Goal: Task Accomplishment & Management: Use online tool/utility

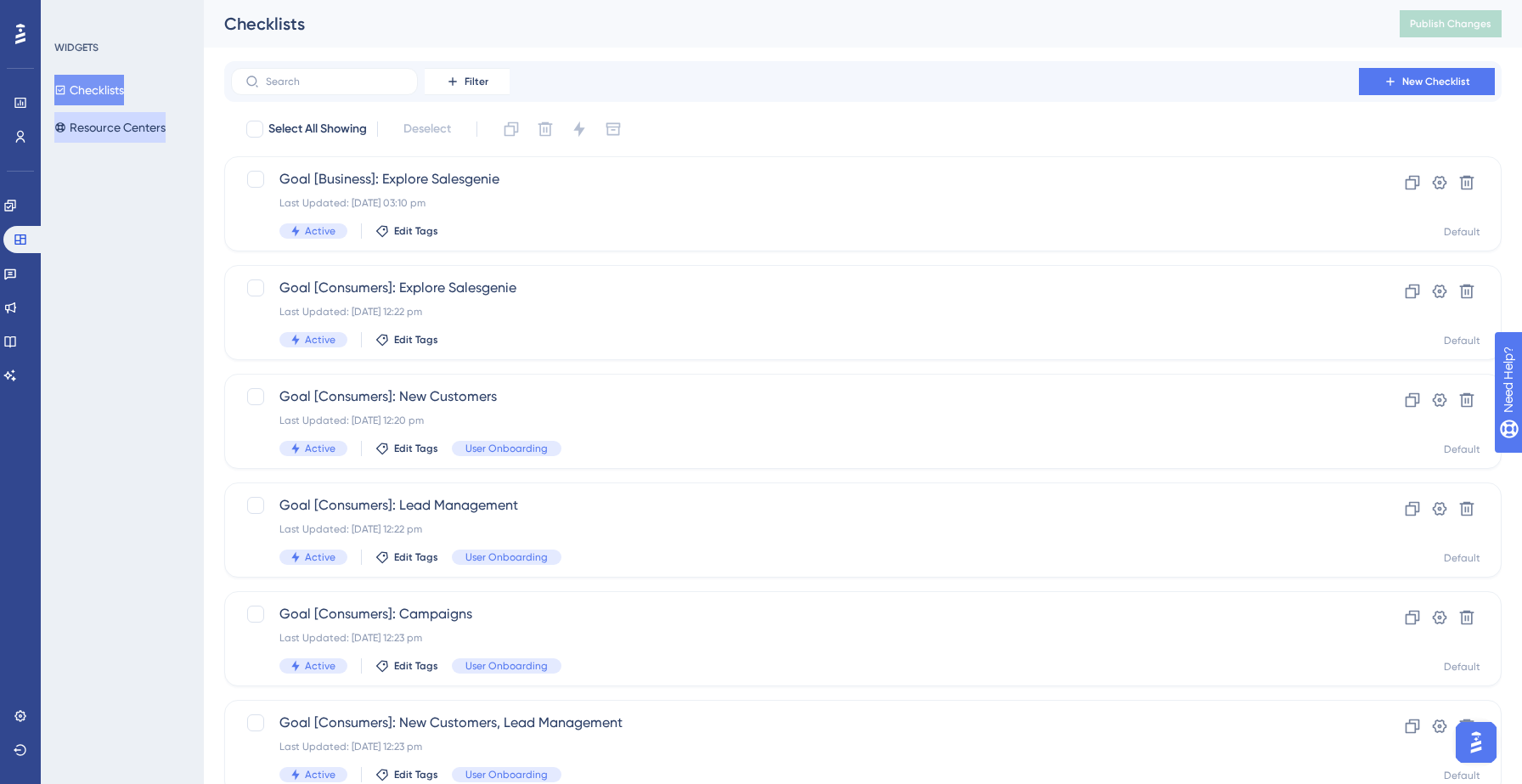
click at [103, 125] on button "Resource Centers" at bounding box center [109, 127] width 111 height 30
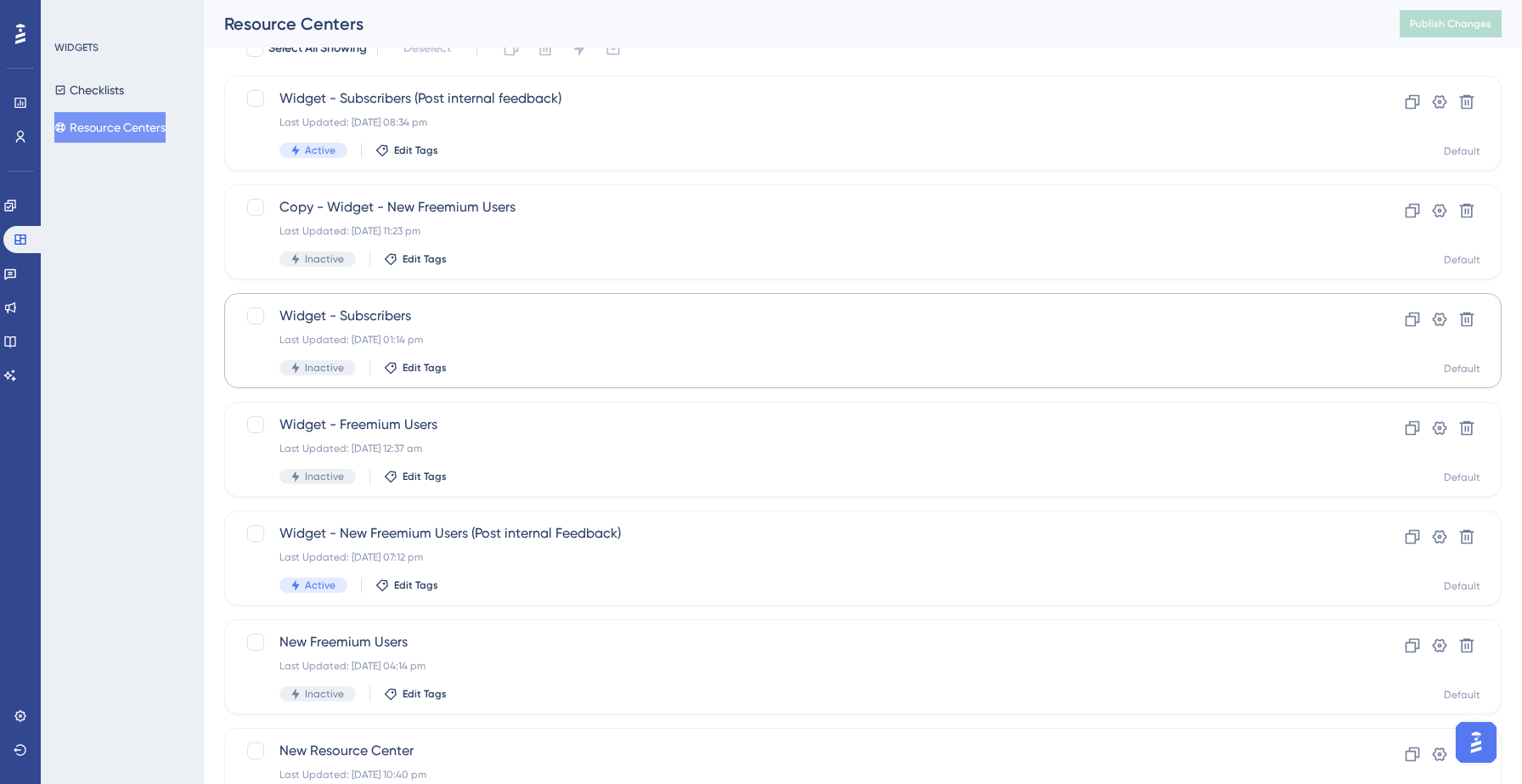
scroll to position [108, 0]
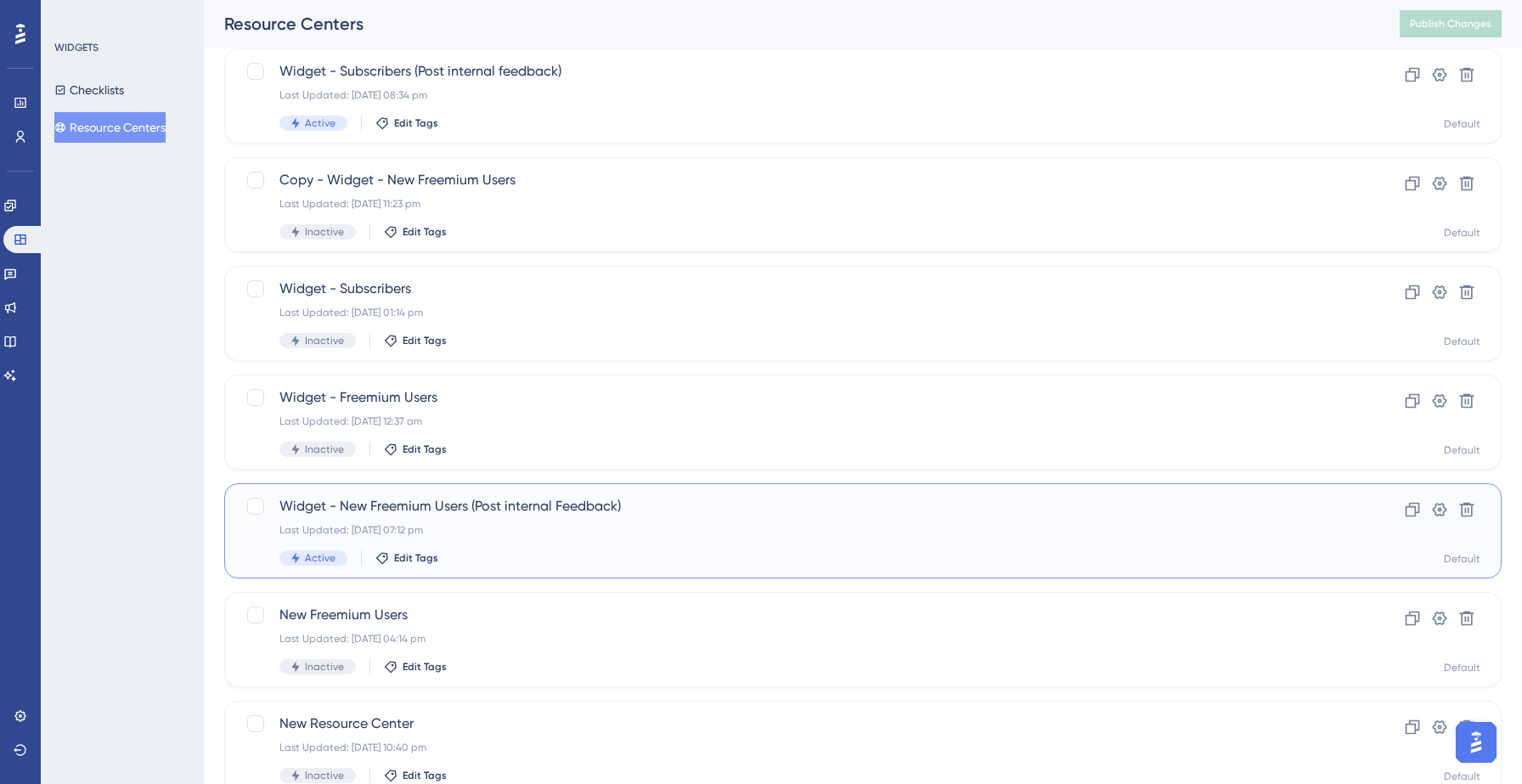
click at [499, 538] on div "Widget - New Freemium Users (Post internal Feedback) Last Updated: [DATE] 07:12…" at bounding box center [795, 530] width 1031 height 69
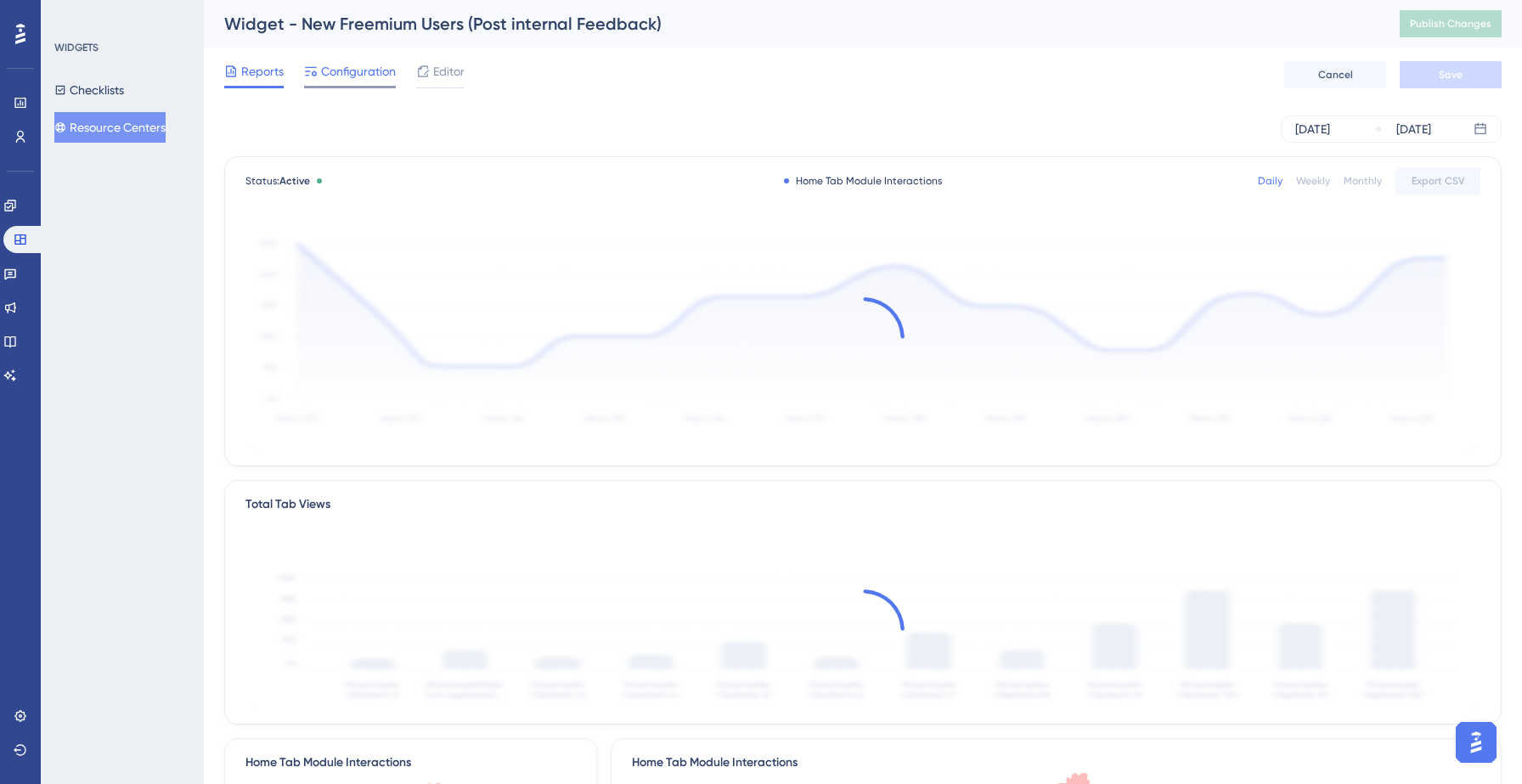
click at [348, 68] on span "Configuration" at bounding box center [358, 70] width 75 height 20
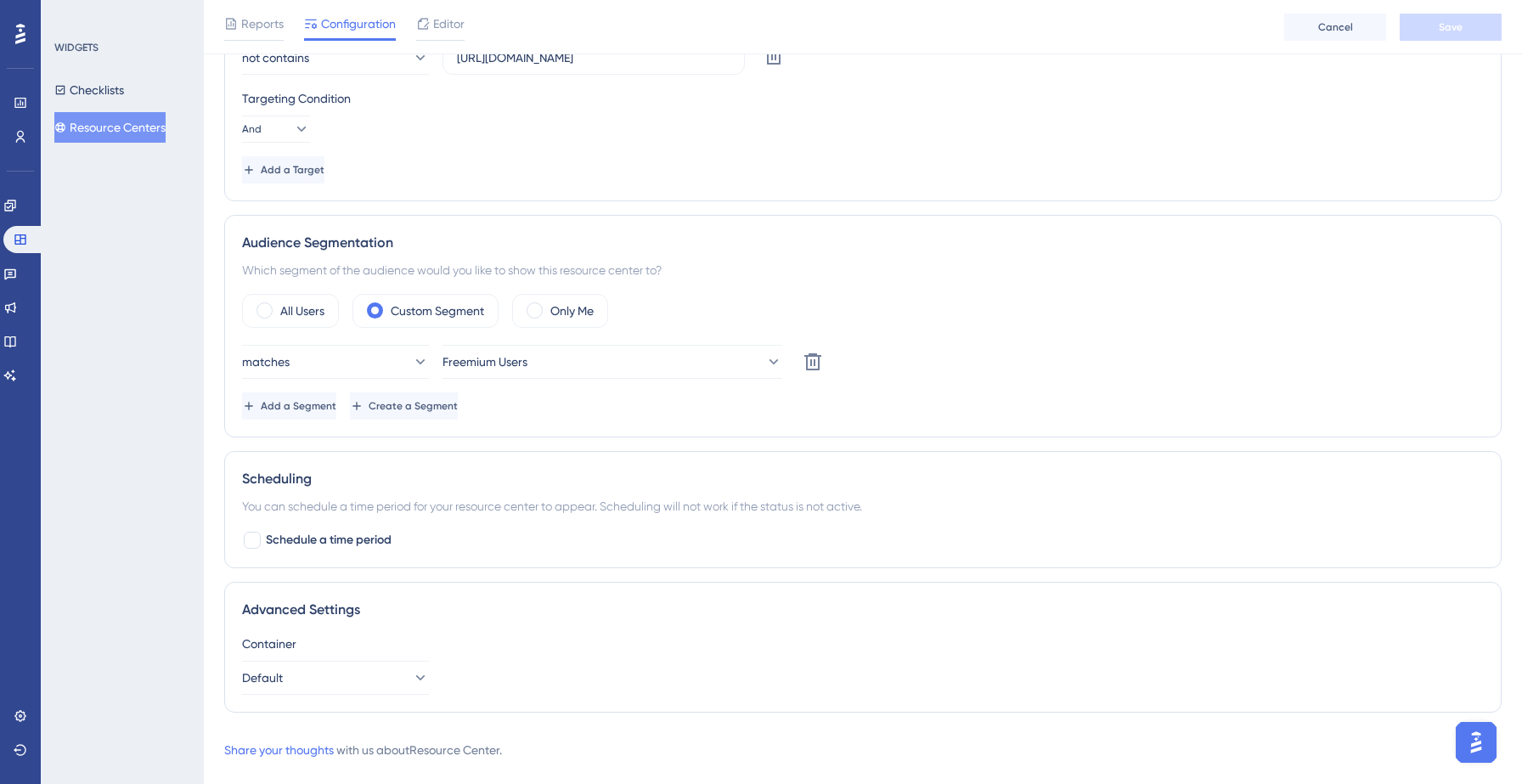
scroll to position [512, 0]
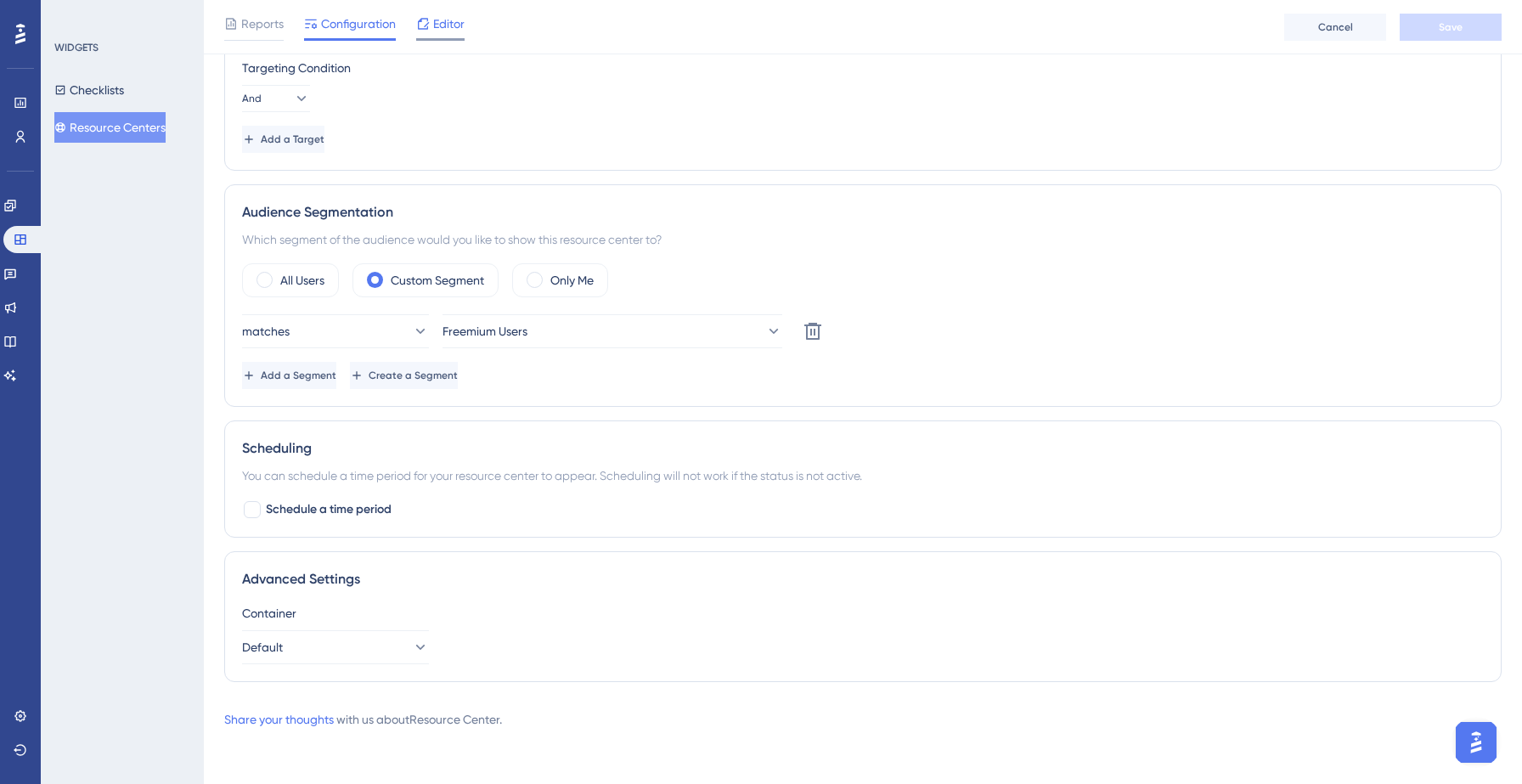
click at [451, 28] on span "Editor" at bounding box center [449, 23] width 31 height 20
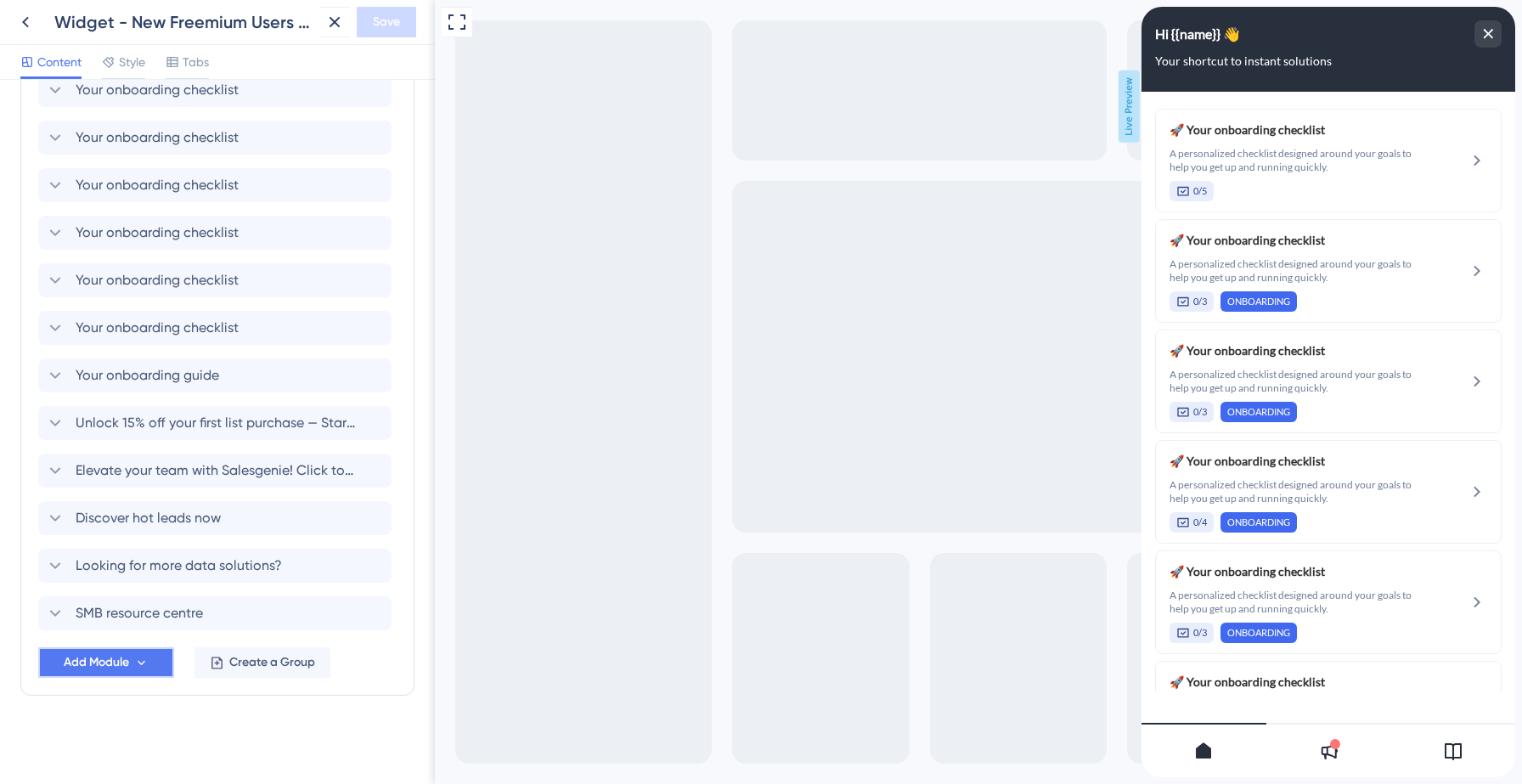
click at [139, 667] on icon at bounding box center [140, 662] width 14 height 14
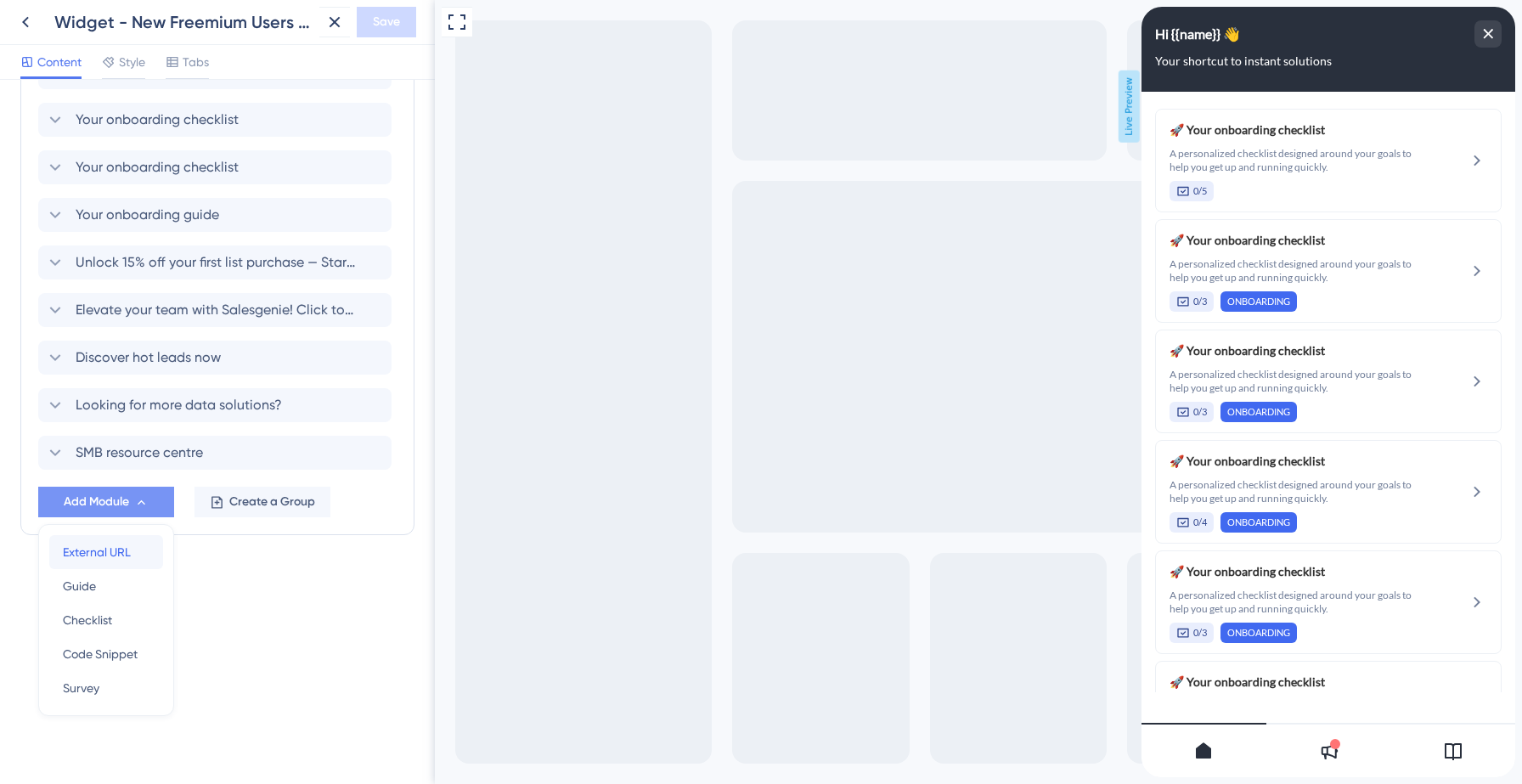
click at [111, 552] on span "External URL" at bounding box center [97, 551] width 68 height 20
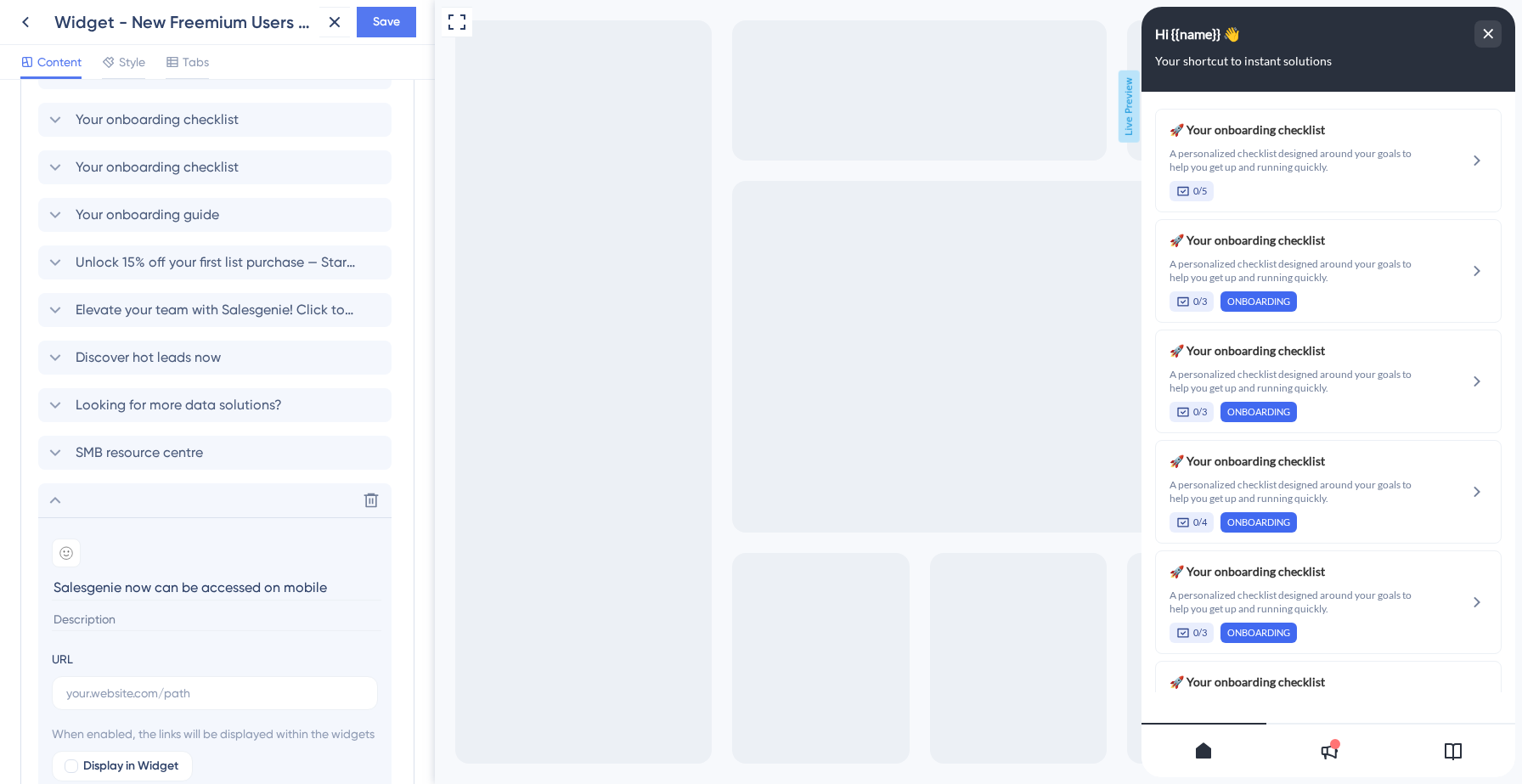
type input "Salesgenie now can be accessed on mobile"
click at [98, 621] on input at bounding box center [216, 619] width 329 height 23
click at [162, 682] on label at bounding box center [215, 693] width 326 height 34
click at [162, 684] on input "text" at bounding box center [214, 693] width 297 height 19
paste input "[URL][DOMAIN_NAME][DOMAIN_NAME]"
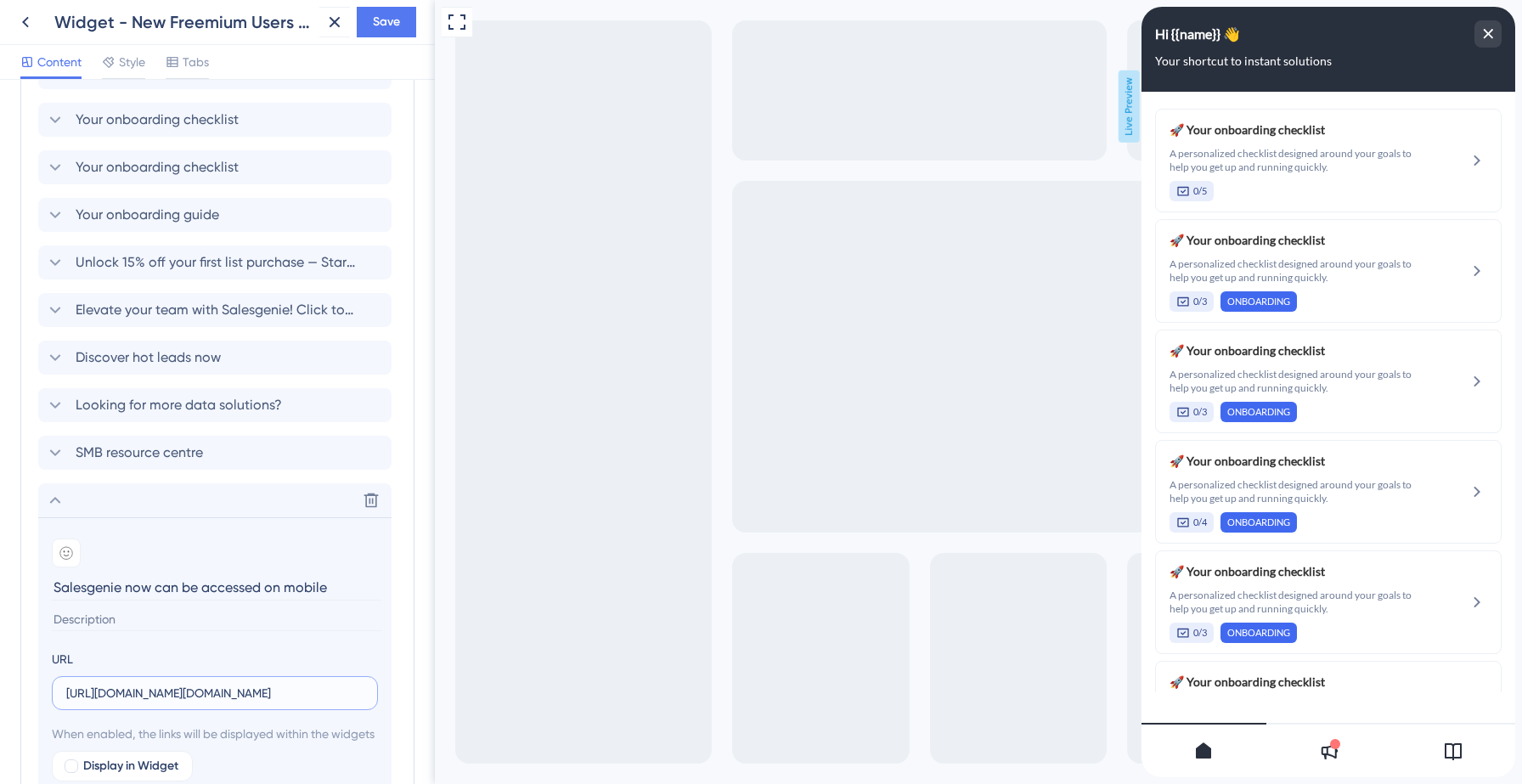
scroll to position [0, 105]
type input "[URL][DOMAIN_NAME][DOMAIN_NAME]"
click at [145, 620] on input at bounding box center [216, 619] width 329 height 23
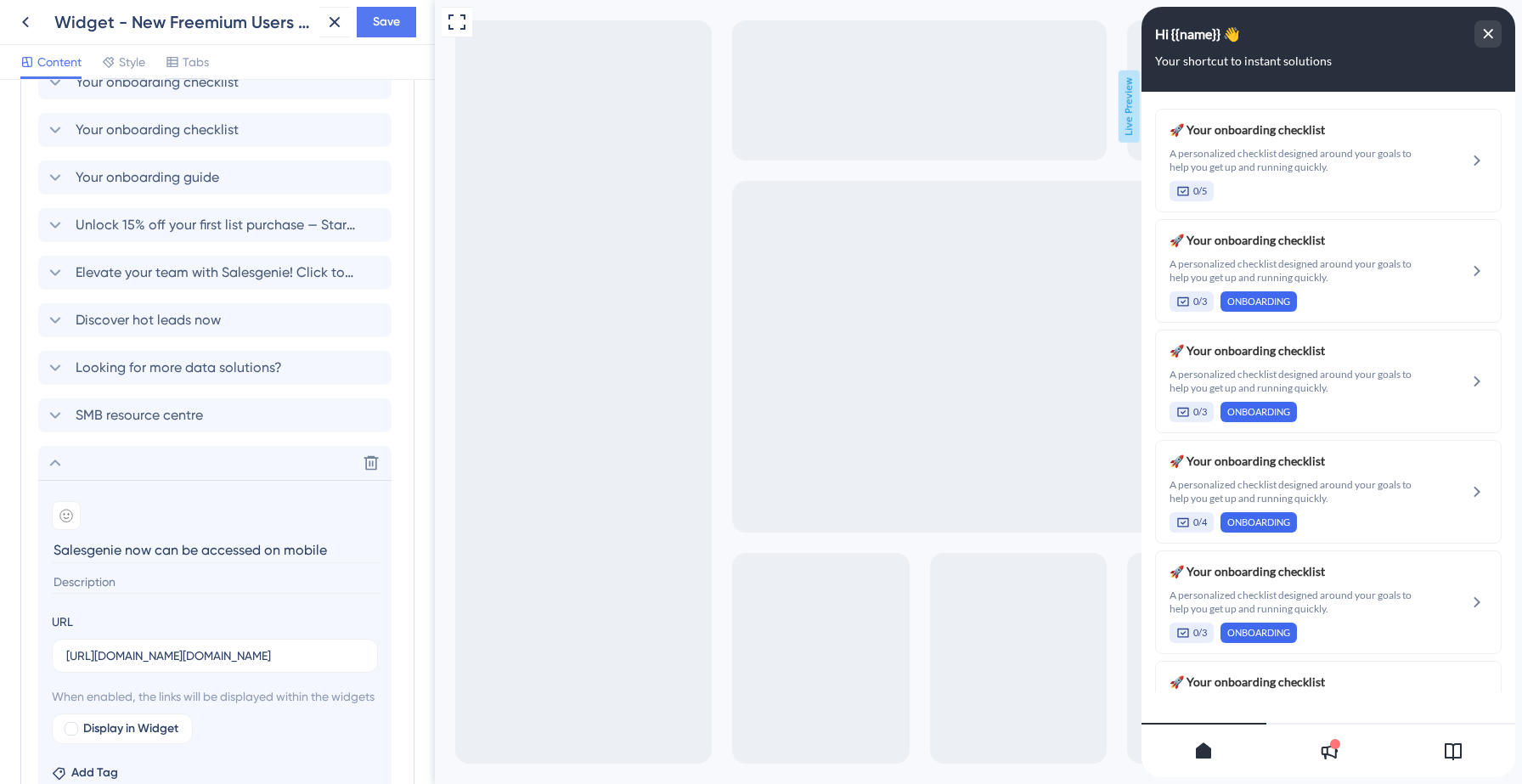
scroll to position [932, 0]
paste input "Download for free from the Apple or Google Play store and log-in with your Sale…"
type input "Download for free from the Apple or Google Play store and log-in with your Sale…"
click at [398, 29] on span "Save" at bounding box center [386, 22] width 28 height 20
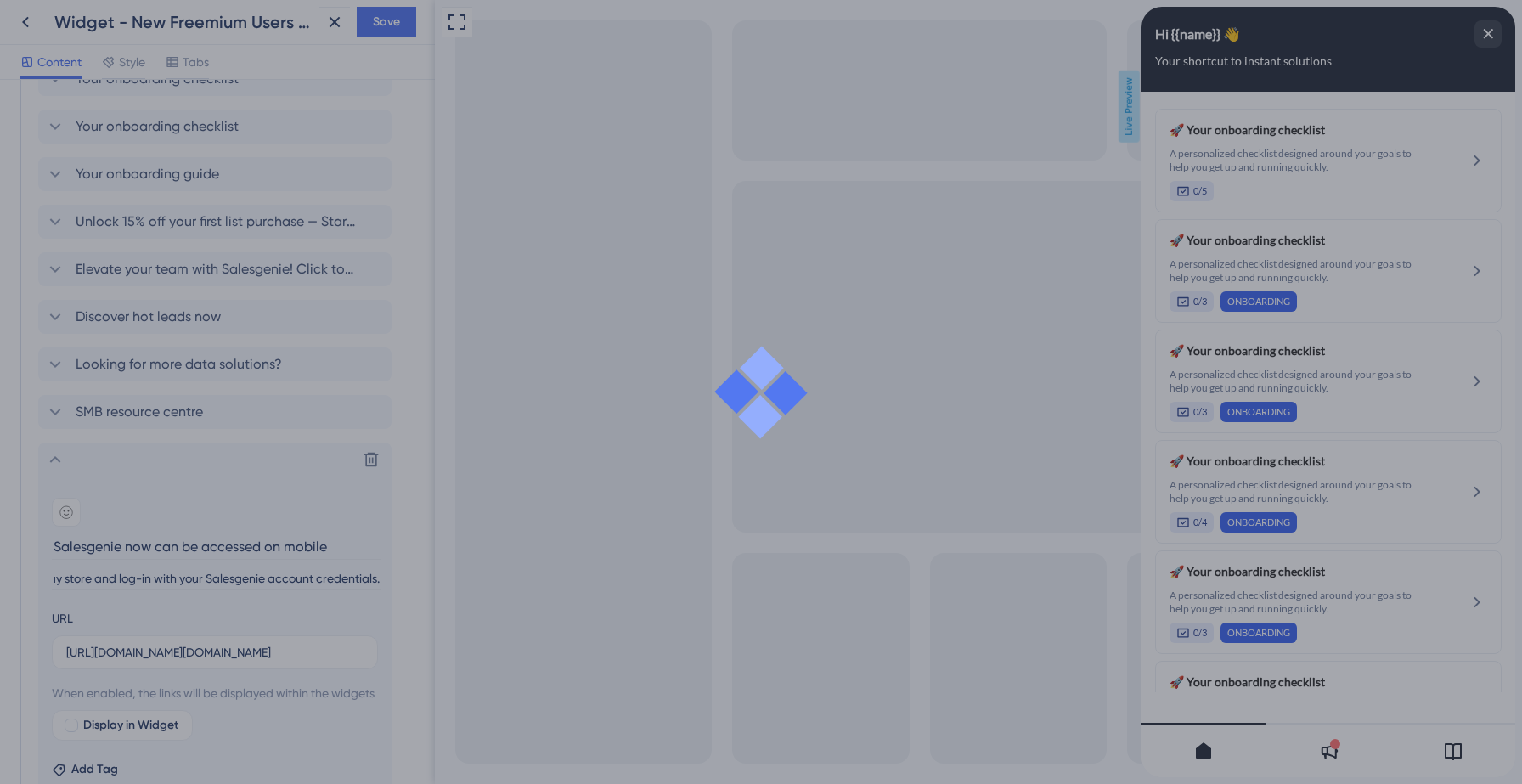
scroll to position [0, 0]
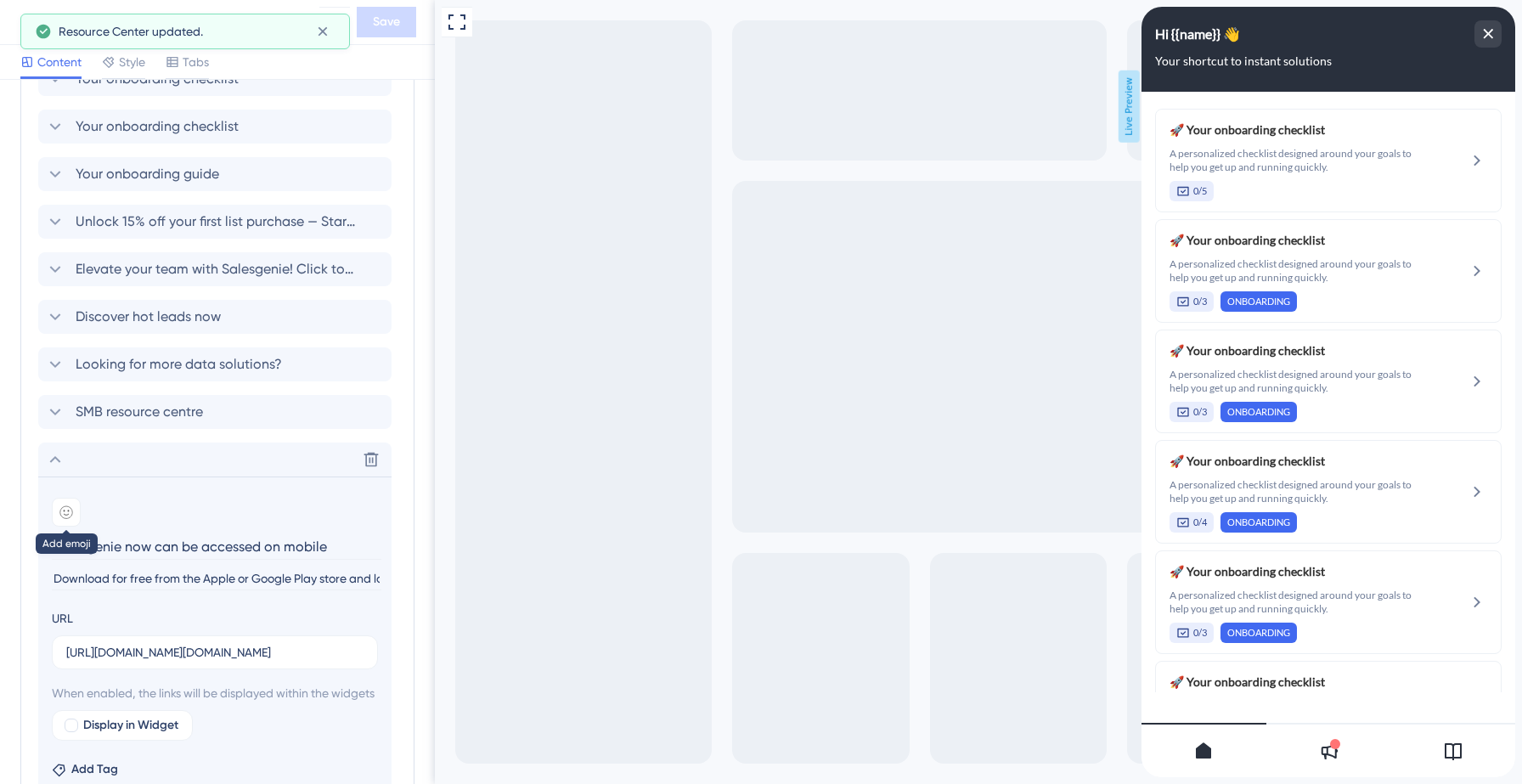
click at [75, 514] on div at bounding box center [66, 512] width 28 height 28
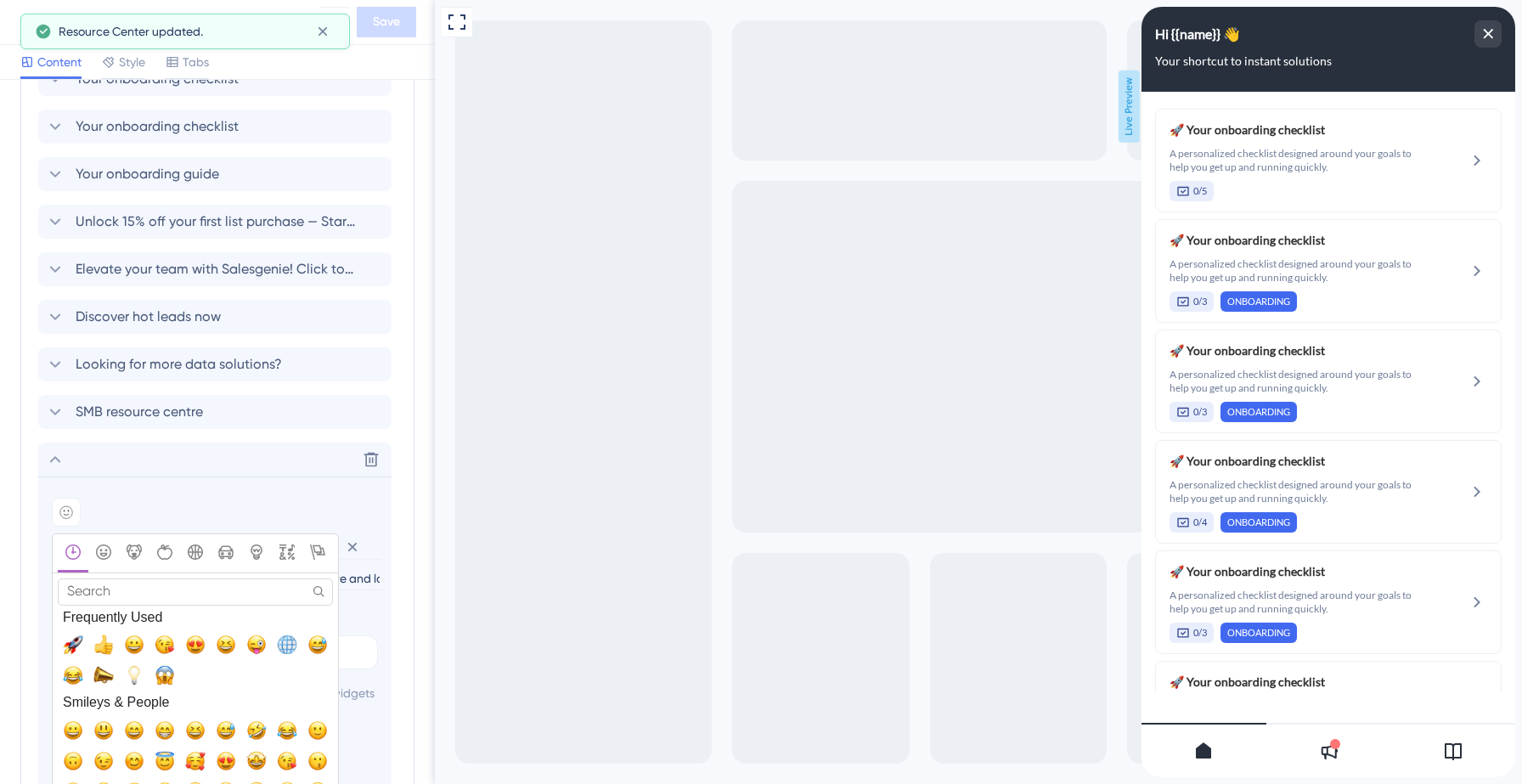
click at [135, 589] on input "Search" at bounding box center [195, 592] width 275 height 27
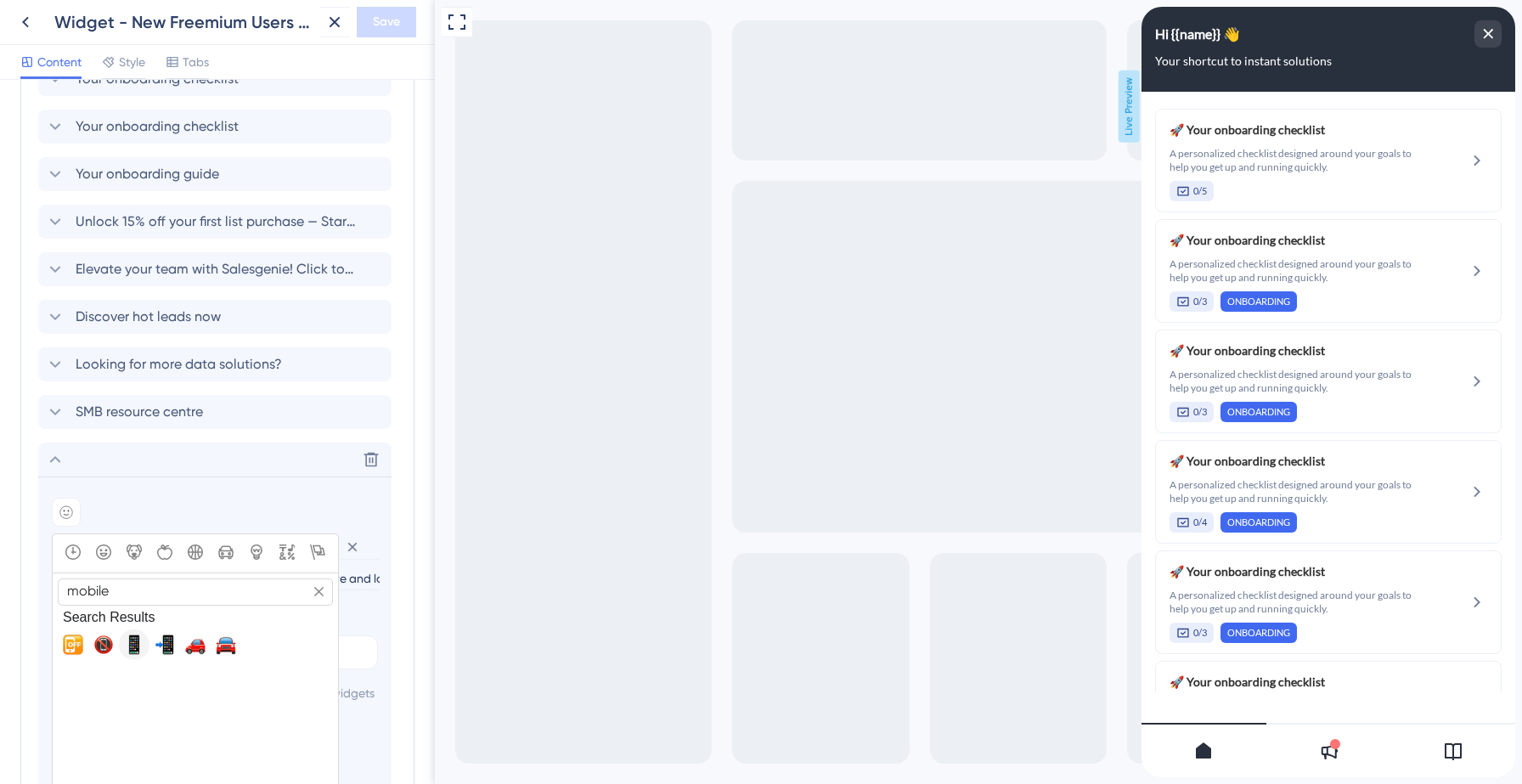
type input "mobile"
click at [127, 653] on span "📱, iphone" at bounding box center [134, 644] width 20 height 20
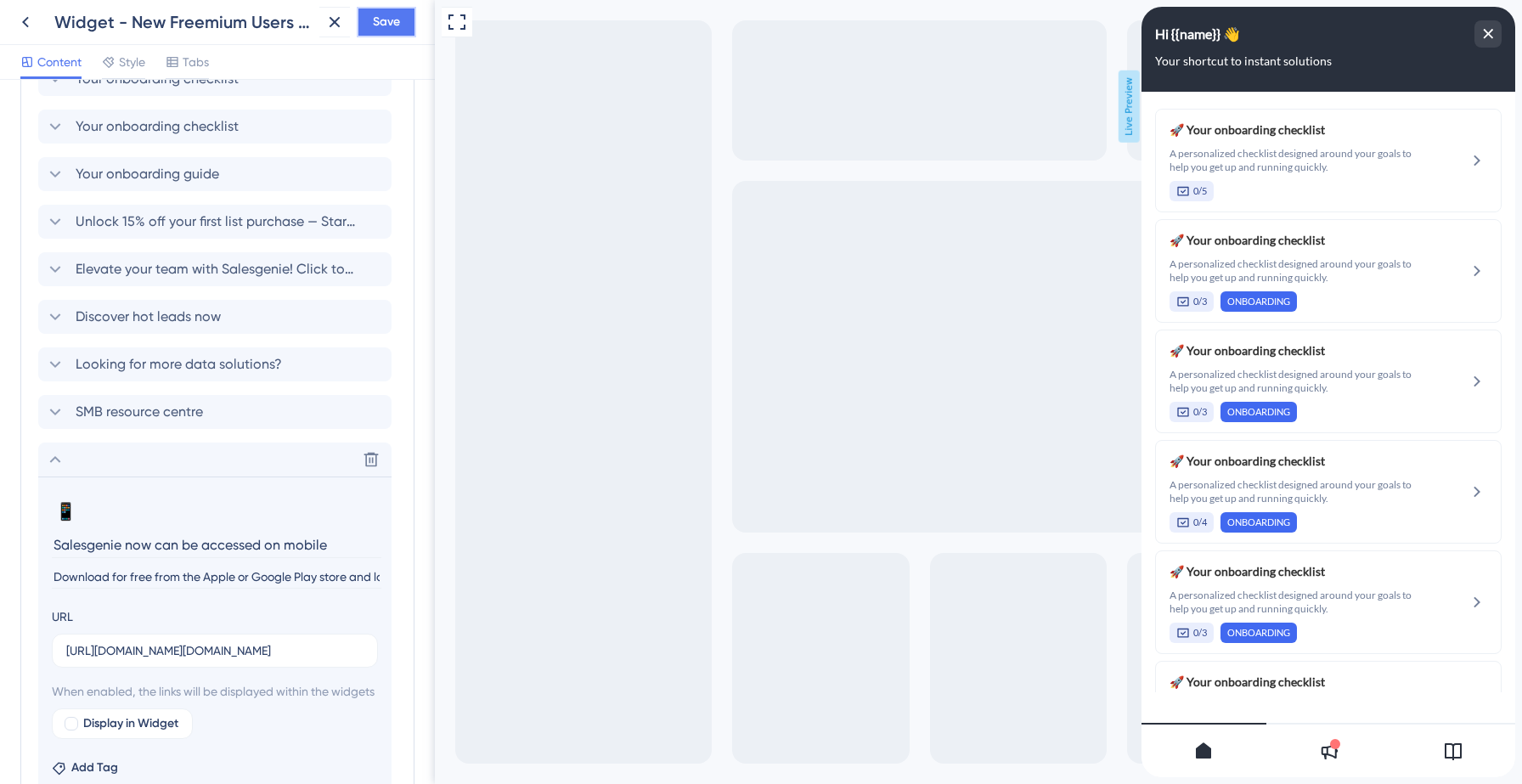
click at [376, 25] on span "Save" at bounding box center [386, 22] width 28 height 20
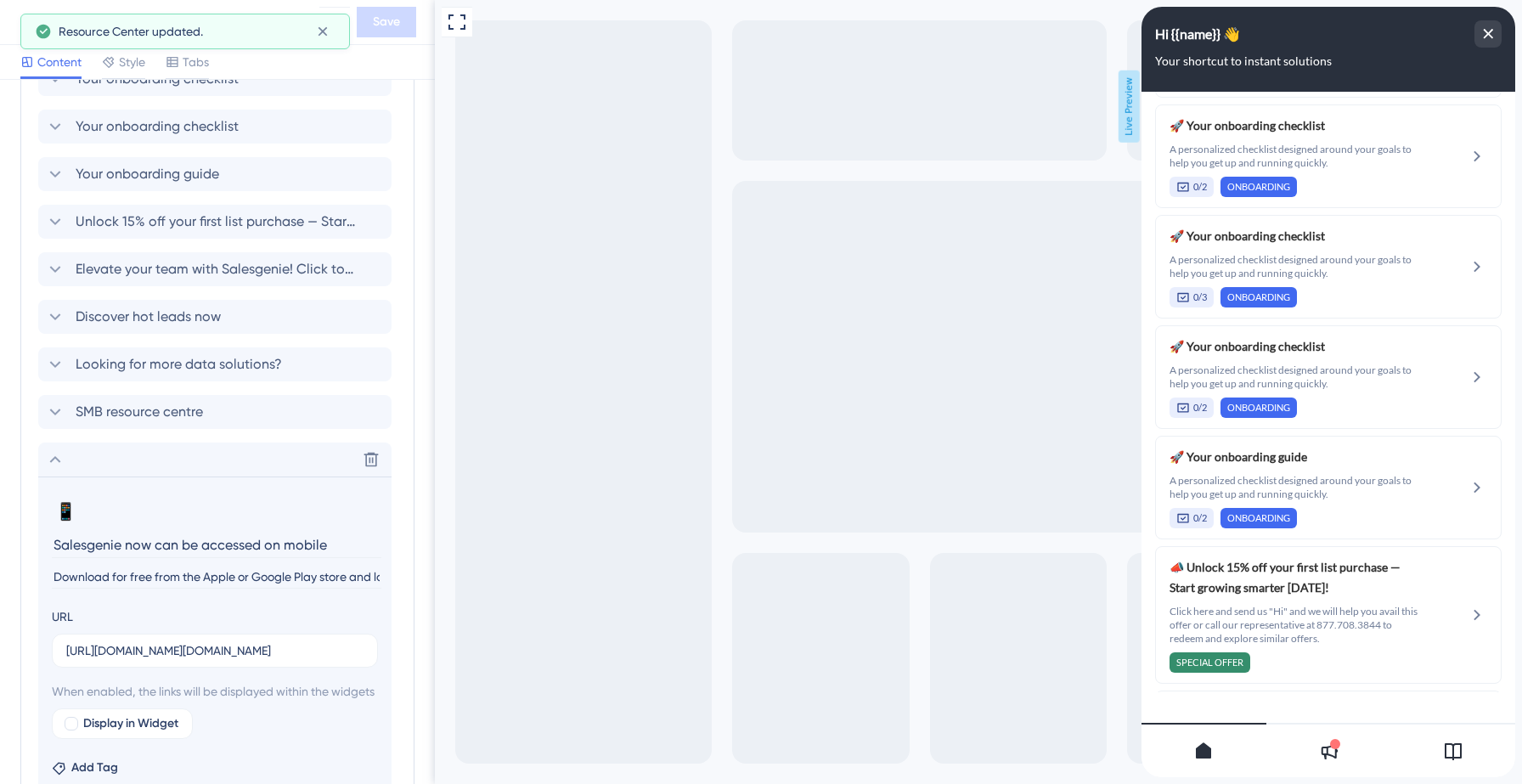
scroll to position [1486, 0]
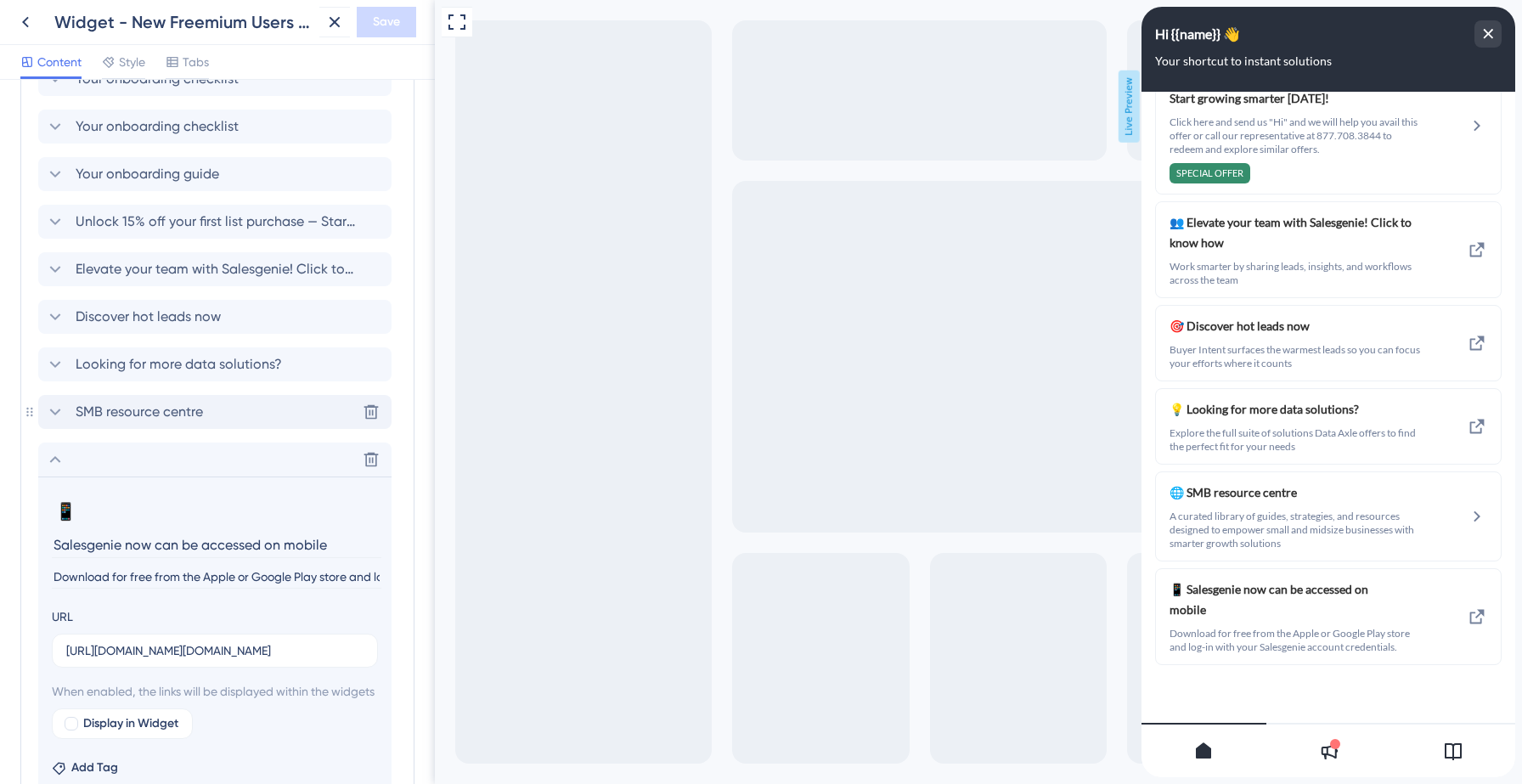
click at [191, 410] on span "SMB resource centre" at bounding box center [139, 411] width 127 height 20
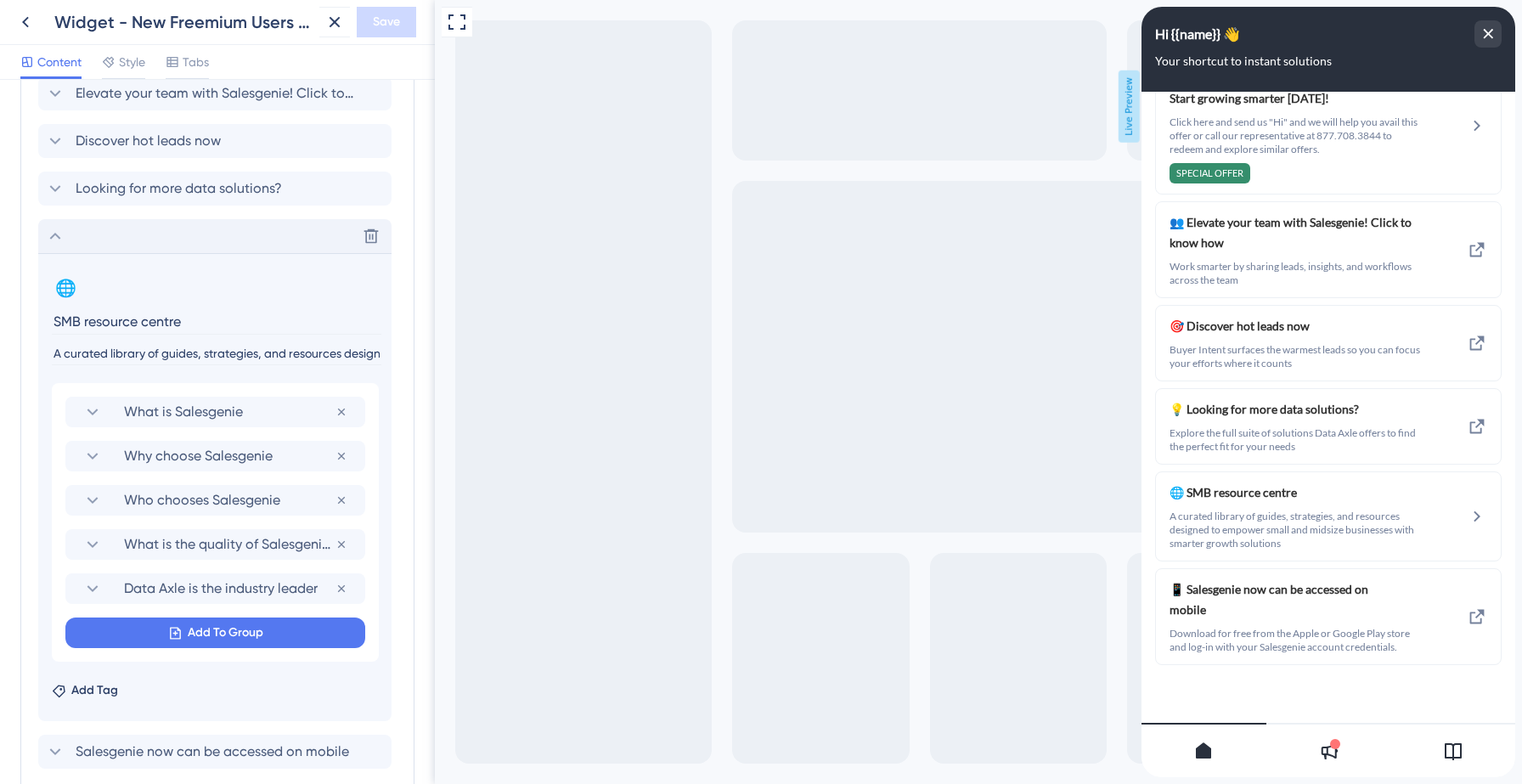
scroll to position [1103, 0]
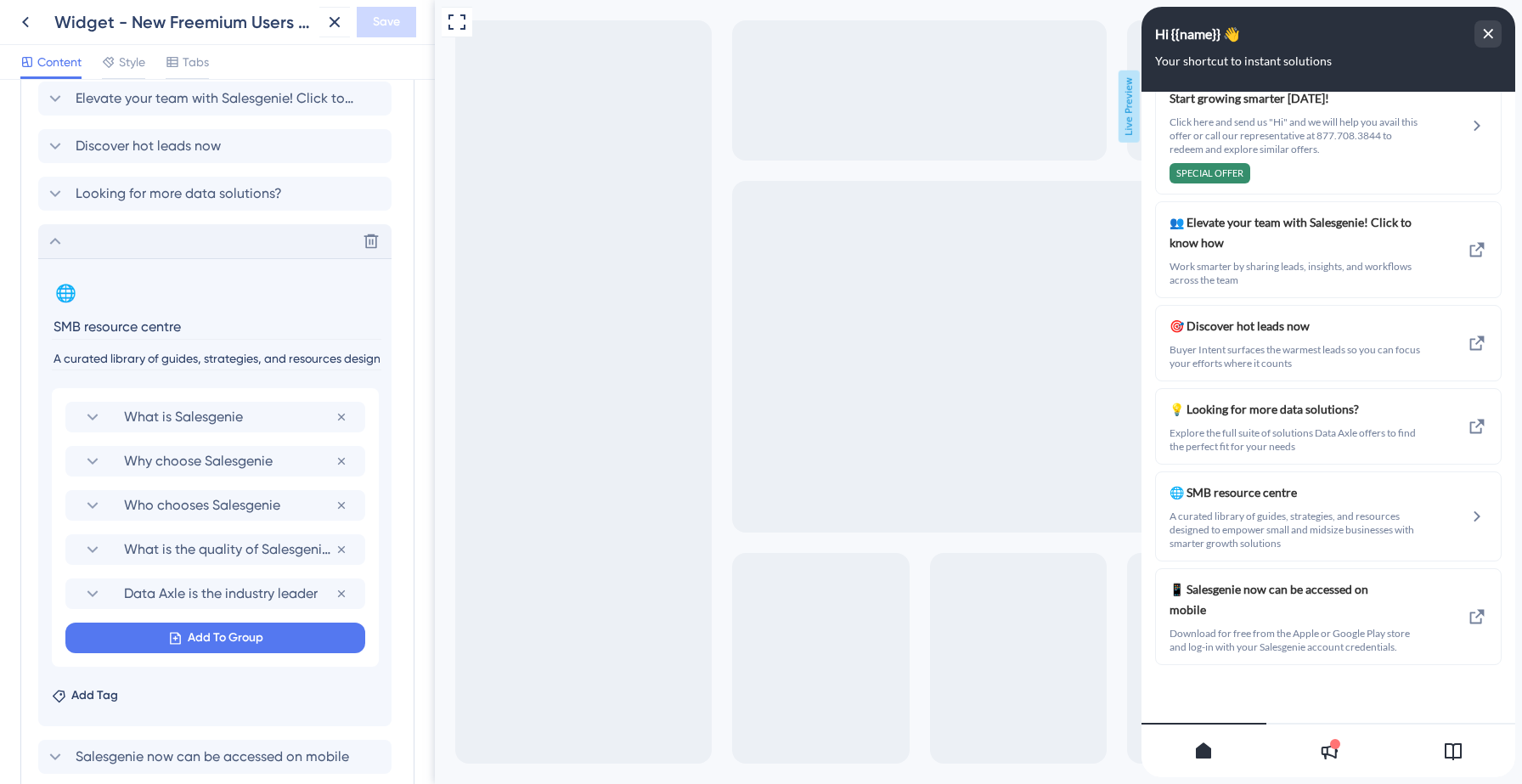
click at [53, 240] on icon at bounding box center [54, 241] width 20 height 20
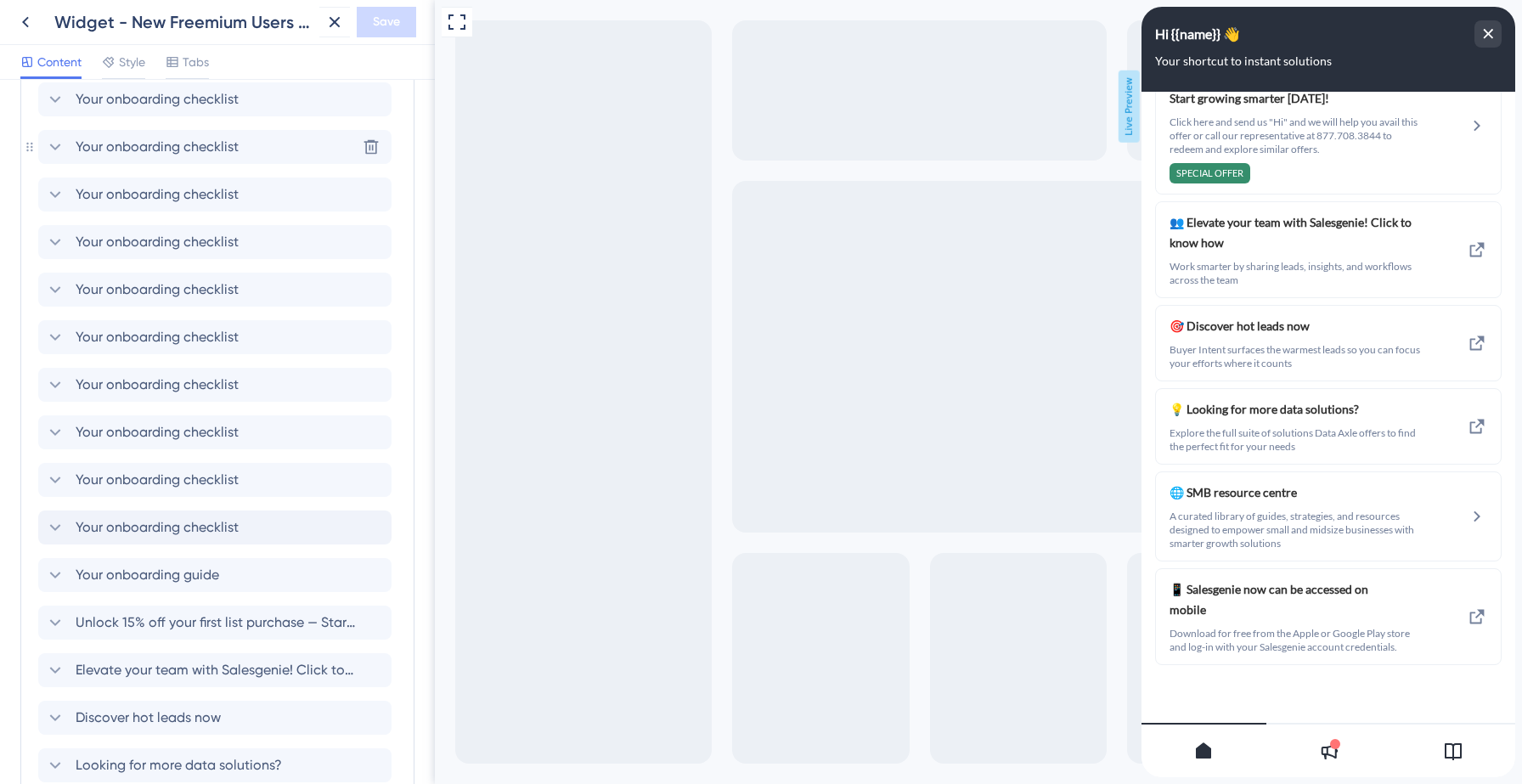
scroll to position [0, 0]
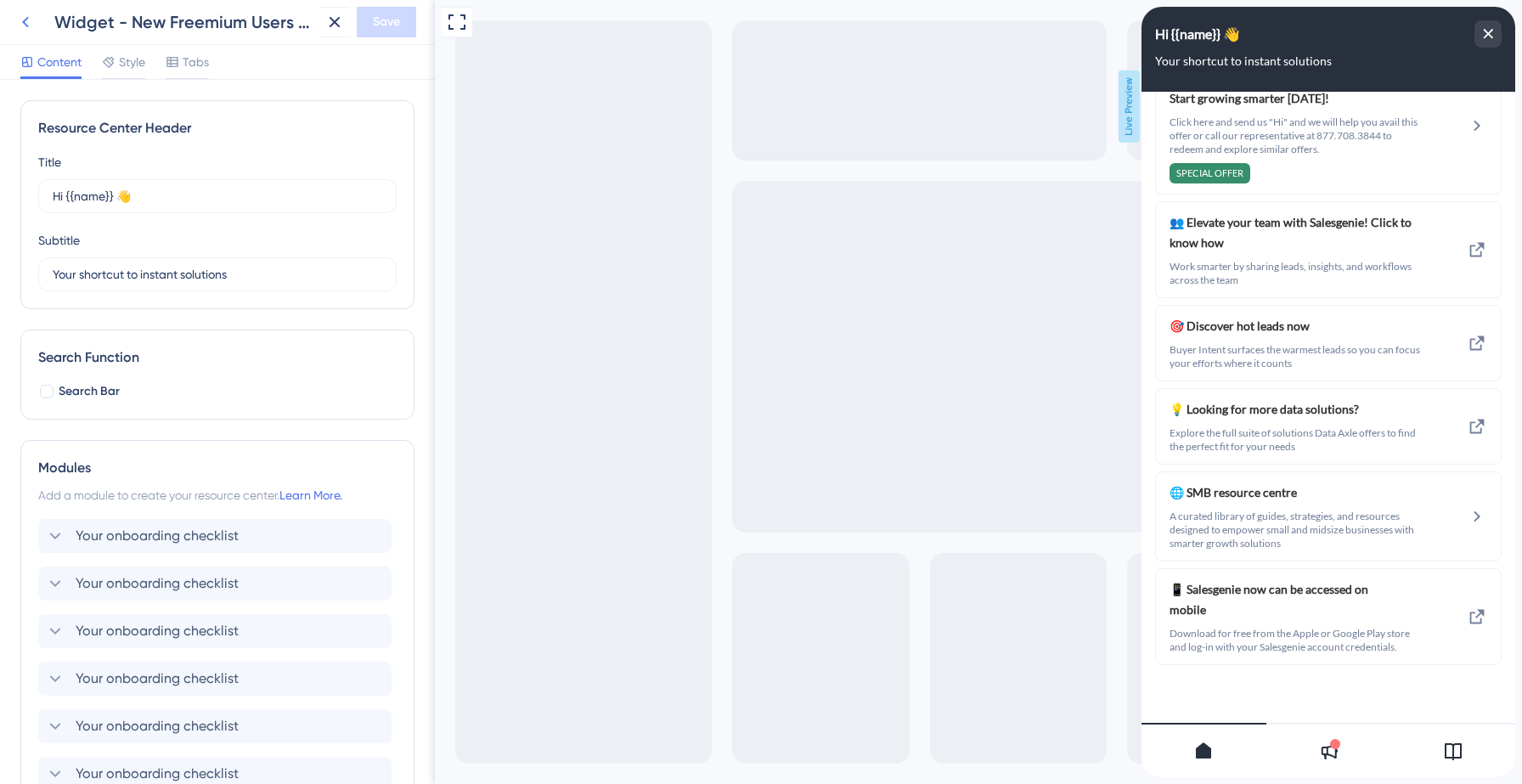
click at [24, 25] on icon at bounding box center [25, 22] width 20 height 20
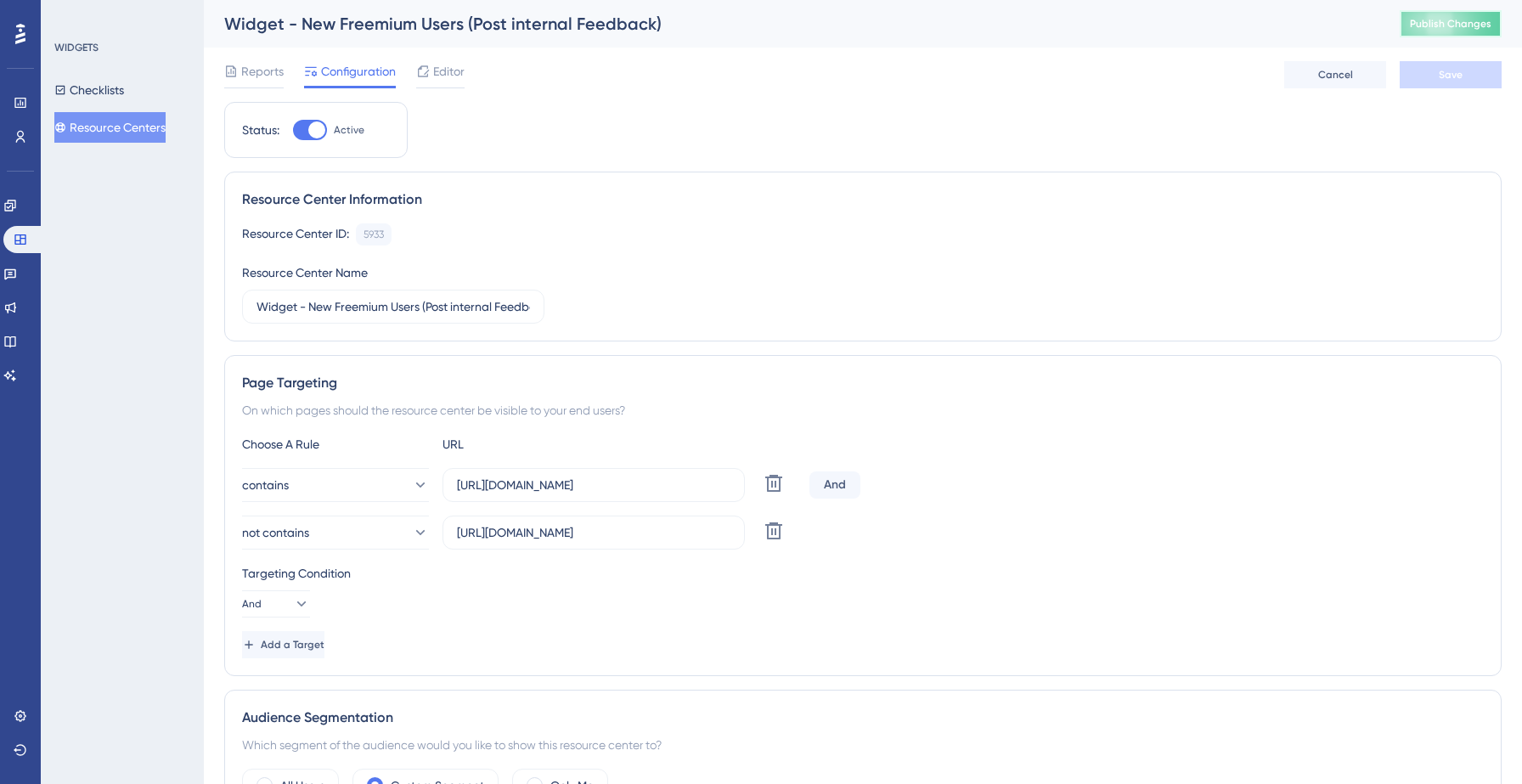
click at [1440, 13] on button "Publish Changes" at bounding box center [1450, 24] width 101 height 27
click at [526, 28] on icon at bounding box center [526, 31] width 17 height 17
click at [784, 146] on div "Status: Active Resource Center Information Resource Center ID: 5933 Copy Resour…" at bounding box center [862, 650] width 1277 height 1099
click at [108, 127] on button "Resource Centers" at bounding box center [109, 127] width 111 height 30
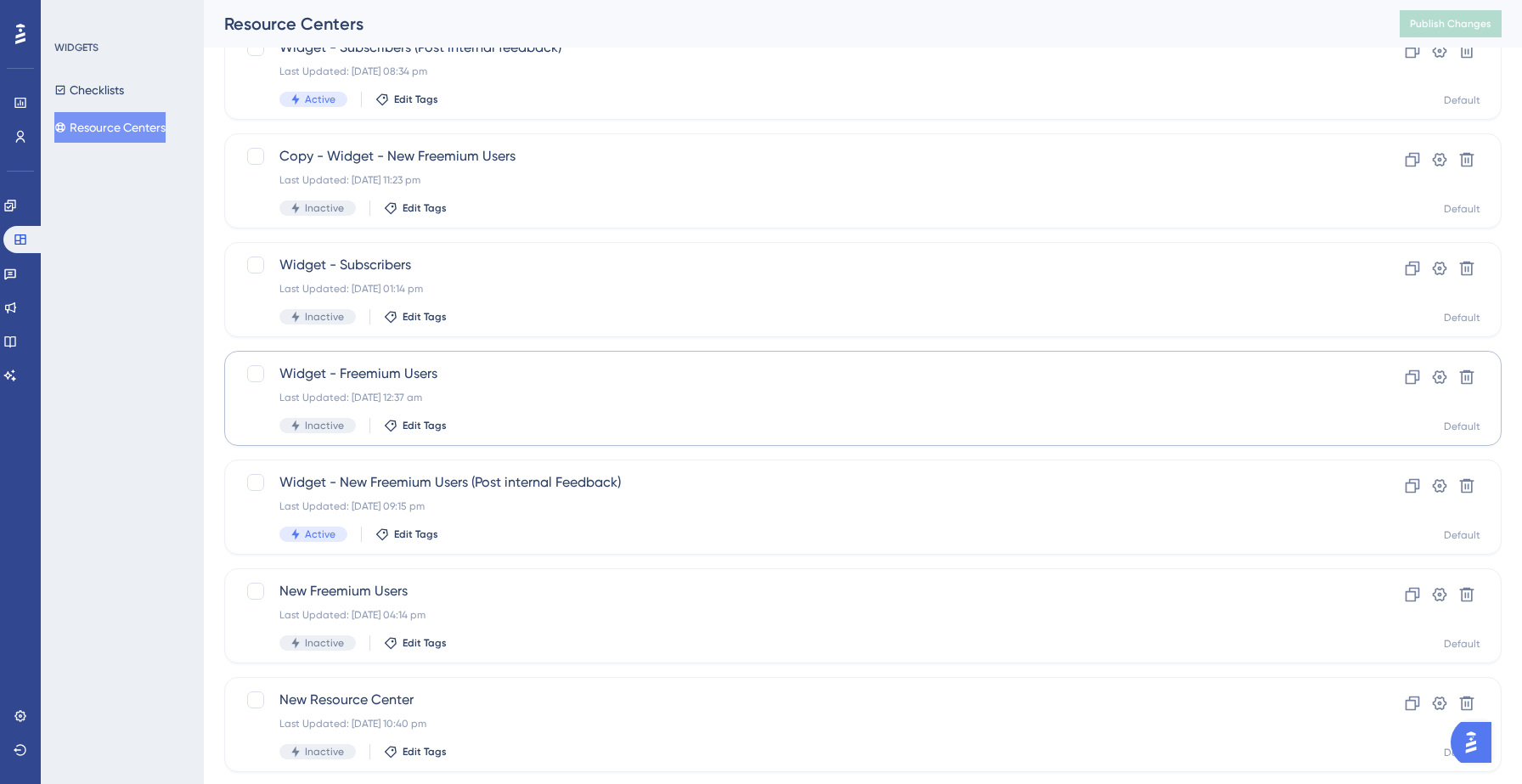
scroll to position [133, 0]
click at [552, 526] on div "Active Edit Tags" at bounding box center [795, 533] width 1031 height 15
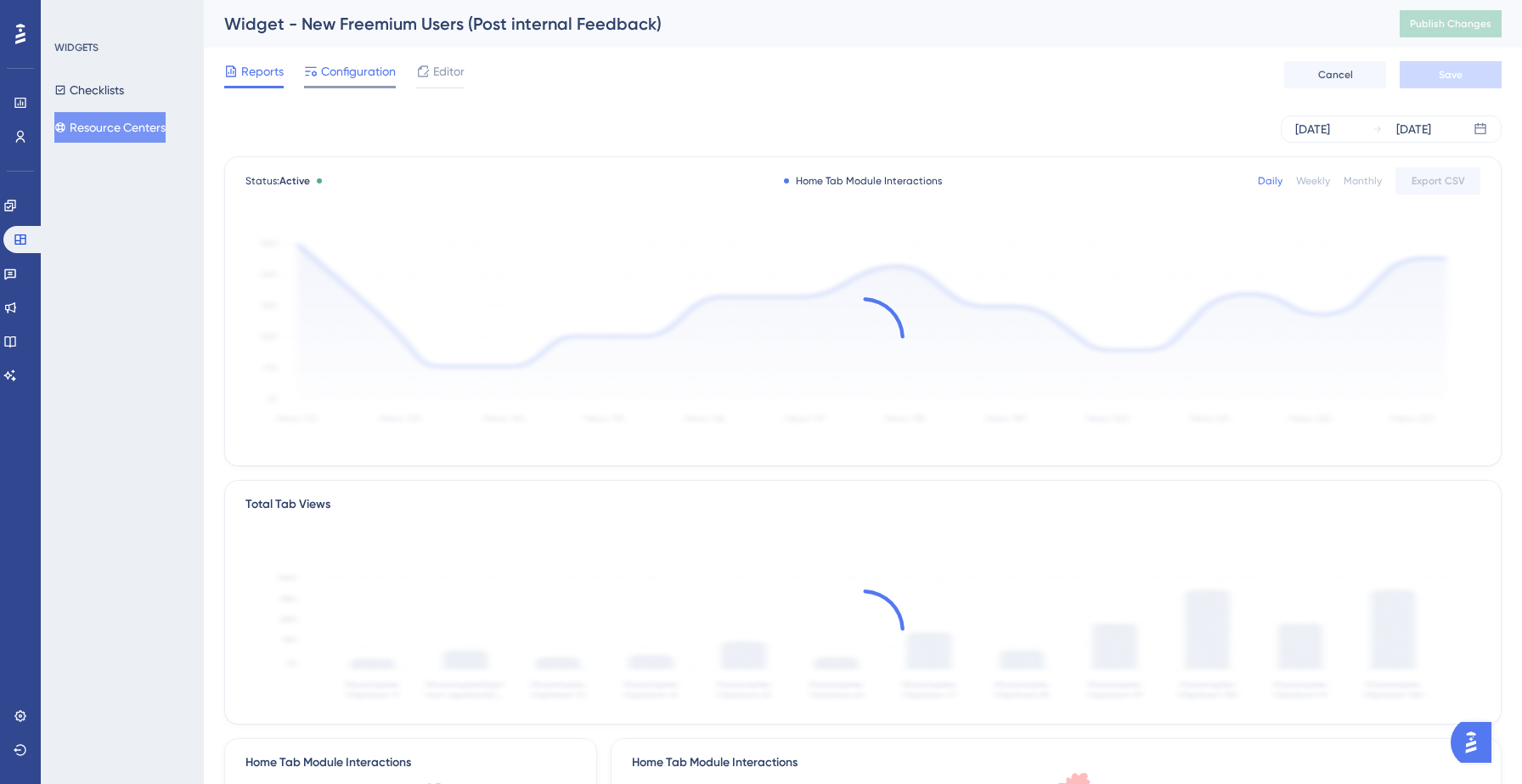
click at [358, 73] on span "Configuration" at bounding box center [358, 70] width 75 height 20
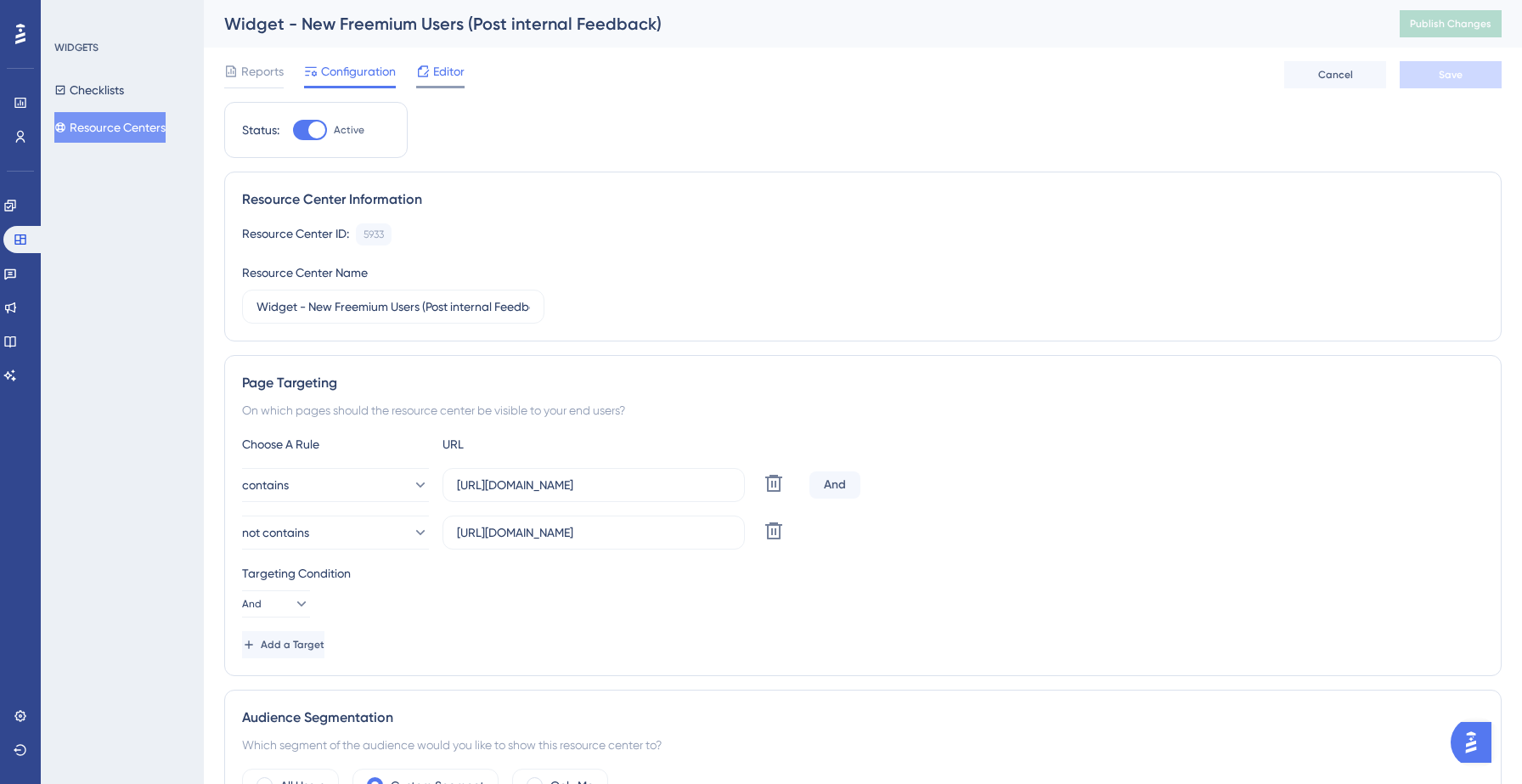
click at [436, 71] on span "Editor" at bounding box center [449, 70] width 31 height 20
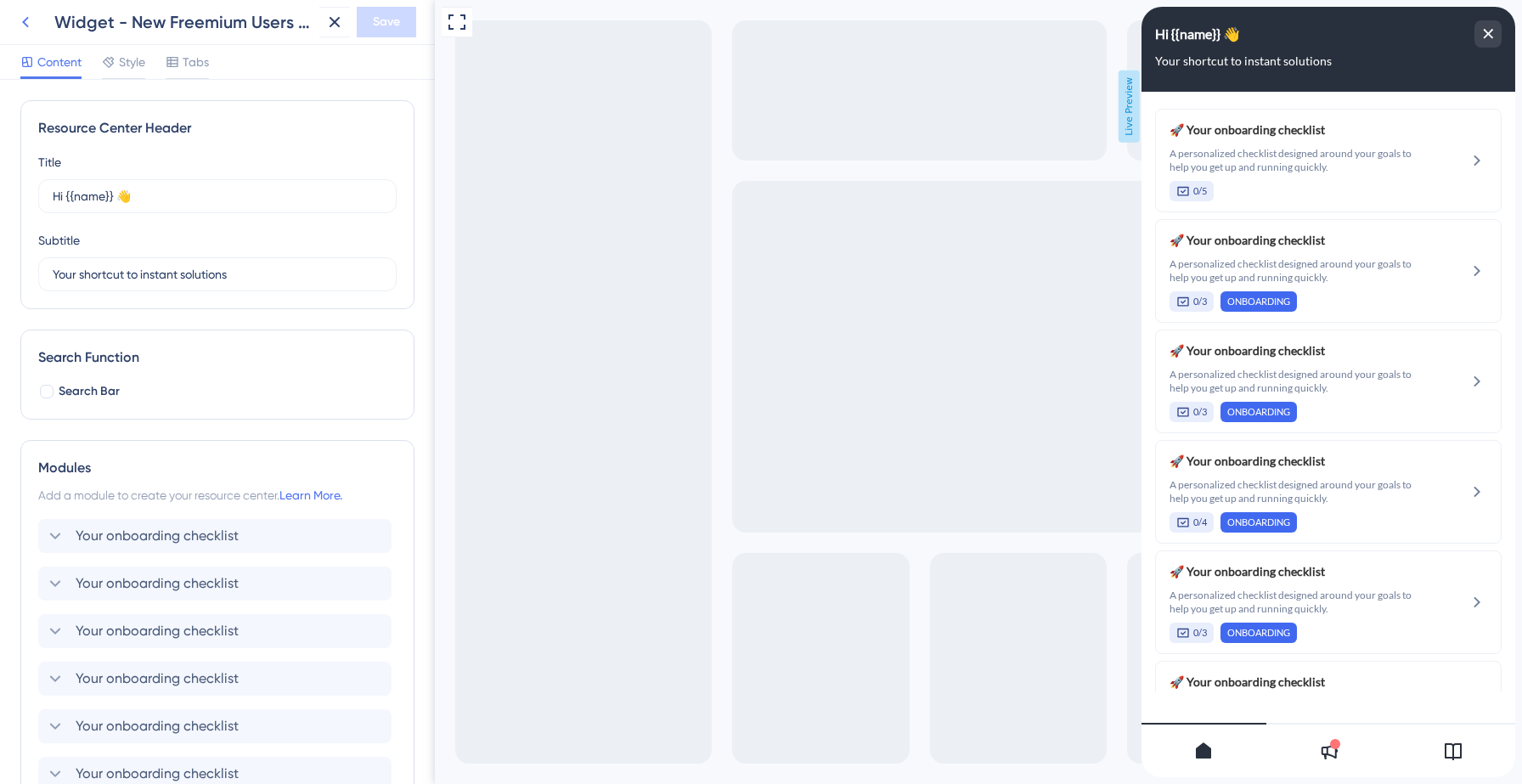
click at [23, 20] on icon at bounding box center [25, 22] width 20 height 20
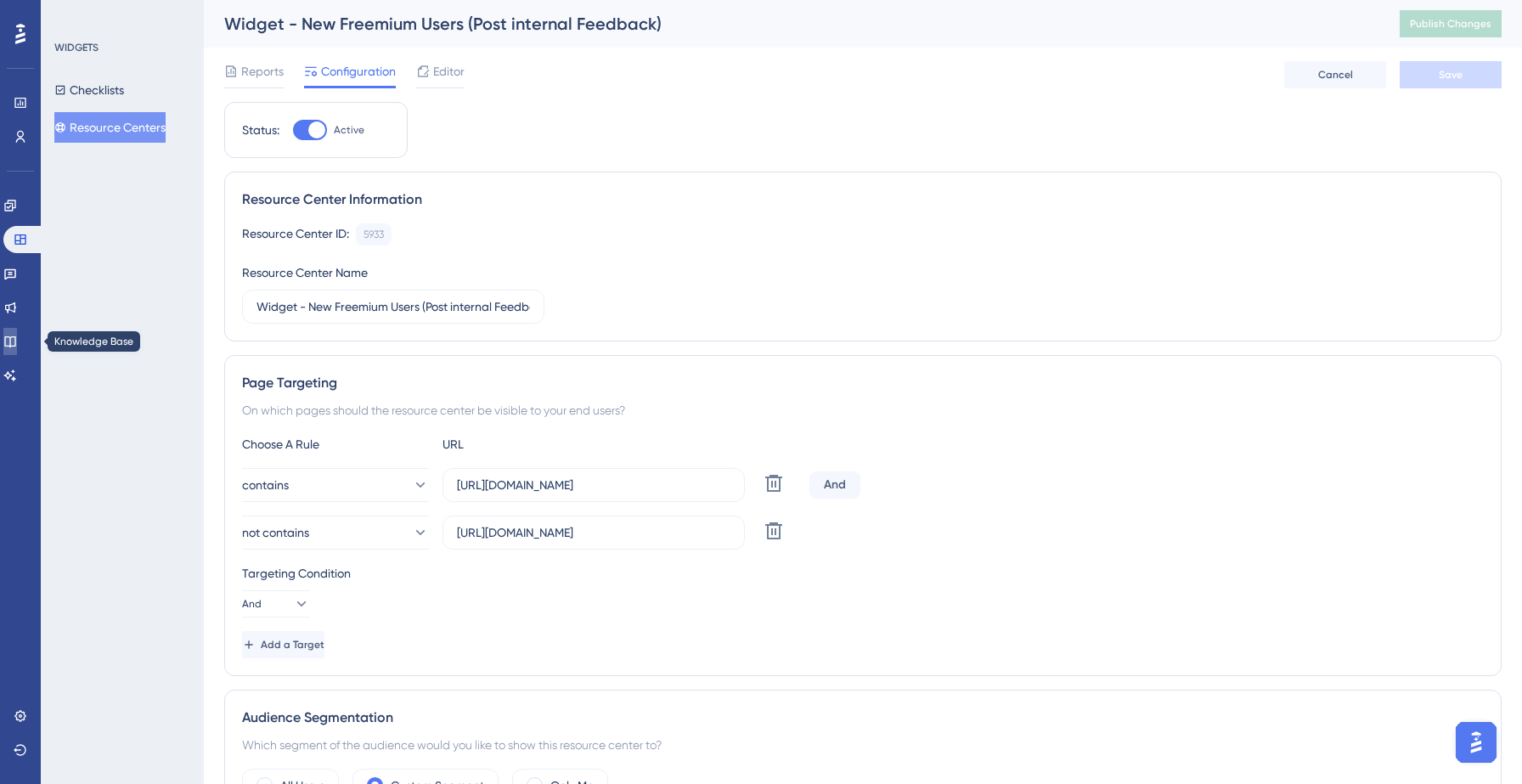
click at [15, 337] on icon at bounding box center [9, 342] width 11 height 11
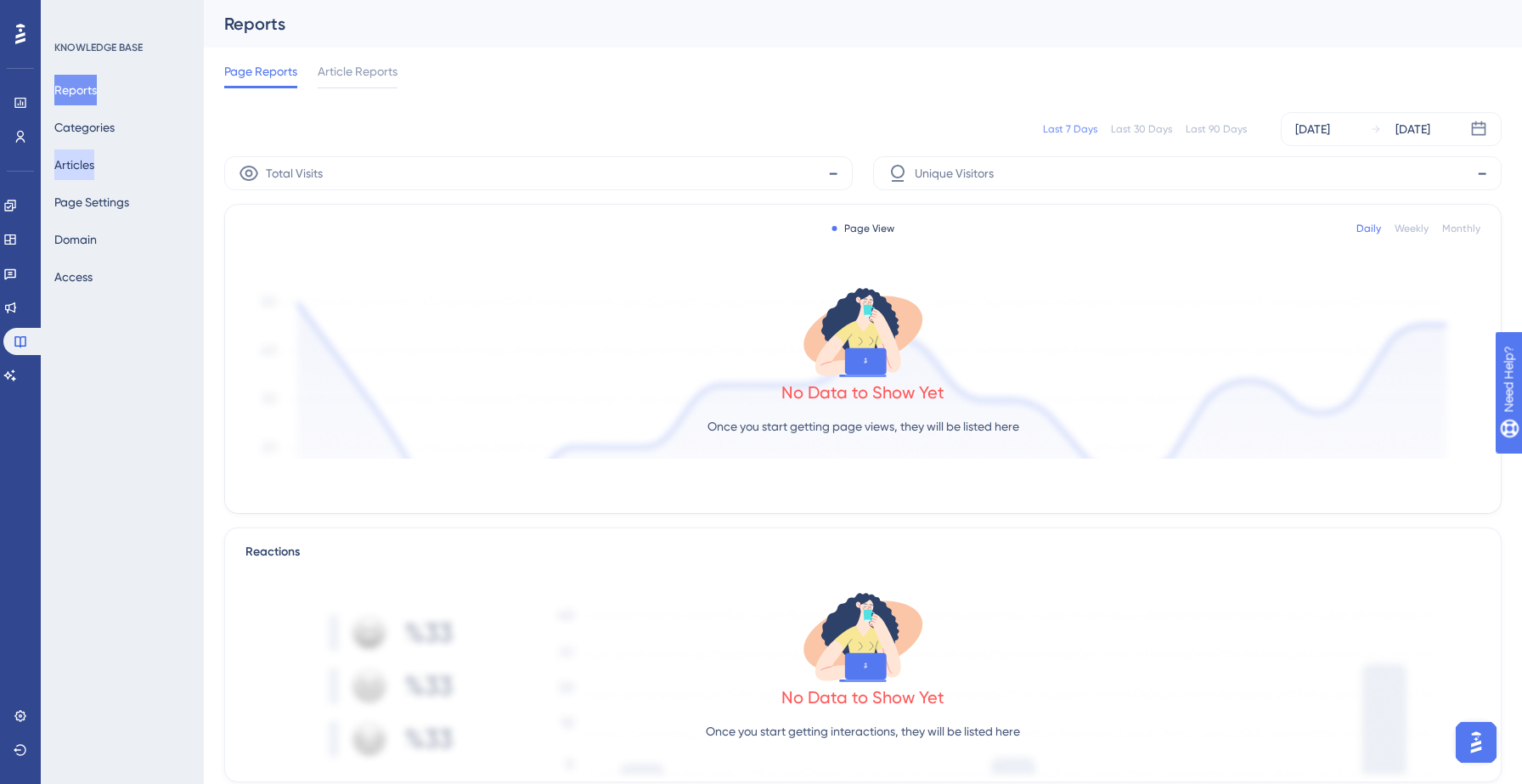
click at [79, 170] on button "Articles" at bounding box center [74, 165] width 40 height 30
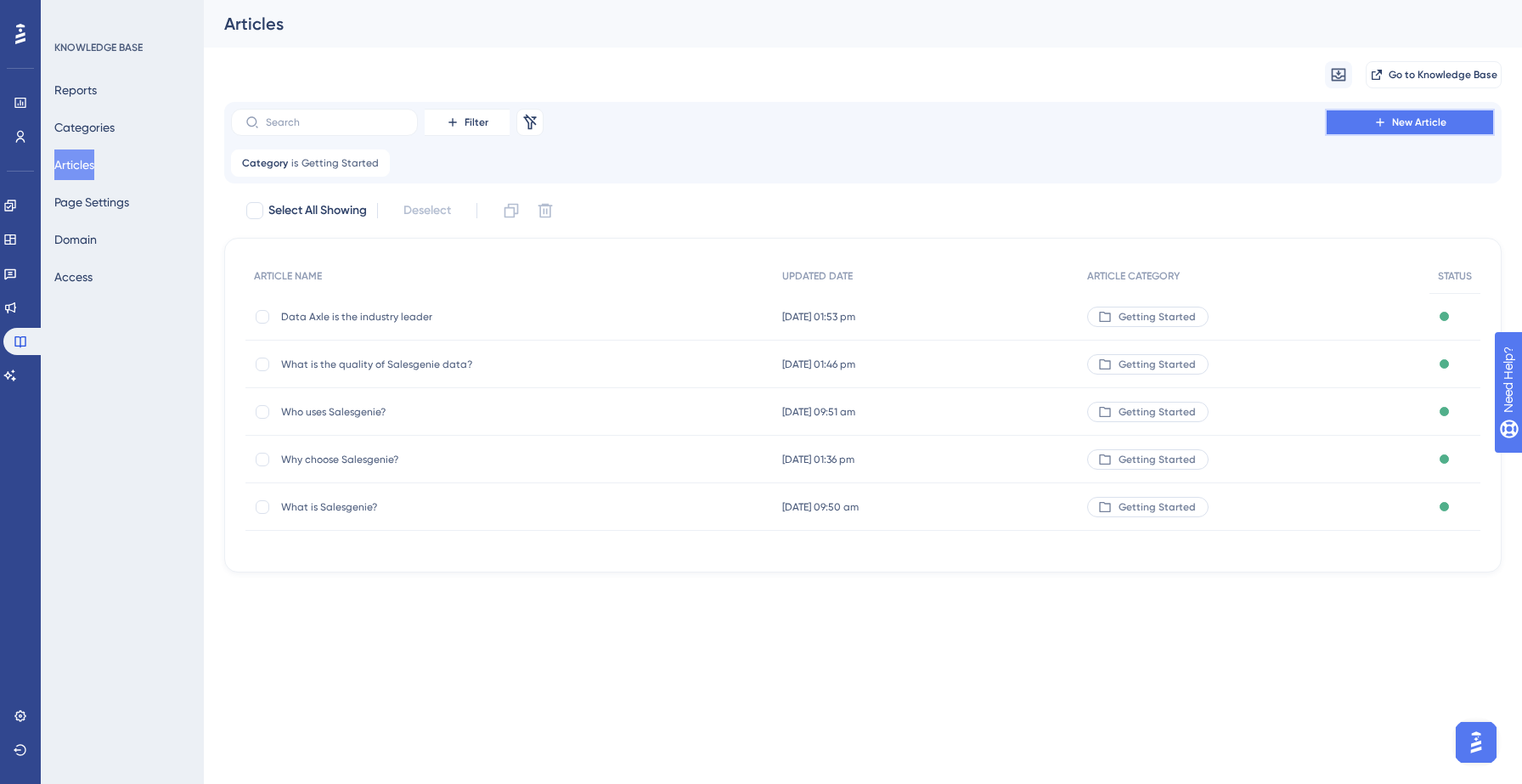
click at [1364, 122] on button "New Article" at bounding box center [1409, 122] width 170 height 27
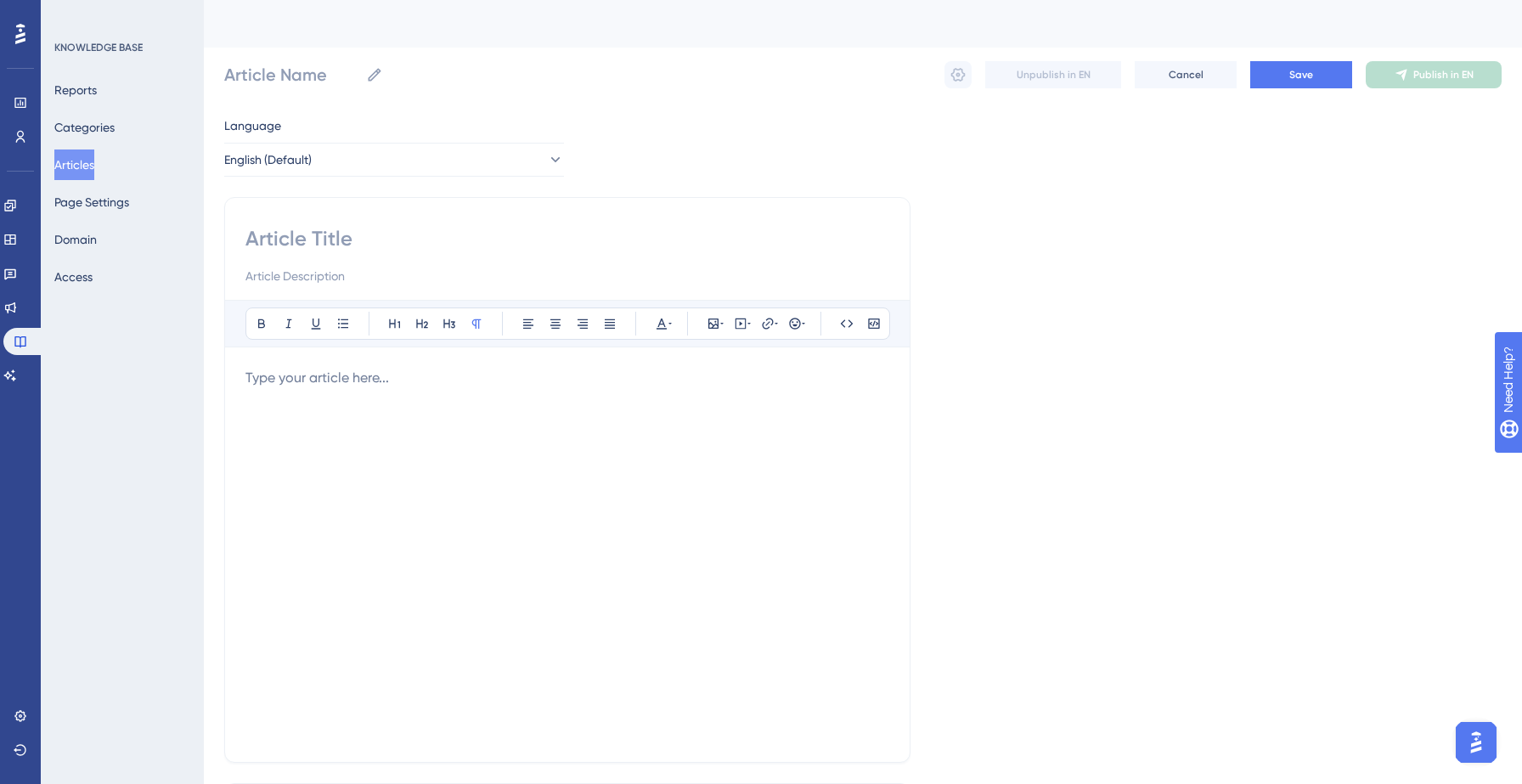
click at [310, 231] on input at bounding box center [567, 238] width 644 height 27
paste input "Does Salesgenie have a mobile app?"
type input "Does Salesgenie have a mobile app?"
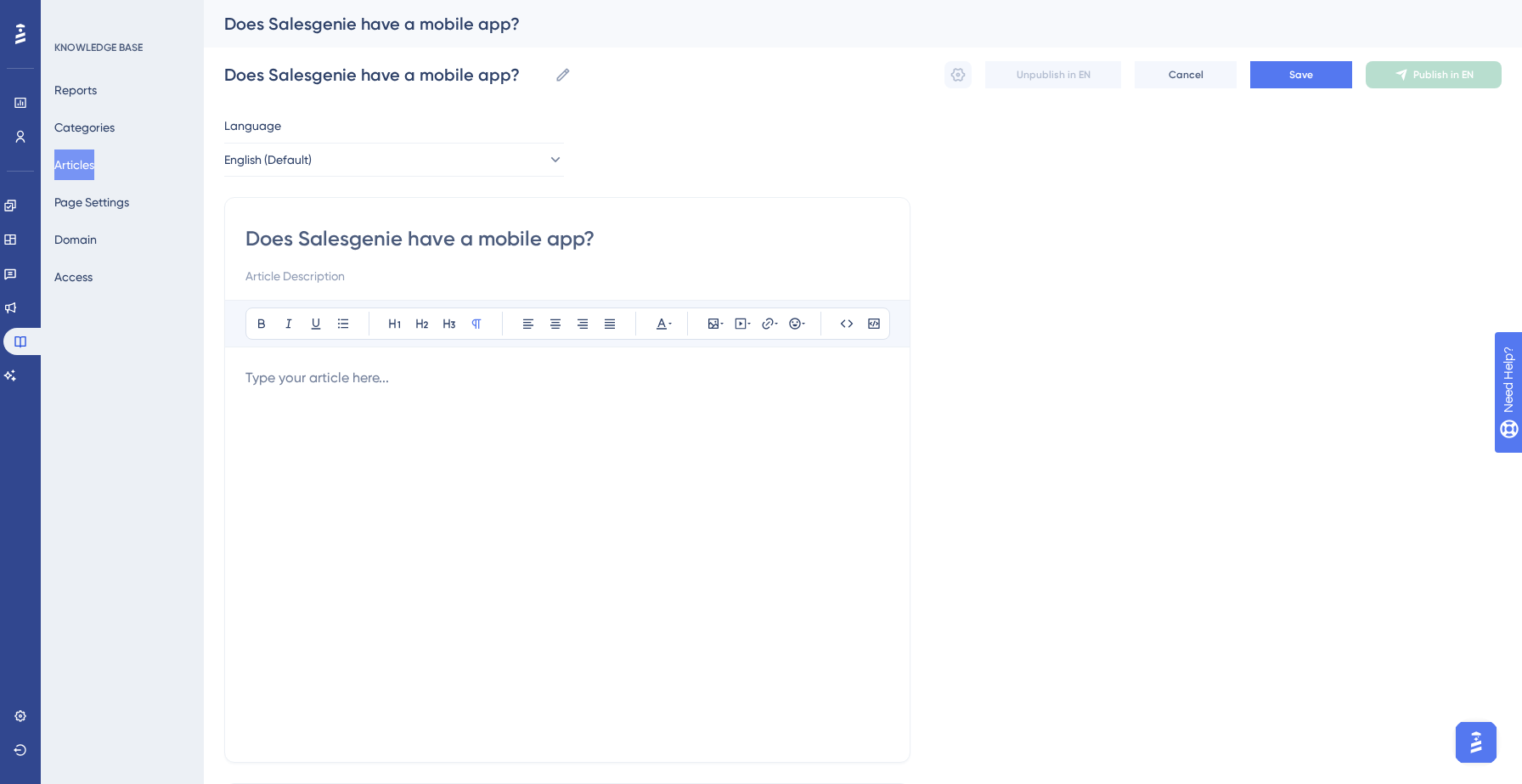
type input "Does Salesgenie have a mobile app?"
click at [360, 406] on div at bounding box center [567, 555] width 644 height 374
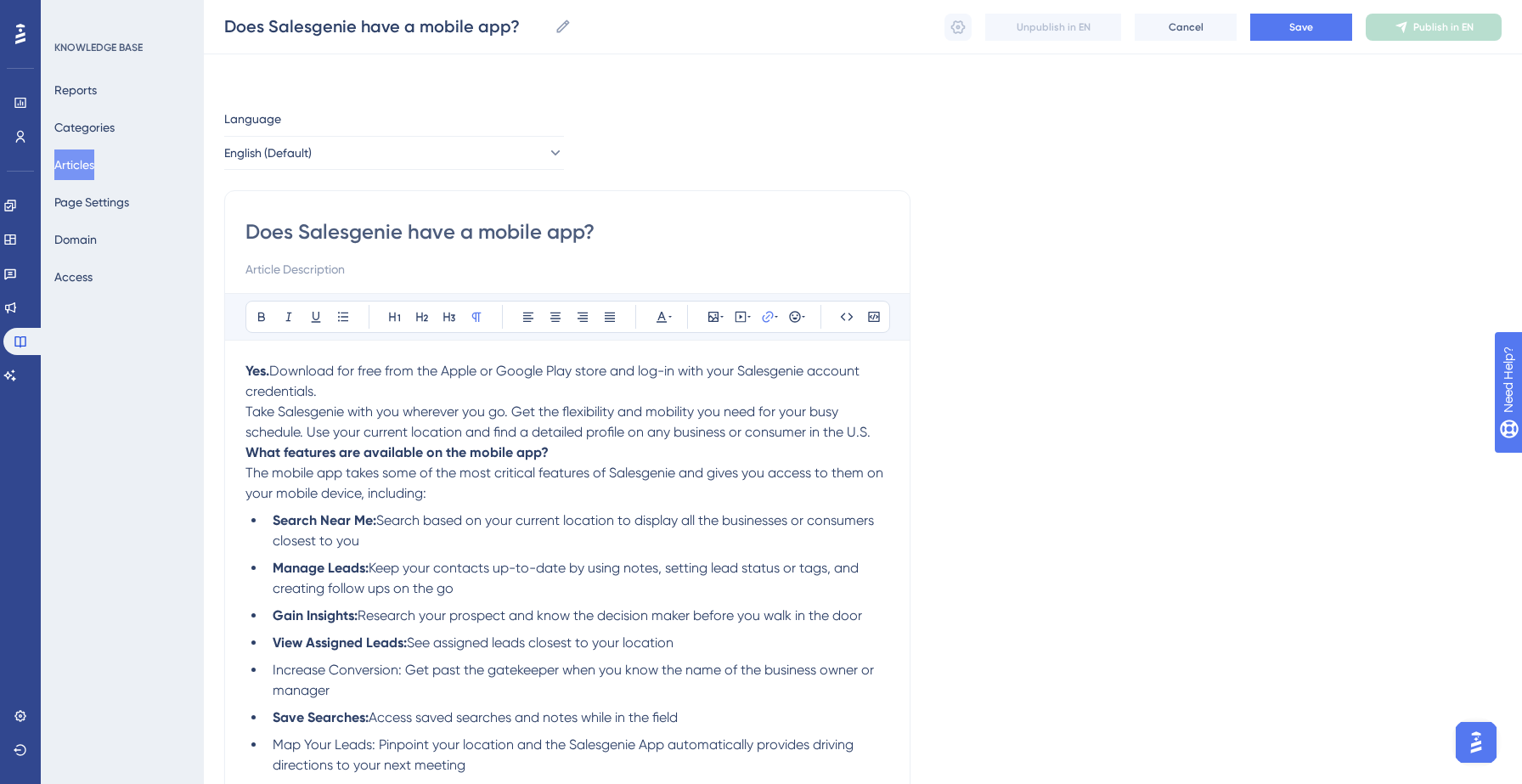
scroll to position [87, 0]
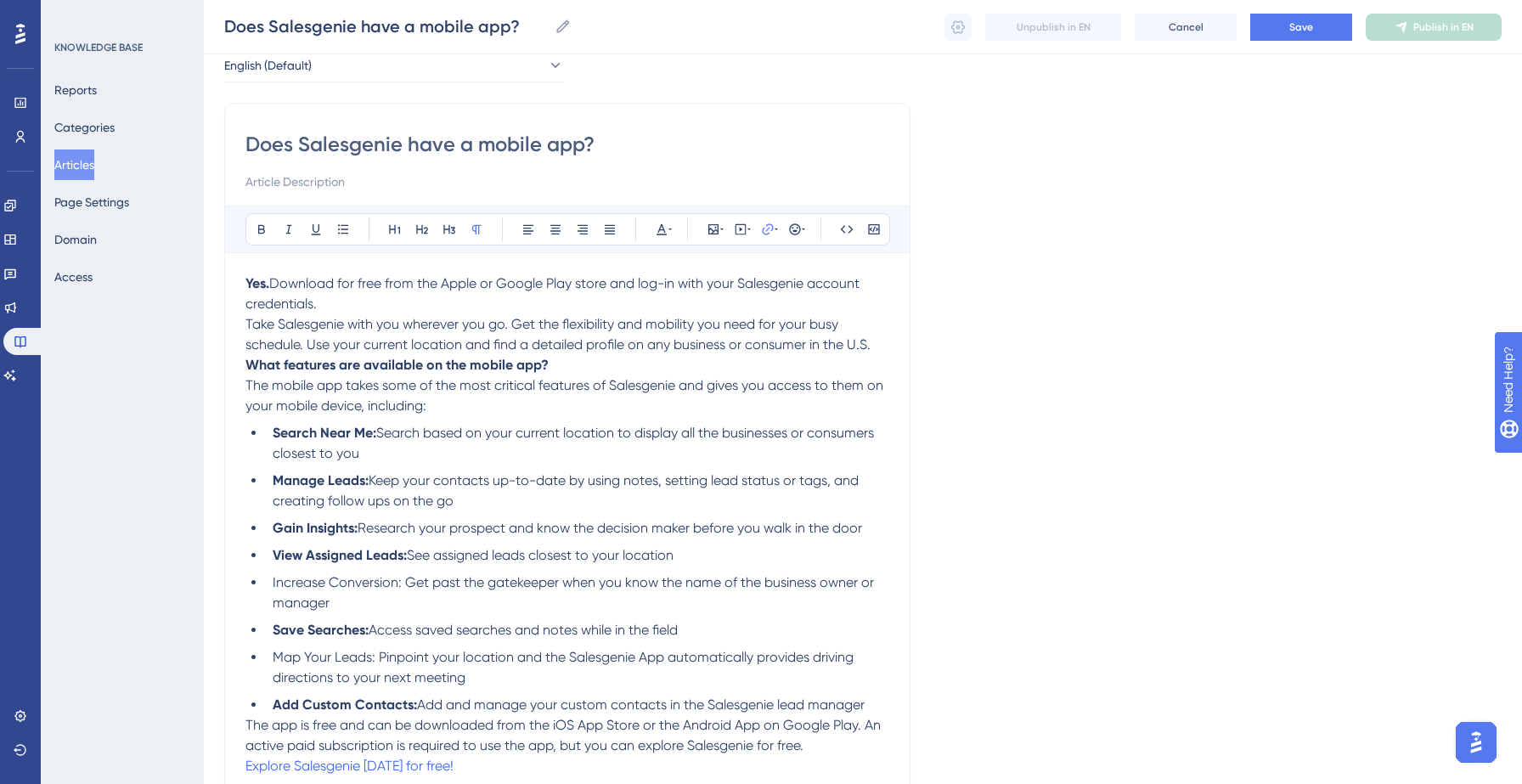
click at [876, 342] on p "Take Salesgenie with you wherever you go. Get the flexibility and mobility you …" at bounding box center [567, 334] width 644 height 41
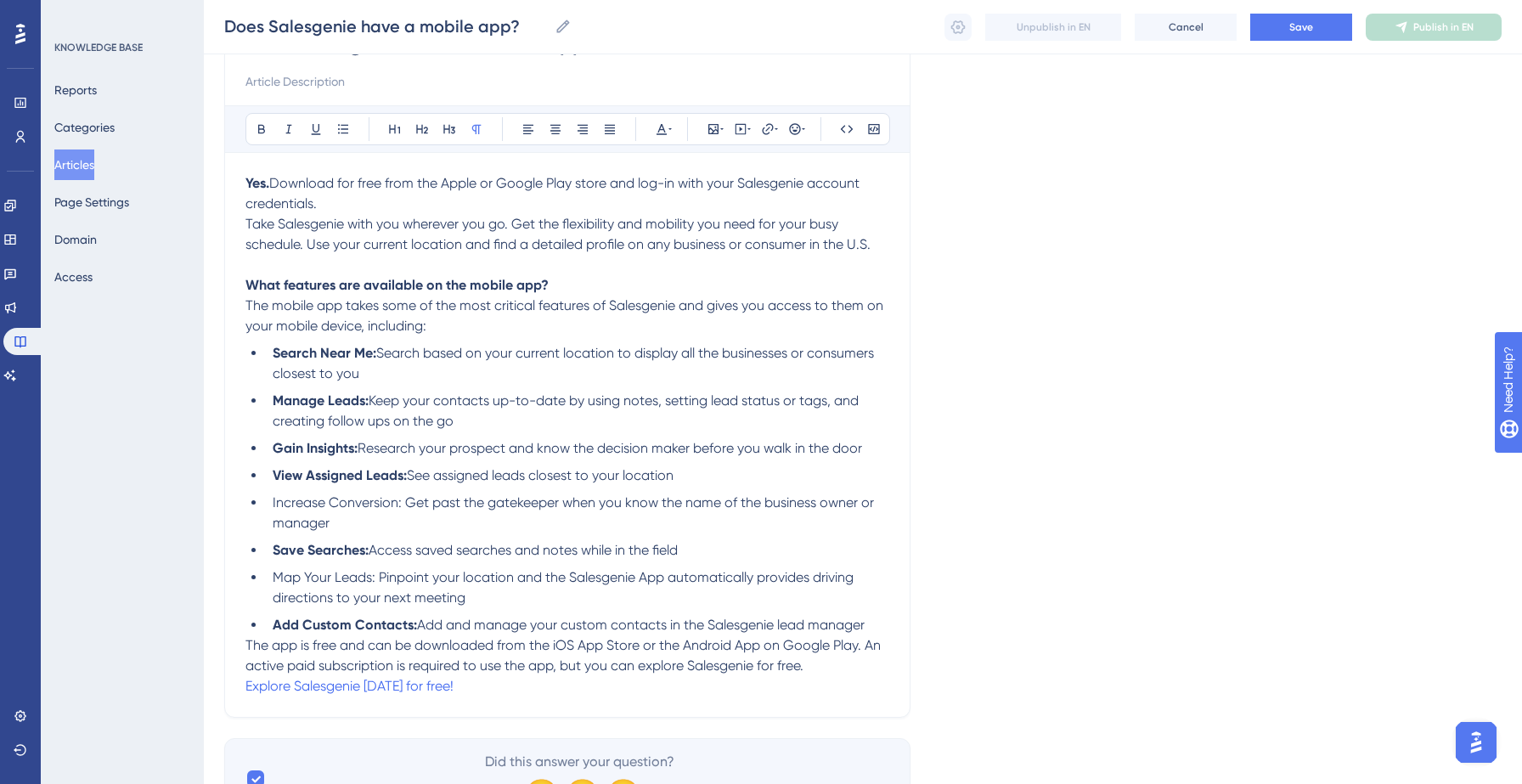
scroll to position [191, 0]
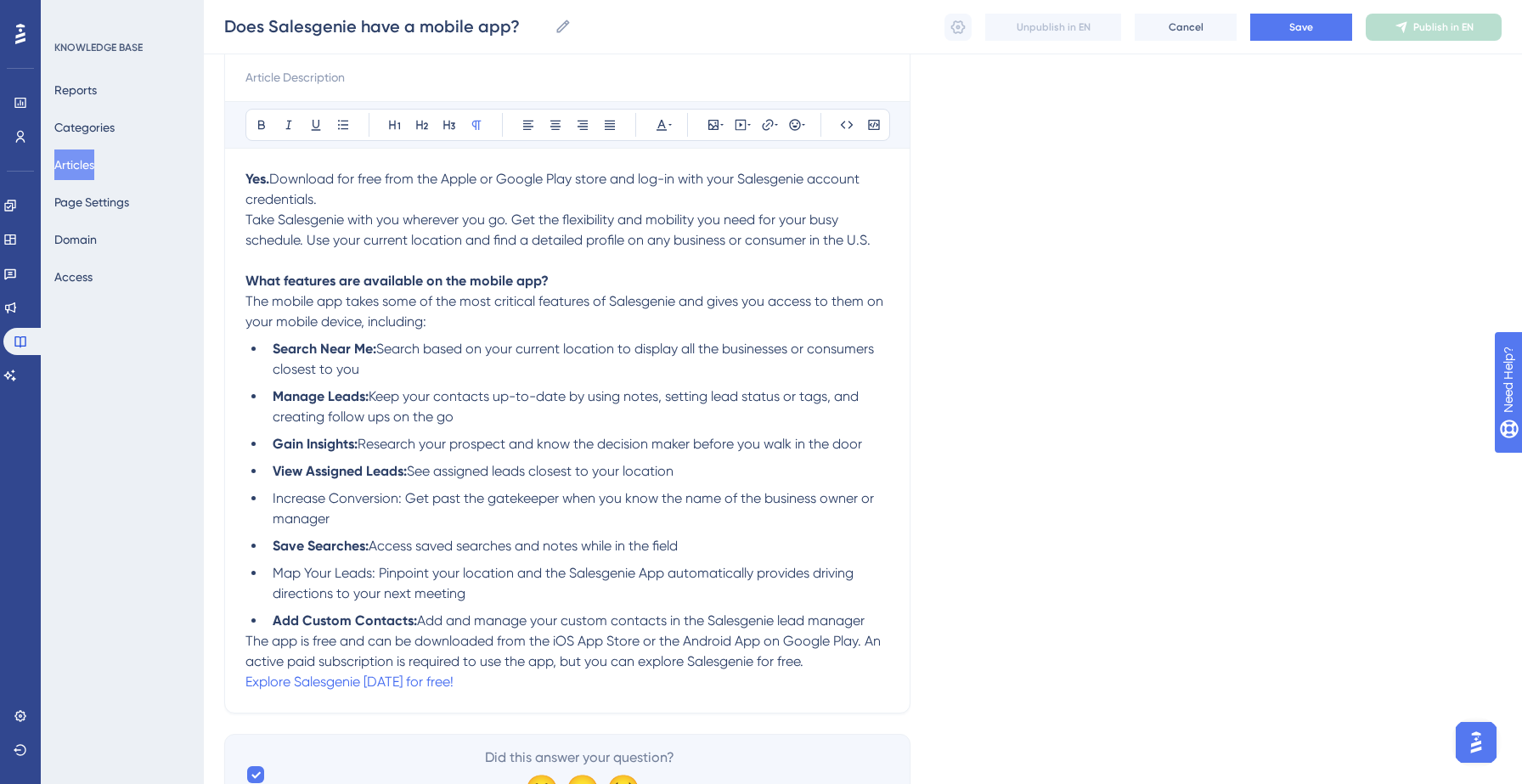
click at [817, 666] on p "The app is free and can be downloaded from the iOS App Store or the Android App…" at bounding box center [567, 650] width 644 height 41
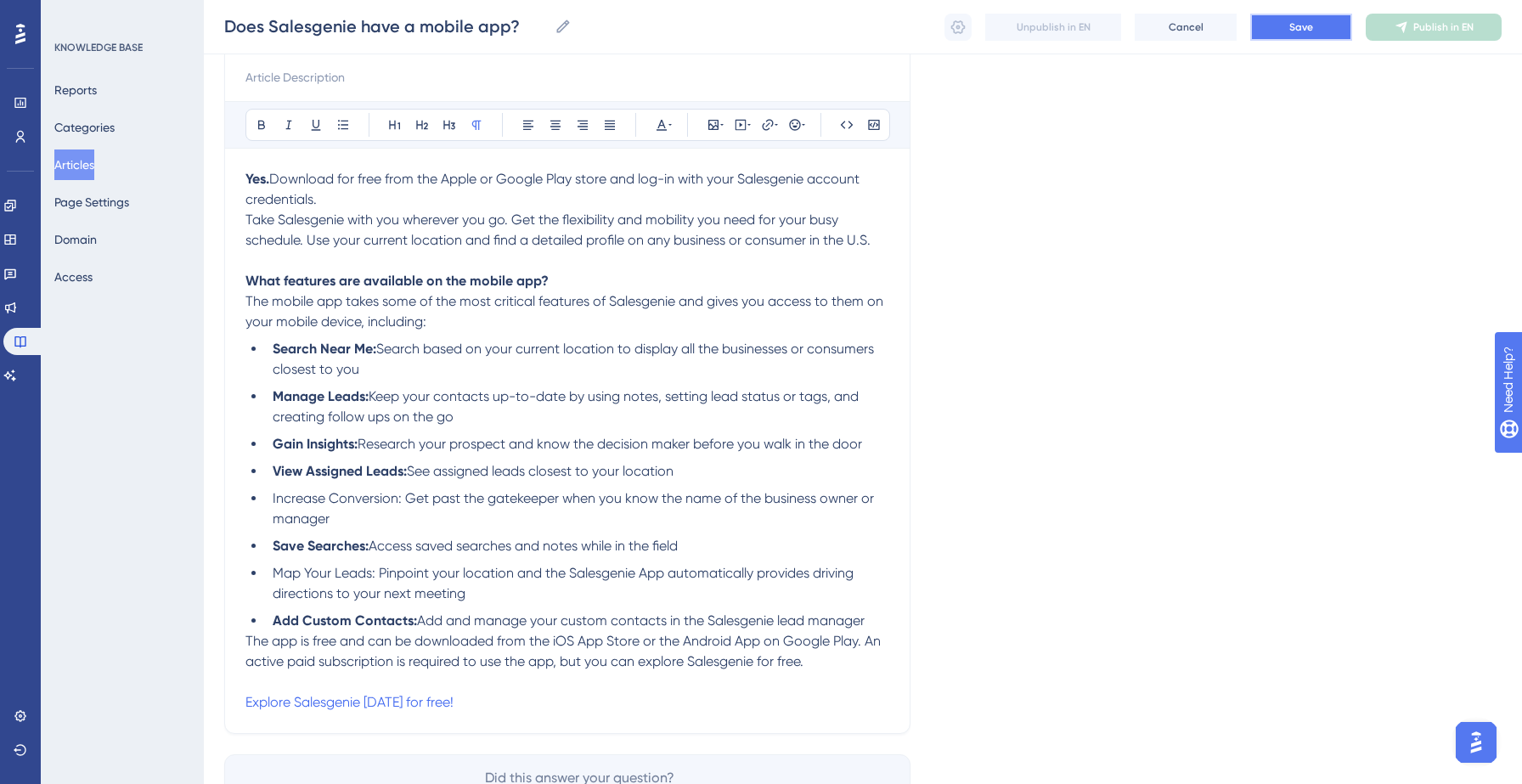
click at [1325, 28] on button "Save" at bounding box center [1300, 27] width 101 height 27
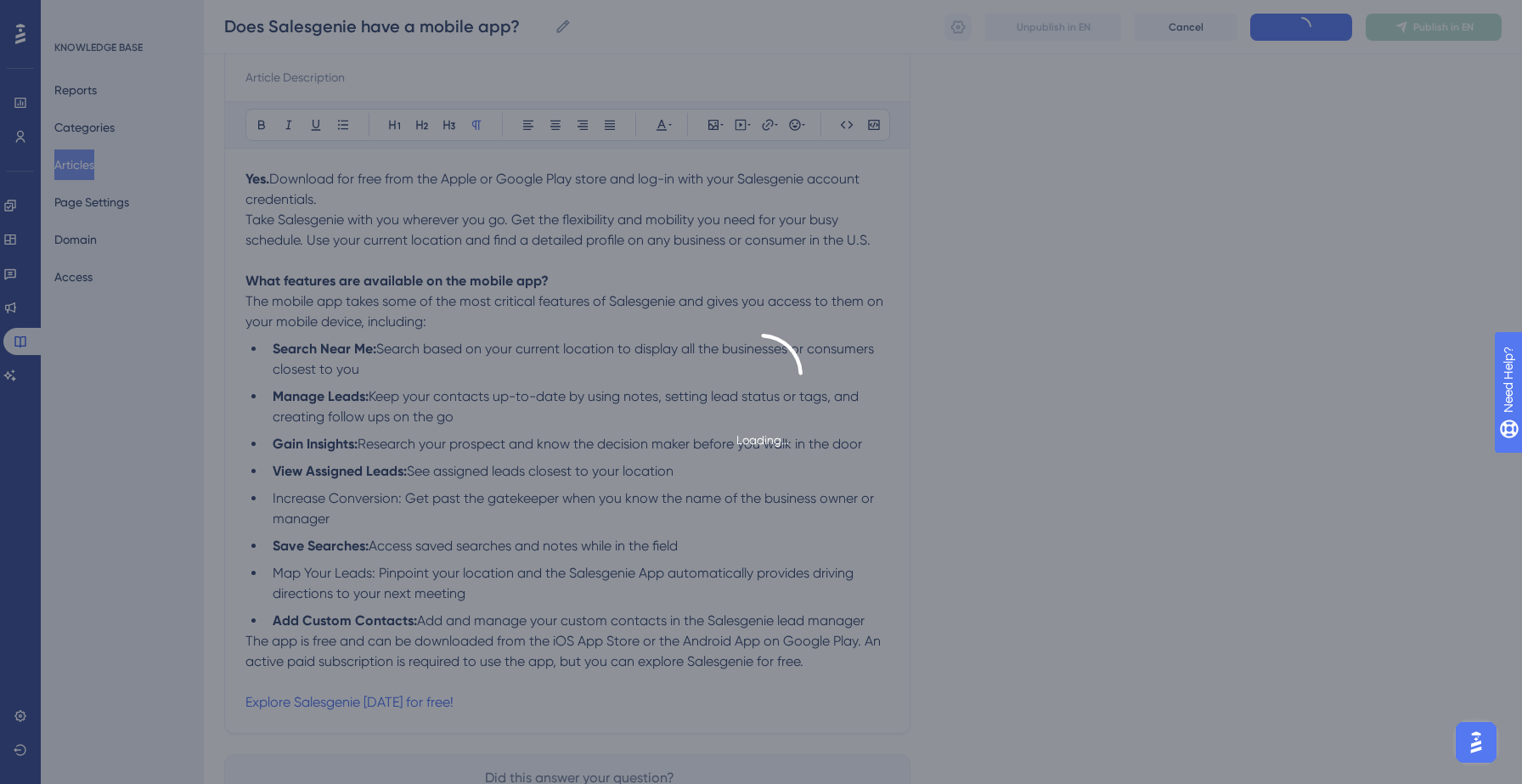
scroll to position [121, 0]
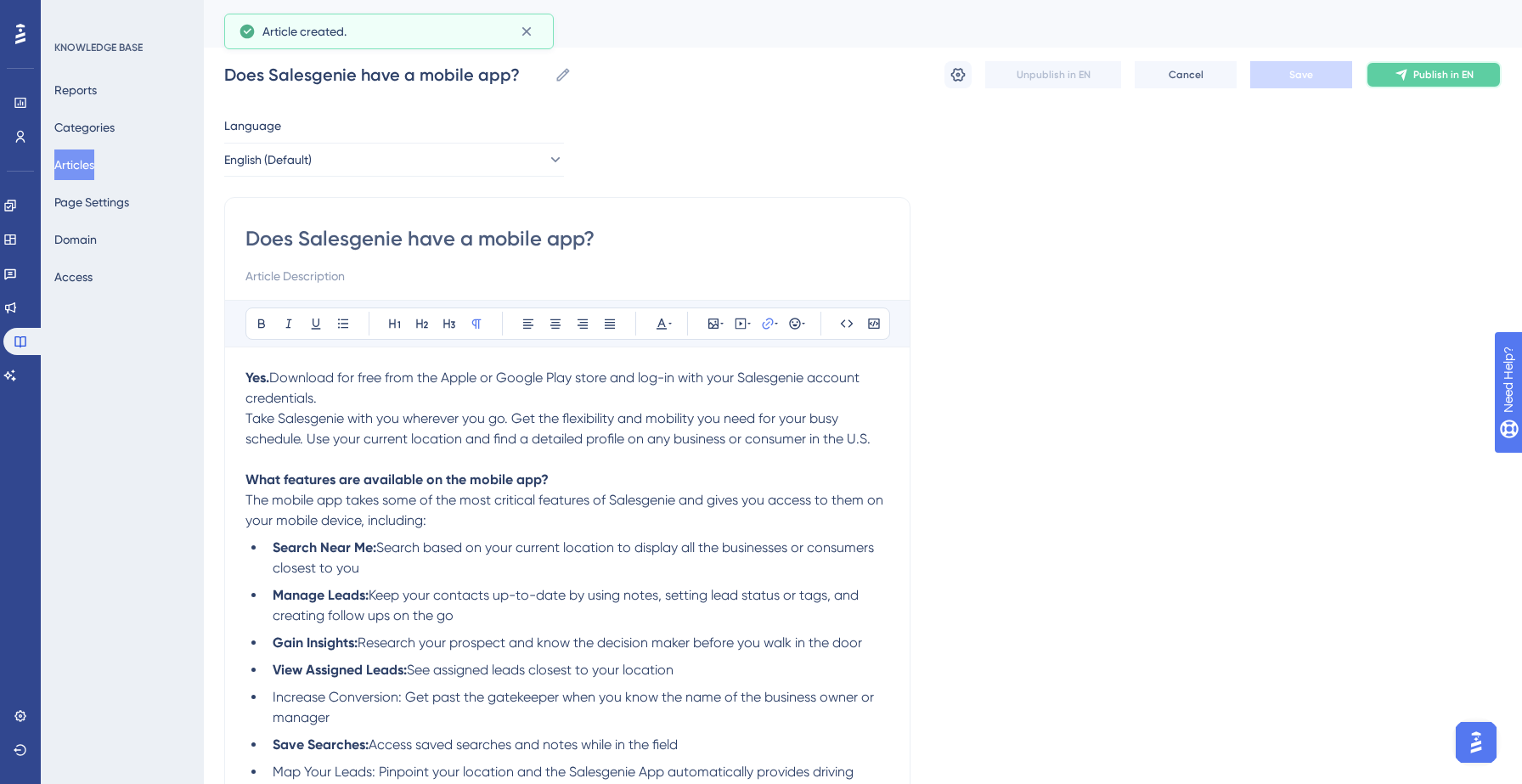
click at [1441, 70] on span "Publish in EN" at bounding box center [1443, 75] width 61 height 13
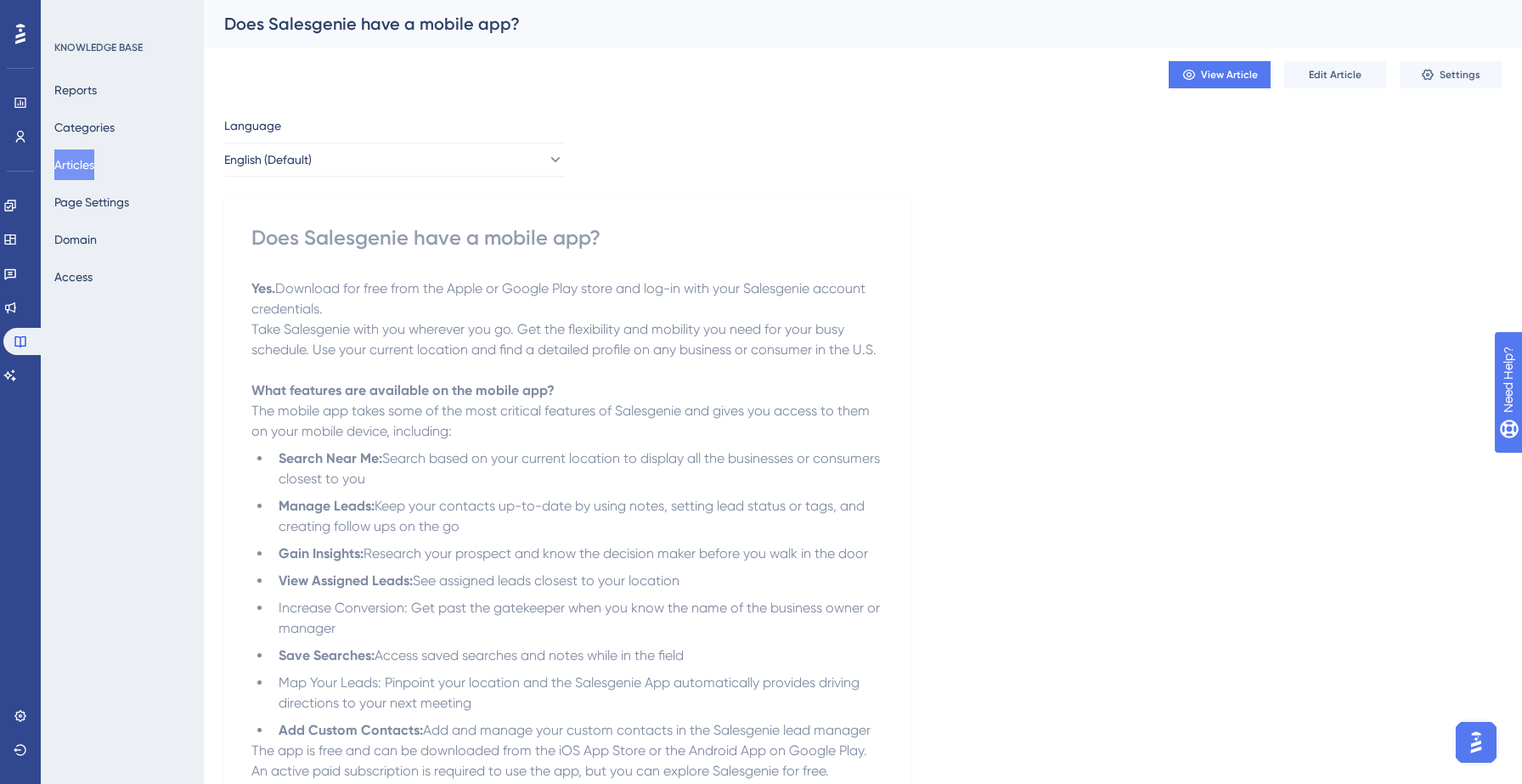
click at [91, 163] on button "Articles" at bounding box center [74, 165] width 40 height 30
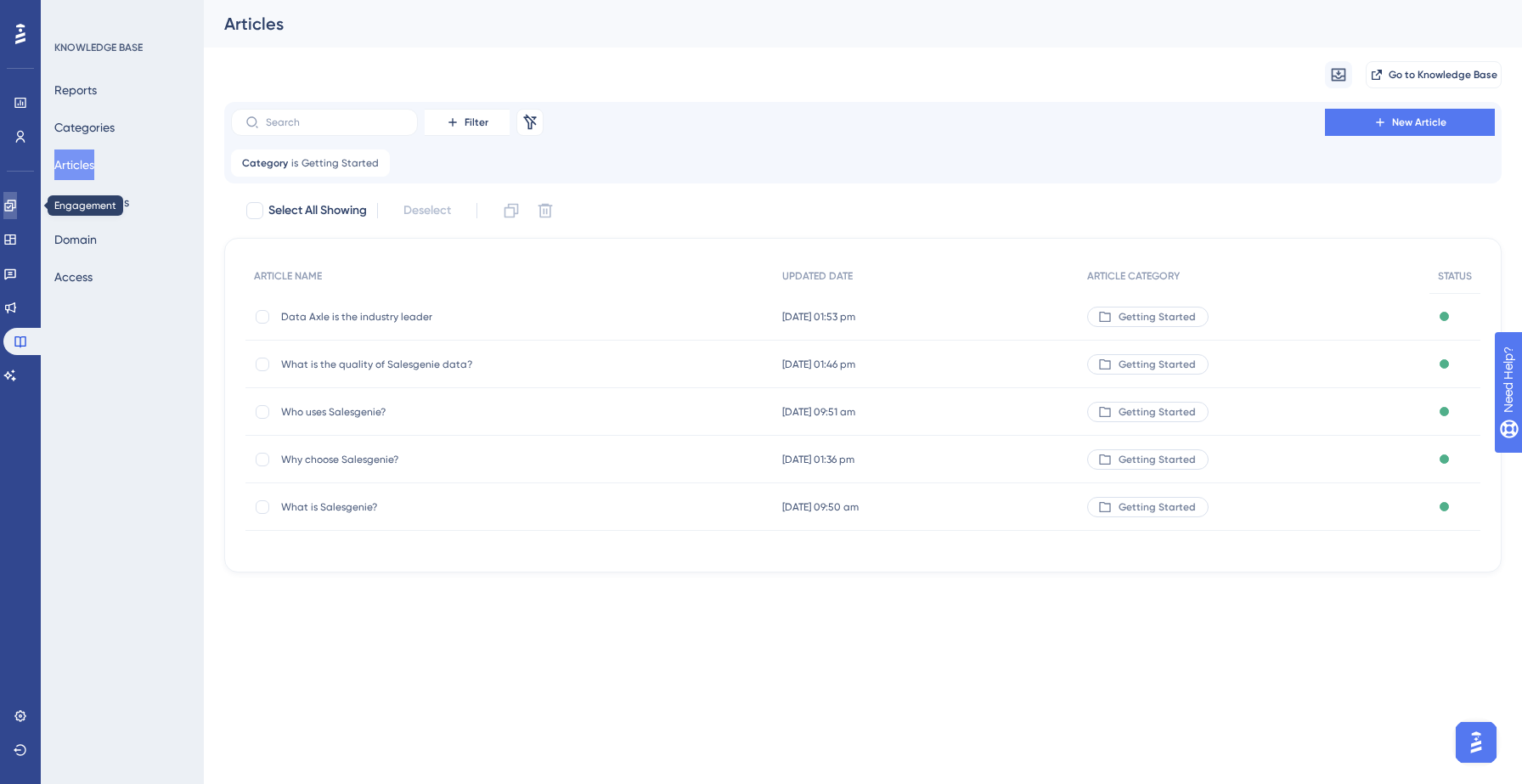
click at [15, 207] on icon at bounding box center [9, 205] width 11 height 11
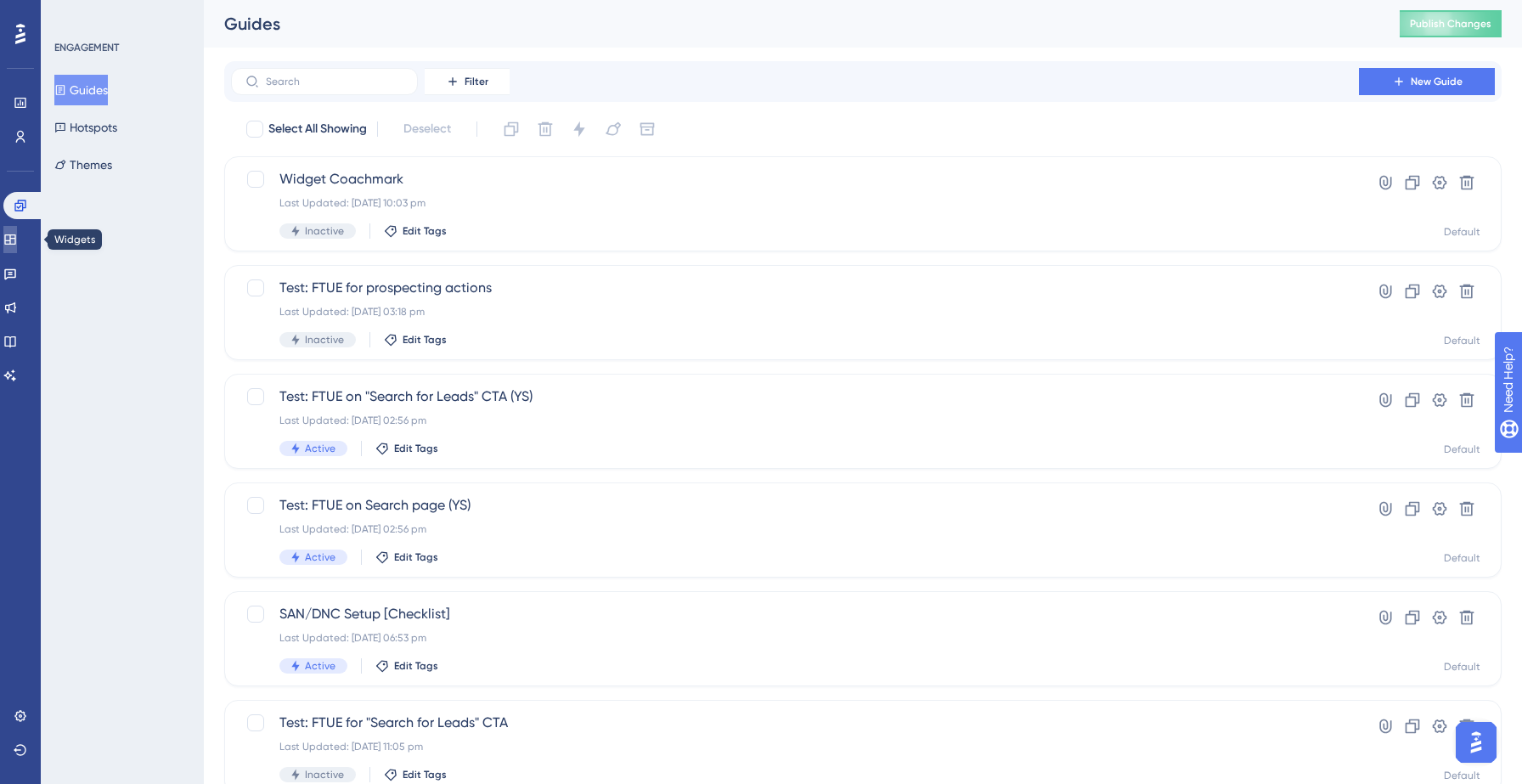
click at [17, 232] on icon at bounding box center [10, 239] width 13 height 13
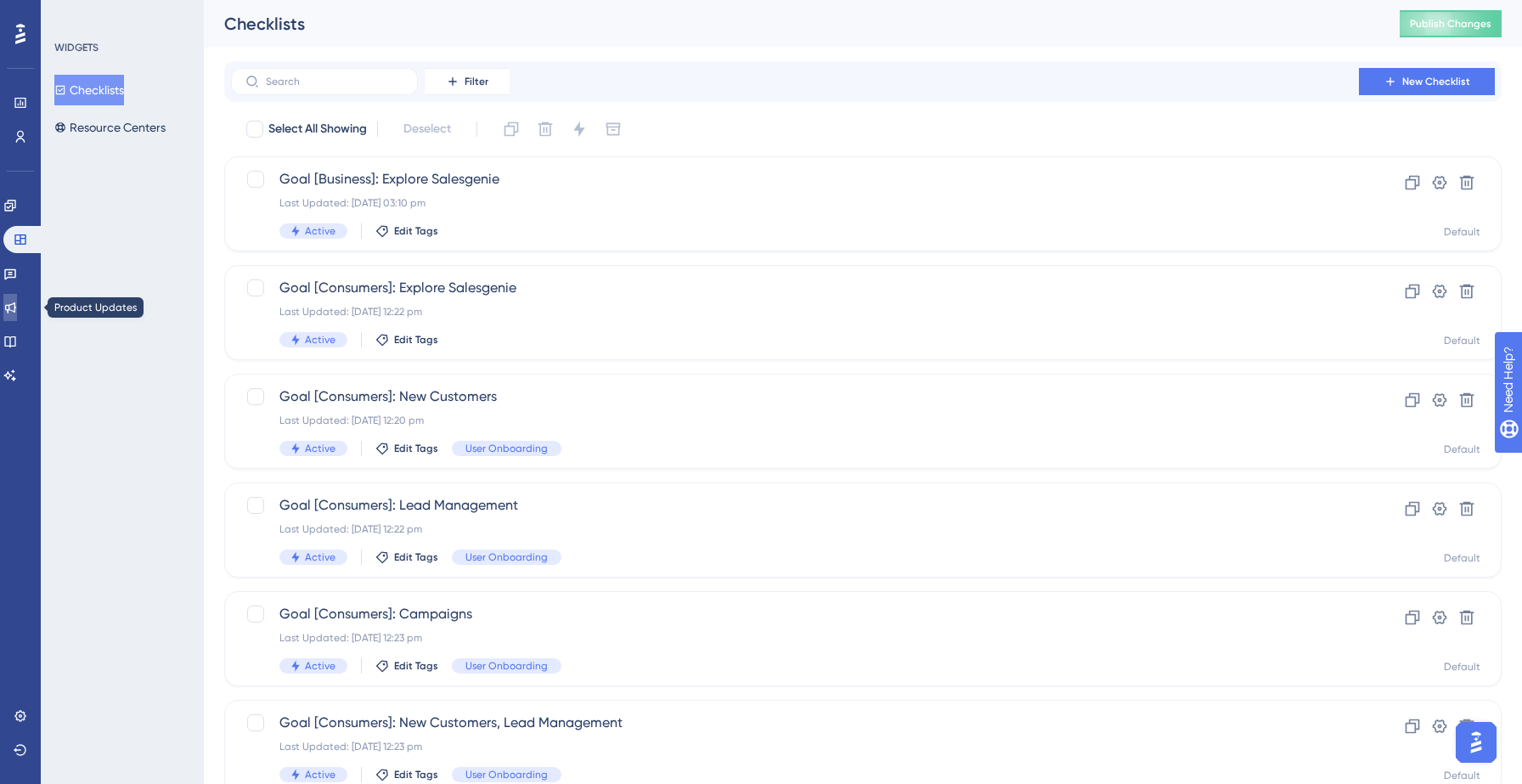
click at [17, 301] on link at bounding box center [10, 307] width 13 height 27
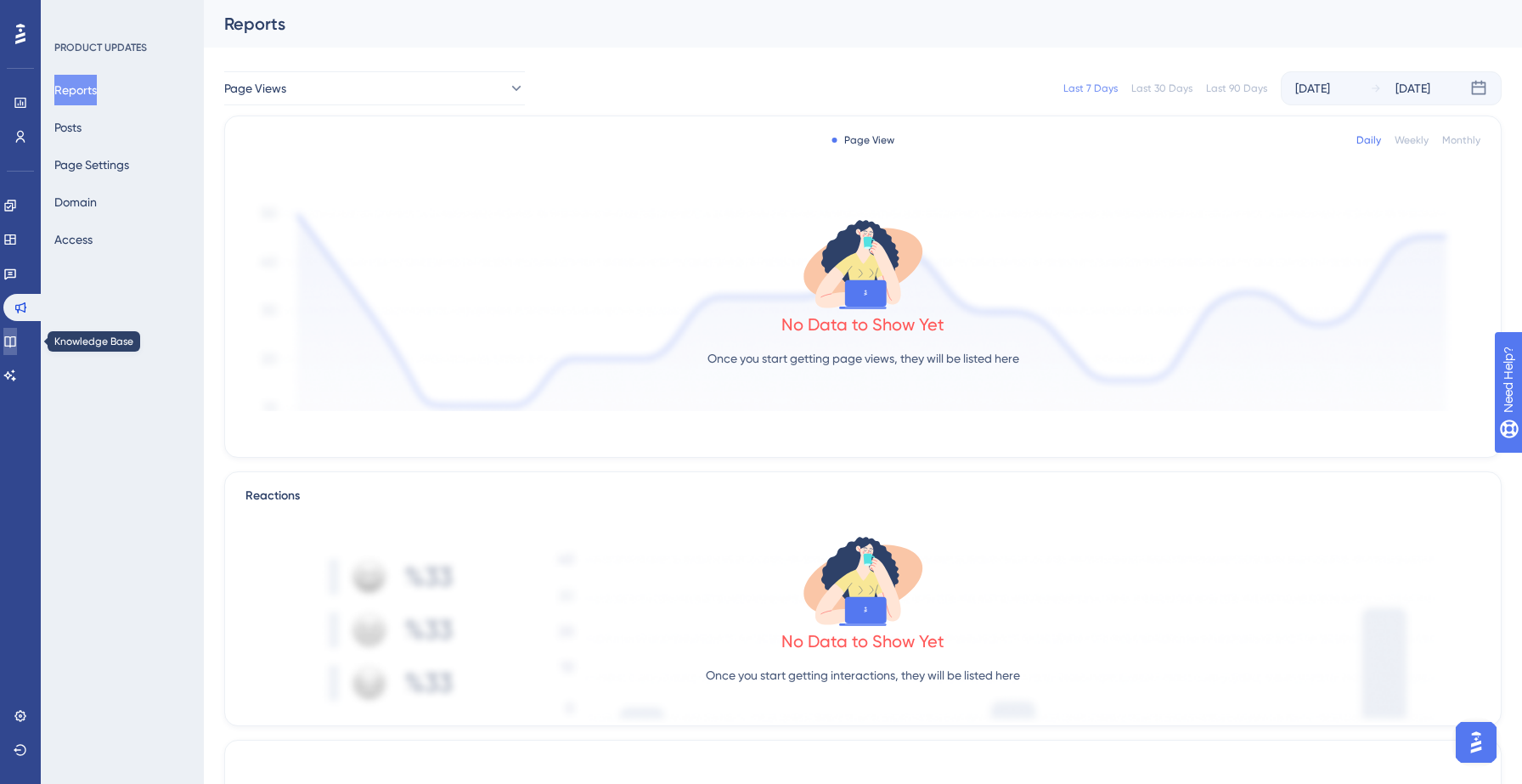
click at [17, 332] on link at bounding box center [10, 341] width 13 height 27
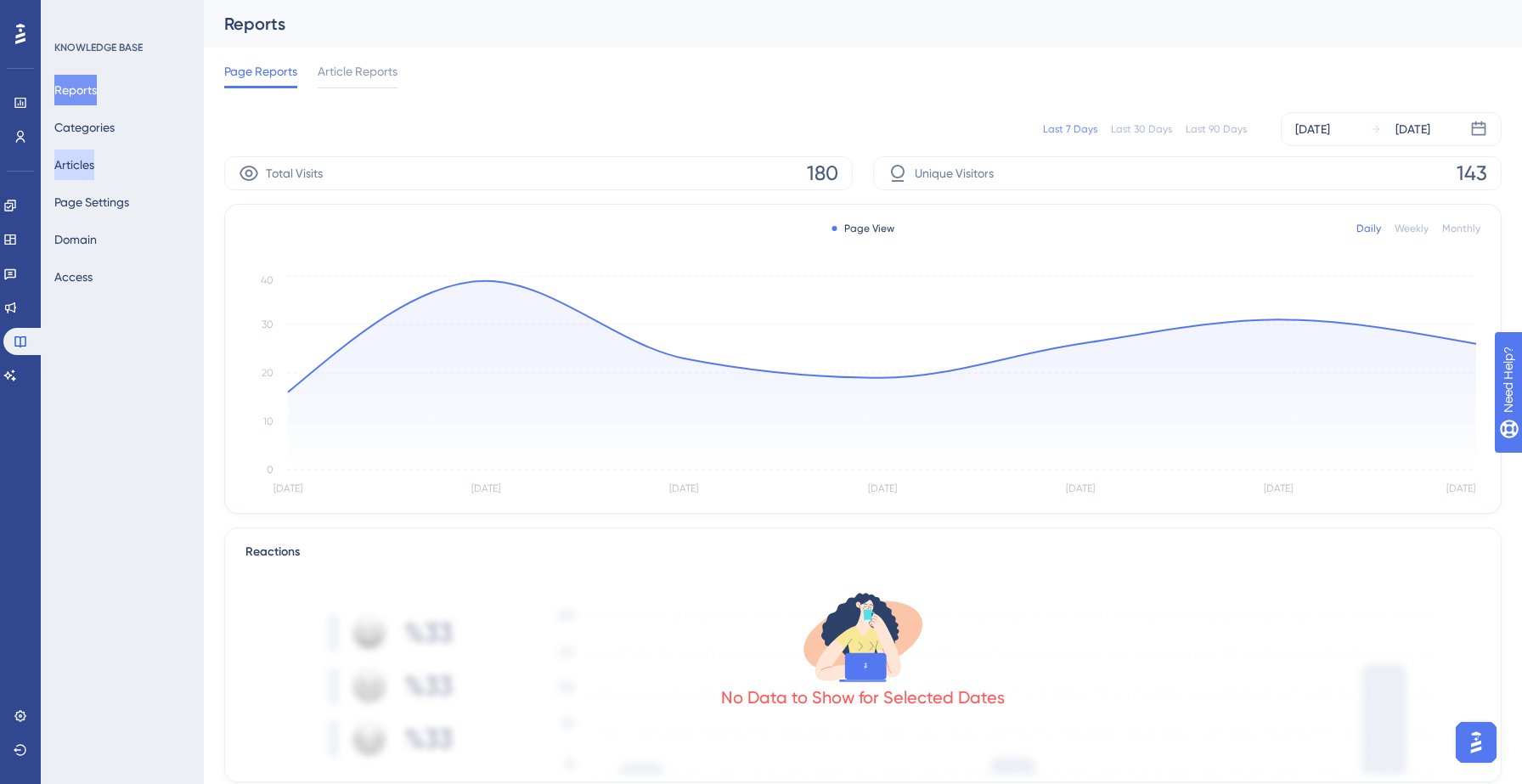
click at [94, 164] on button "Articles" at bounding box center [74, 165] width 40 height 30
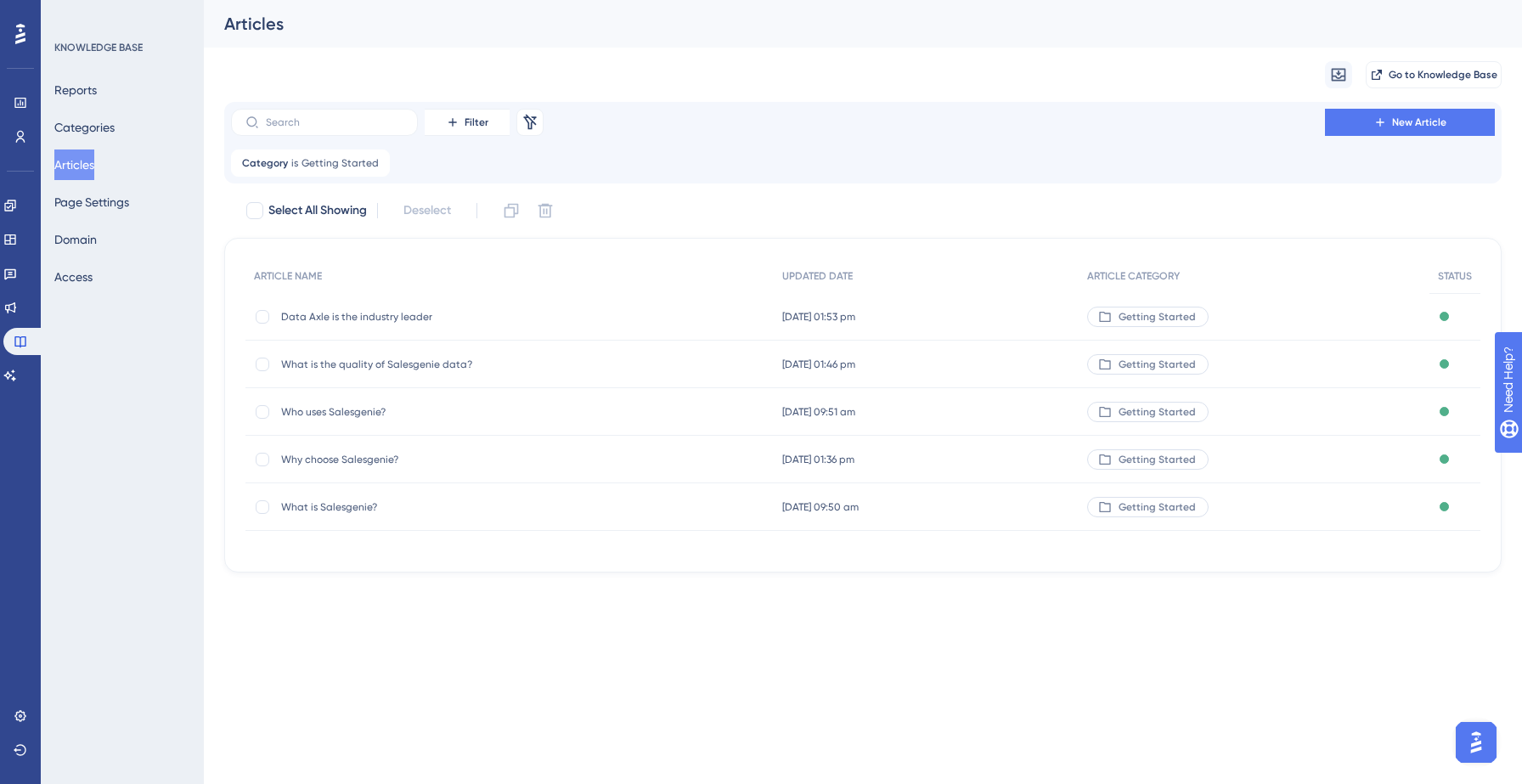
click at [156, 395] on div "KNOWLEDGE BASE Reports Categories Articles Page Settings Domain Access" at bounding box center [122, 392] width 163 height 784
click at [17, 233] on icon at bounding box center [10, 239] width 13 height 13
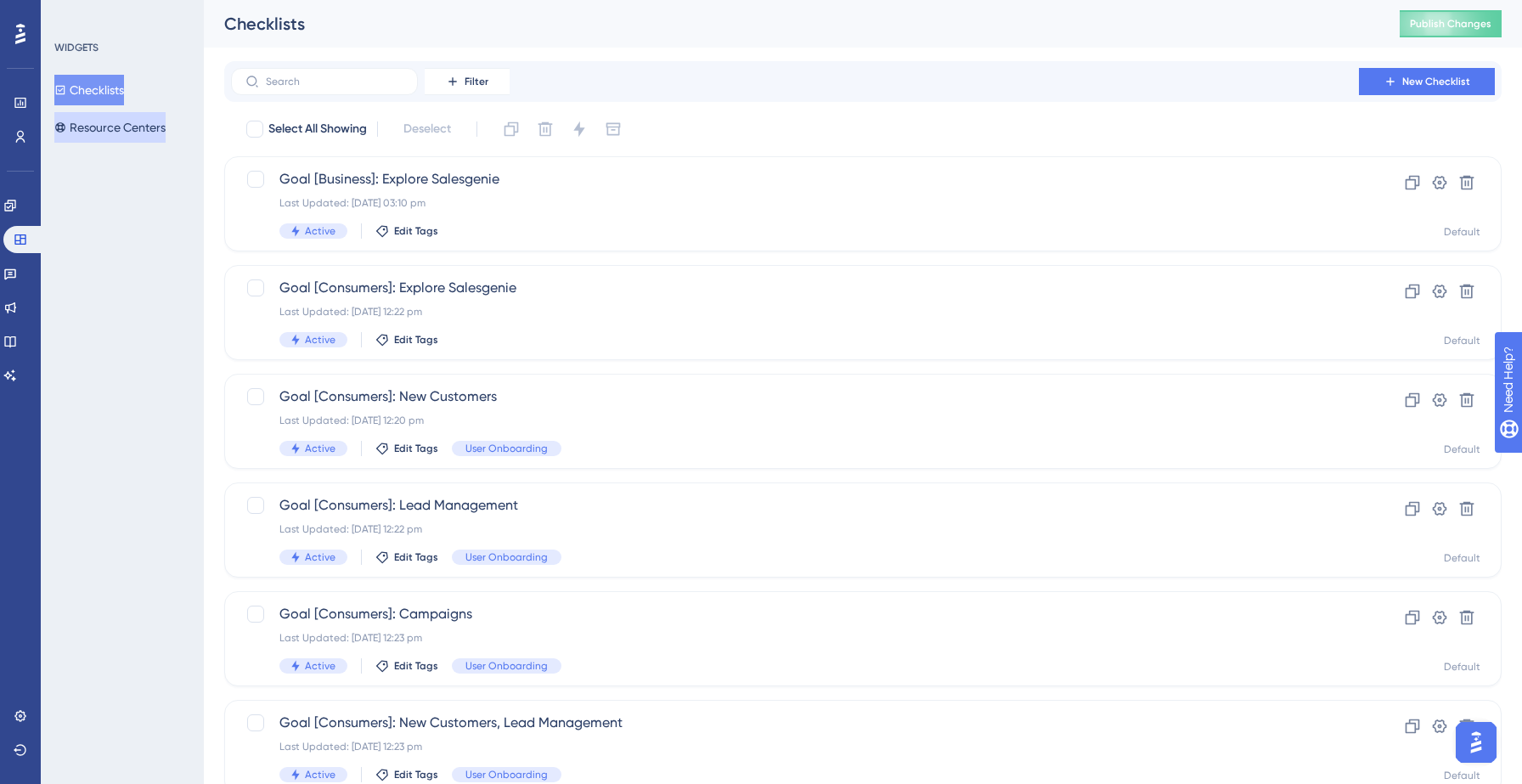
click at [146, 113] on button "Resource Centers" at bounding box center [109, 127] width 111 height 30
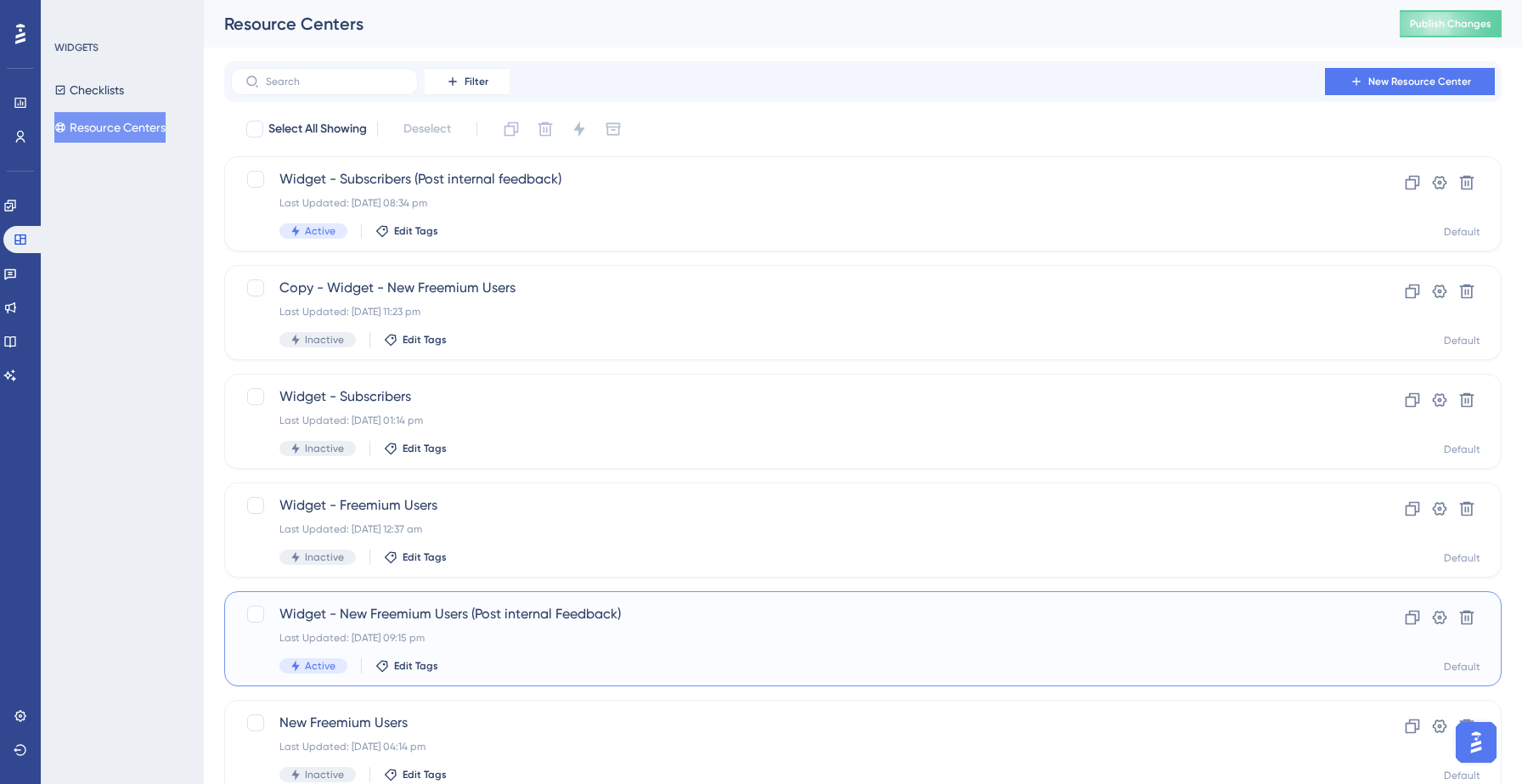
click at [565, 633] on div "Last Updated: [DATE] 09:15 pm" at bounding box center [795, 637] width 1031 height 13
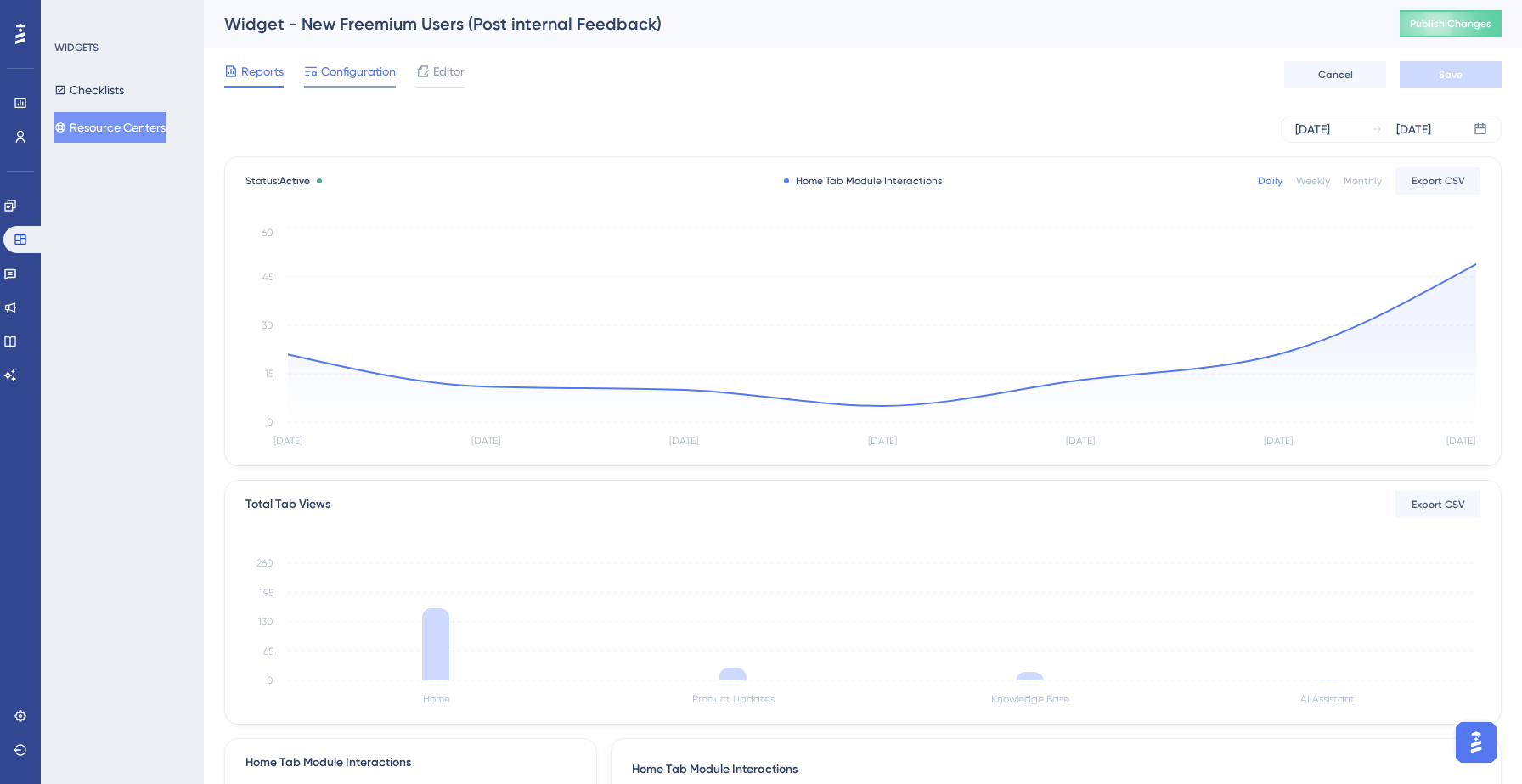
click at [358, 77] on span "Configuration" at bounding box center [358, 70] width 75 height 20
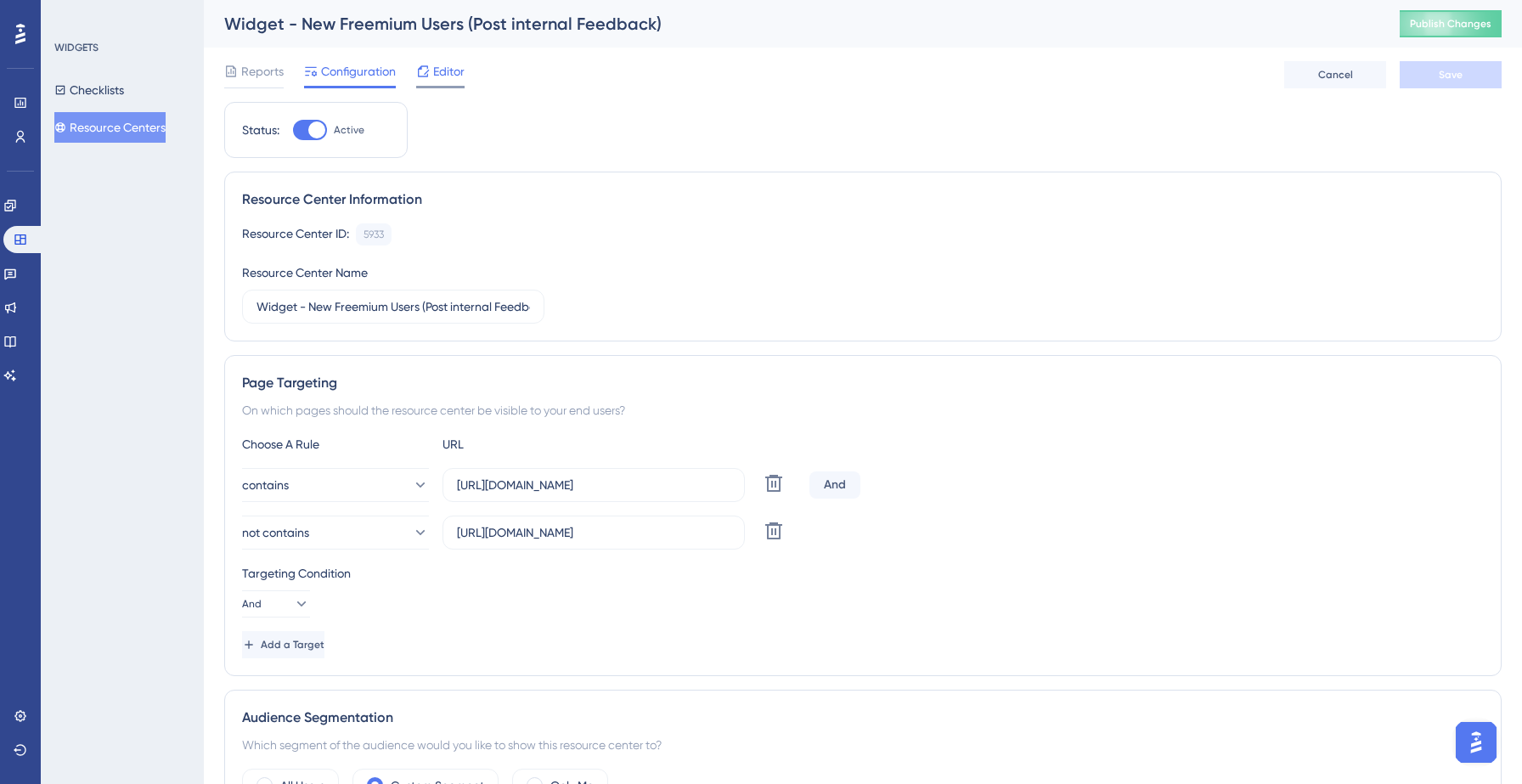
click at [436, 77] on span "Editor" at bounding box center [449, 70] width 31 height 20
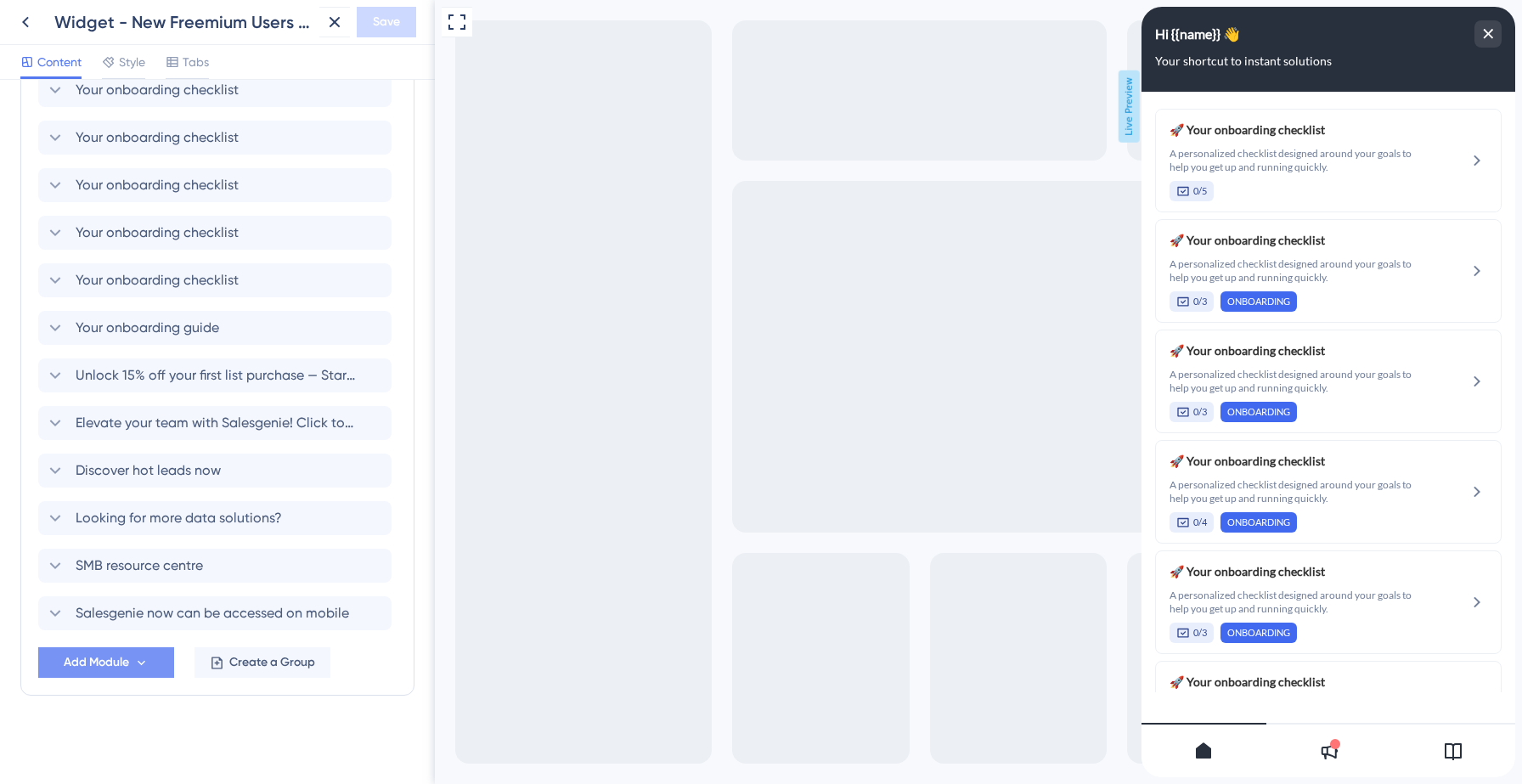
click at [136, 656] on icon at bounding box center [140, 662] width 14 height 14
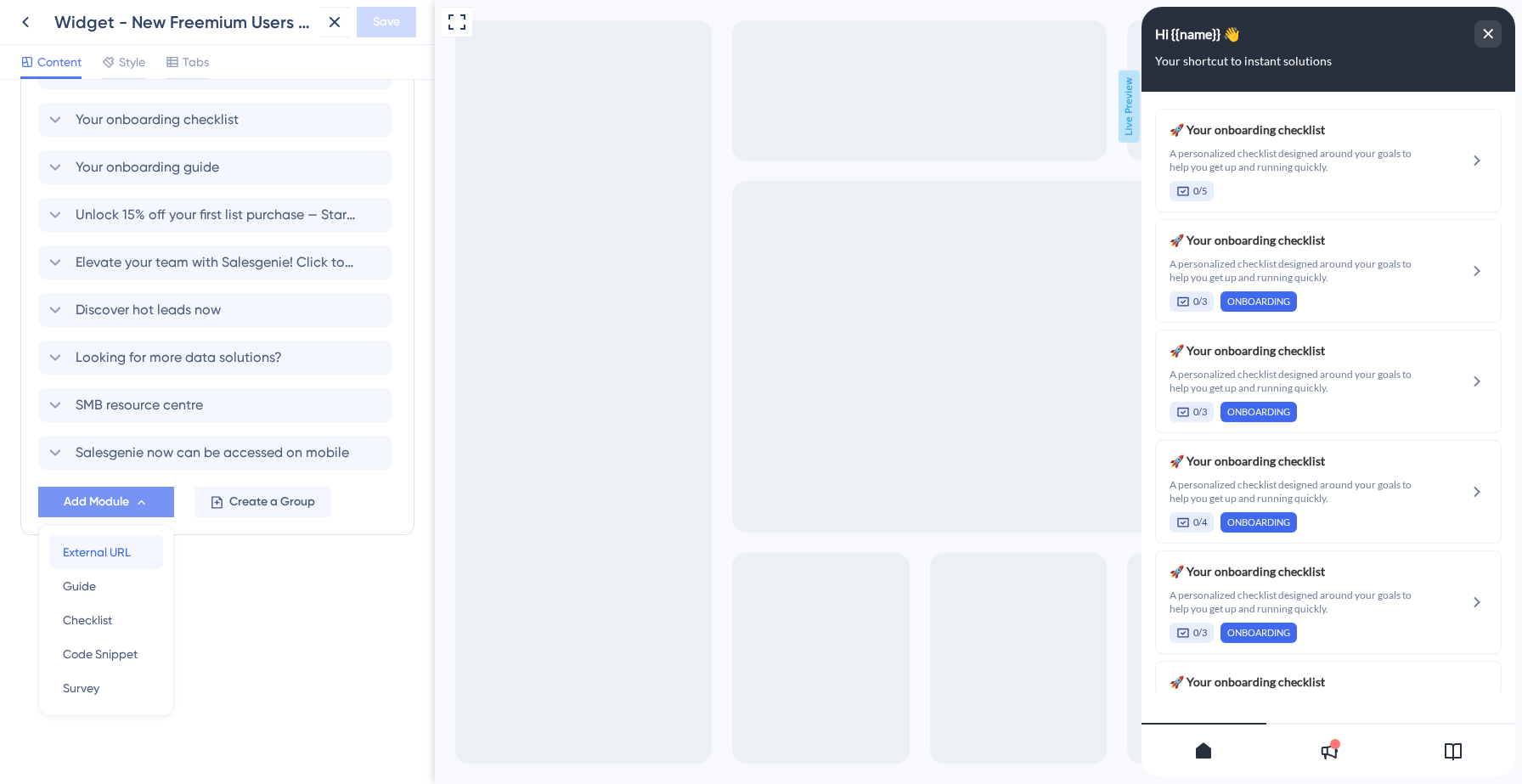
click at [97, 562] on div "External URL External URL" at bounding box center [105, 552] width 86 height 34
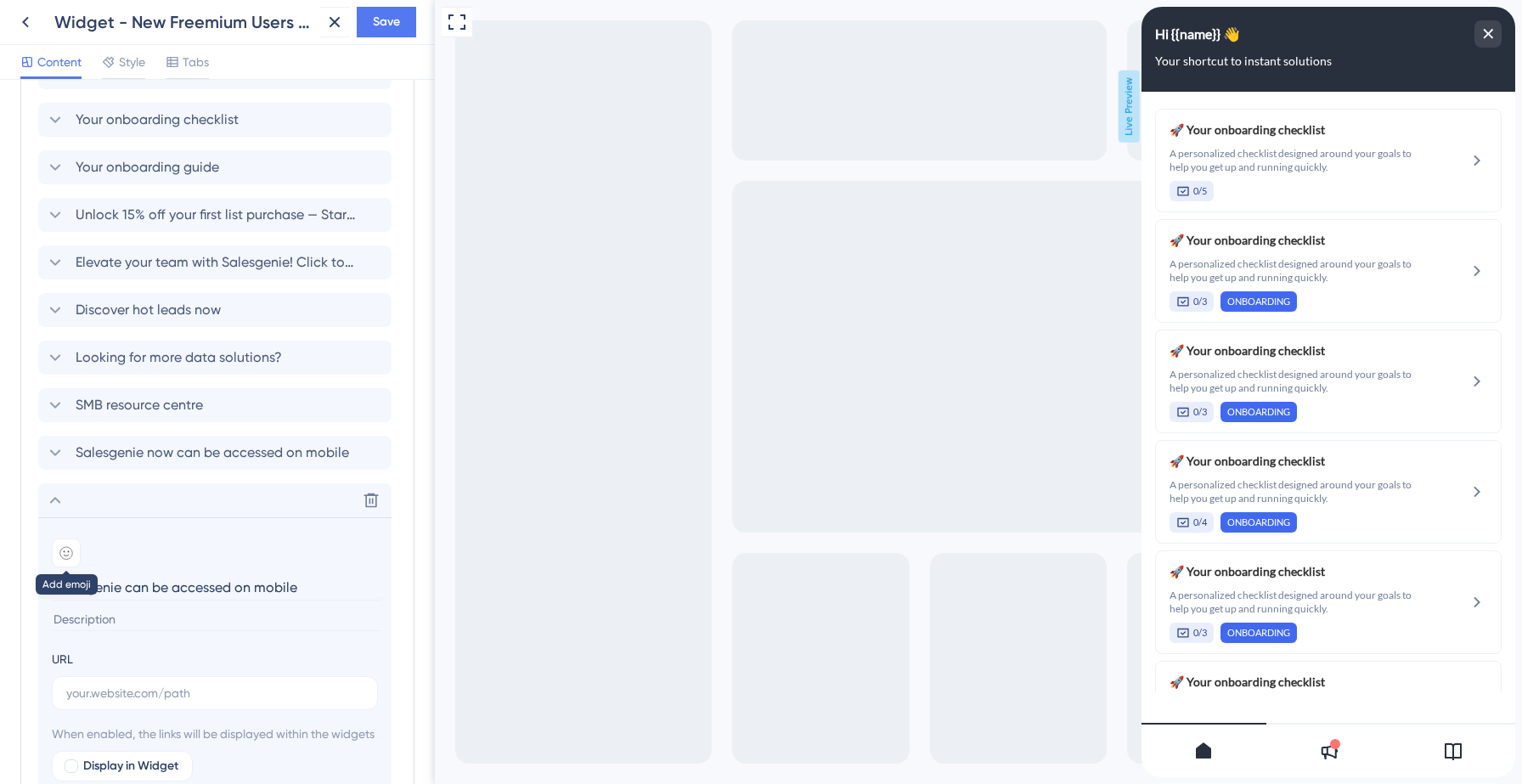
type input "Salesgenie can be accessed on mobile"
click at [71, 556] on icon at bounding box center [66, 553] width 12 height 12
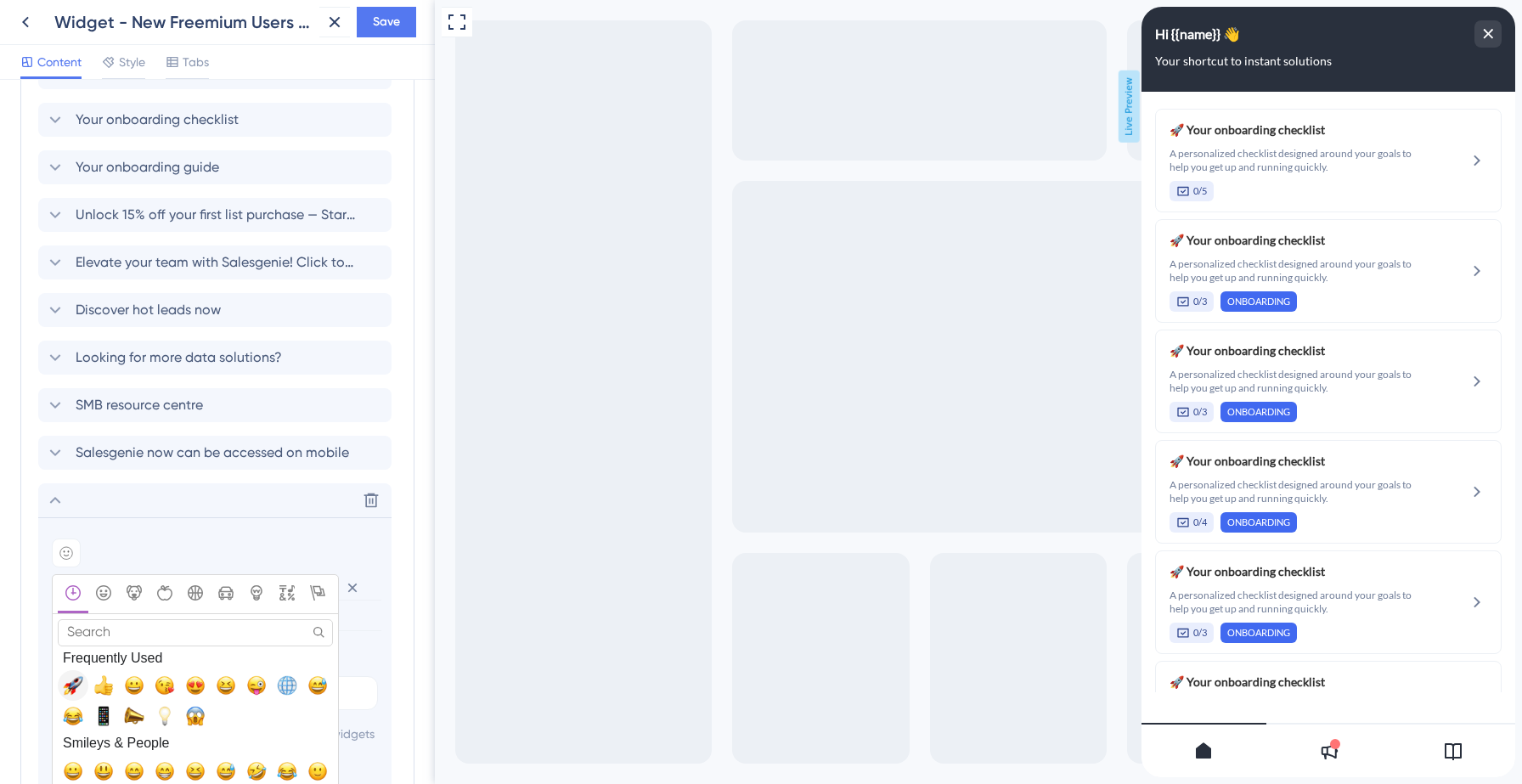
click at [77, 679] on span "🚀, rocket" at bounding box center [72, 684] width 20 height 20
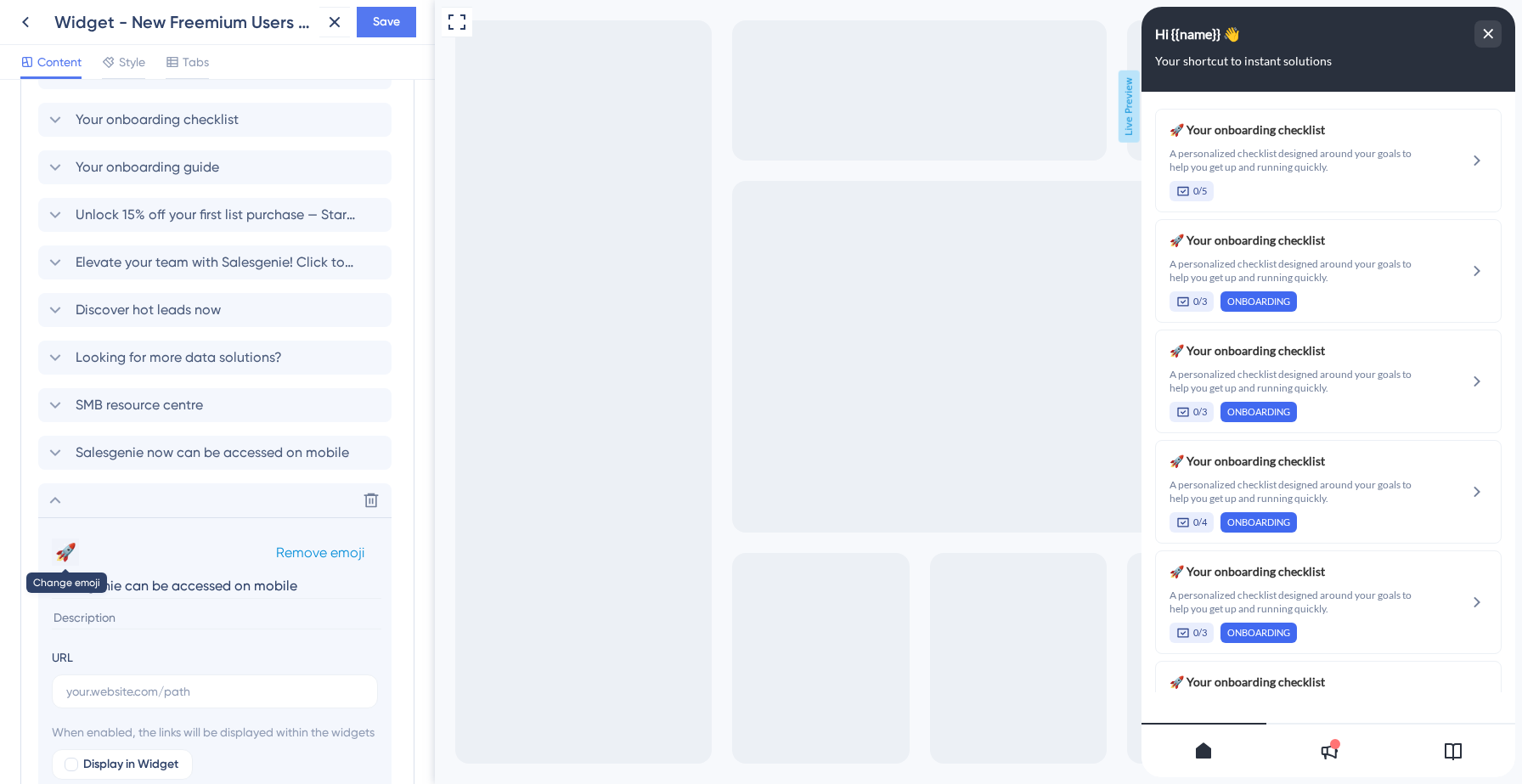
click at [68, 554] on button "🚀" at bounding box center [65, 552] width 28 height 27
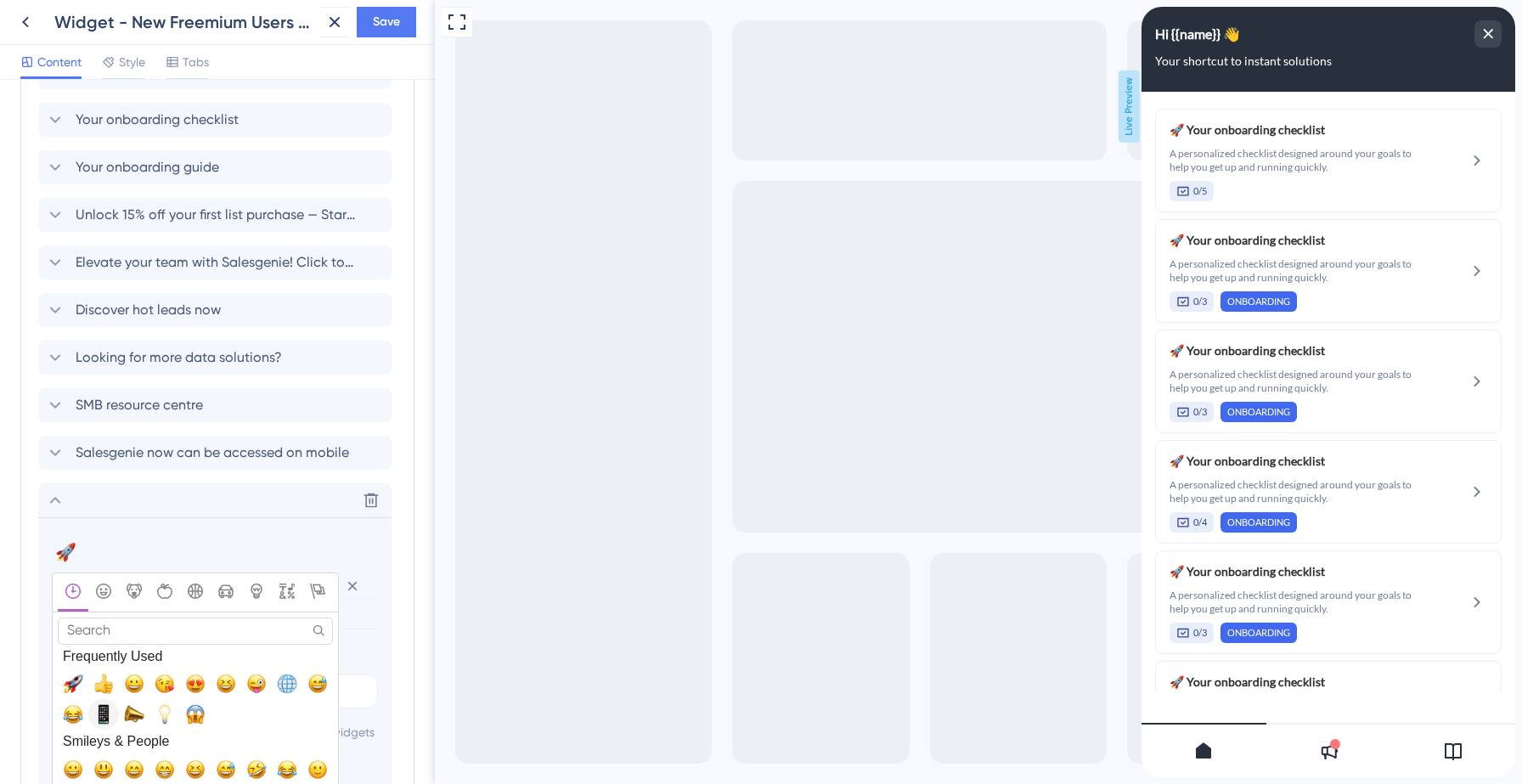
click at [104, 720] on span "📱, iphone" at bounding box center [102, 713] width 20 height 20
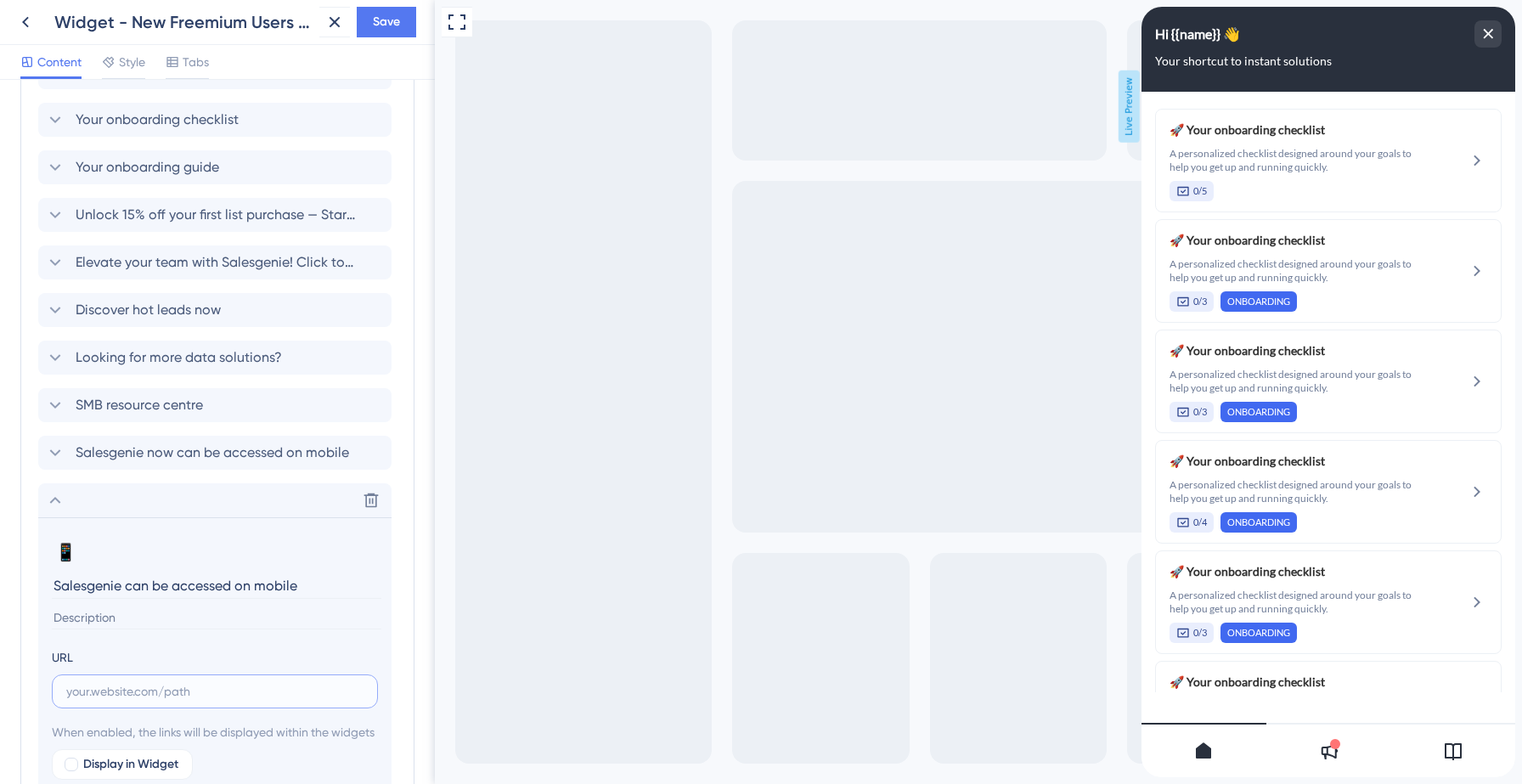
click at [150, 695] on input "text" at bounding box center [214, 691] width 297 height 19
click at [1445, 759] on icon at bounding box center [1452, 750] width 20 height 20
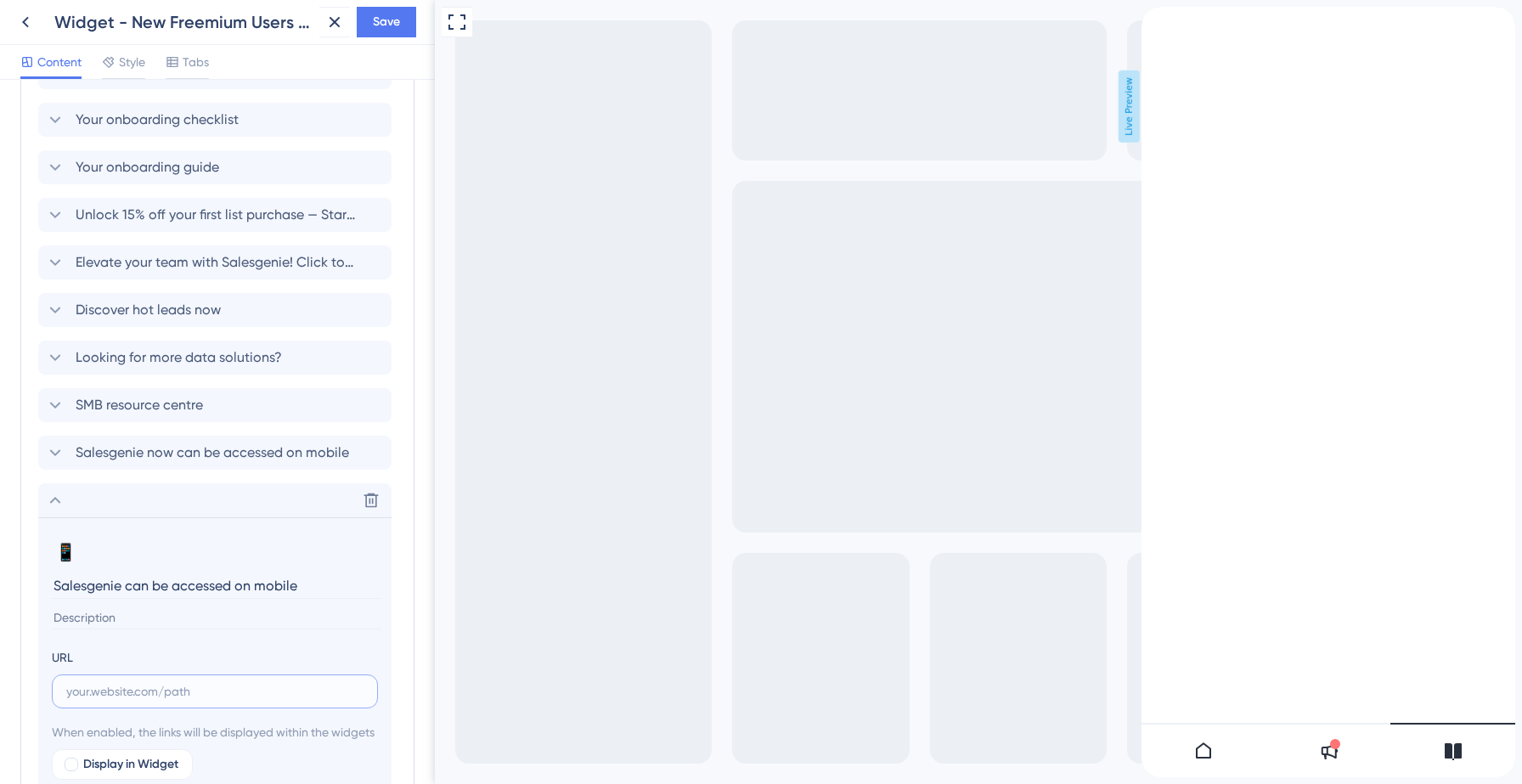
click at [144, 694] on input "text" at bounding box center [214, 691] width 297 height 19
paste input "[URL][DOMAIN_NAME]"
type input "[URL][DOMAIN_NAME]"
click at [388, 27] on span "Save" at bounding box center [386, 22] width 28 height 20
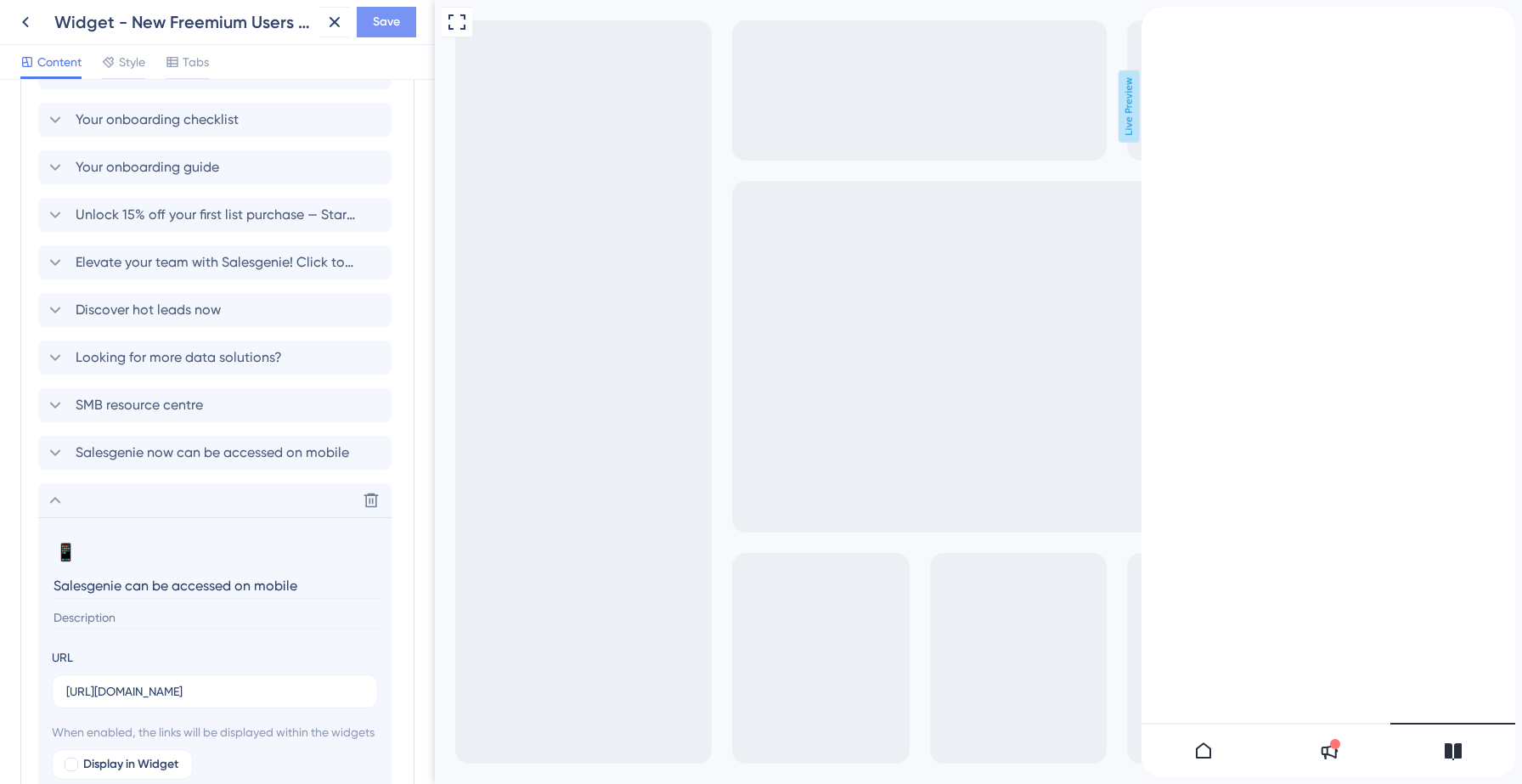
scroll to position [0, 0]
click at [56, 501] on icon at bounding box center [54, 500] width 20 height 20
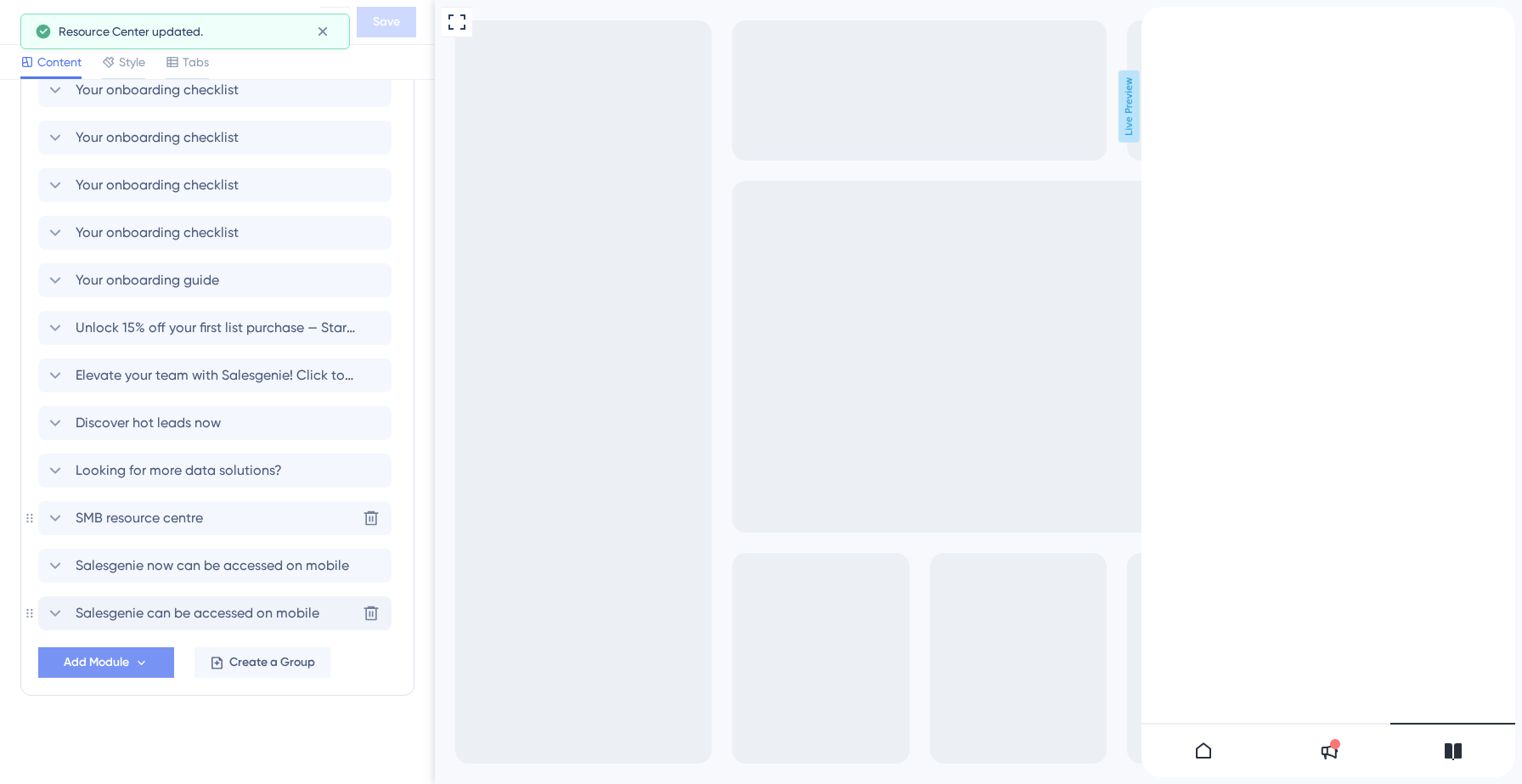
scroll to position [826, 0]
click at [254, 524] on div "SMB resource centre [GEOGRAPHIC_DATA]" at bounding box center [214, 518] width 354 height 34
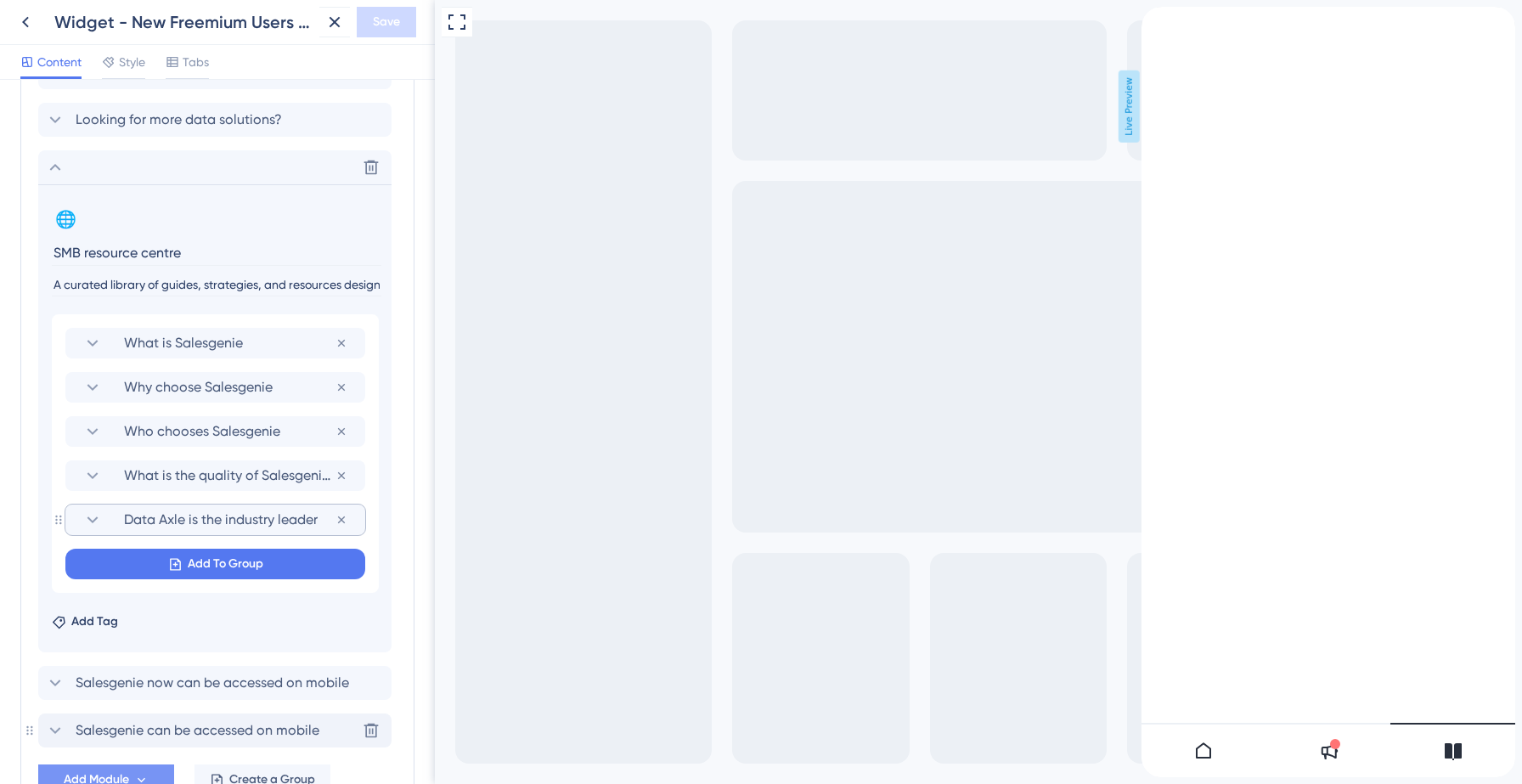
scroll to position [1197, 0]
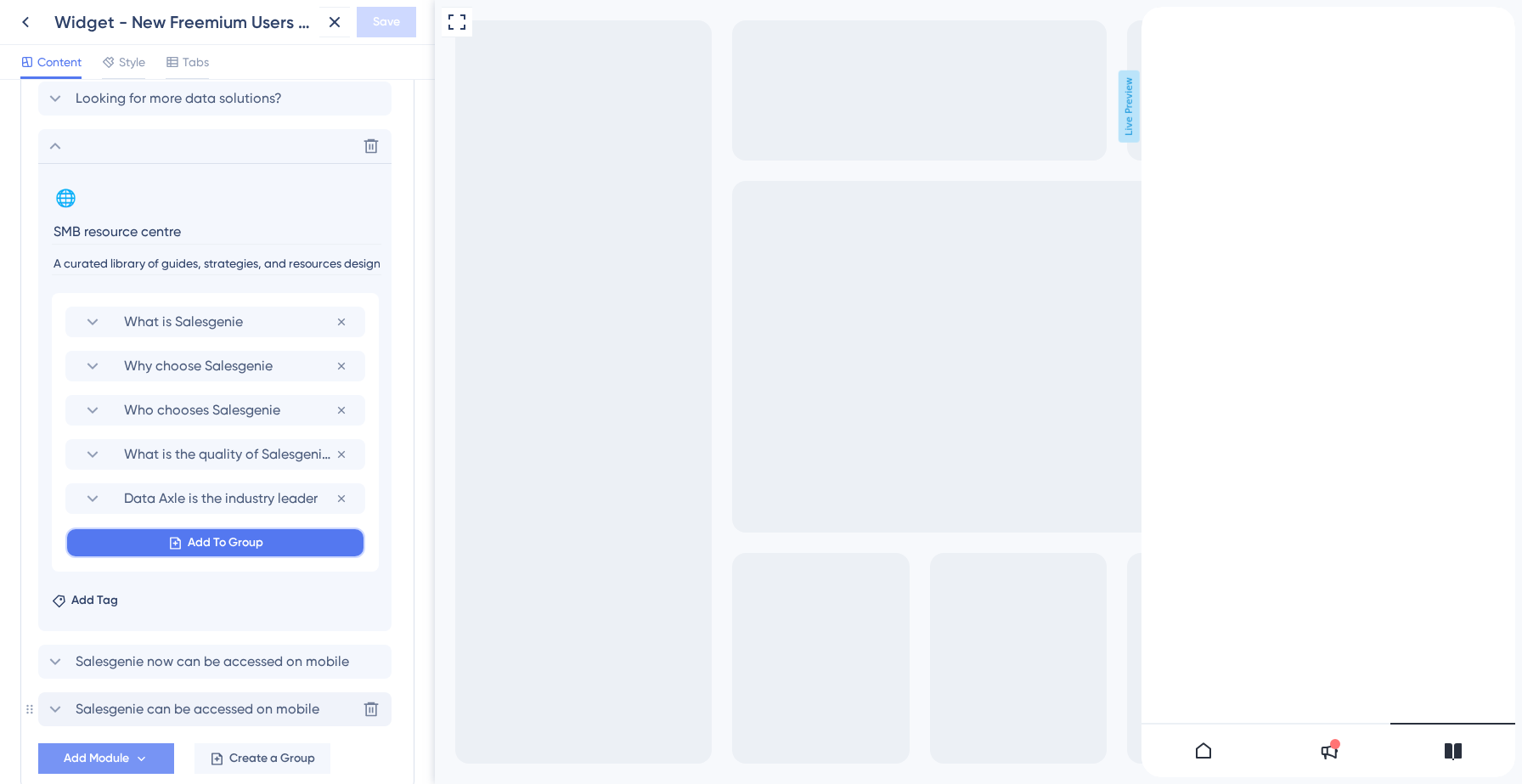
click at [241, 545] on span "Add To Group" at bounding box center [226, 541] width 76 height 20
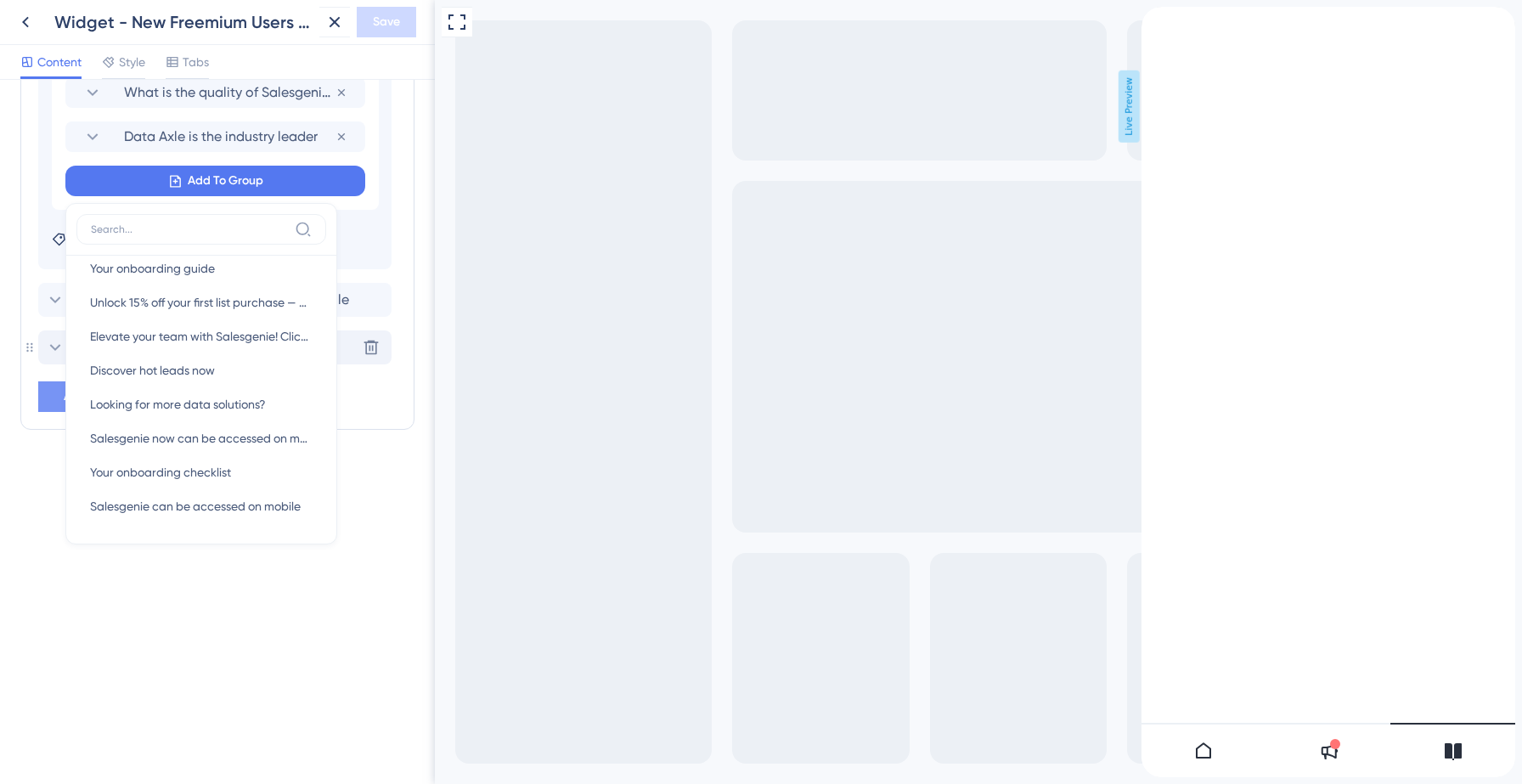
scroll to position [1551, 0]
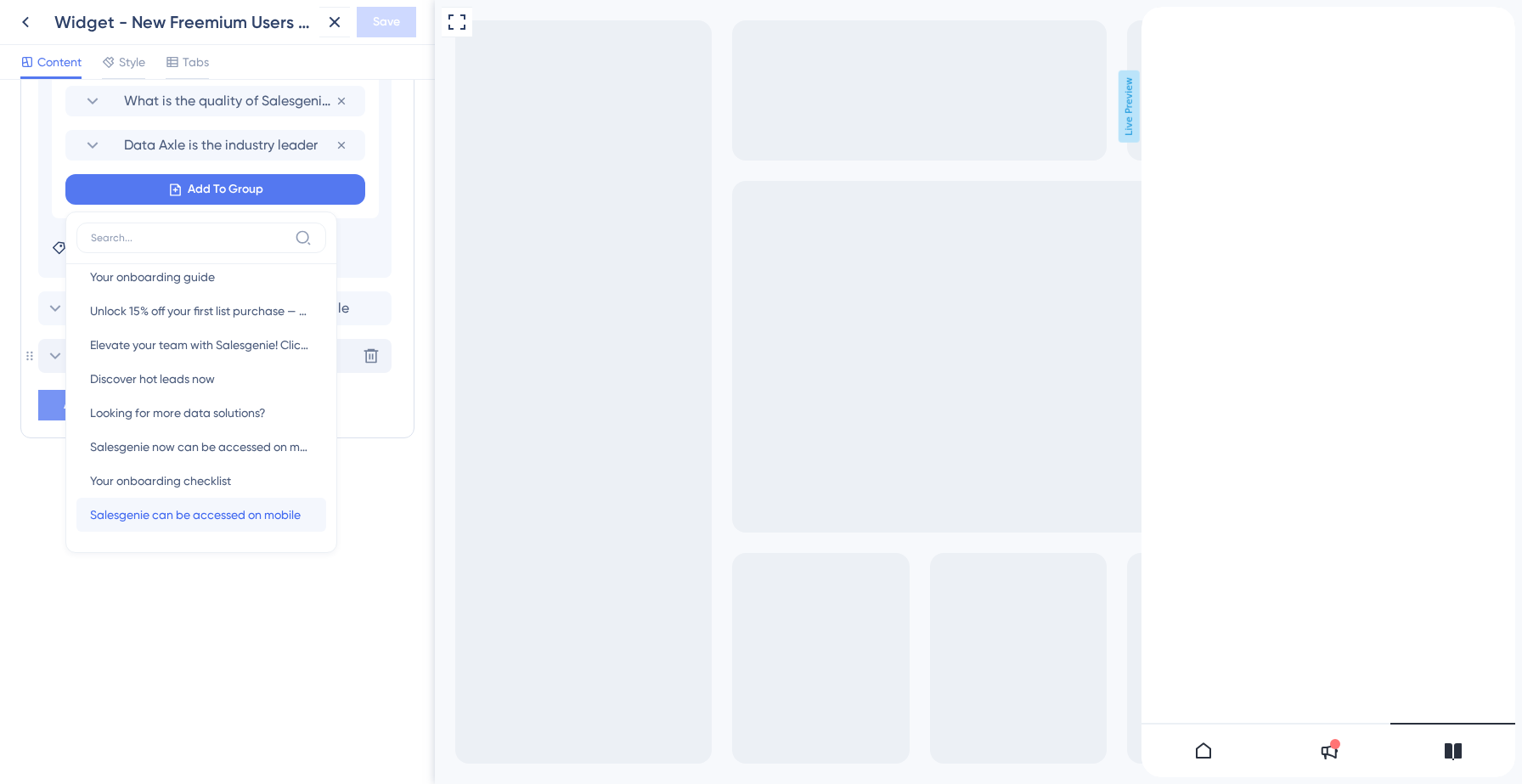
click at [207, 517] on span "Salesgenie can be accessed on mobile" at bounding box center [195, 514] width 211 height 20
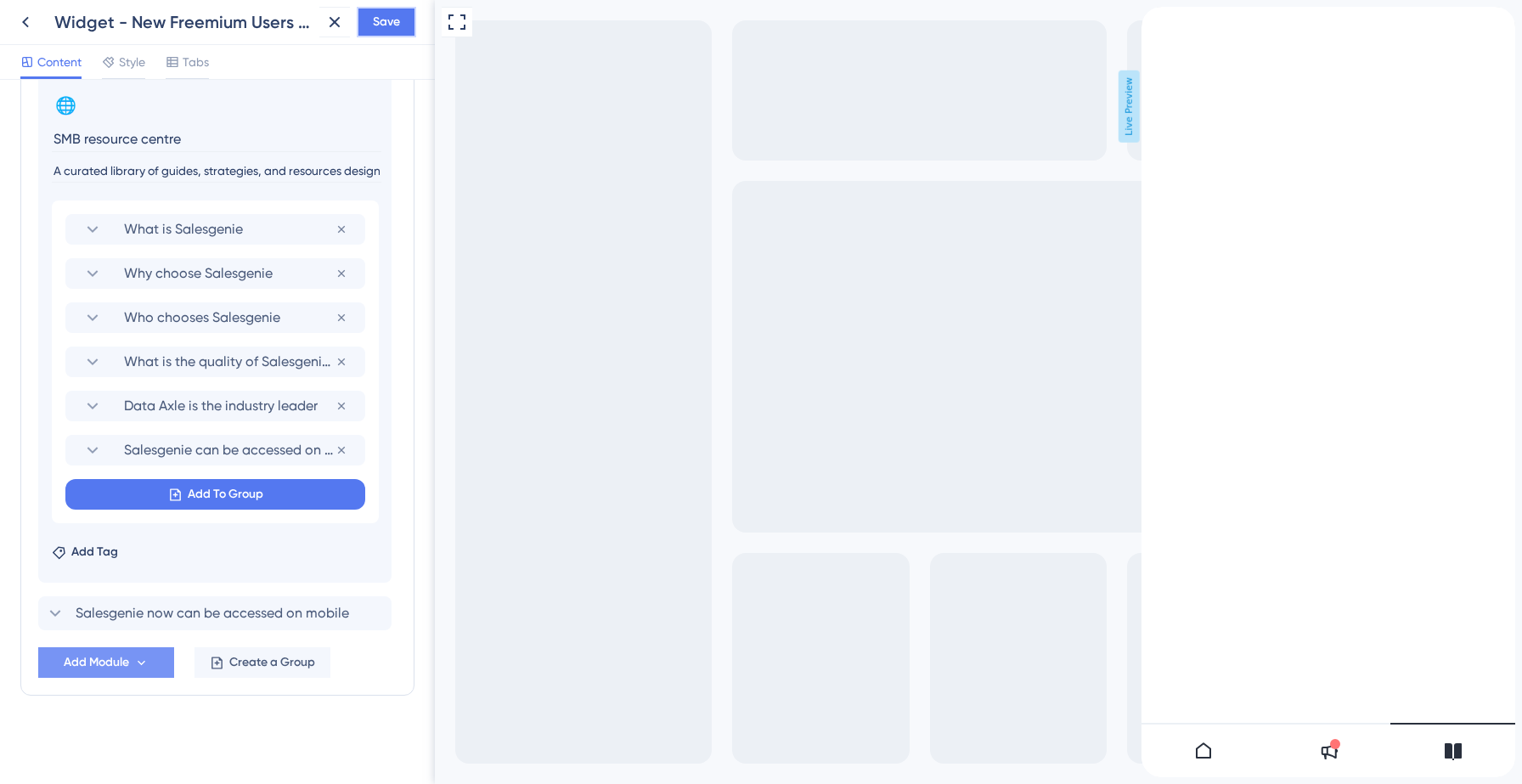
click at [377, 27] on span "Save" at bounding box center [386, 22] width 28 height 20
click at [317, 30] on icon at bounding box center [322, 31] width 17 height 17
click at [31, 15] on icon at bounding box center [25, 22] width 20 height 20
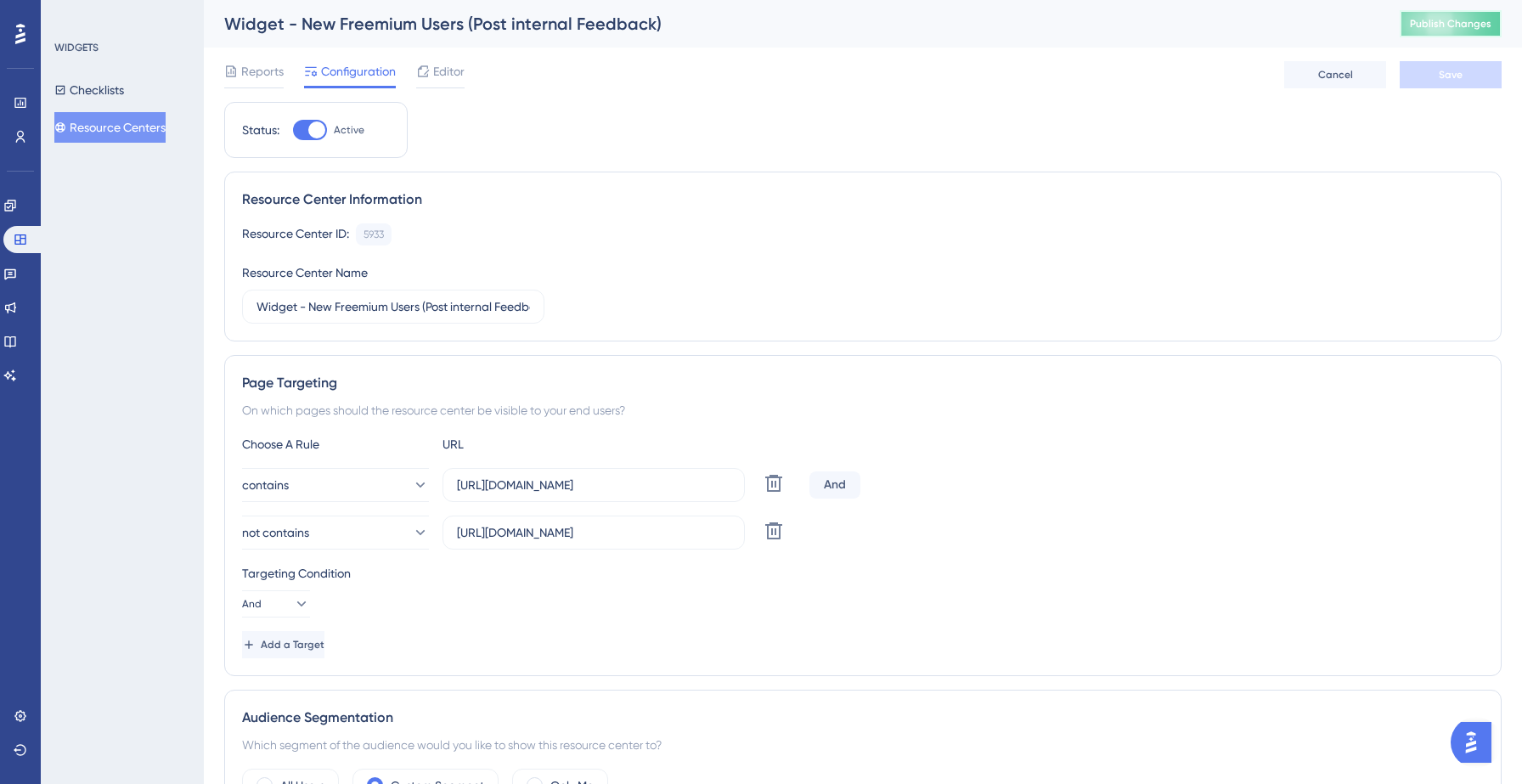
click at [1425, 25] on span "Publish Changes" at bounding box center [1450, 24] width 82 height 13
click at [453, 68] on span "Editor" at bounding box center [449, 70] width 31 height 20
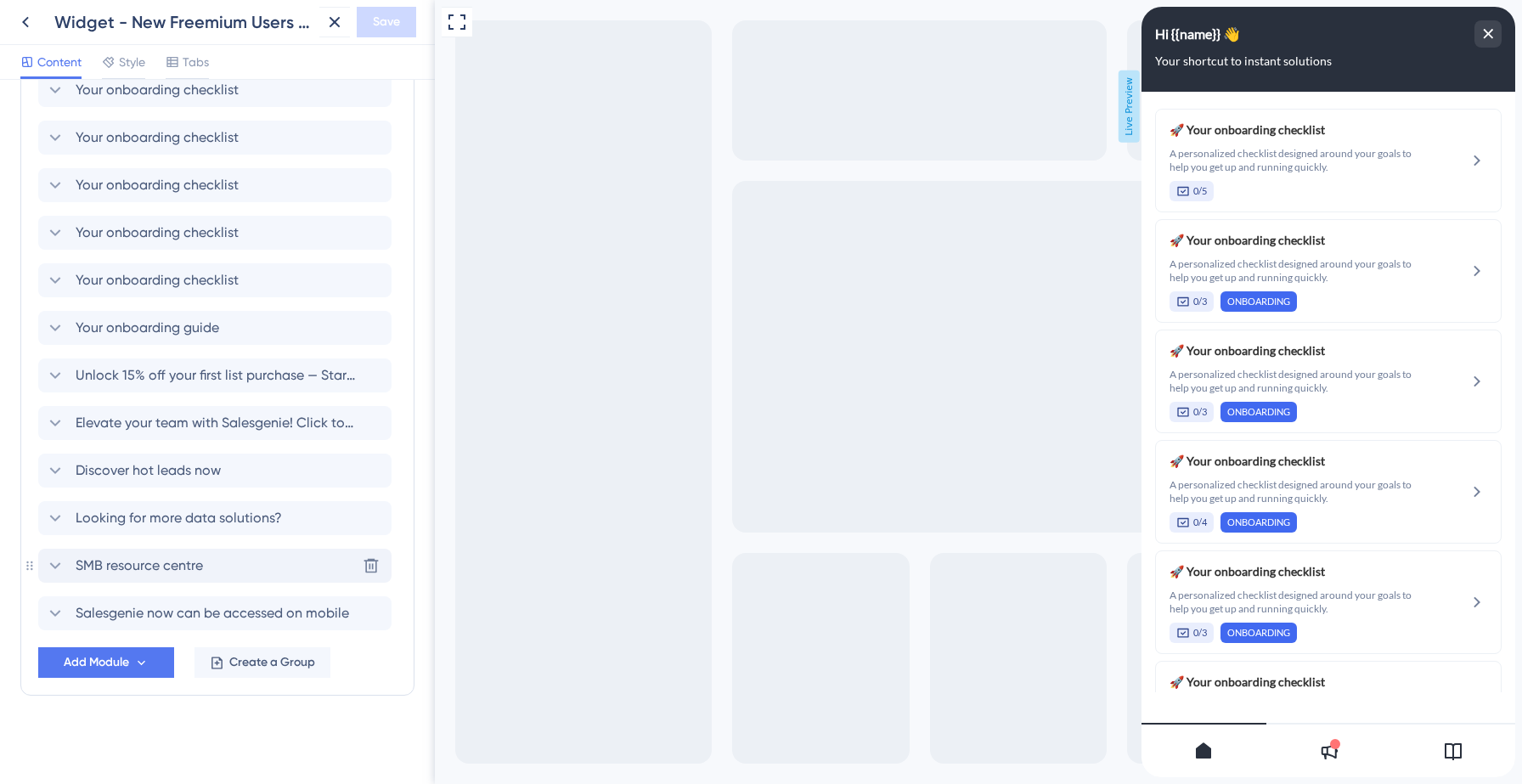
click at [151, 562] on span "SMB resource centre" at bounding box center [139, 565] width 127 height 20
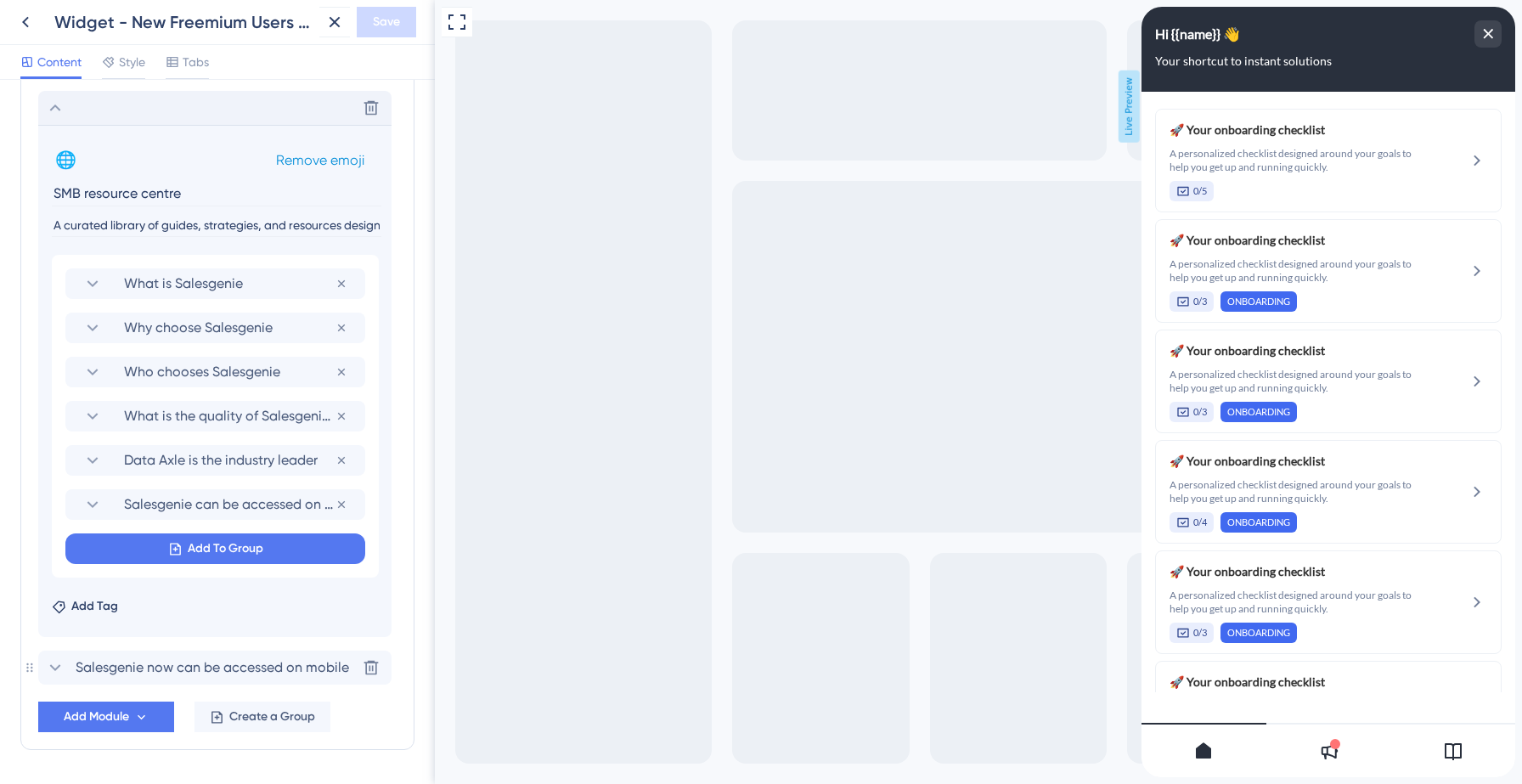
scroll to position [1231, 0]
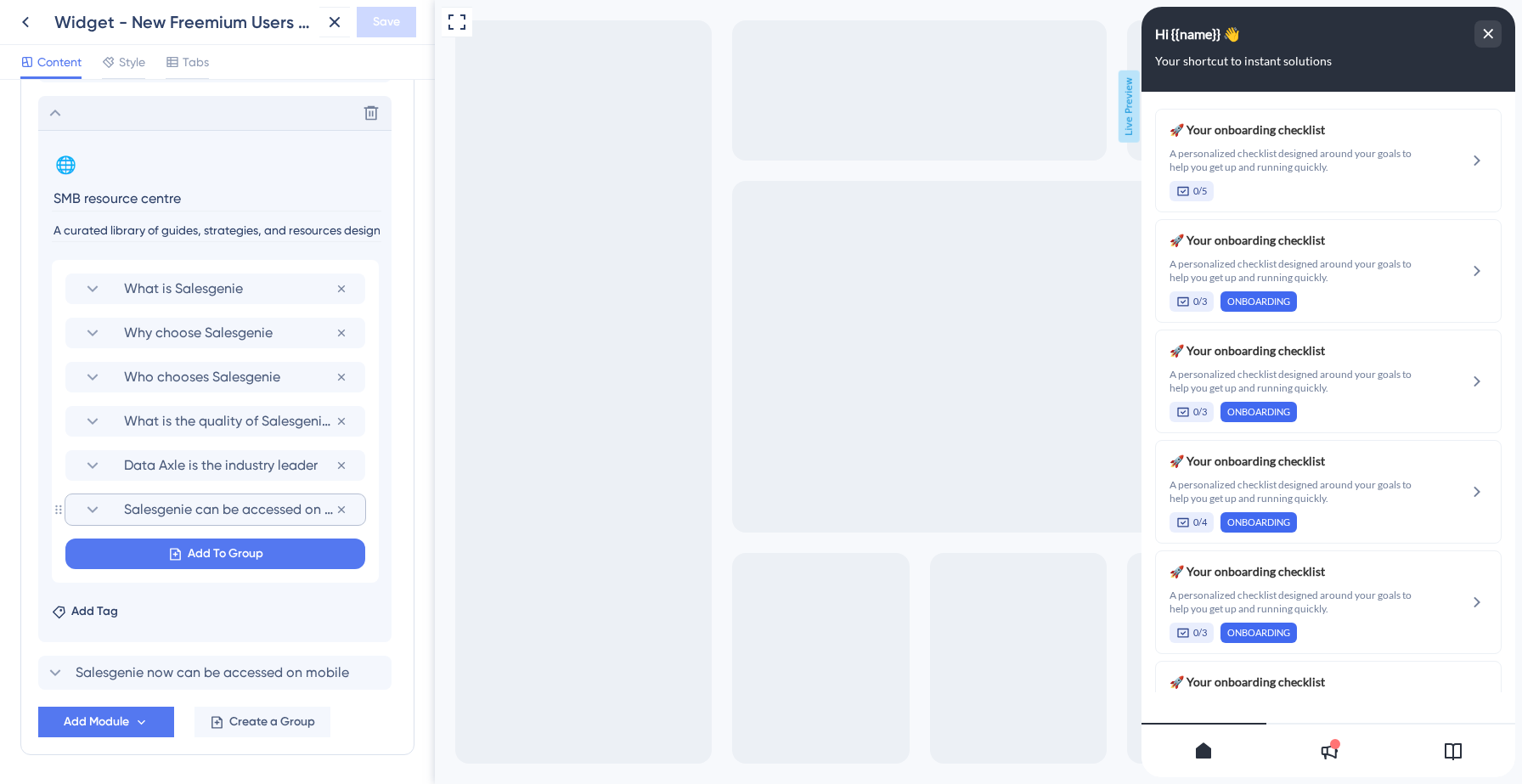
click at [148, 507] on span "Salesgenie can be accessed on mobile" at bounding box center [229, 509] width 211 height 20
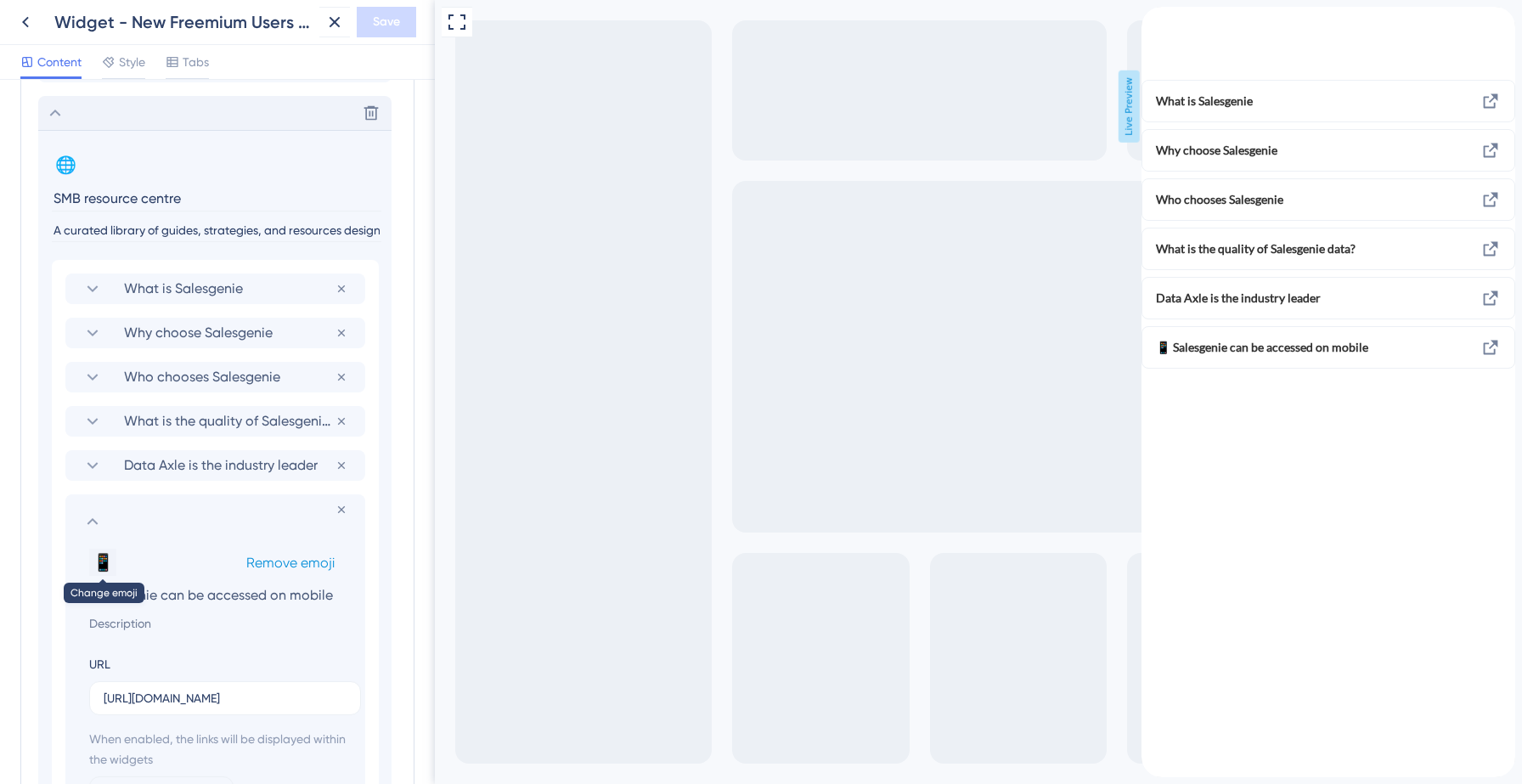
click at [98, 563] on button "📱" at bounding box center [102, 561] width 28 height 27
click at [106, 562] on button "📱" at bounding box center [102, 561] width 28 height 27
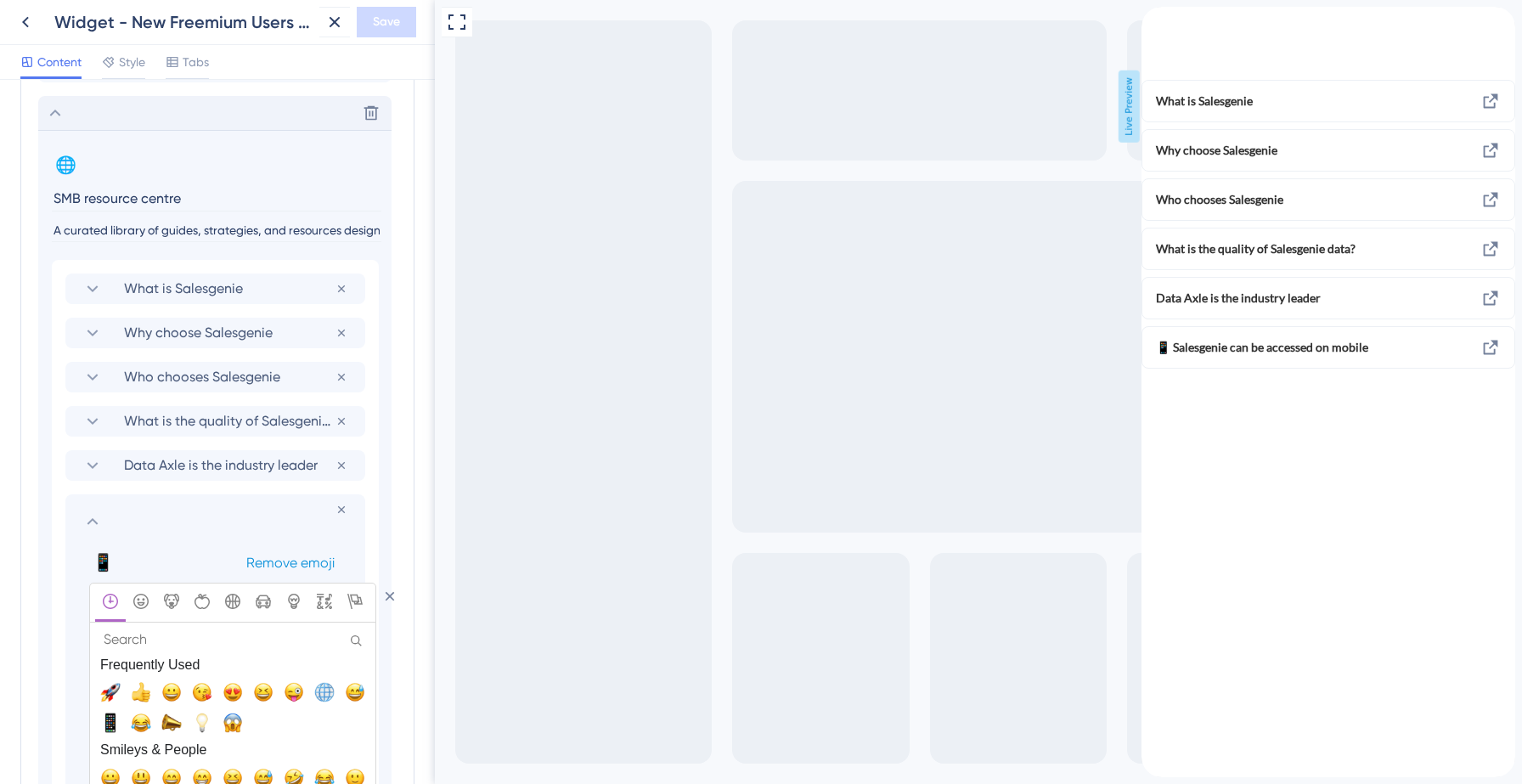
click at [264, 559] on span "Remove emoji" at bounding box center [290, 562] width 88 height 16
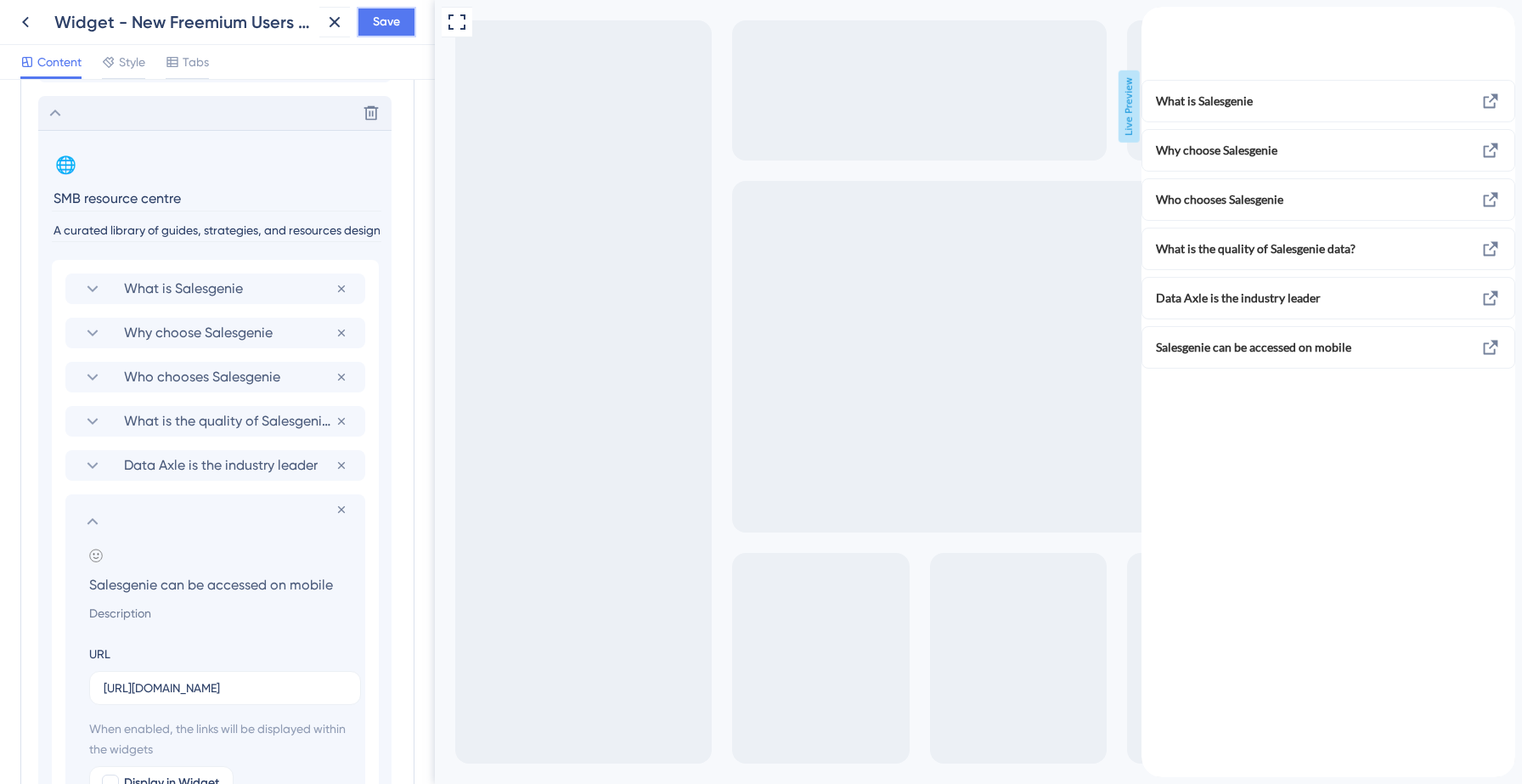
click at [392, 28] on span "Save" at bounding box center [386, 22] width 28 height 20
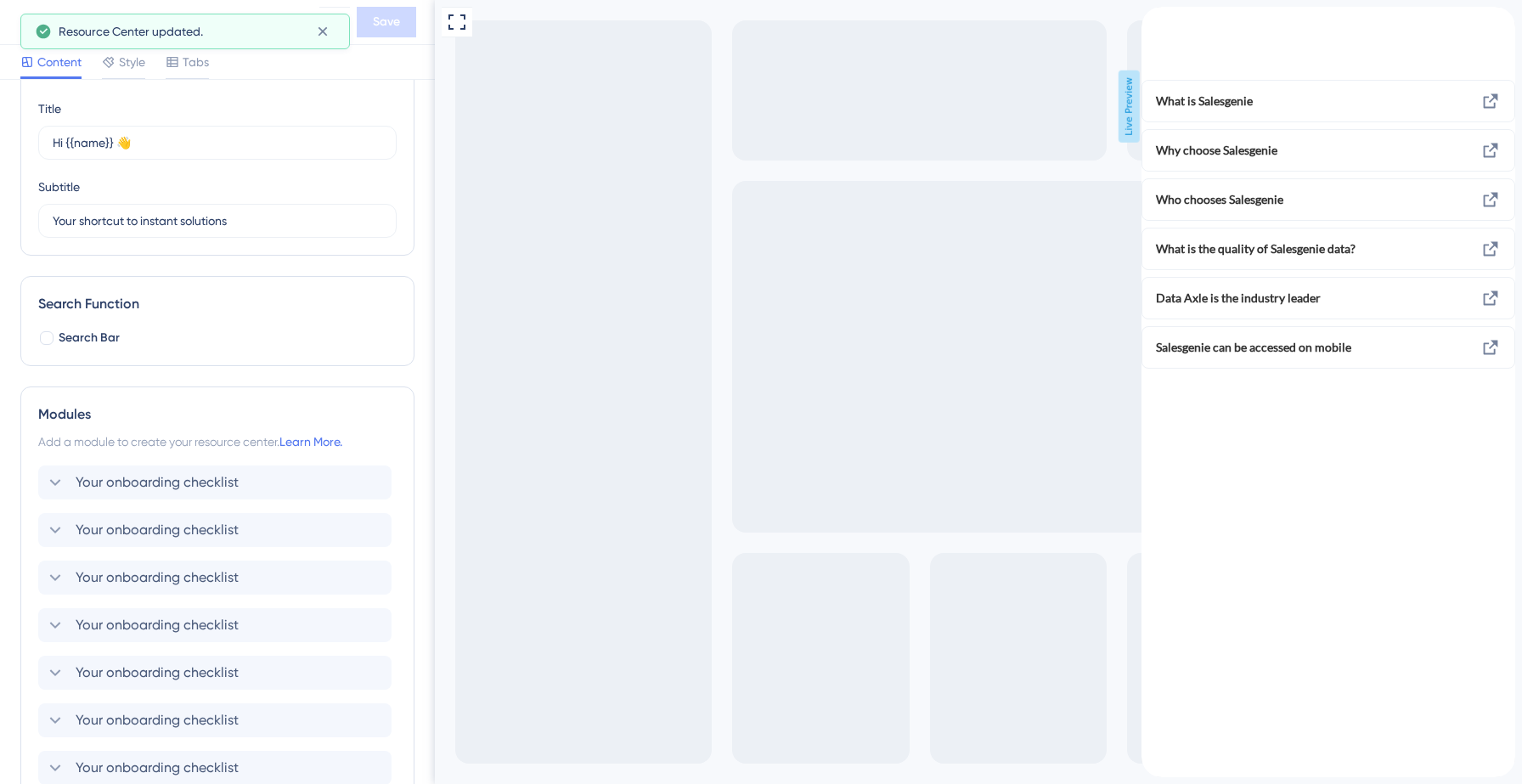
scroll to position [0, 0]
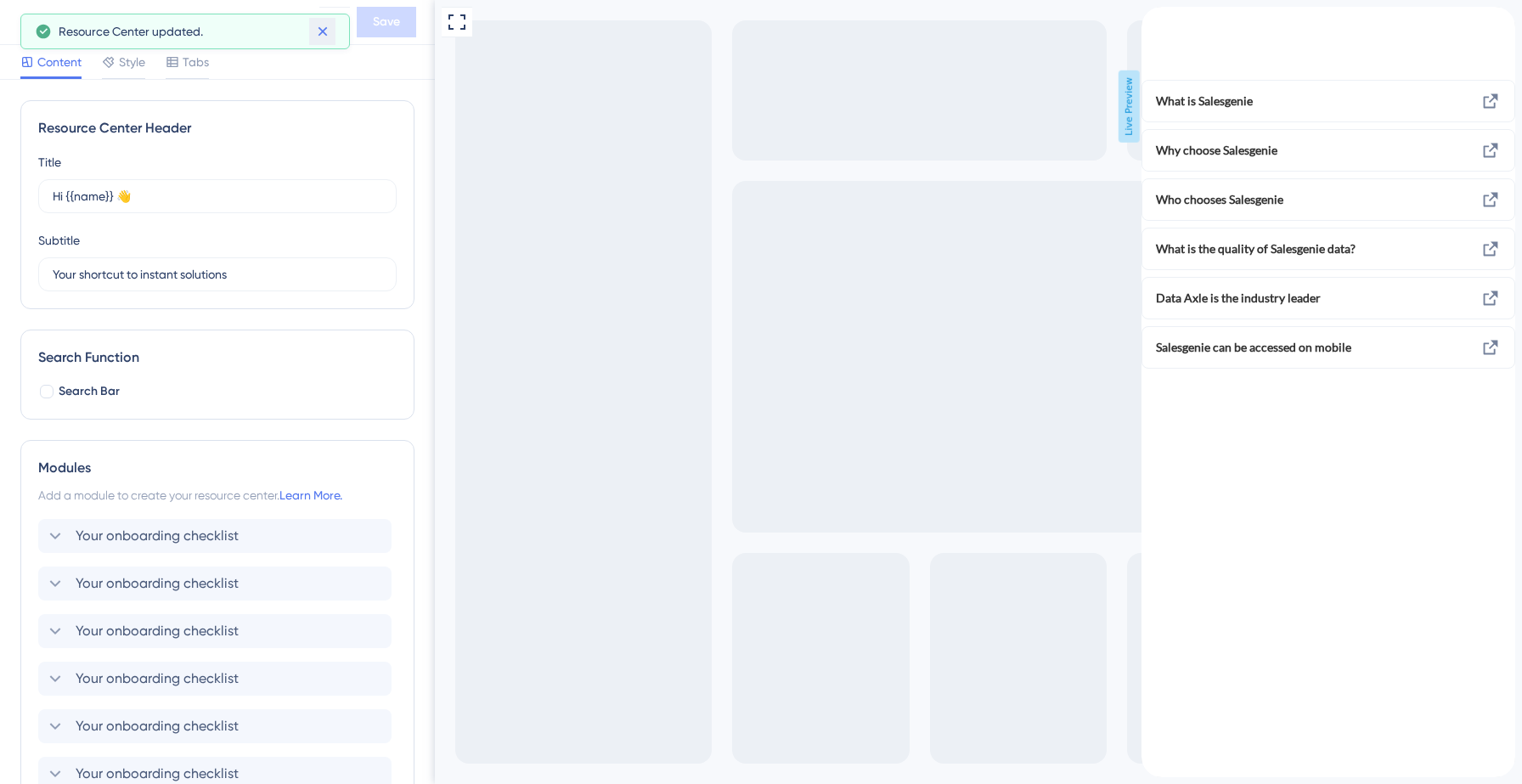
click at [326, 28] on icon at bounding box center [322, 31] width 17 height 17
click at [29, 27] on icon at bounding box center [25, 22] width 20 height 20
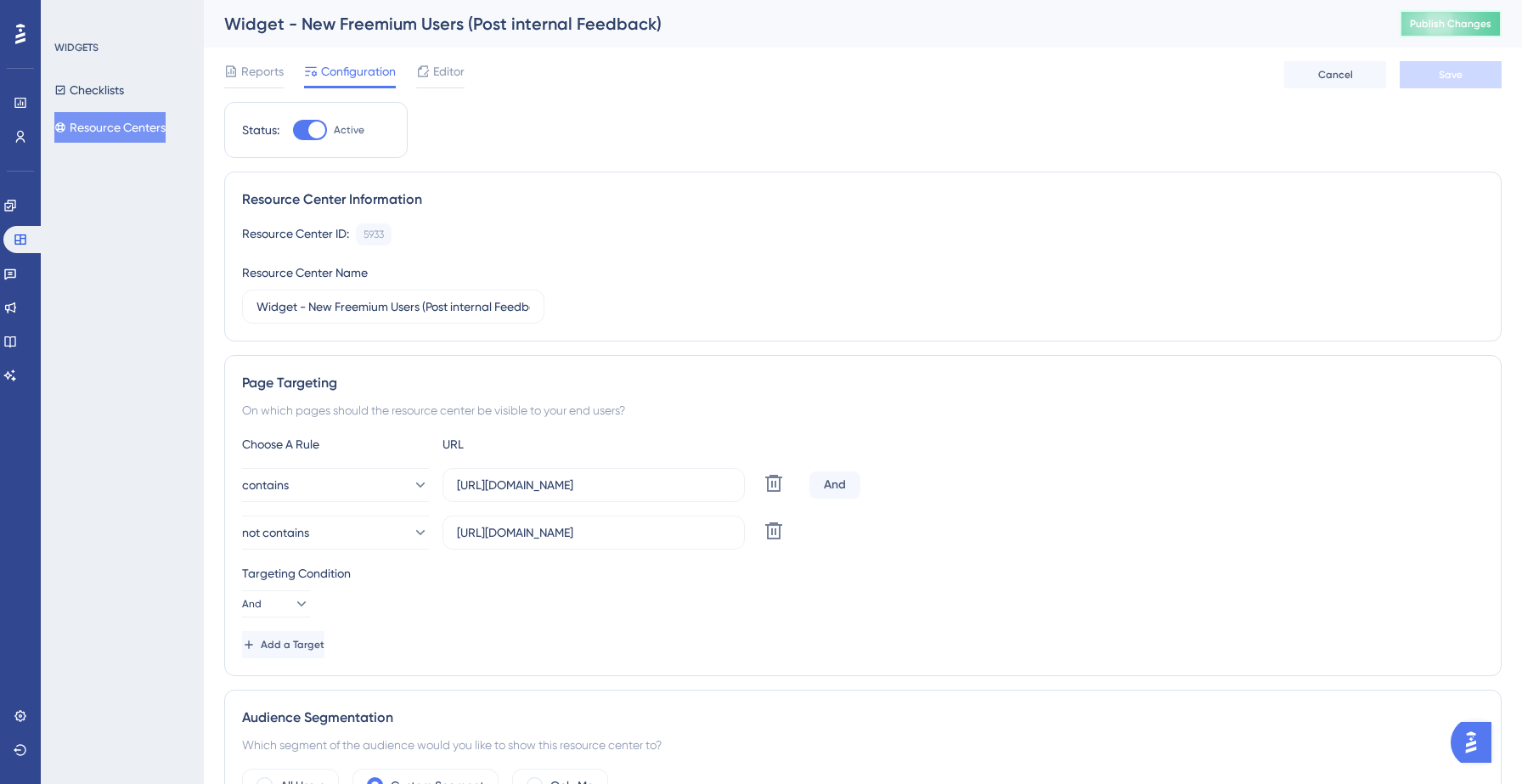
click at [1452, 22] on span "Publish Changes" at bounding box center [1450, 24] width 82 height 13
click at [449, 75] on span "Editor" at bounding box center [449, 70] width 31 height 20
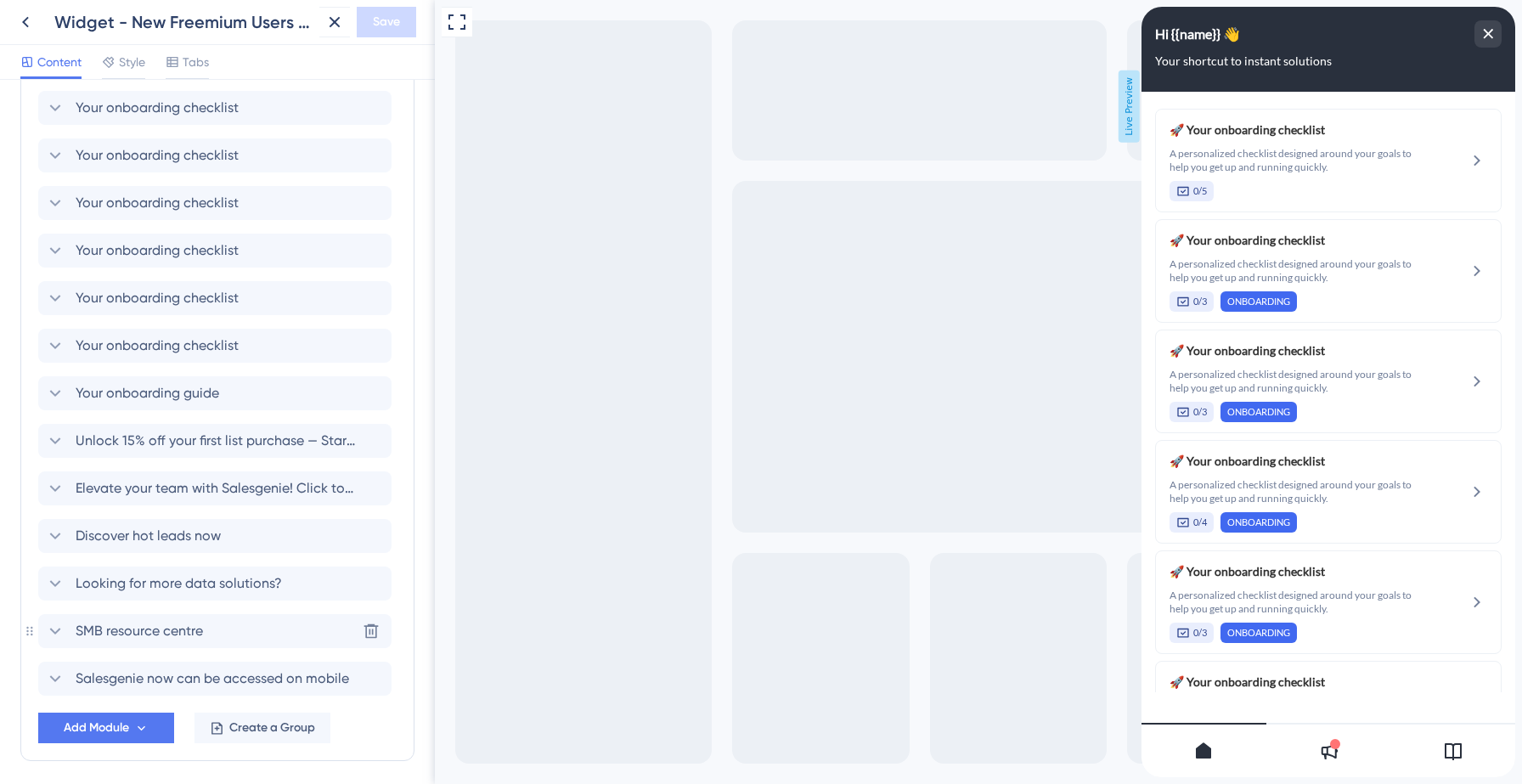
scroll to position [686, 0]
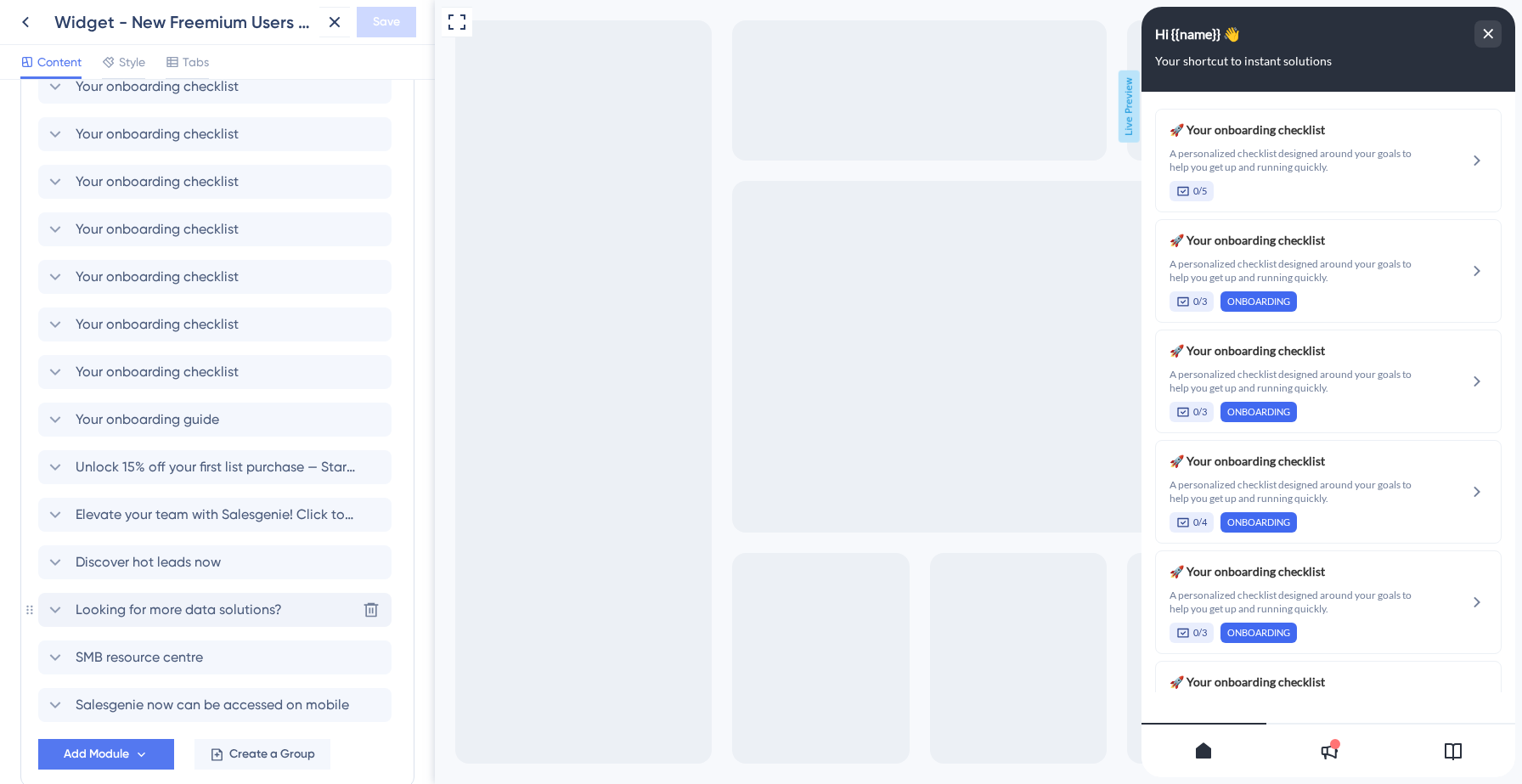
click at [168, 620] on div "Looking for more data solutions? [GEOGRAPHIC_DATA]" at bounding box center [214, 610] width 354 height 34
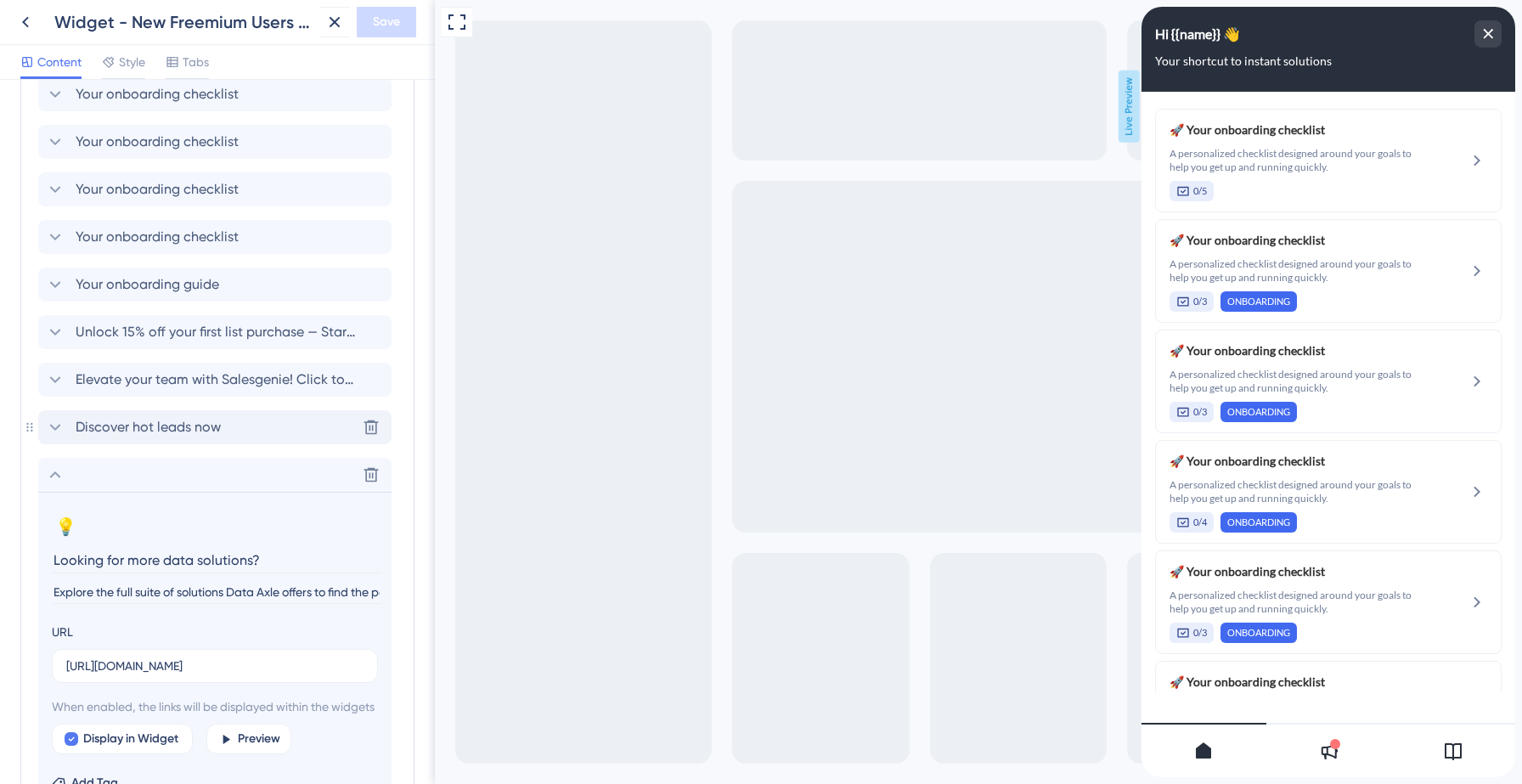
scroll to position [831, 0]
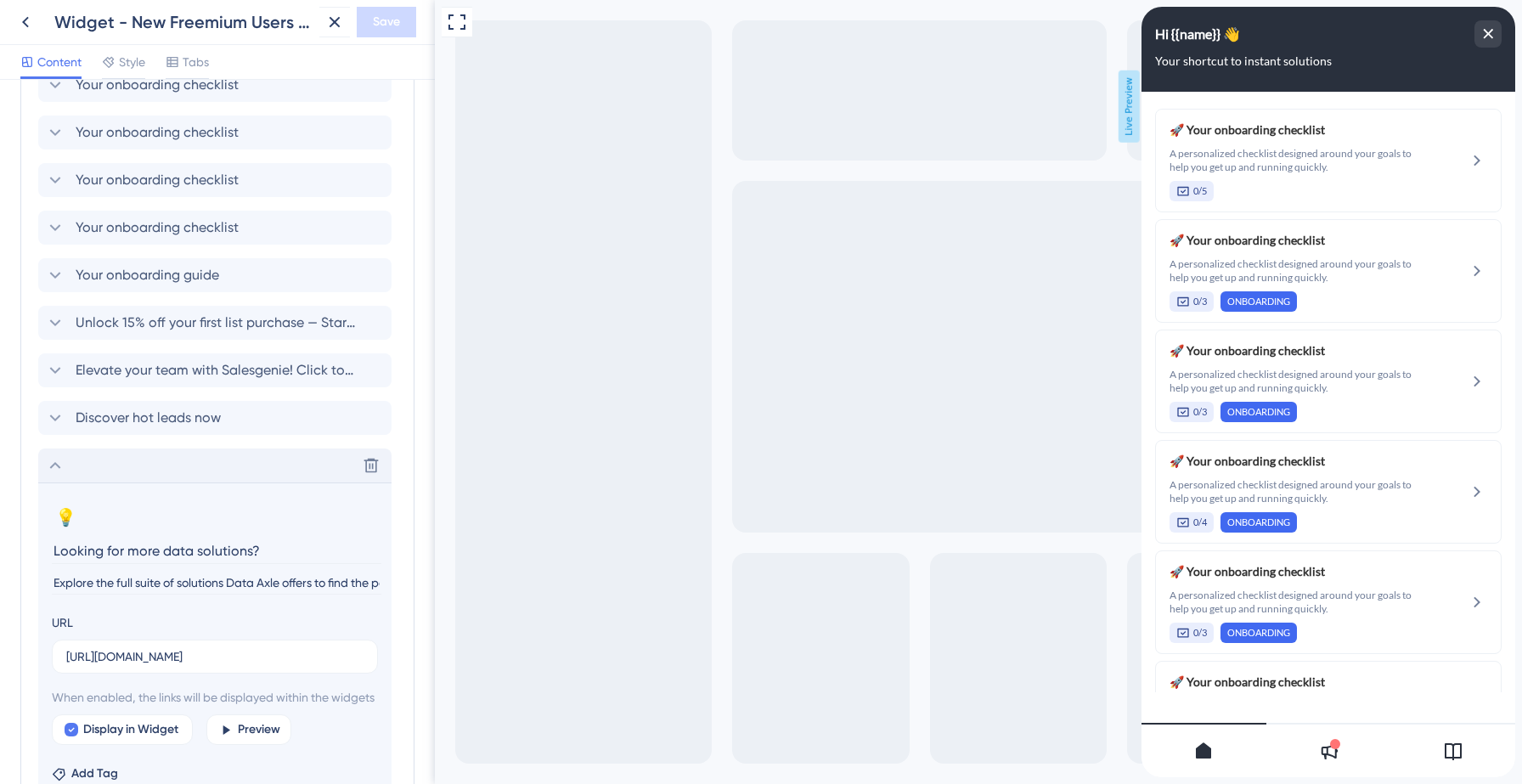
click at [59, 459] on icon at bounding box center [54, 465] width 20 height 20
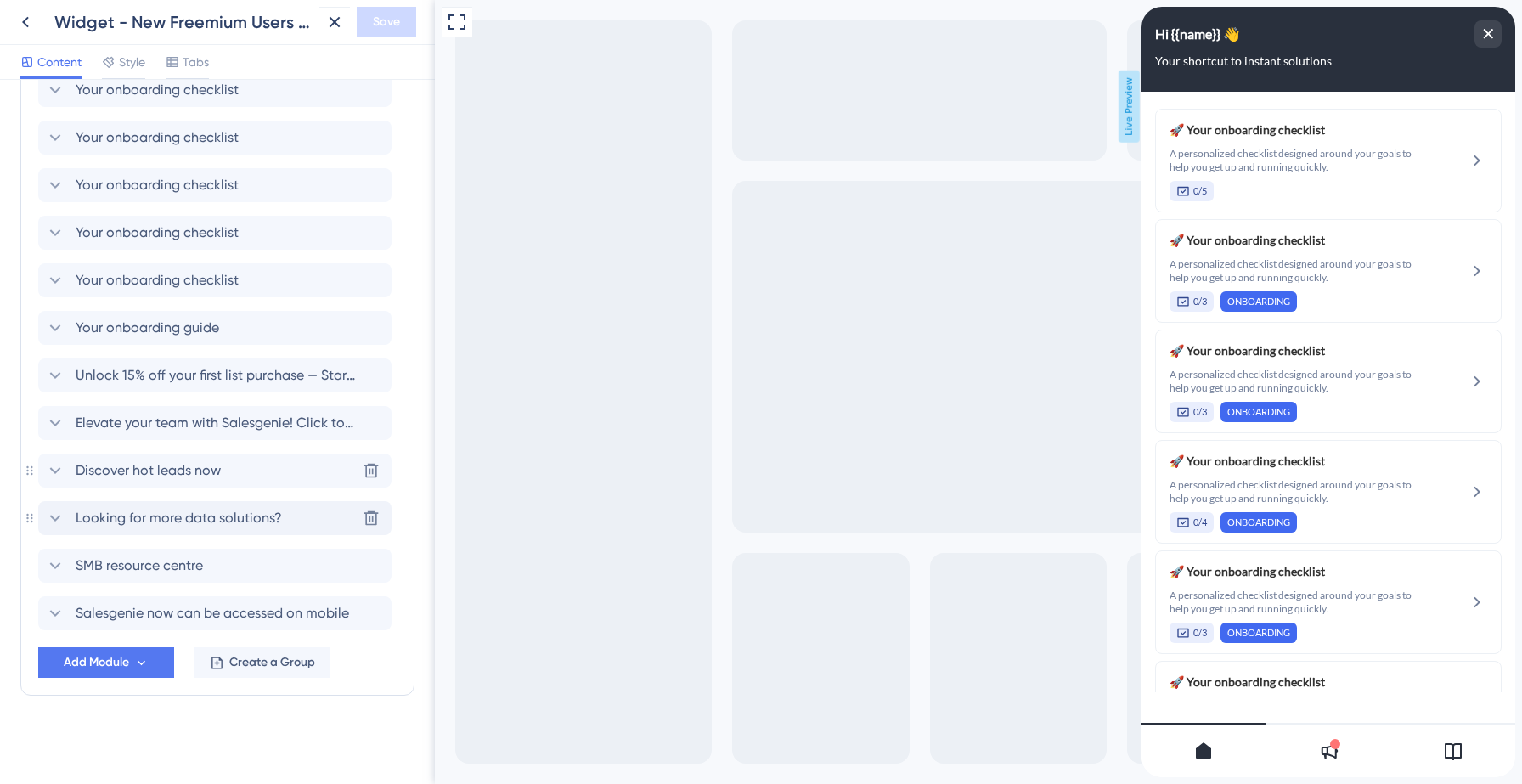
scroll to position [778, 0]
click at [153, 575] on div "SMB resource centre [GEOGRAPHIC_DATA]" at bounding box center [214, 565] width 354 height 34
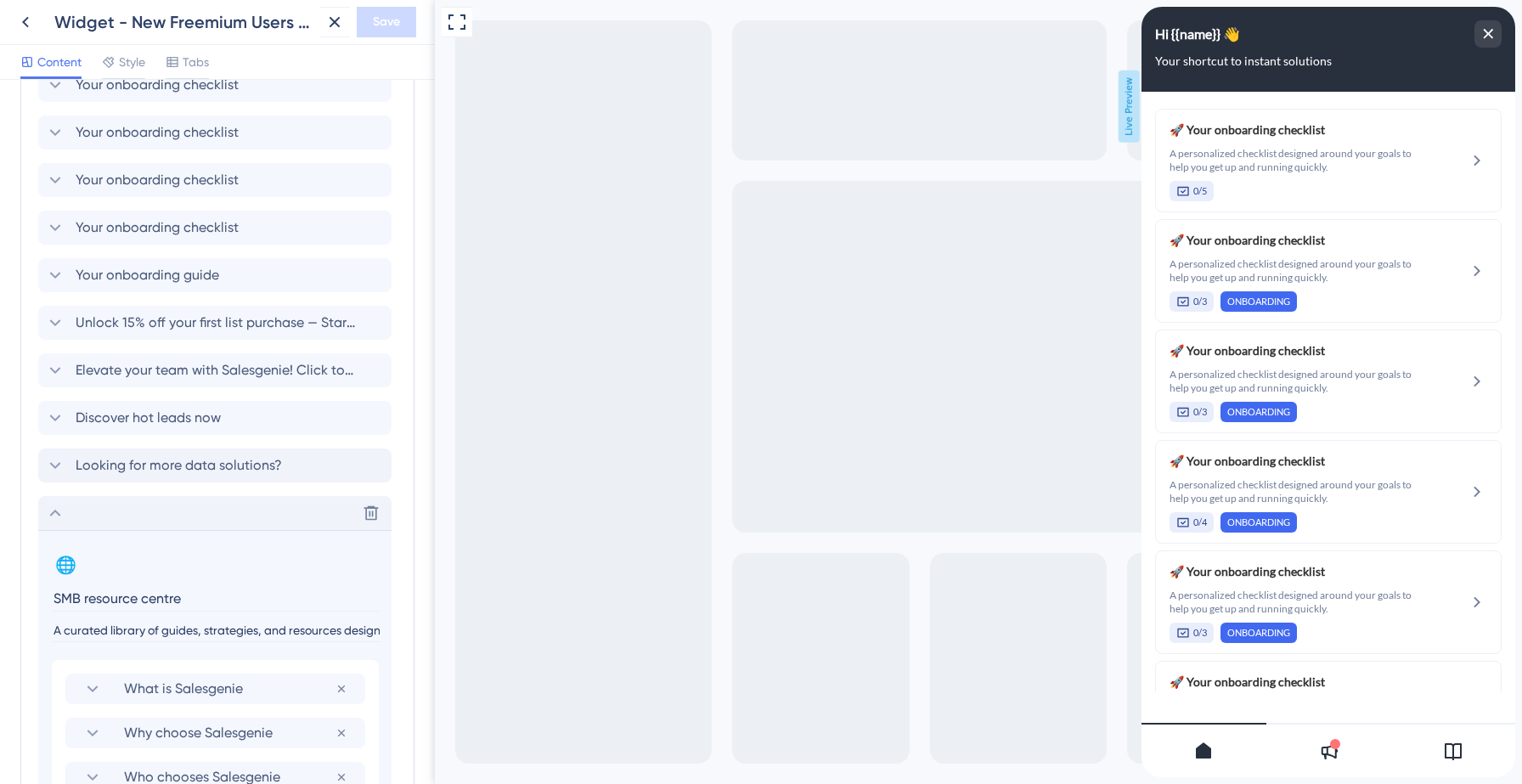
scroll to position [1290, 0]
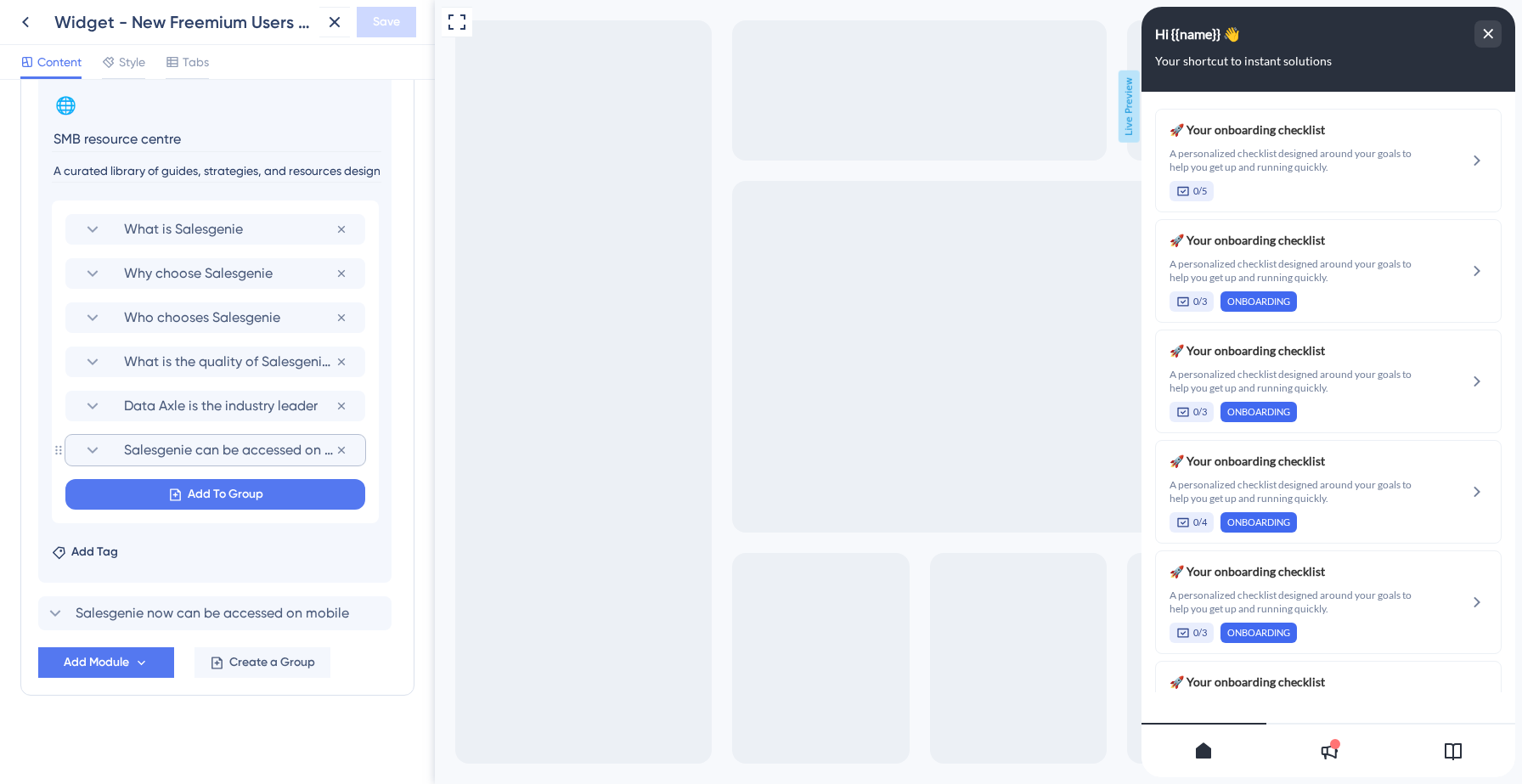
click at [158, 449] on span "Salesgenie can be accessed on mobile" at bounding box center [229, 449] width 211 height 20
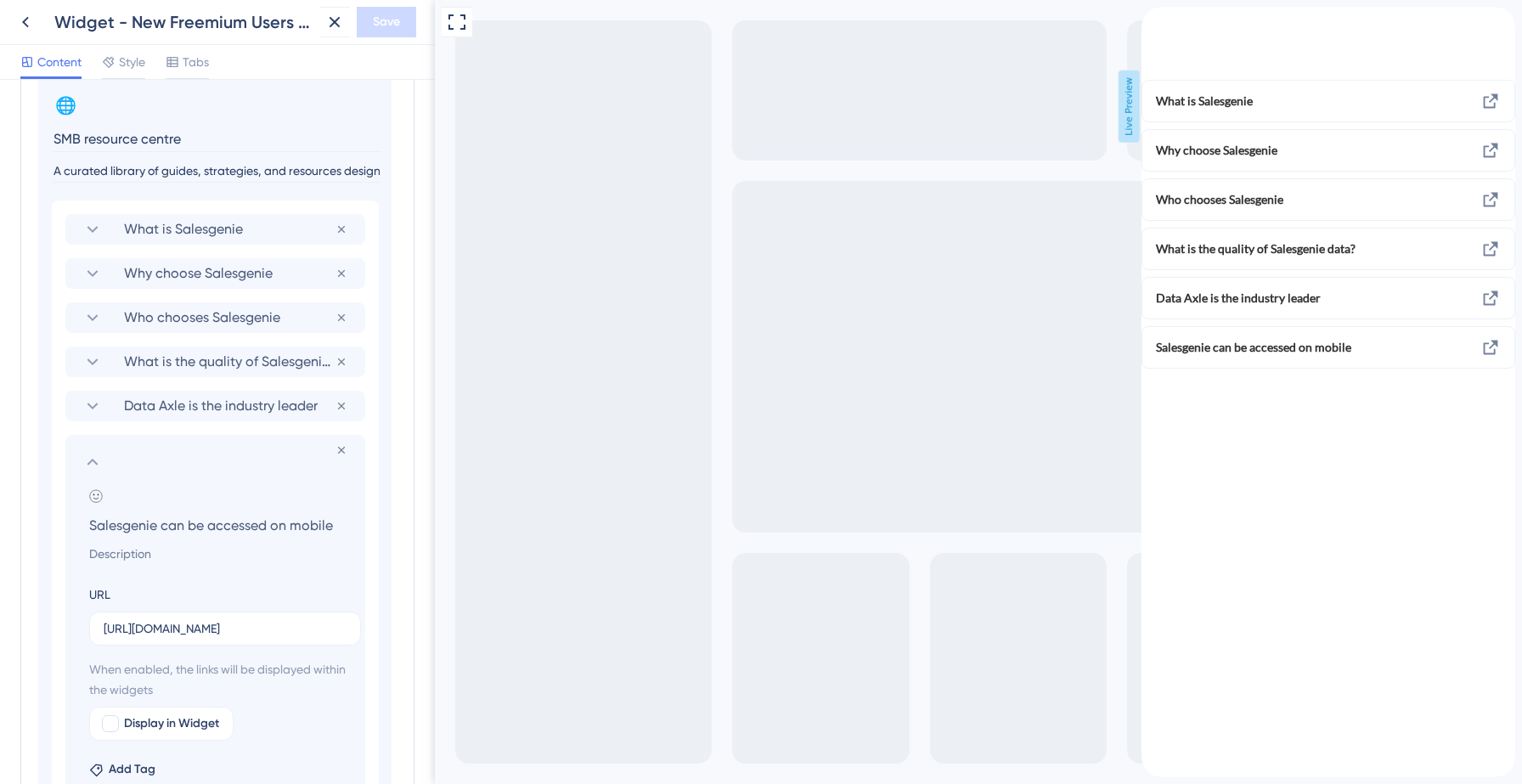
scroll to position [1299, 0]
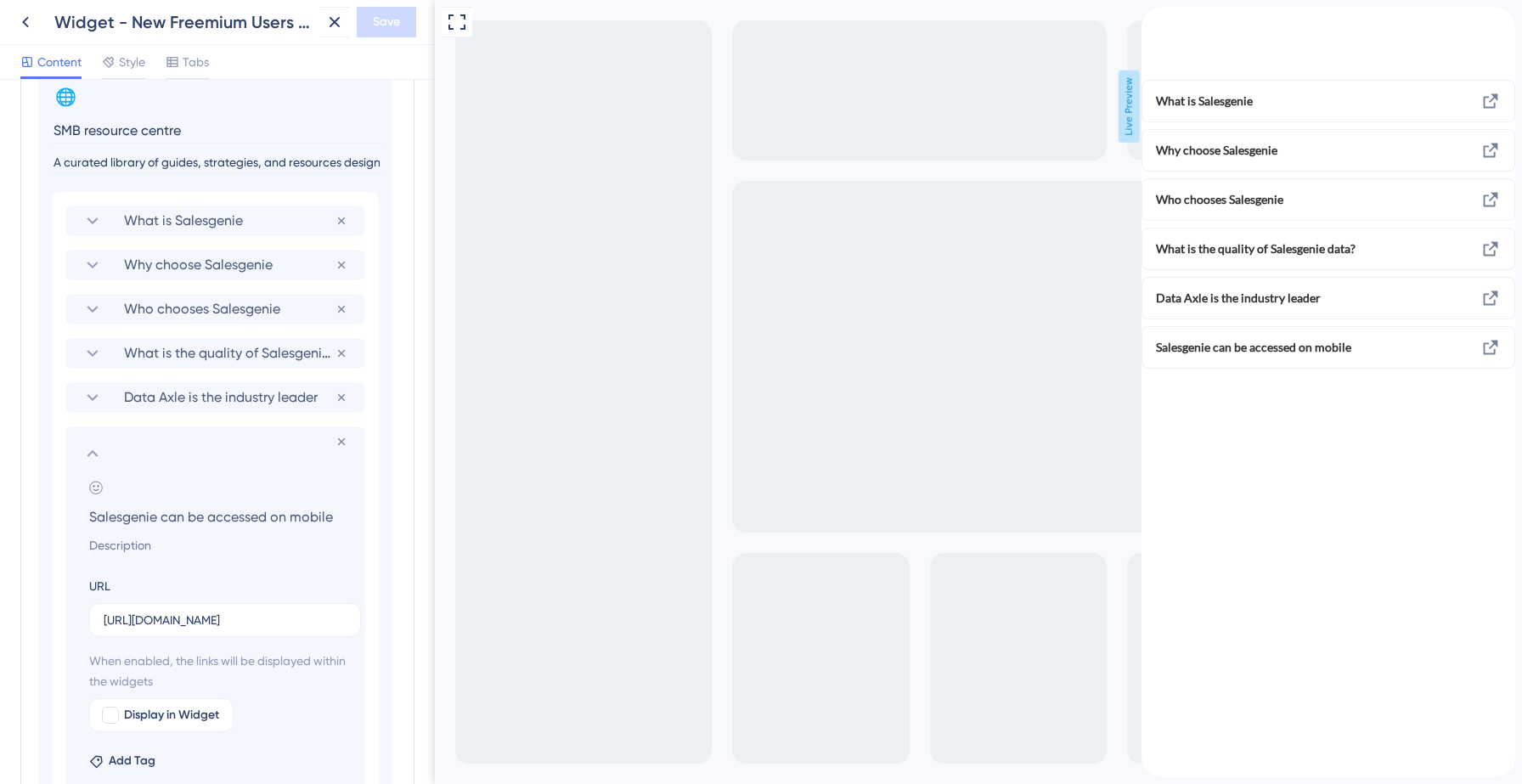
click at [1155, 20] on icon "back to header" at bounding box center [1147, 13] width 13 height 13
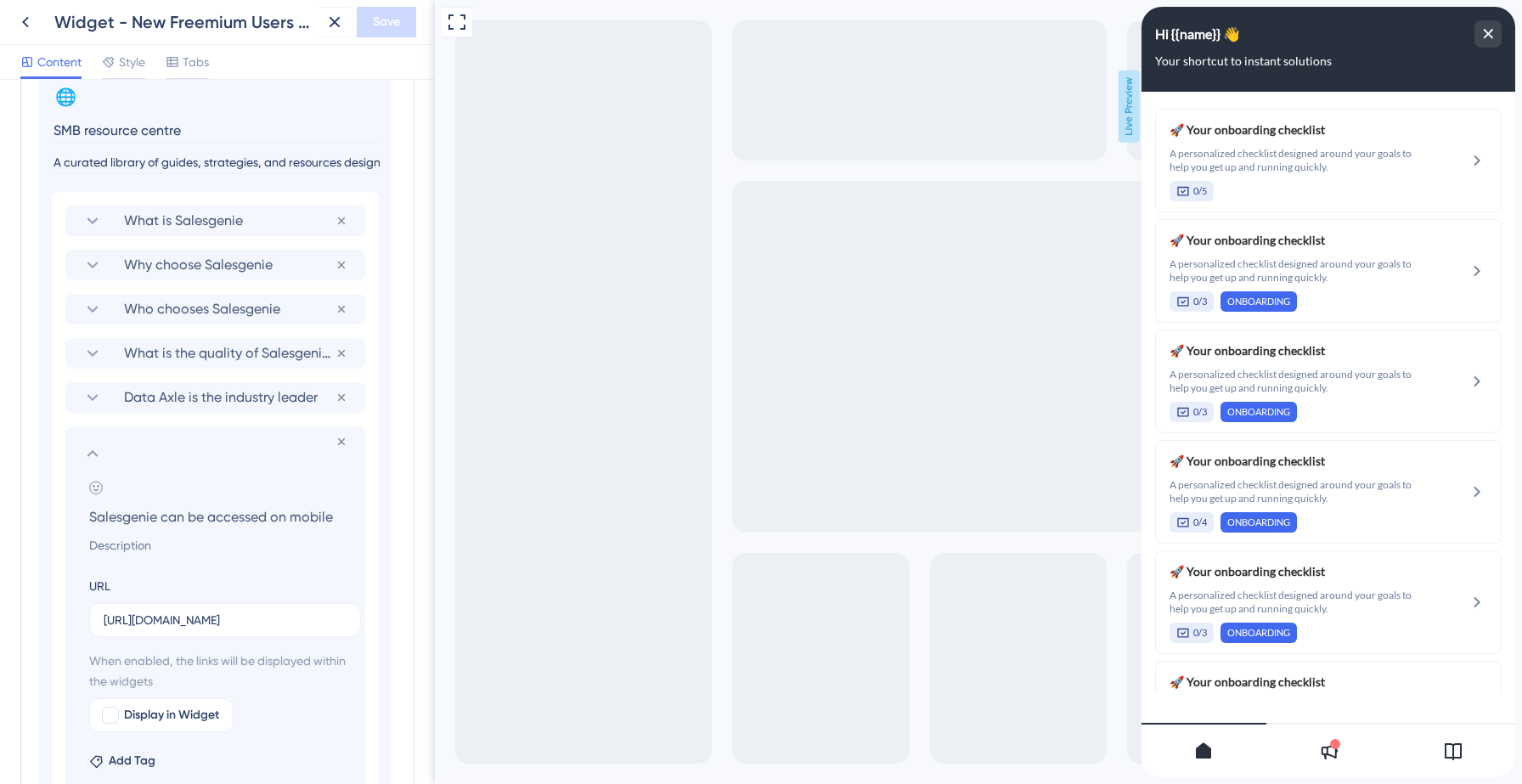
click at [1454, 740] on icon at bounding box center [1452, 750] width 20 height 20
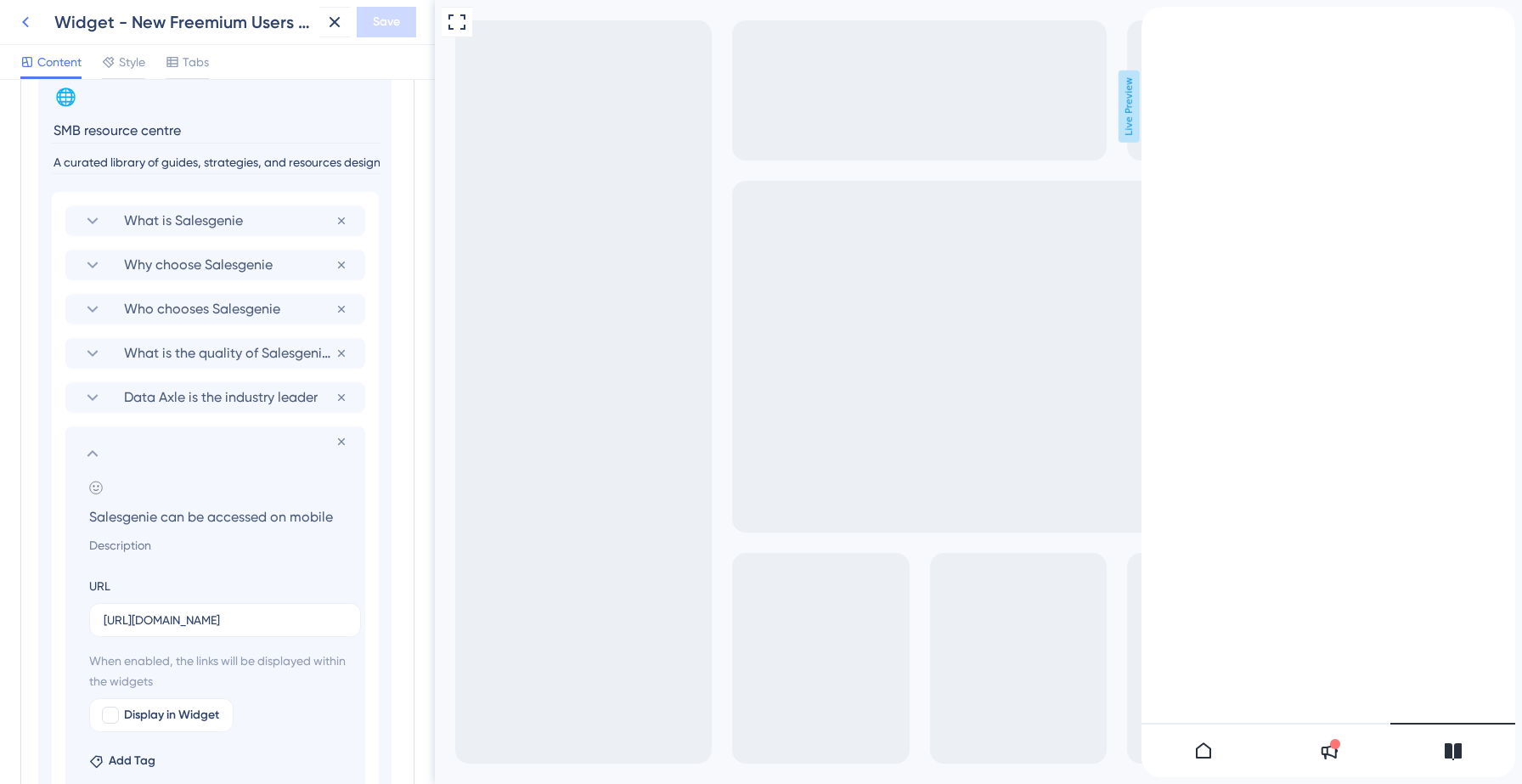
click at [28, 16] on icon at bounding box center [25, 22] width 20 height 20
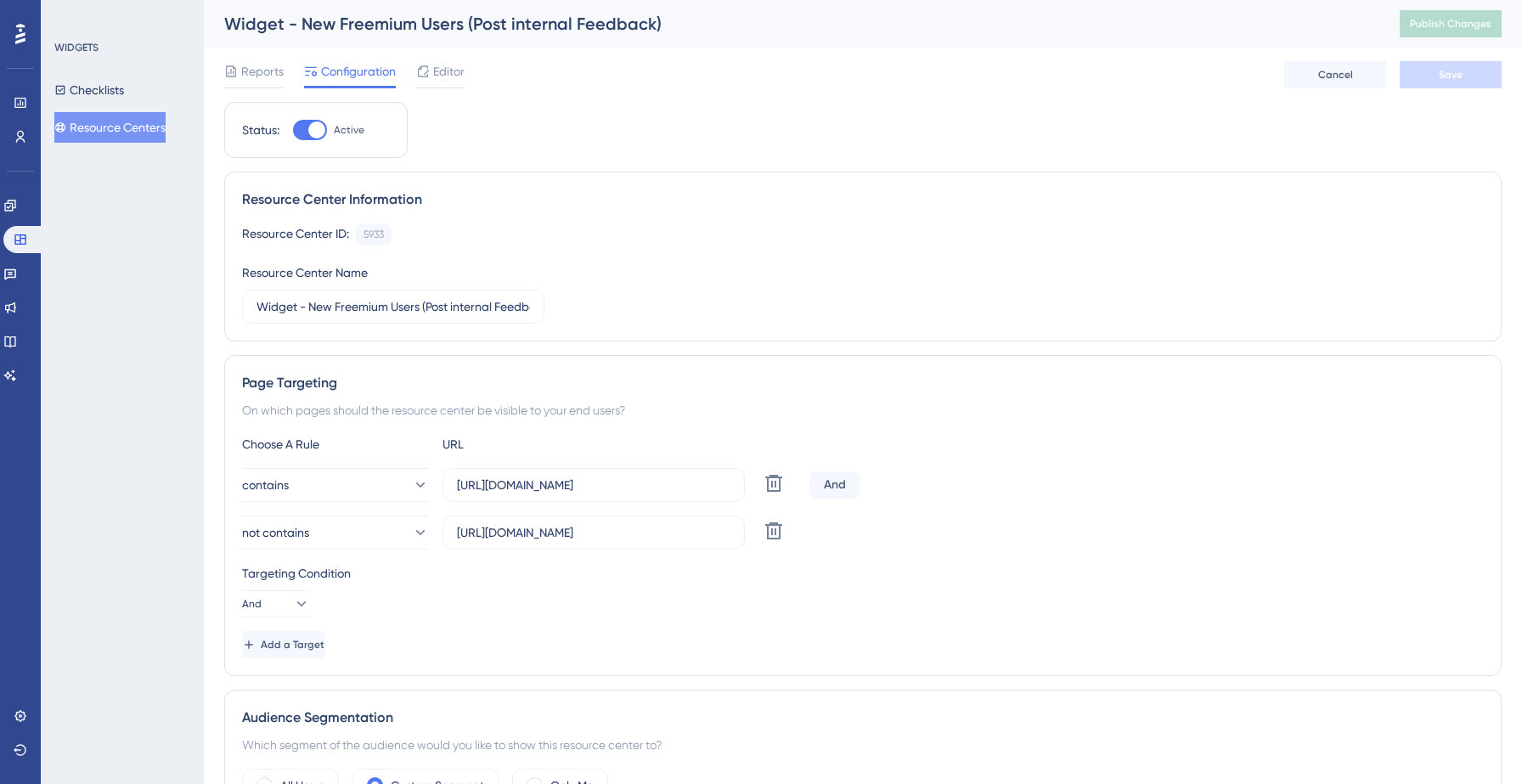
click at [121, 137] on button "Resource Centers" at bounding box center [109, 127] width 111 height 30
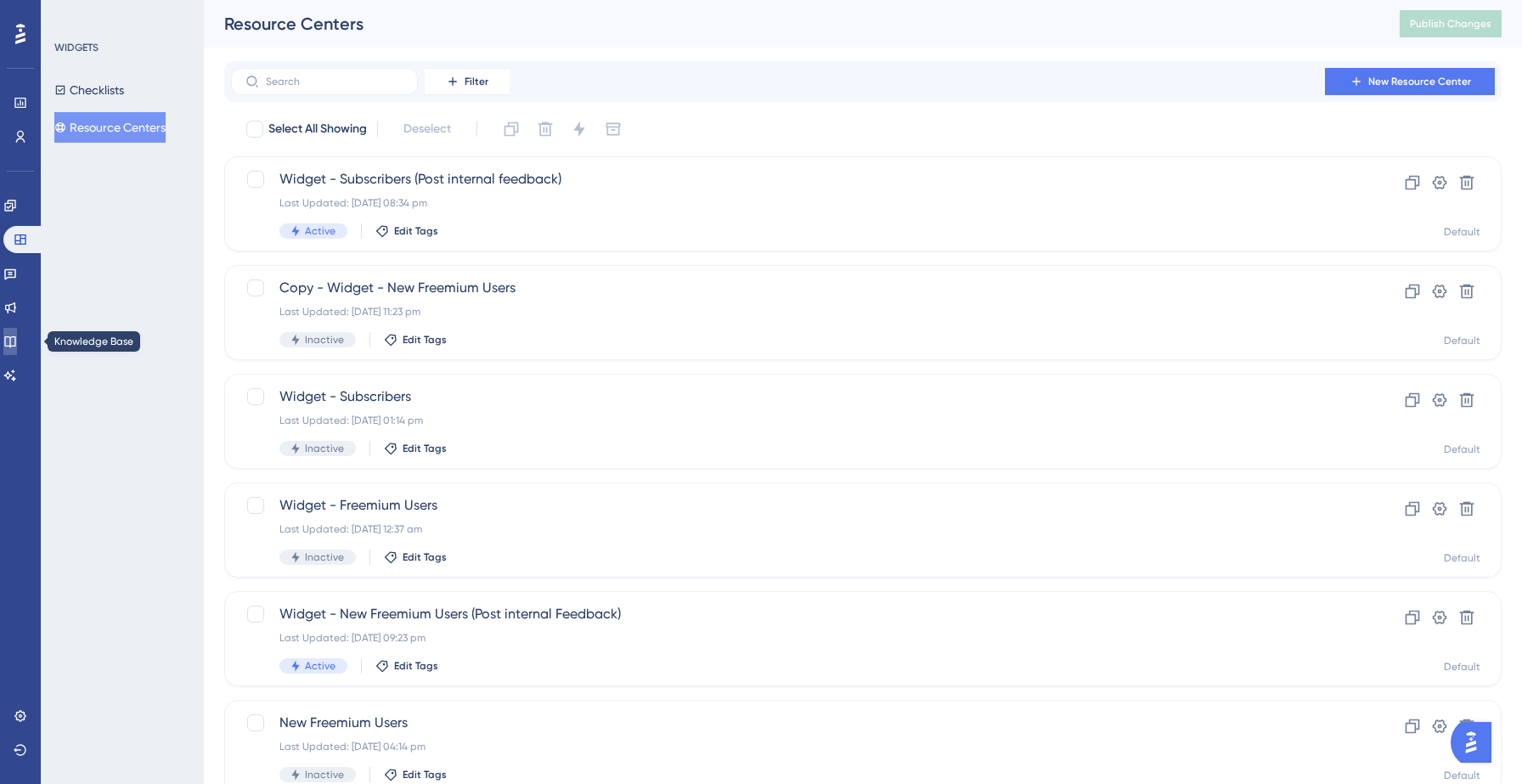
click at [15, 343] on icon at bounding box center [9, 342] width 11 height 11
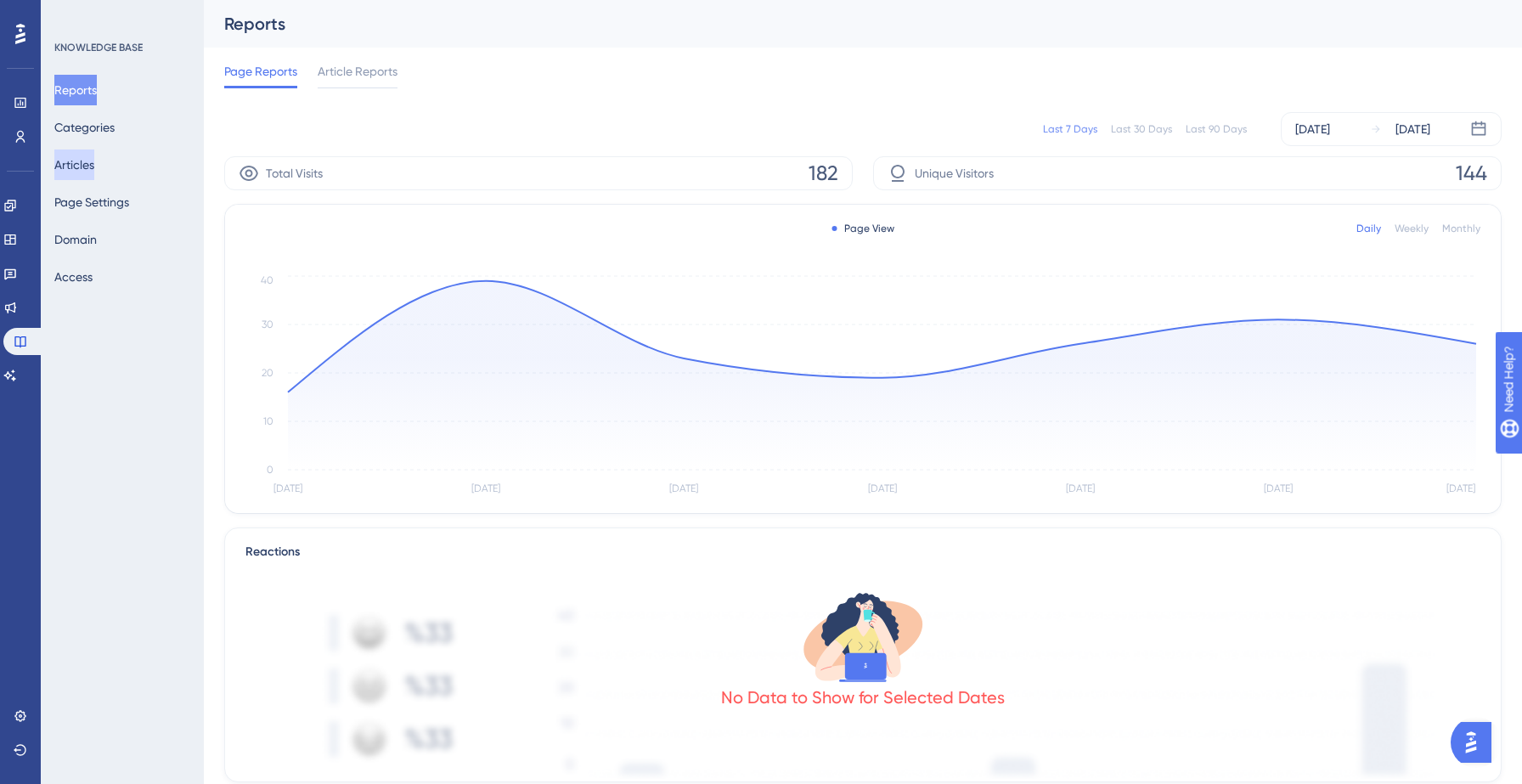
click at [94, 168] on button "Articles" at bounding box center [74, 165] width 40 height 30
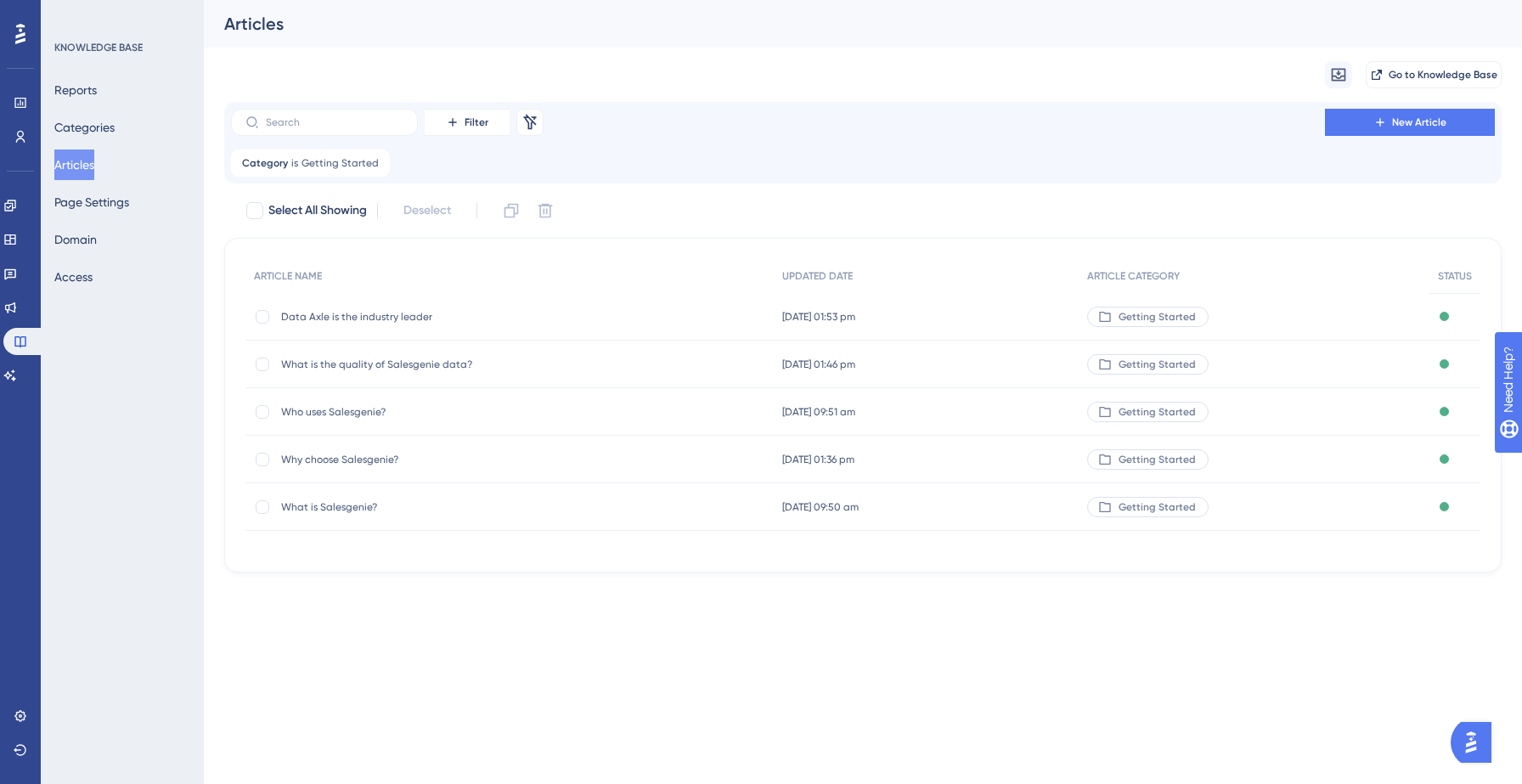
click at [86, 162] on button "Articles" at bounding box center [74, 165] width 40 height 30
click at [375, 160] on icon at bounding box center [376, 163] width 10 height 10
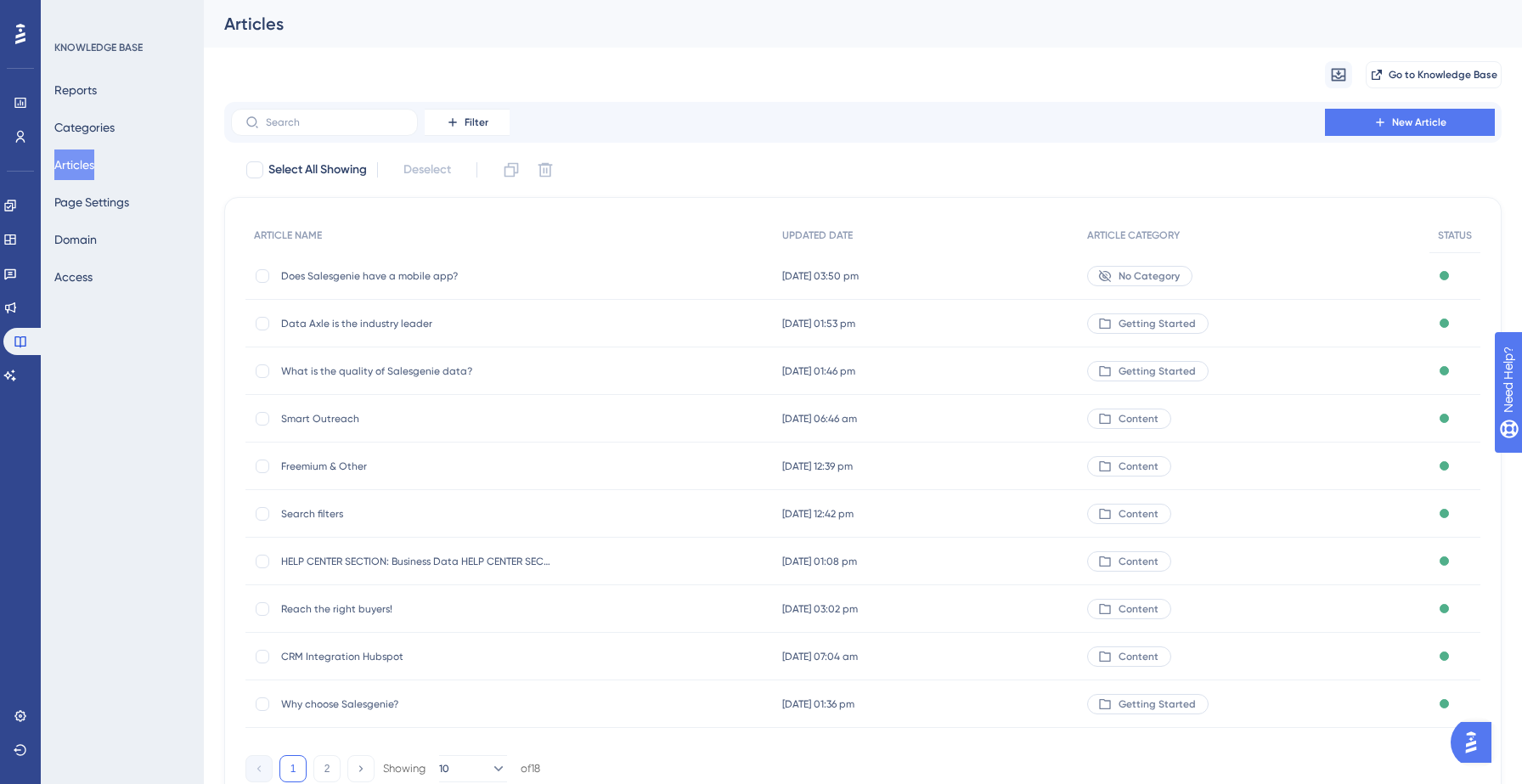
click at [1124, 282] on div "No Category" at bounding box center [1139, 275] width 105 height 20
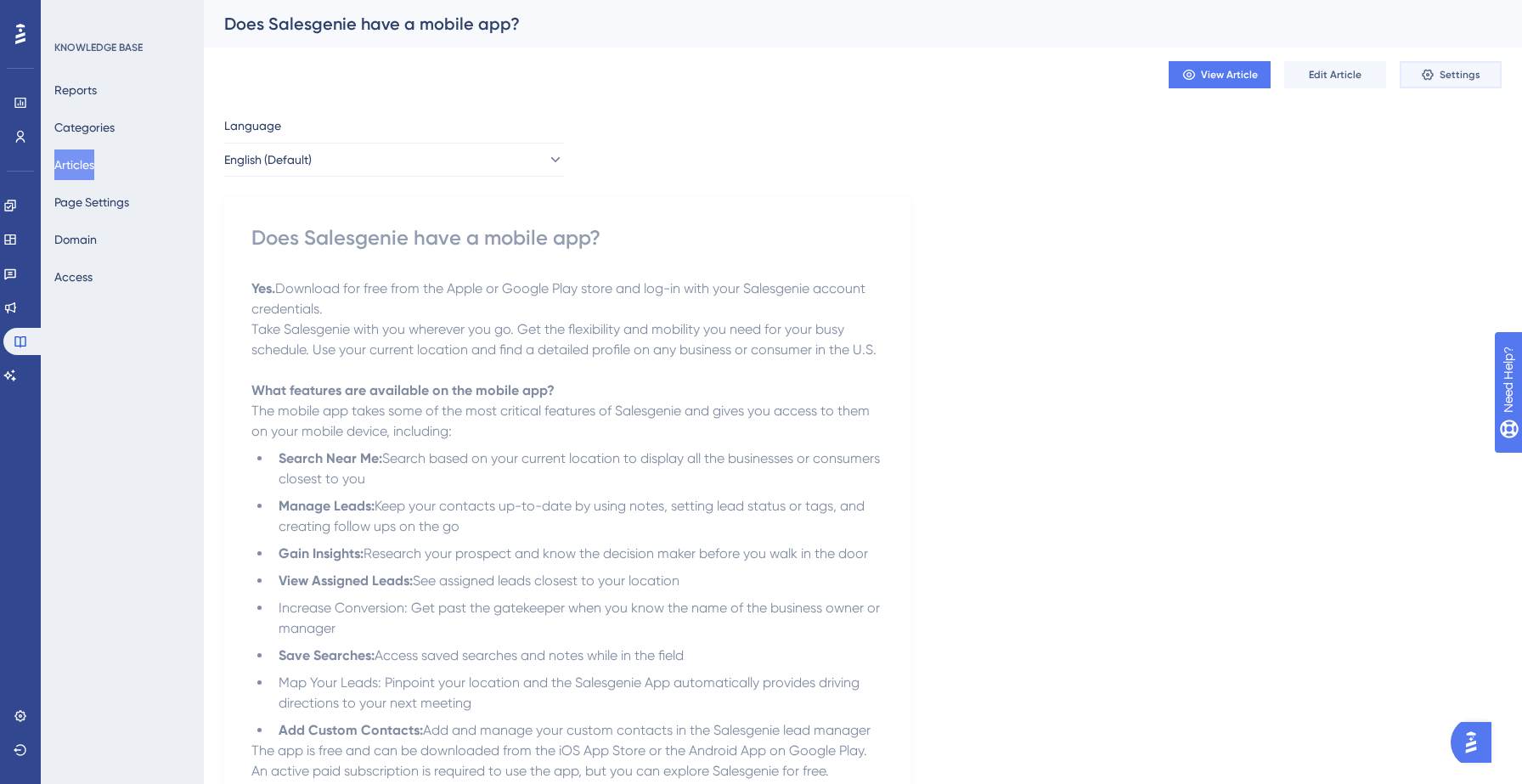
click at [1443, 78] on span "Settings" at bounding box center [1459, 75] width 41 height 13
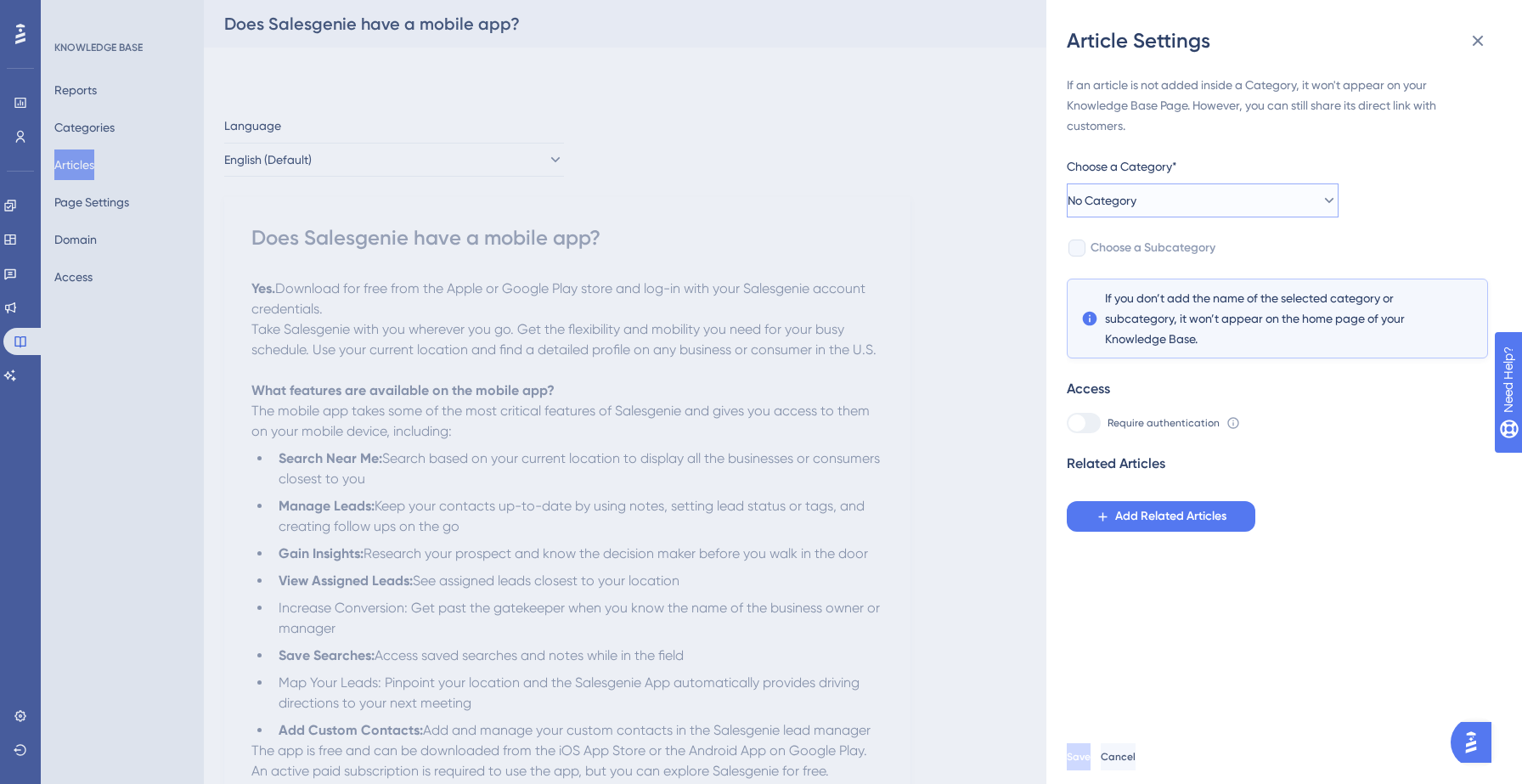
click at [1166, 210] on button "No Category" at bounding box center [1202, 200] width 272 height 34
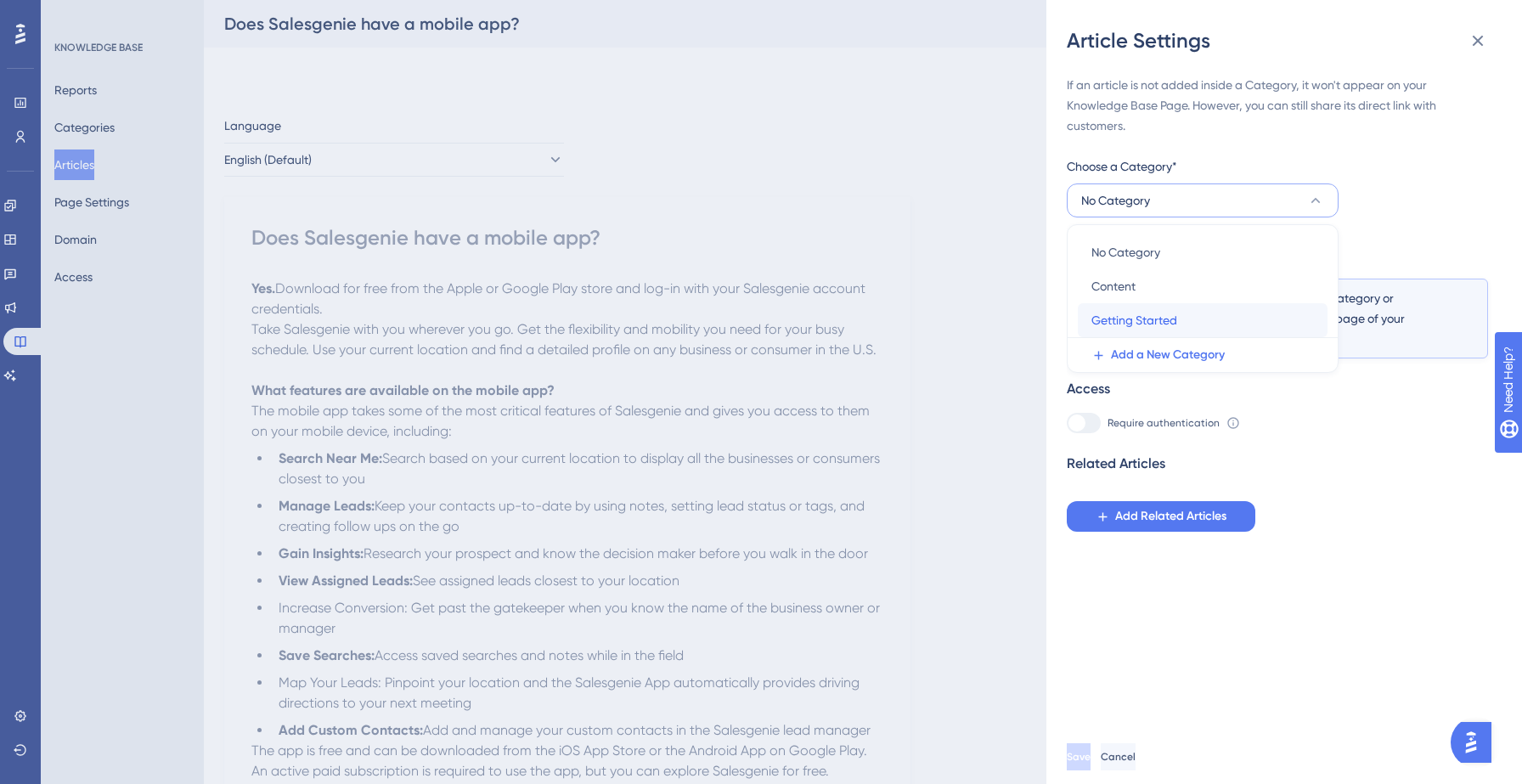
click at [1114, 310] on span "Getting Started" at bounding box center [1134, 319] width 85 height 20
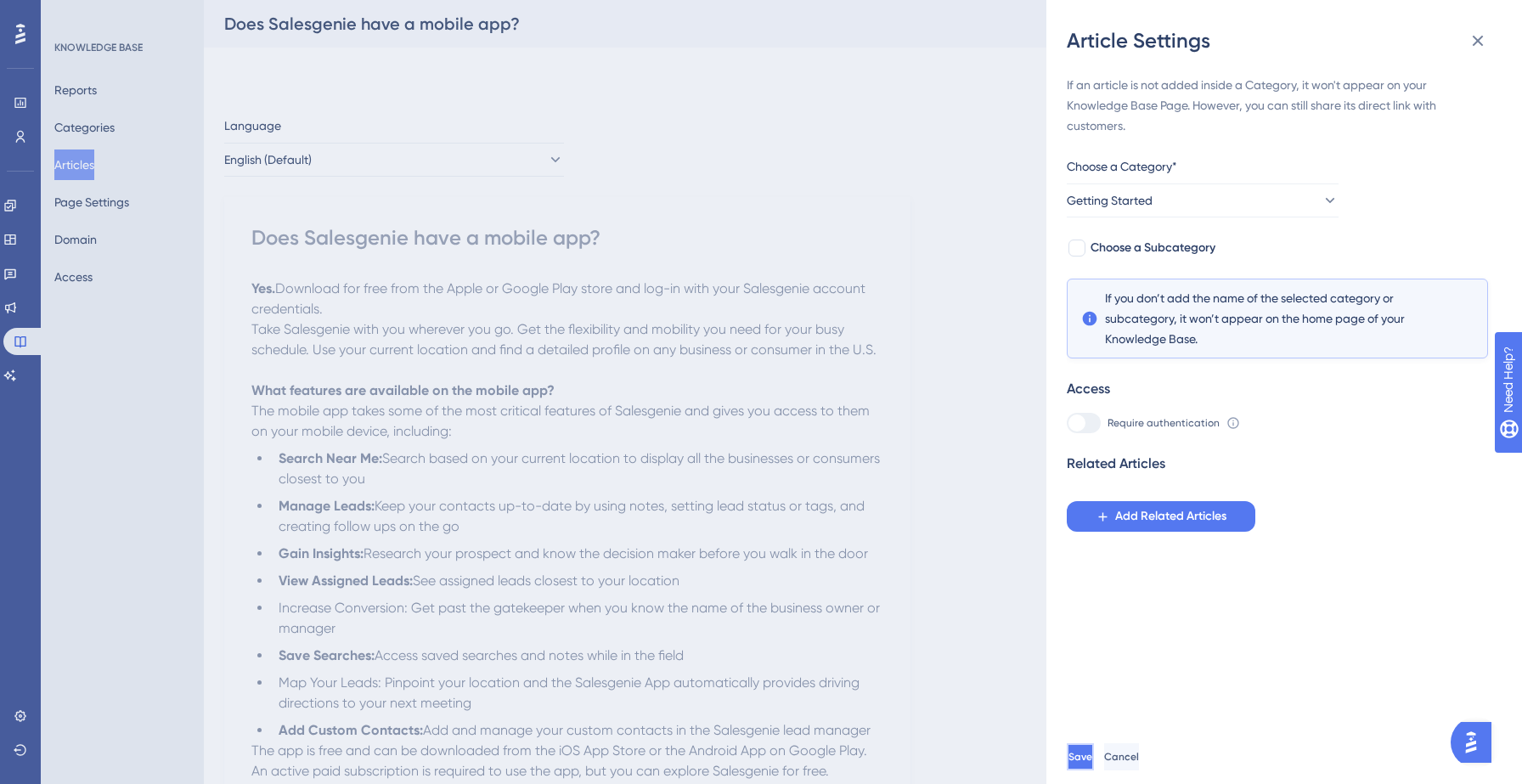
click at [1089, 751] on button "Save" at bounding box center [1080, 757] width 28 height 27
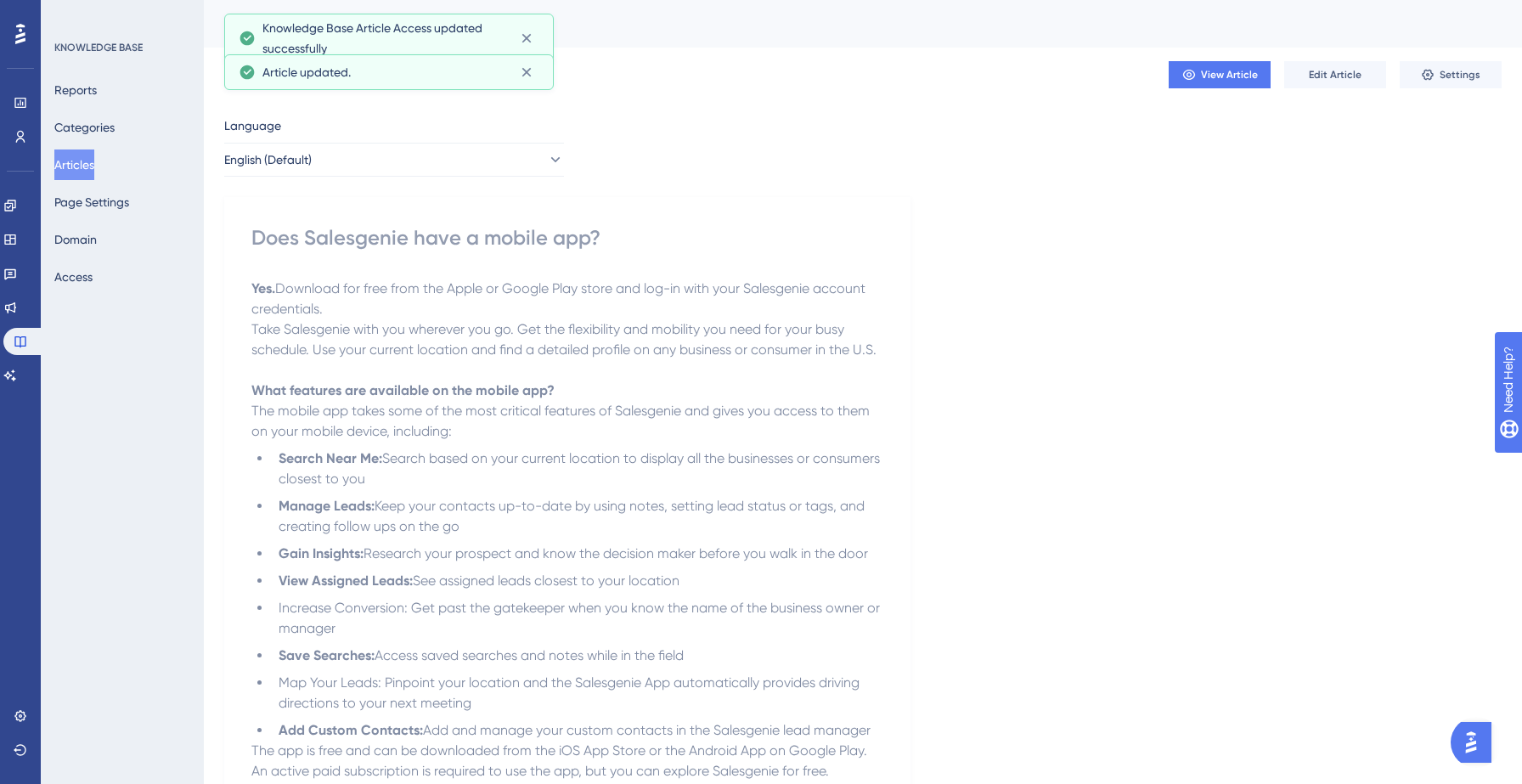
click at [75, 160] on button "Articles" at bounding box center [74, 165] width 40 height 30
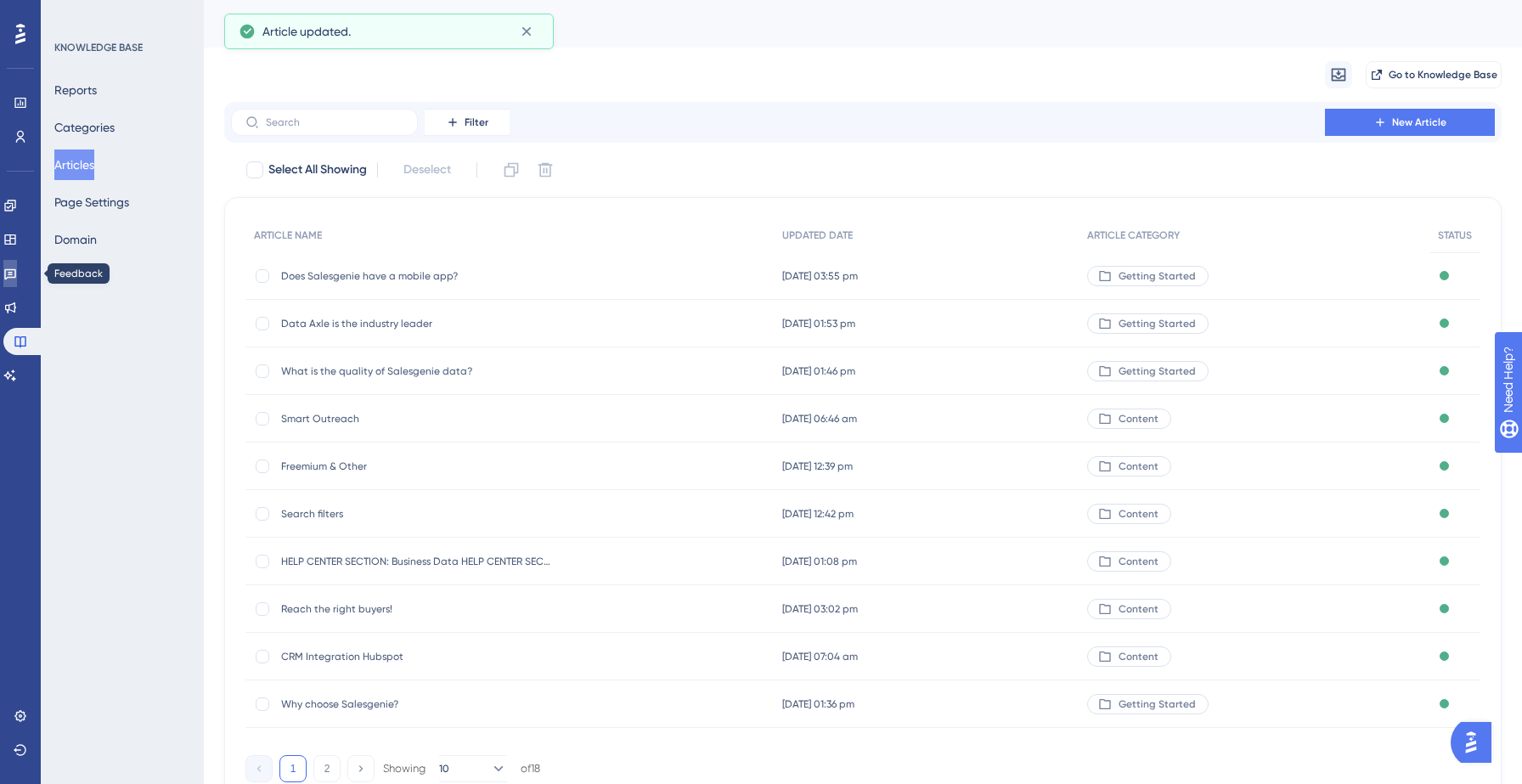
click at [16, 276] on icon at bounding box center [9, 275] width 12 height 11
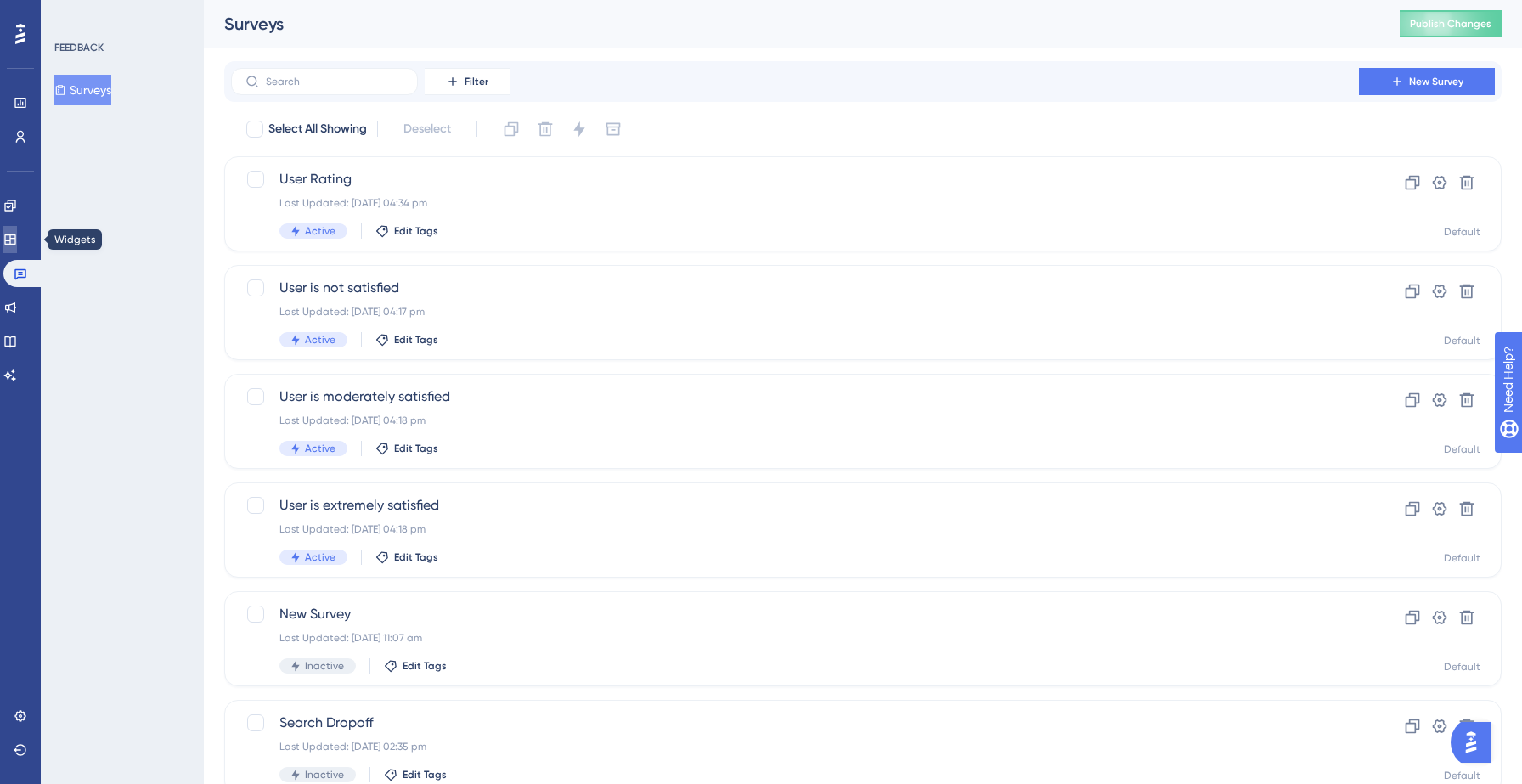
click at [17, 247] on link at bounding box center [10, 239] width 13 height 27
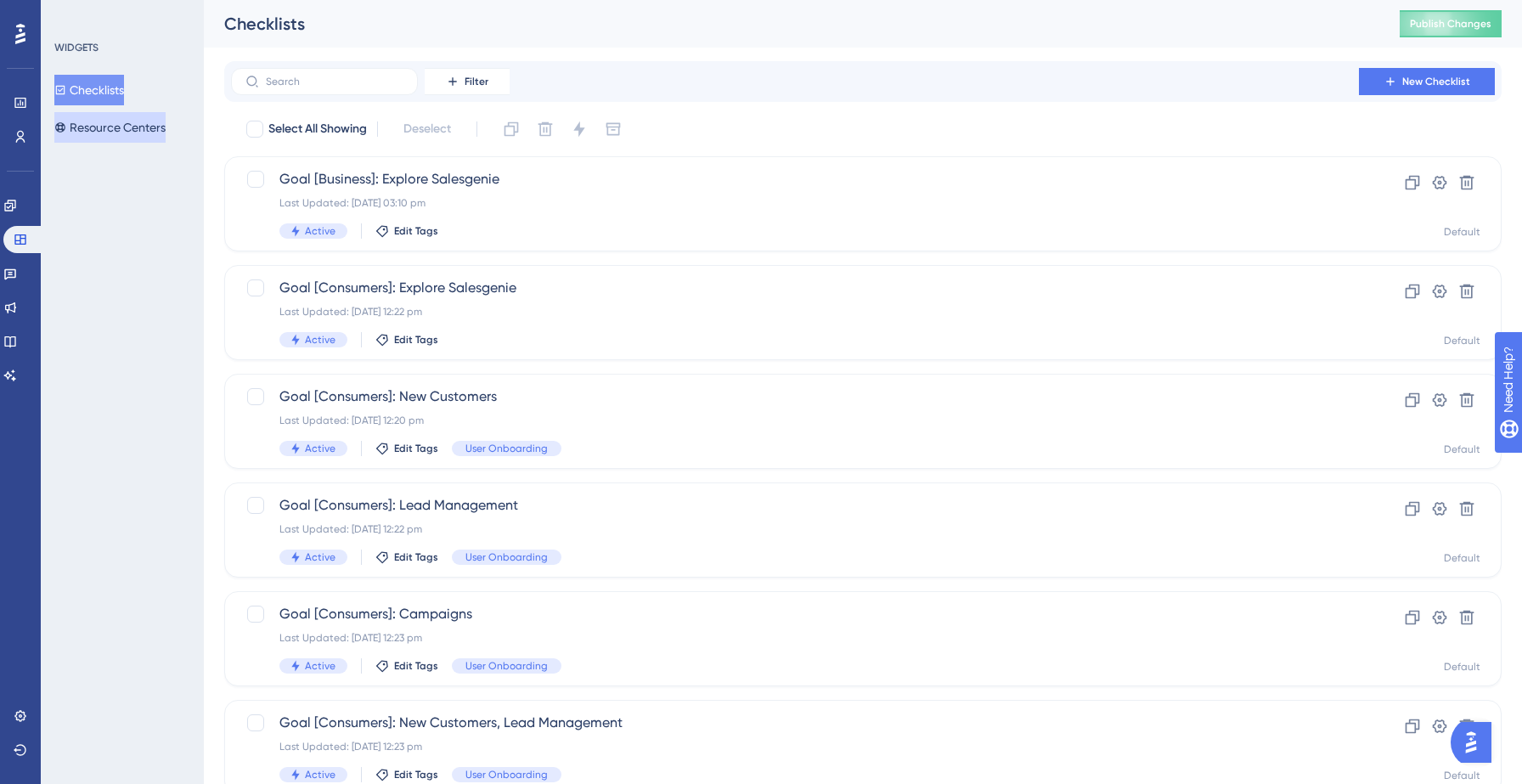
click at [114, 133] on button "Resource Centers" at bounding box center [109, 127] width 111 height 30
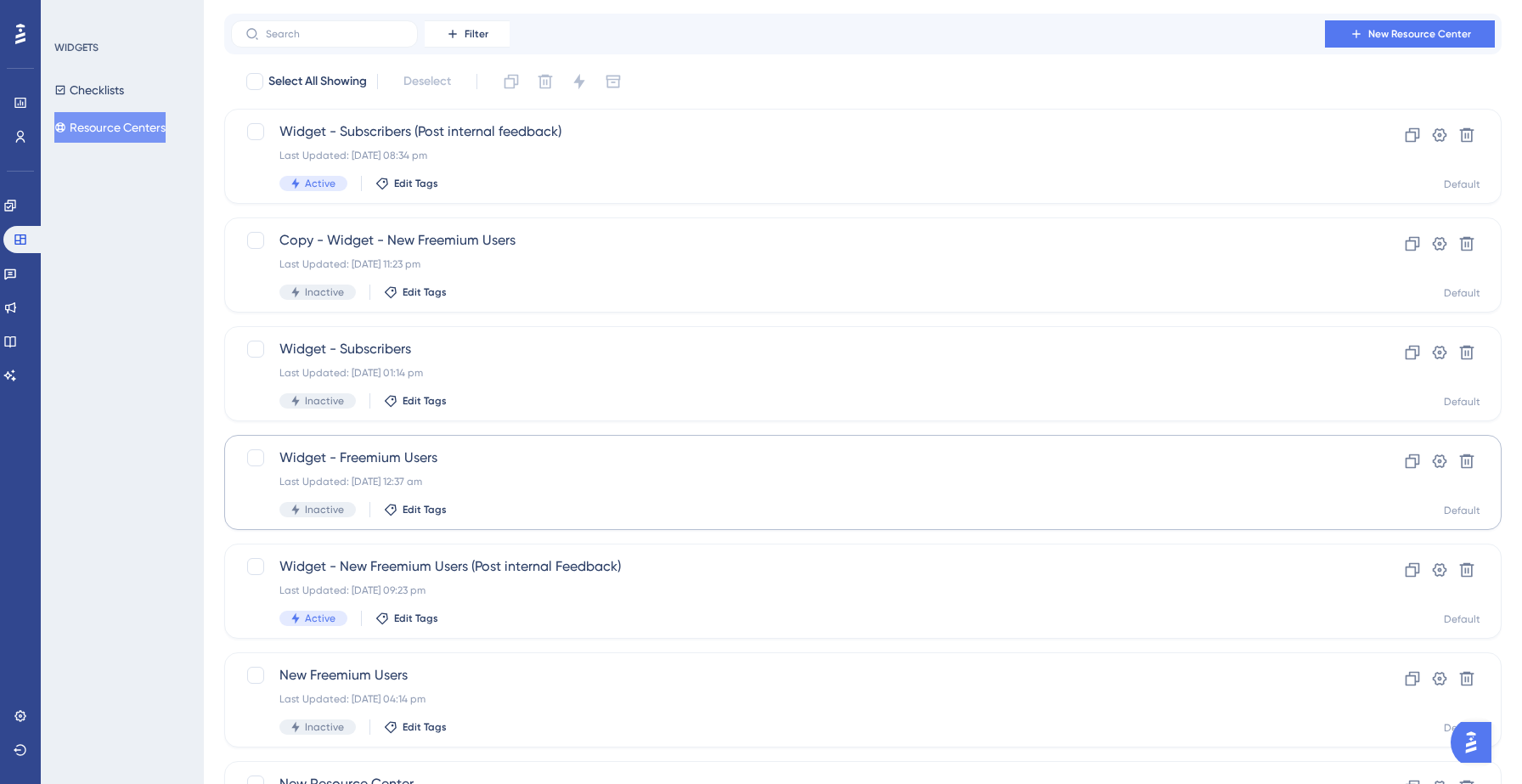
scroll to position [58, 0]
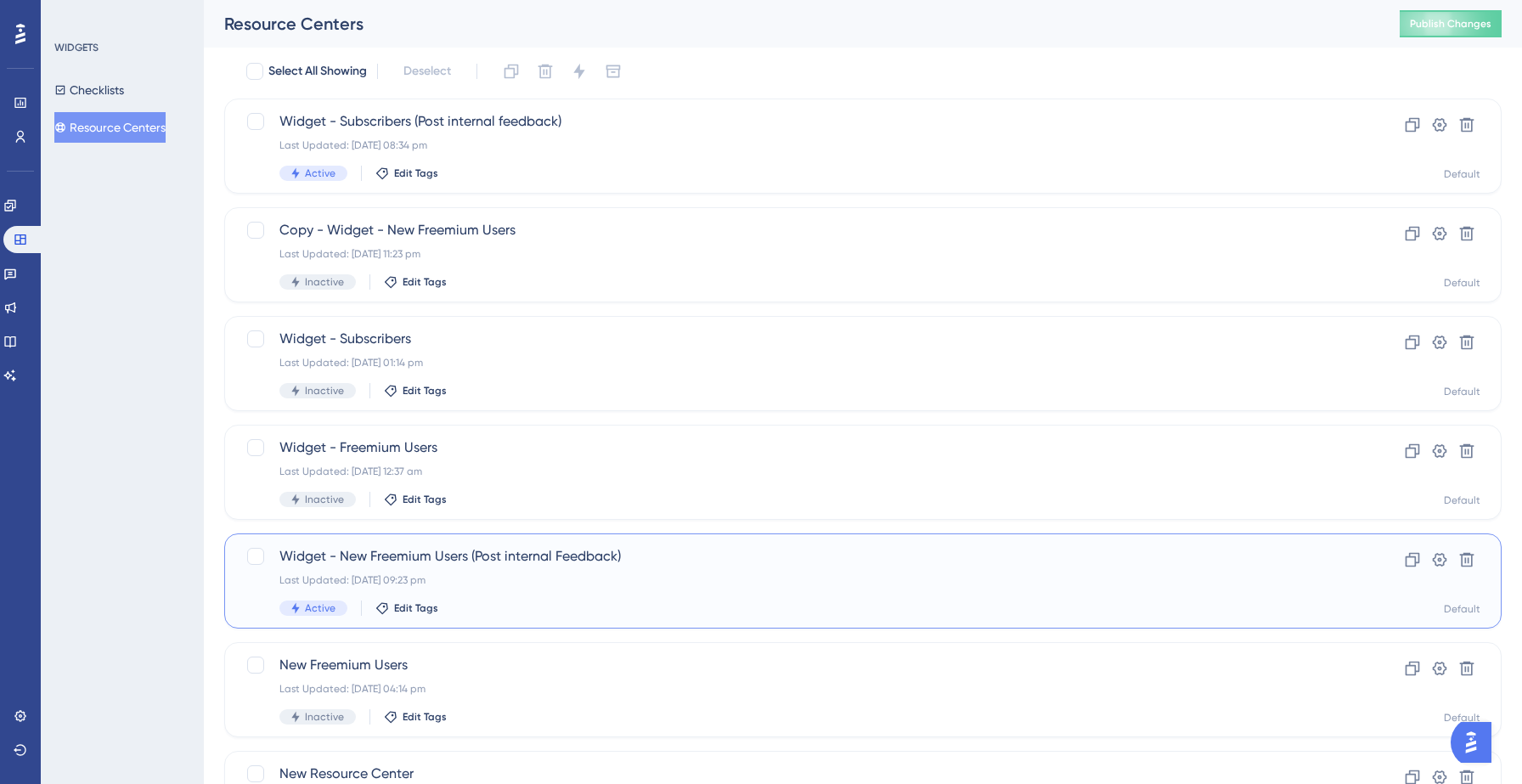
click at [541, 597] on div "Widget - New Freemium Users (Post internal Feedback) Last Updated: [DATE] 09:23…" at bounding box center [795, 580] width 1031 height 69
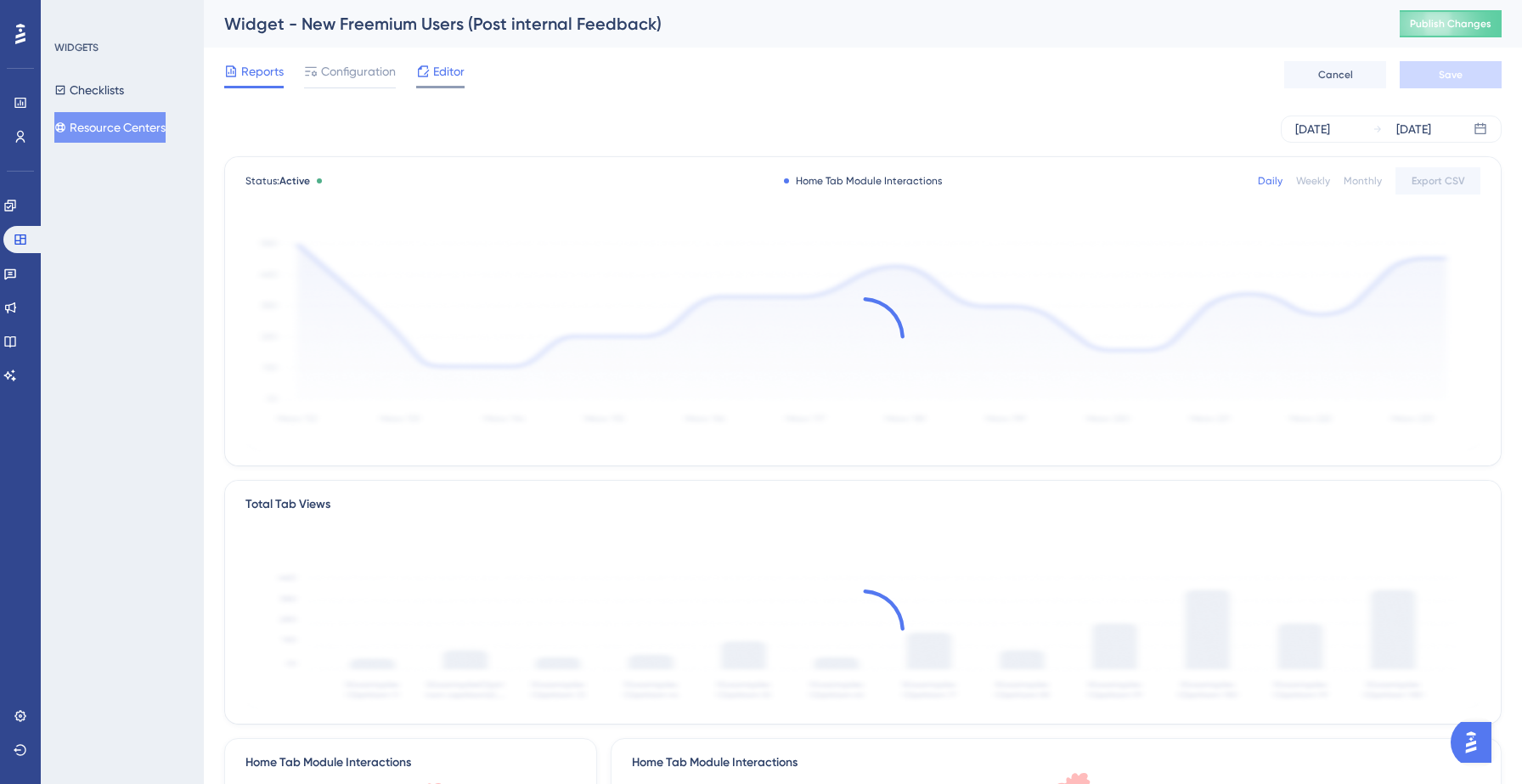
click at [444, 76] on span "Editor" at bounding box center [449, 70] width 31 height 20
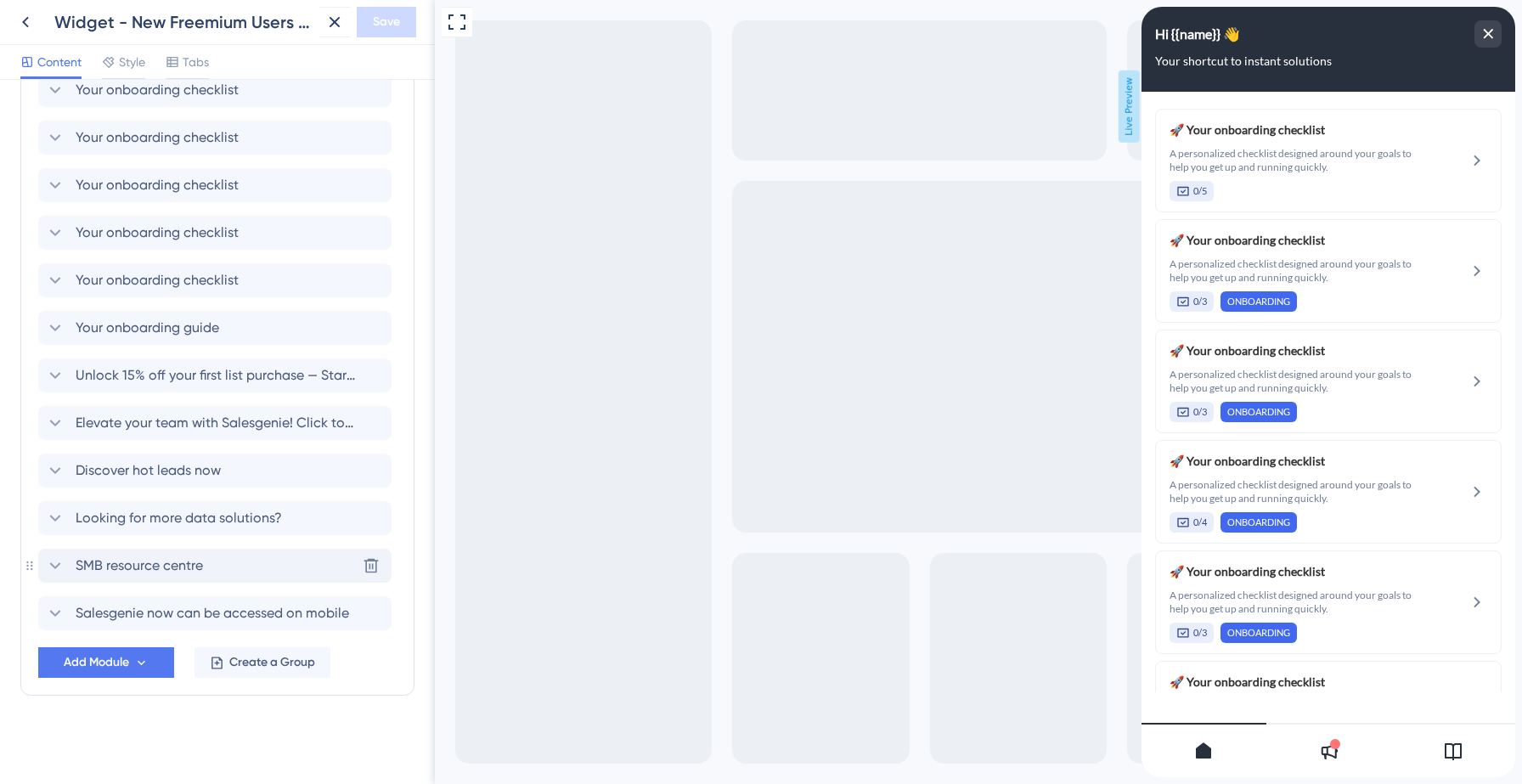
click at [189, 566] on span "SMB resource centre" at bounding box center [139, 565] width 127 height 20
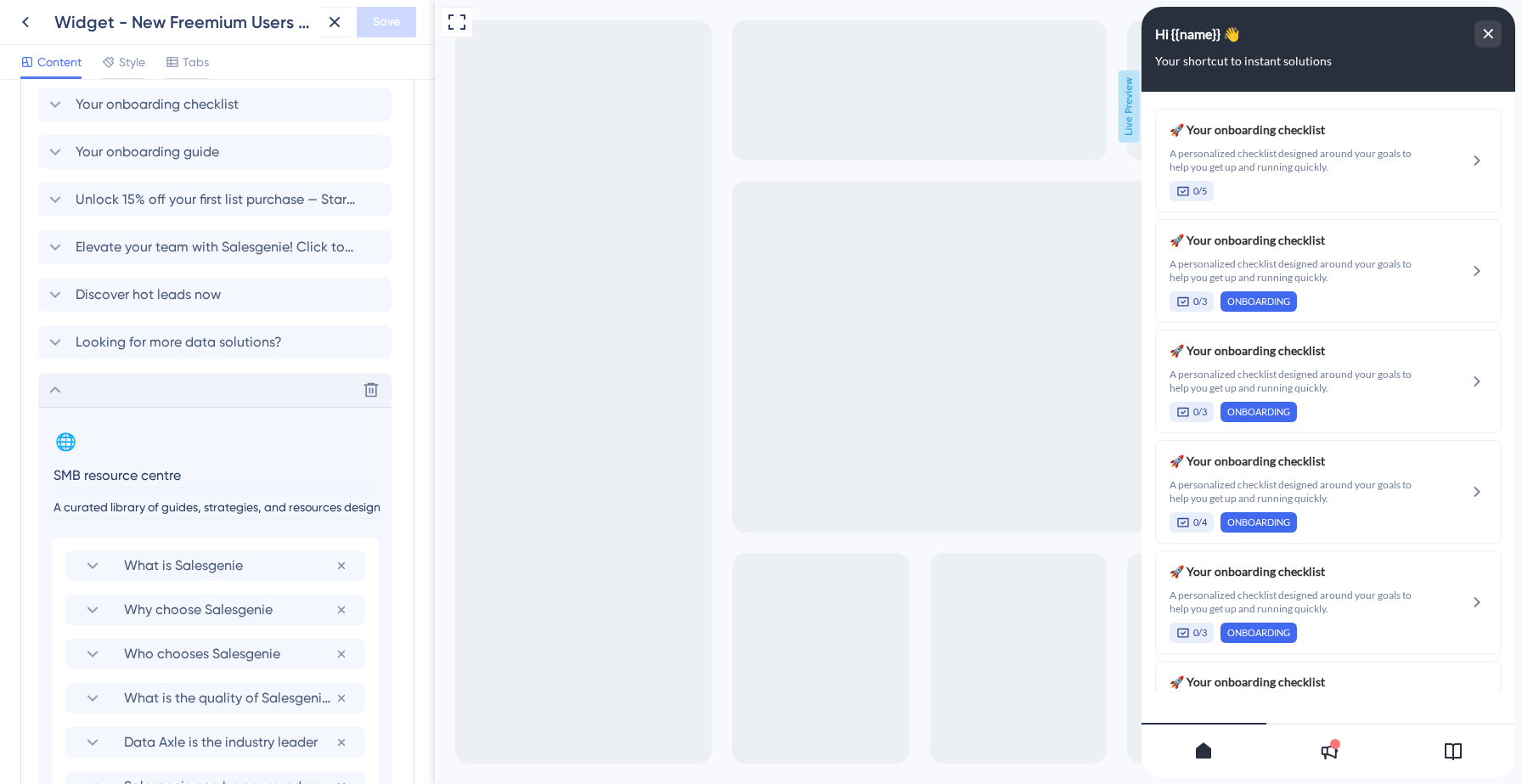
scroll to position [973, 0]
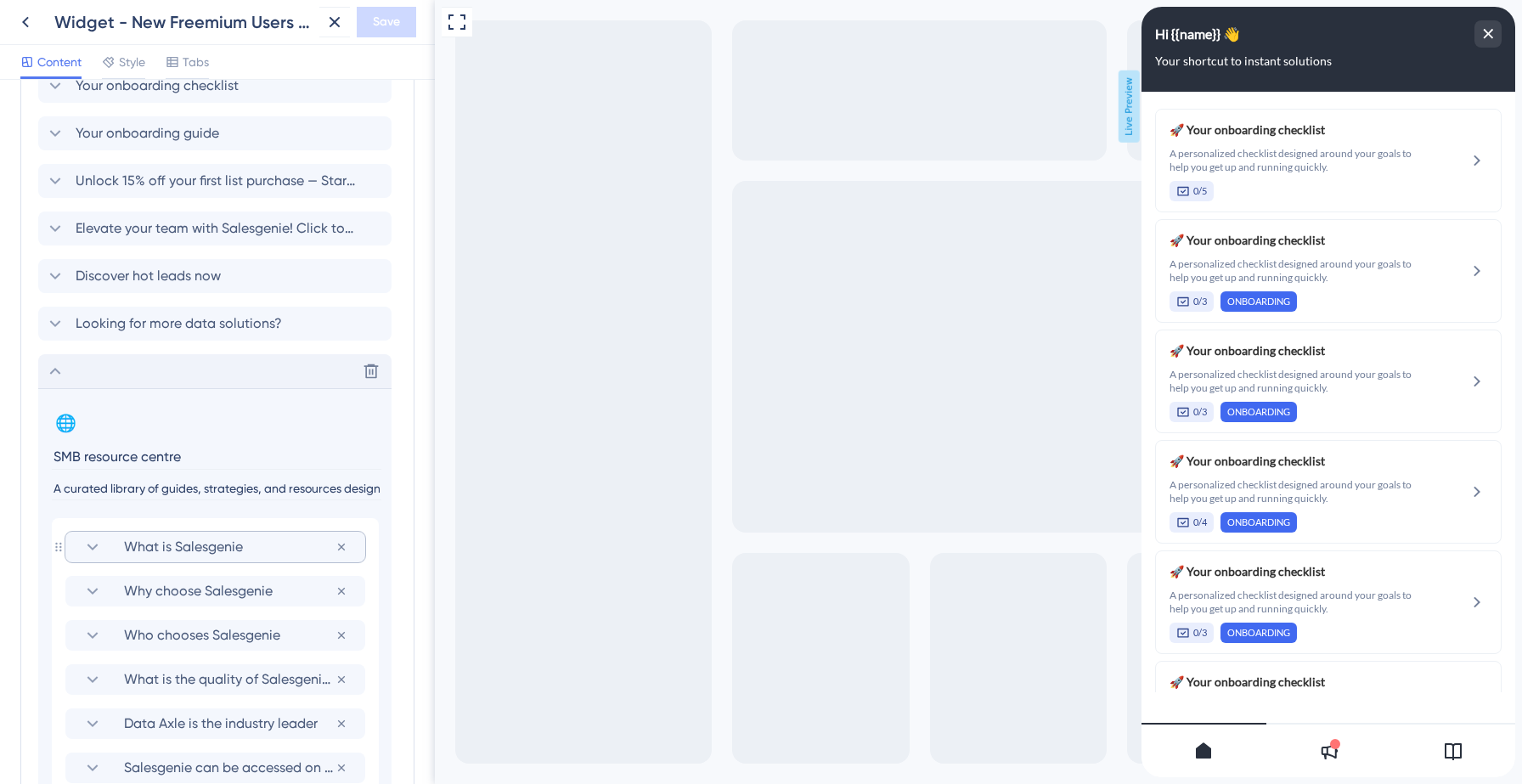
click at [91, 552] on icon at bounding box center [92, 546] width 20 height 20
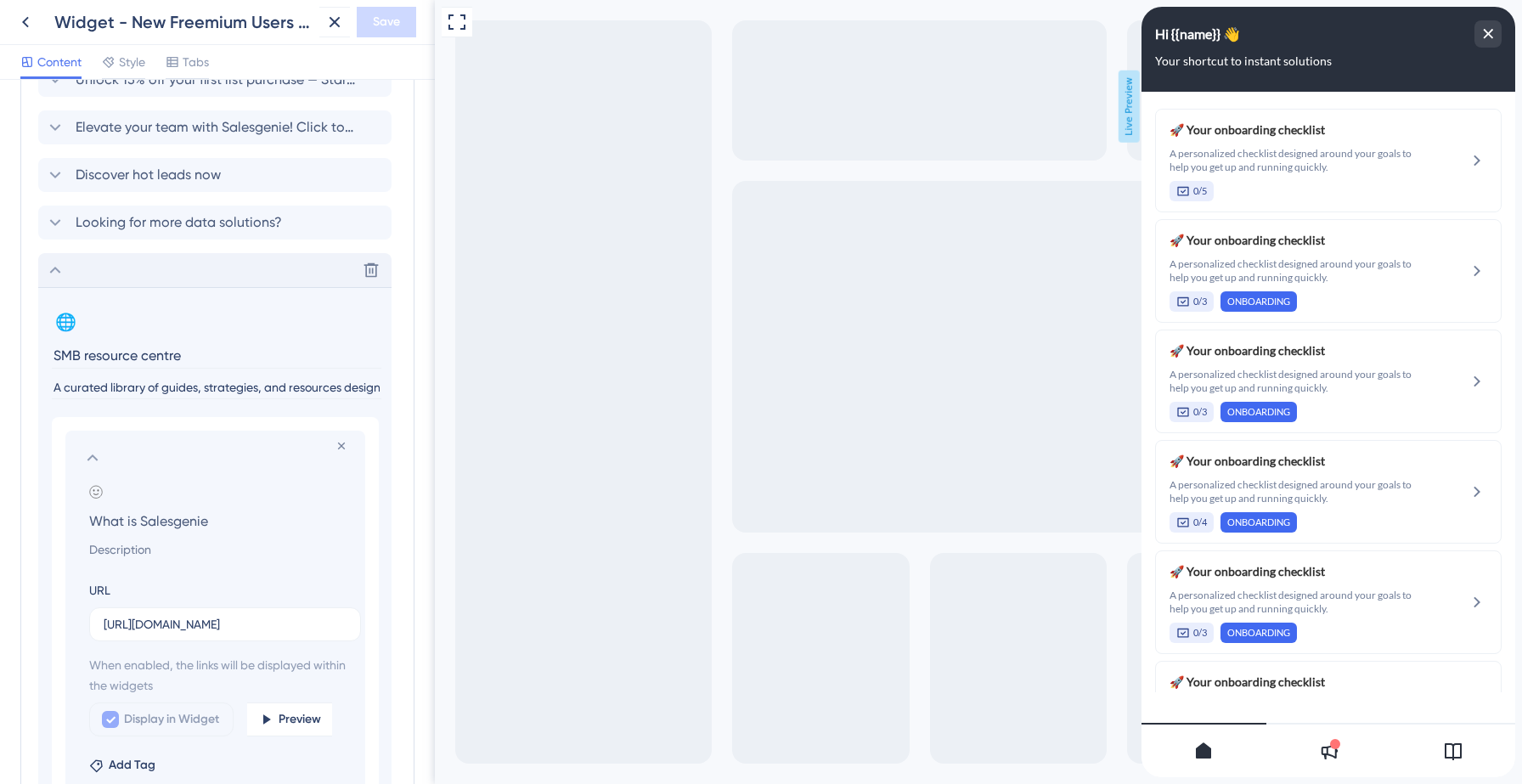
scroll to position [1121, 0]
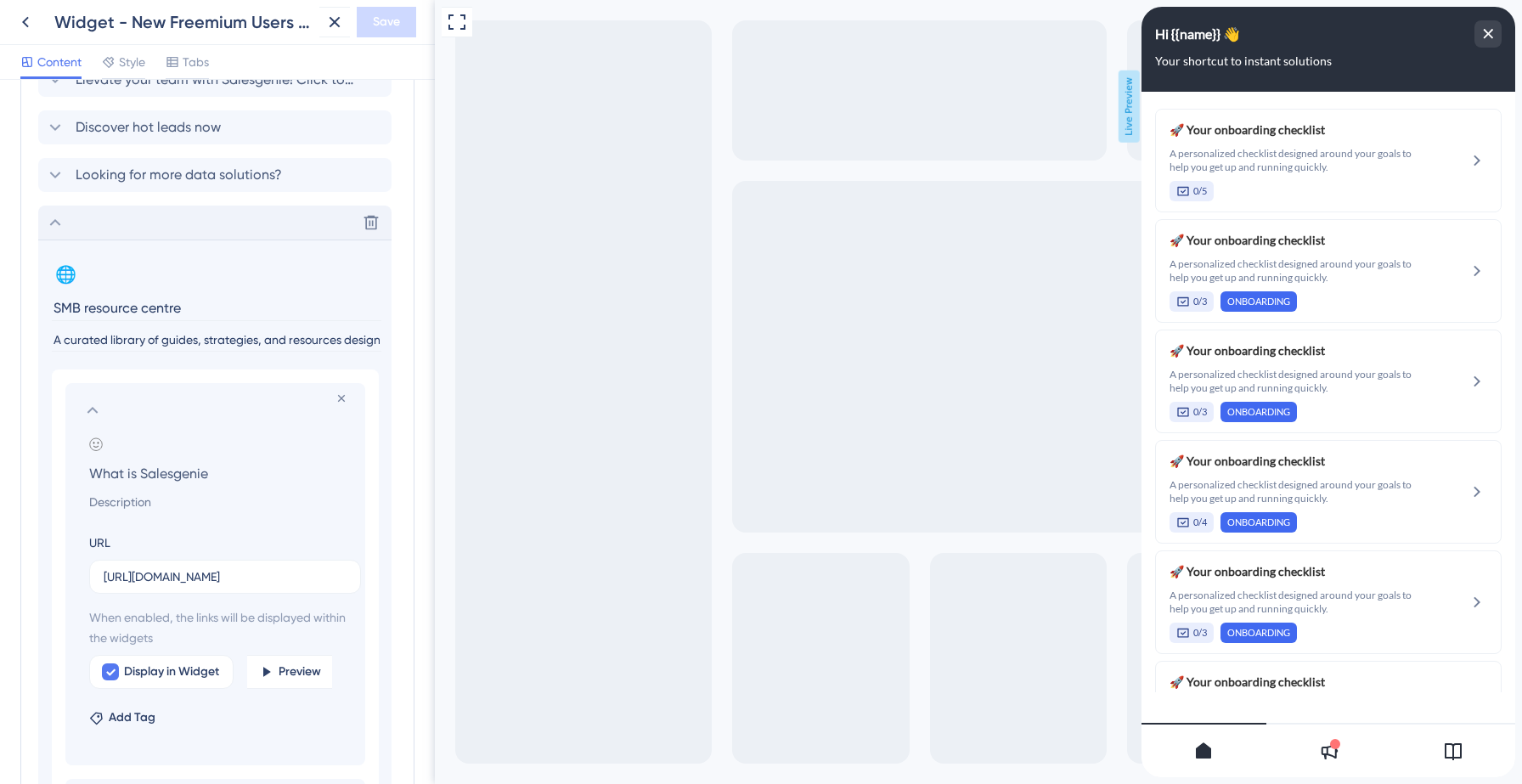
click at [1442, 753] on icon at bounding box center [1452, 750] width 20 height 20
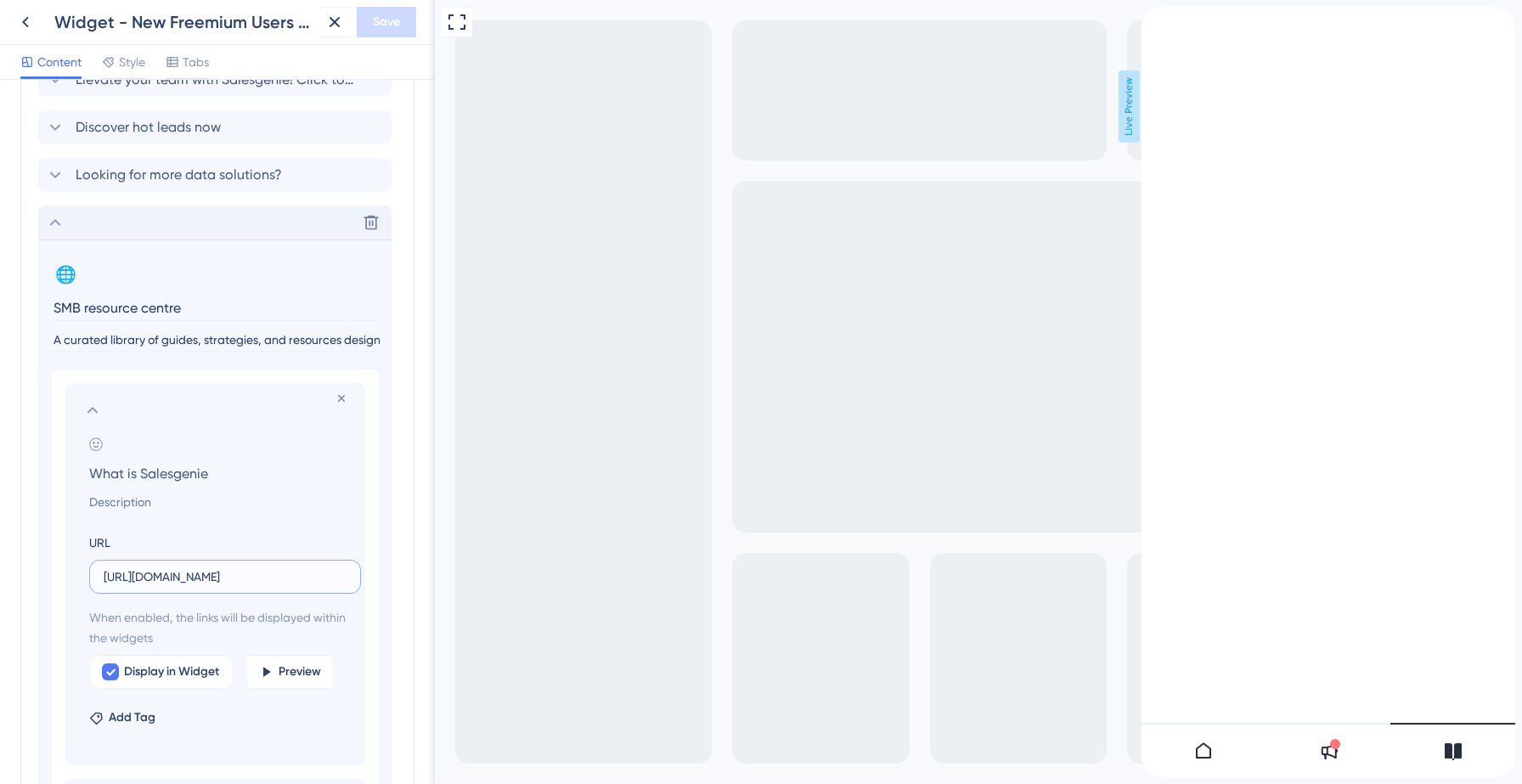
click at [174, 578] on input "[URL][DOMAIN_NAME]" at bounding box center [225, 576] width 243 height 19
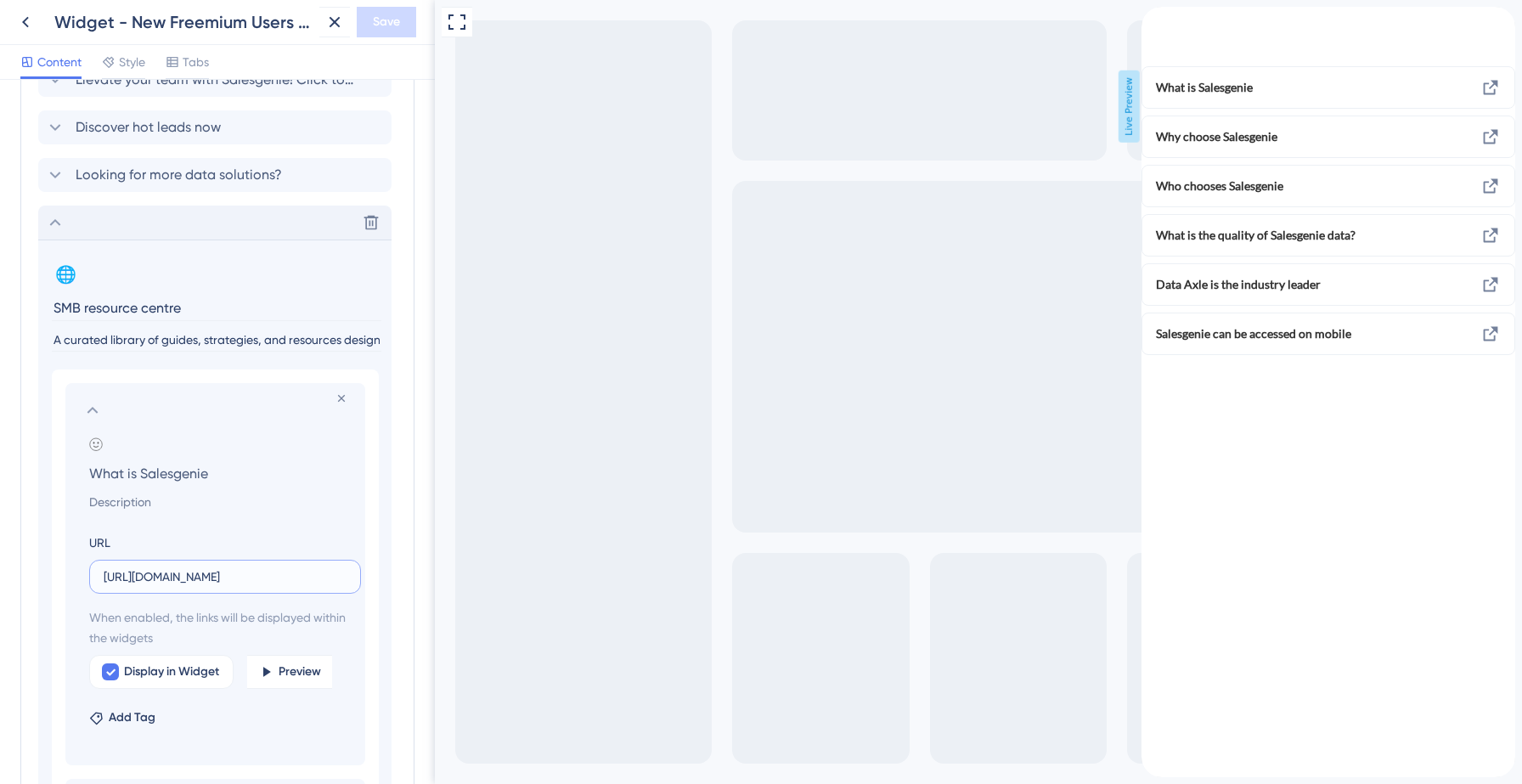
click at [174, 578] on input "[URL][DOMAIN_NAME]" at bounding box center [225, 576] width 243 height 19
click at [226, 407] on section at bounding box center [215, 410] width 266 height 20
click at [99, 413] on icon at bounding box center [92, 410] width 20 height 20
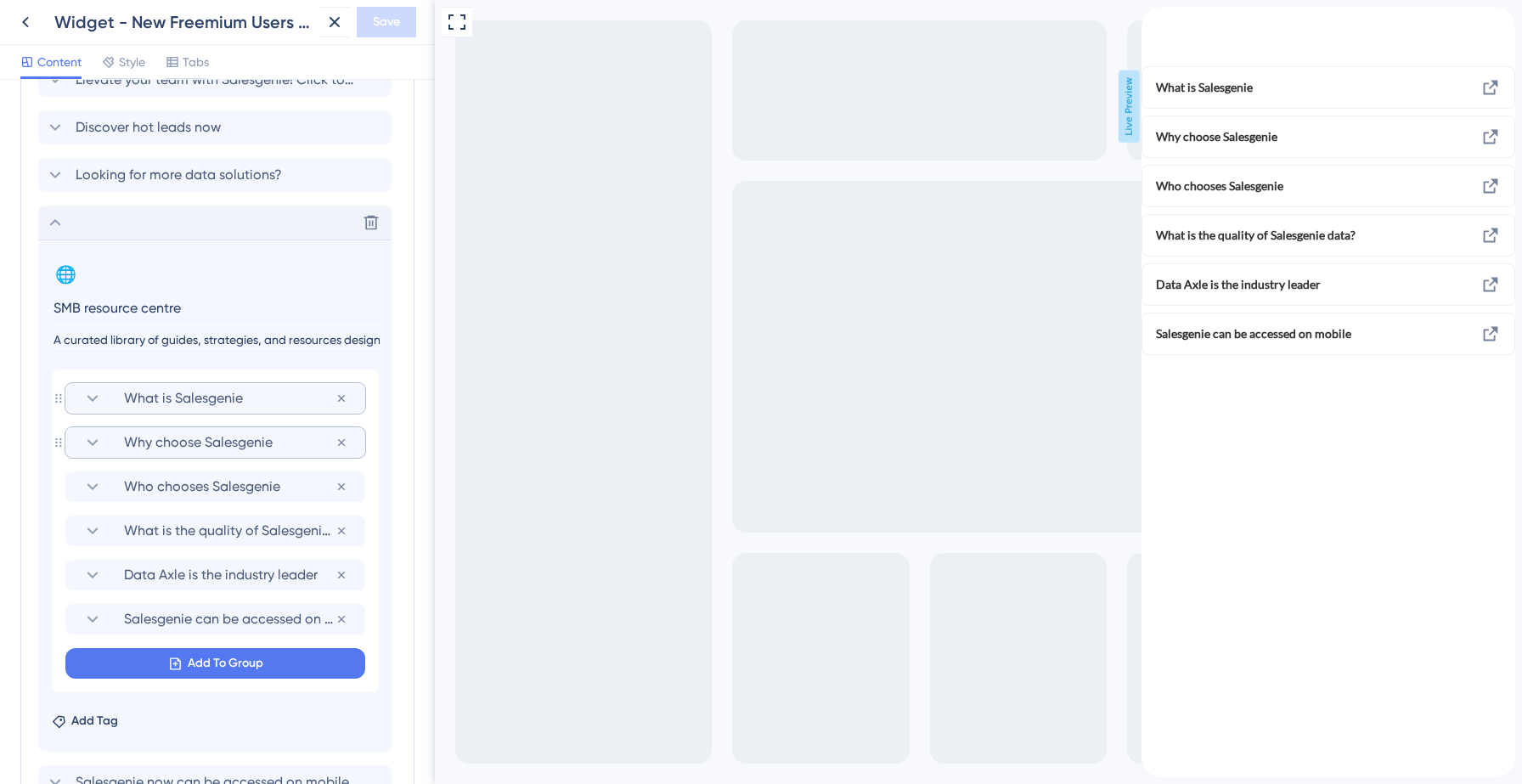
click at [111, 442] on section "Why choose Salesgenie" at bounding box center [215, 442] width 266 height 30
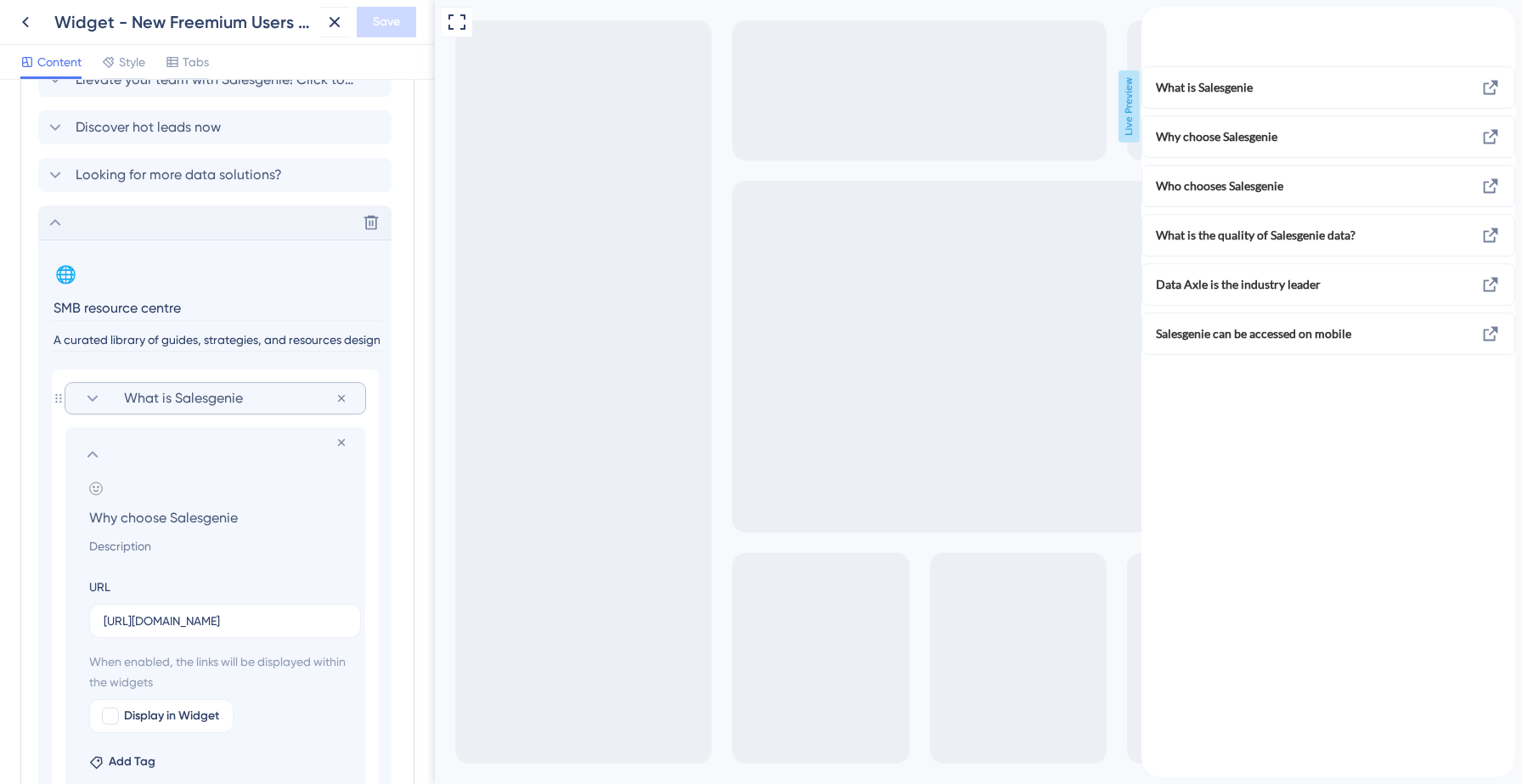
click at [1155, 20] on icon "back to header" at bounding box center [1147, 13] width 13 height 13
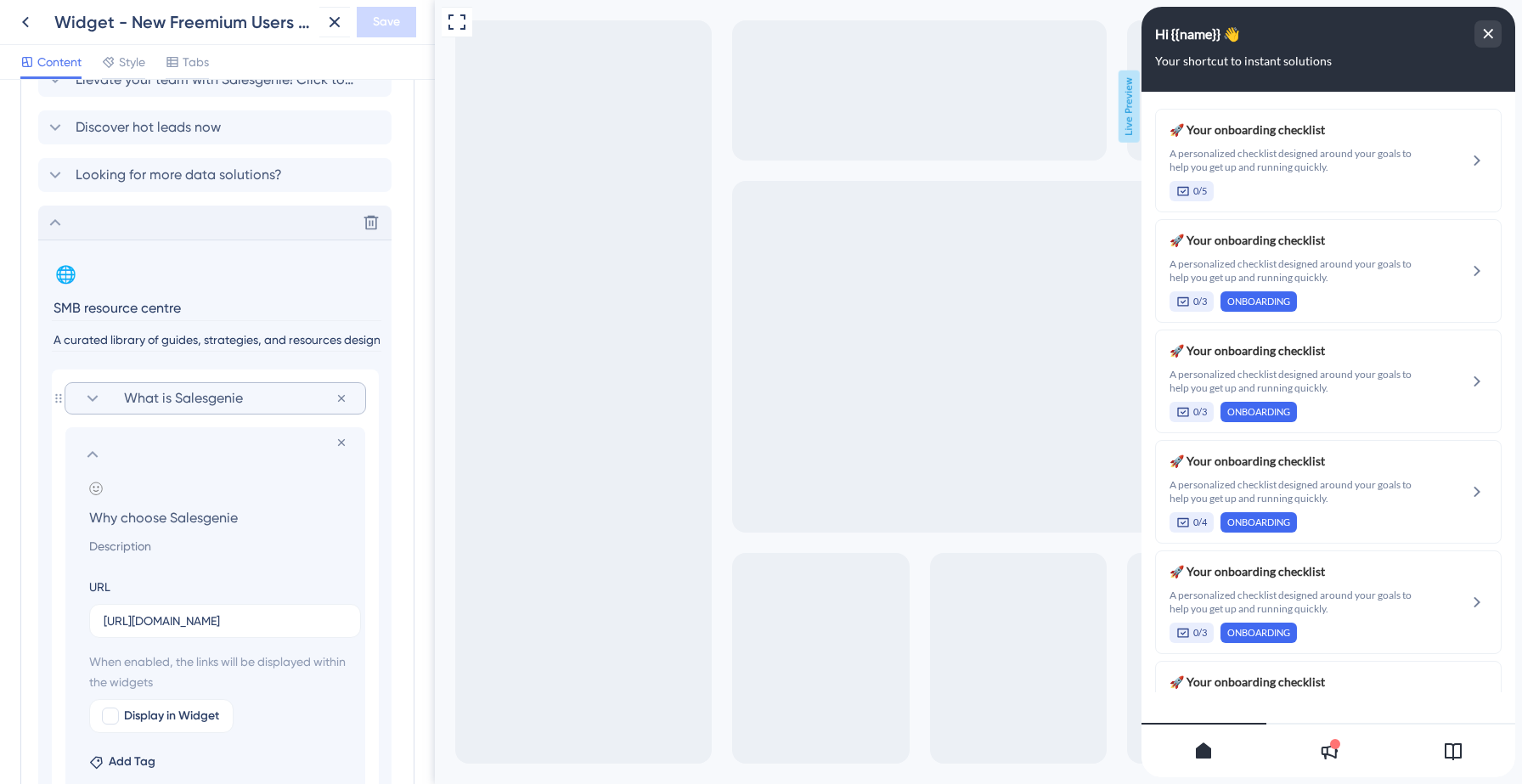
click at [1455, 743] on icon at bounding box center [1453, 752] width 17 height 17
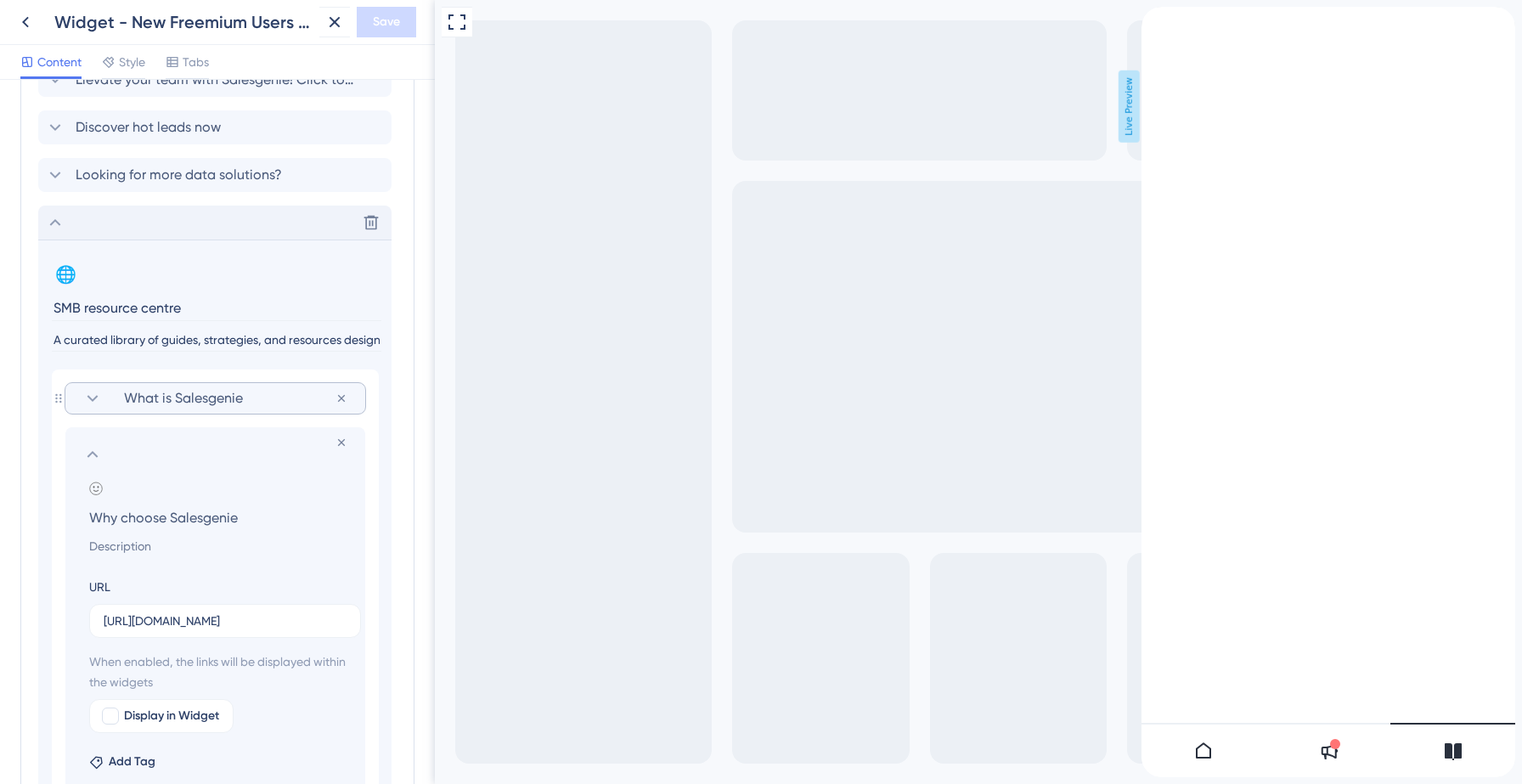
scroll to position [1182, 0]
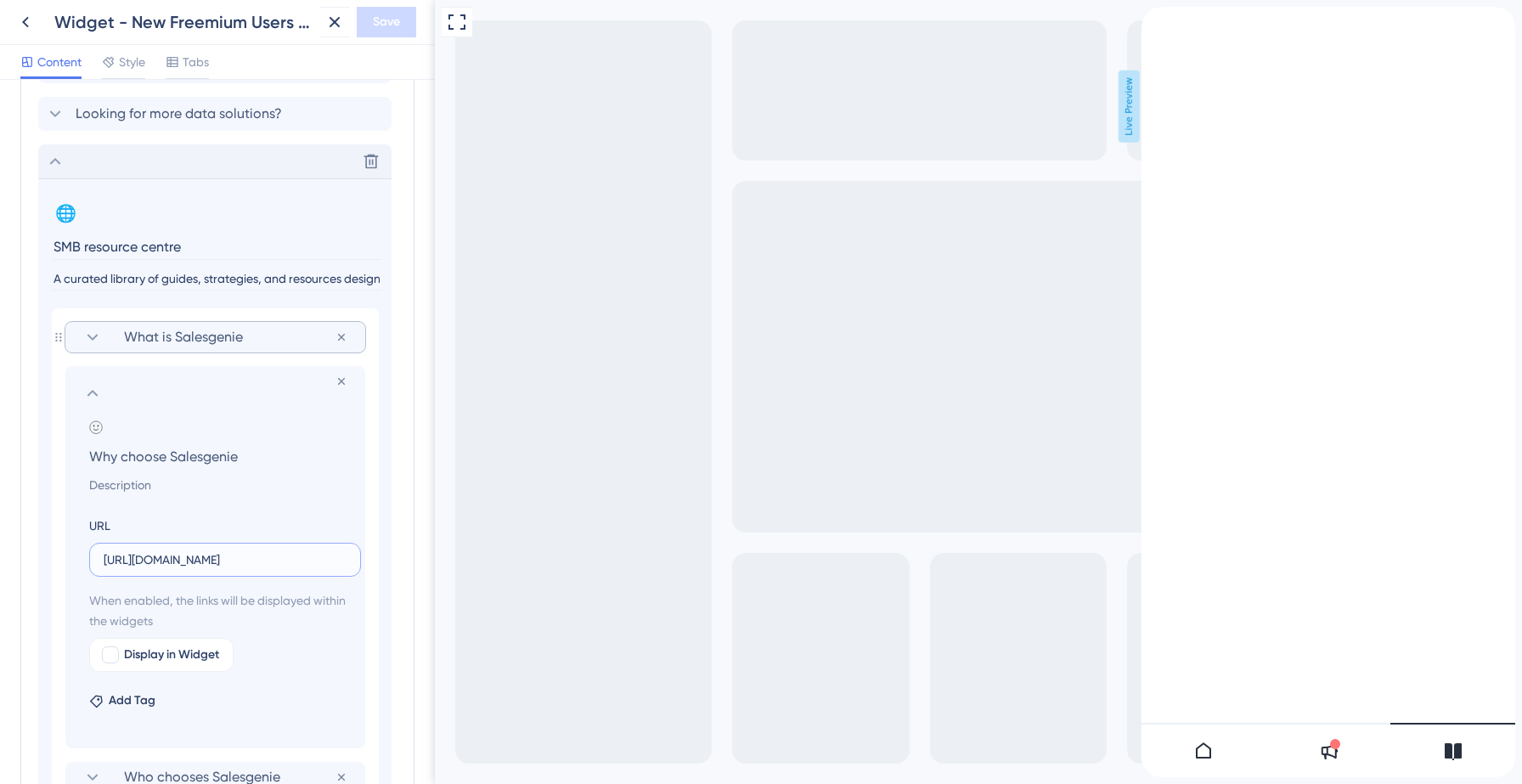
click at [182, 560] on input "[URL][DOMAIN_NAME]" at bounding box center [225, 559] width 243 height 19
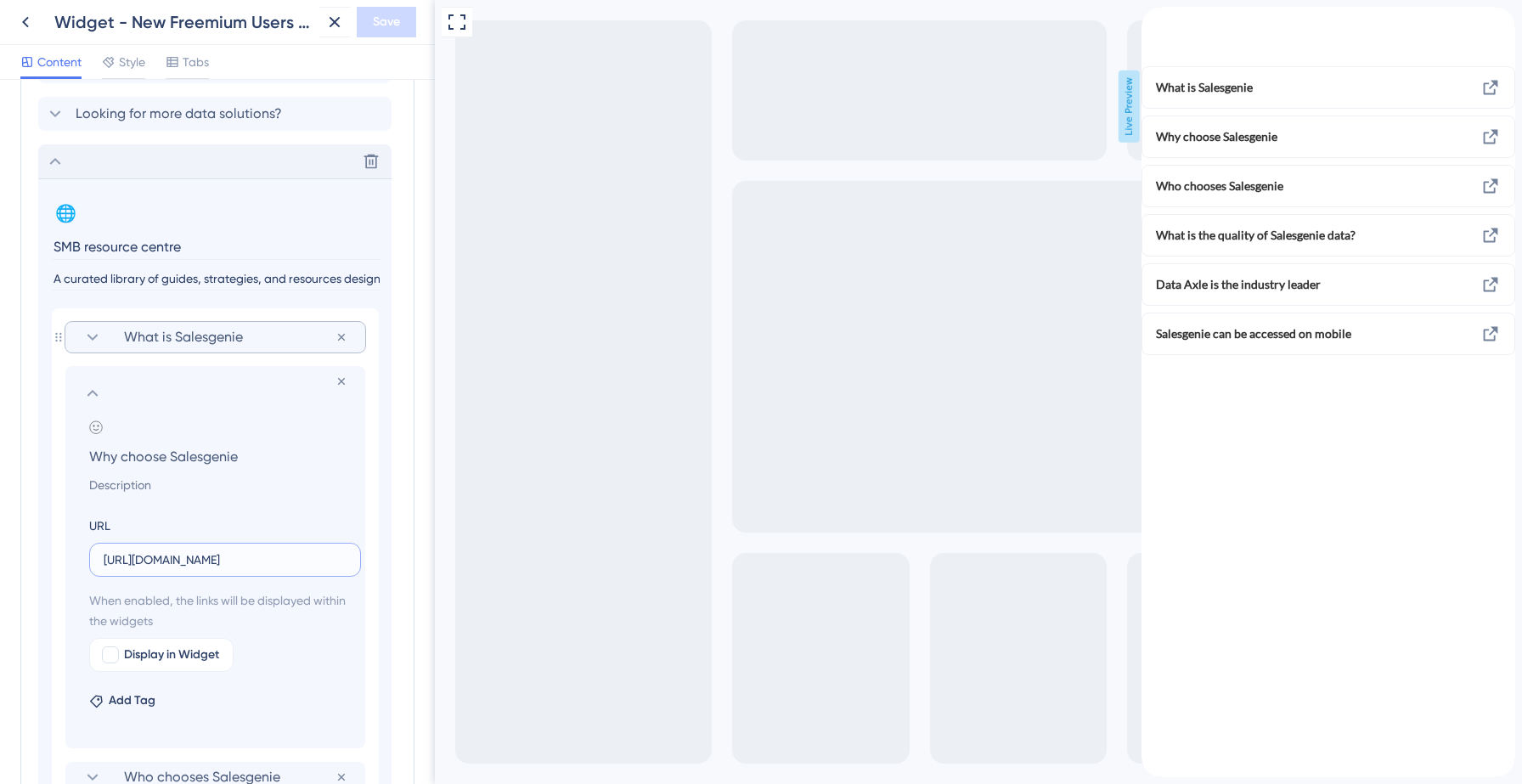
click at [182, 560] on input "[URL][DOMAIN_NAME]" at bounding box center [225, 559] width 243 height 19
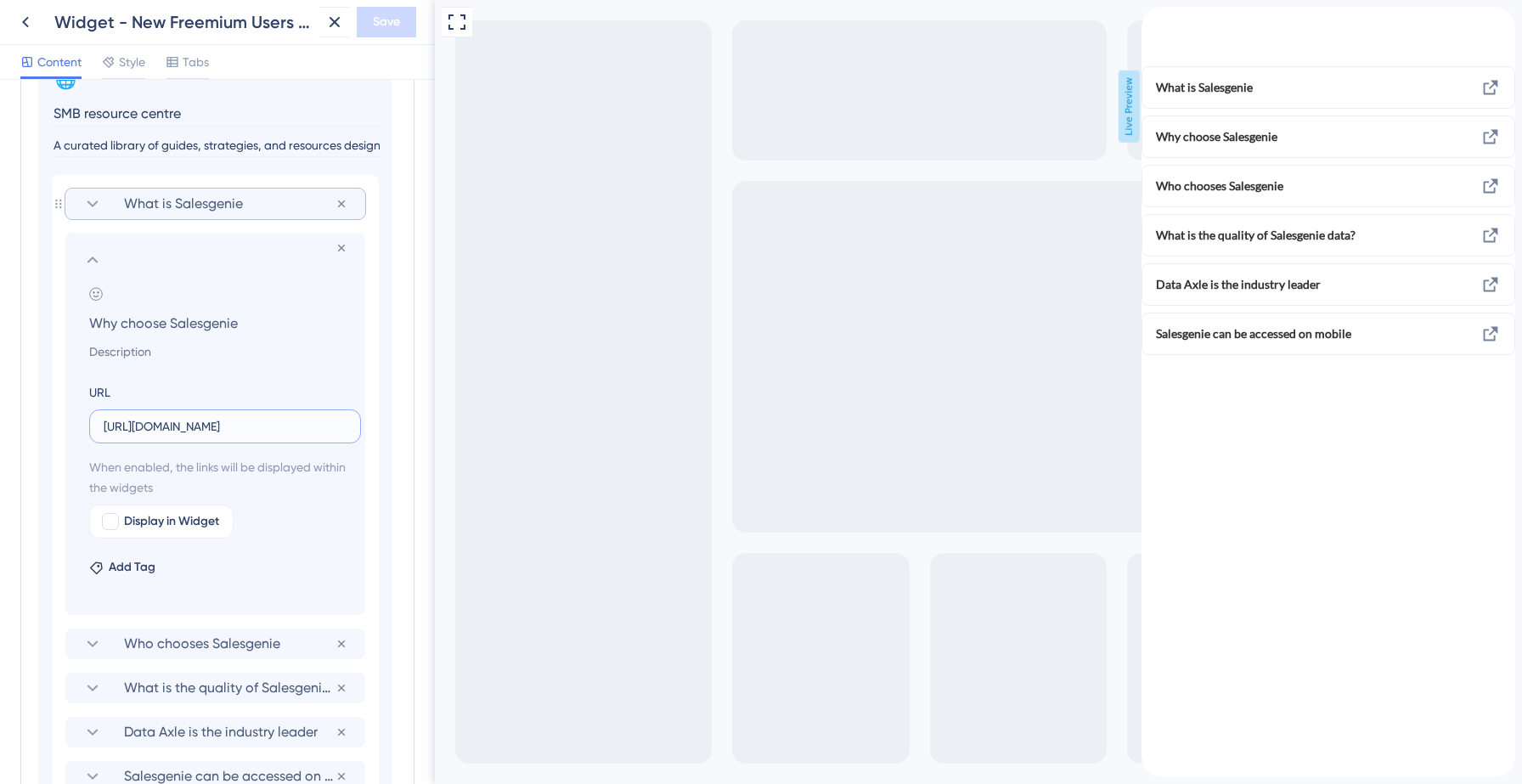
scroll to position [1330, 0]
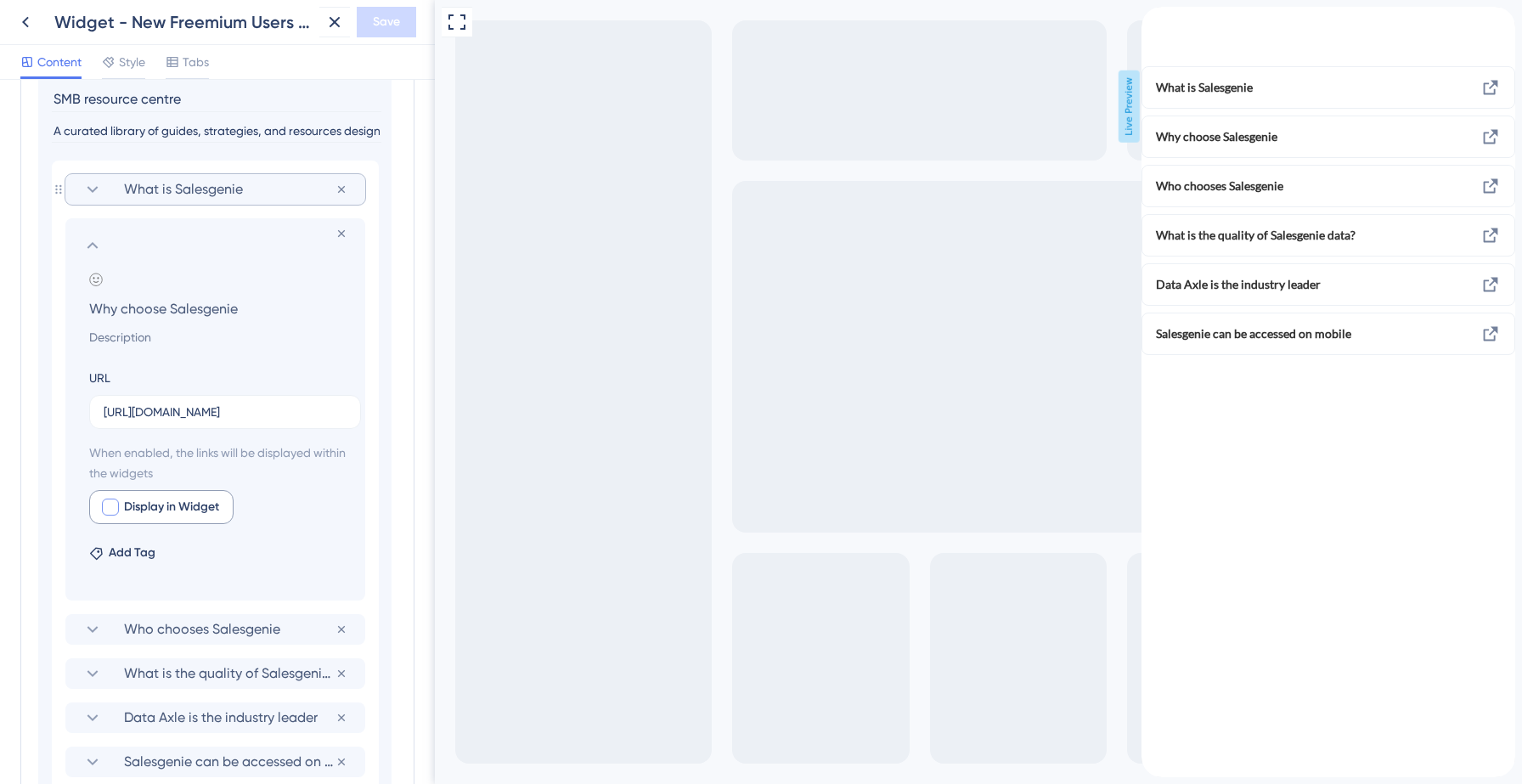
click at [111, 507] on div at bounding box center [110, 507] width 17 height 17
checkbox input "true"
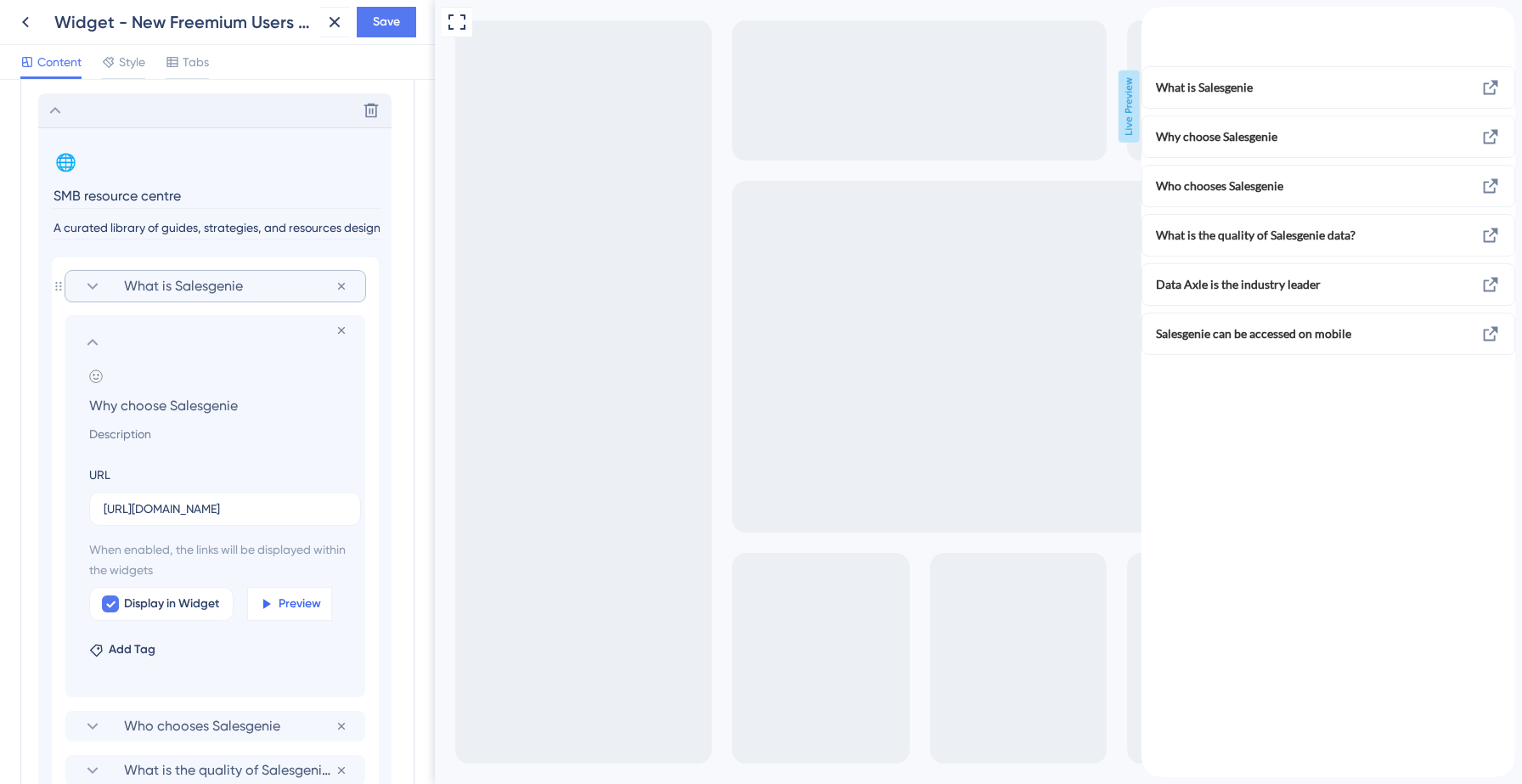
scroll to position [1231, 0]
click at [95, 287] on icon at bounding box center [93, 287] width 11 height 7
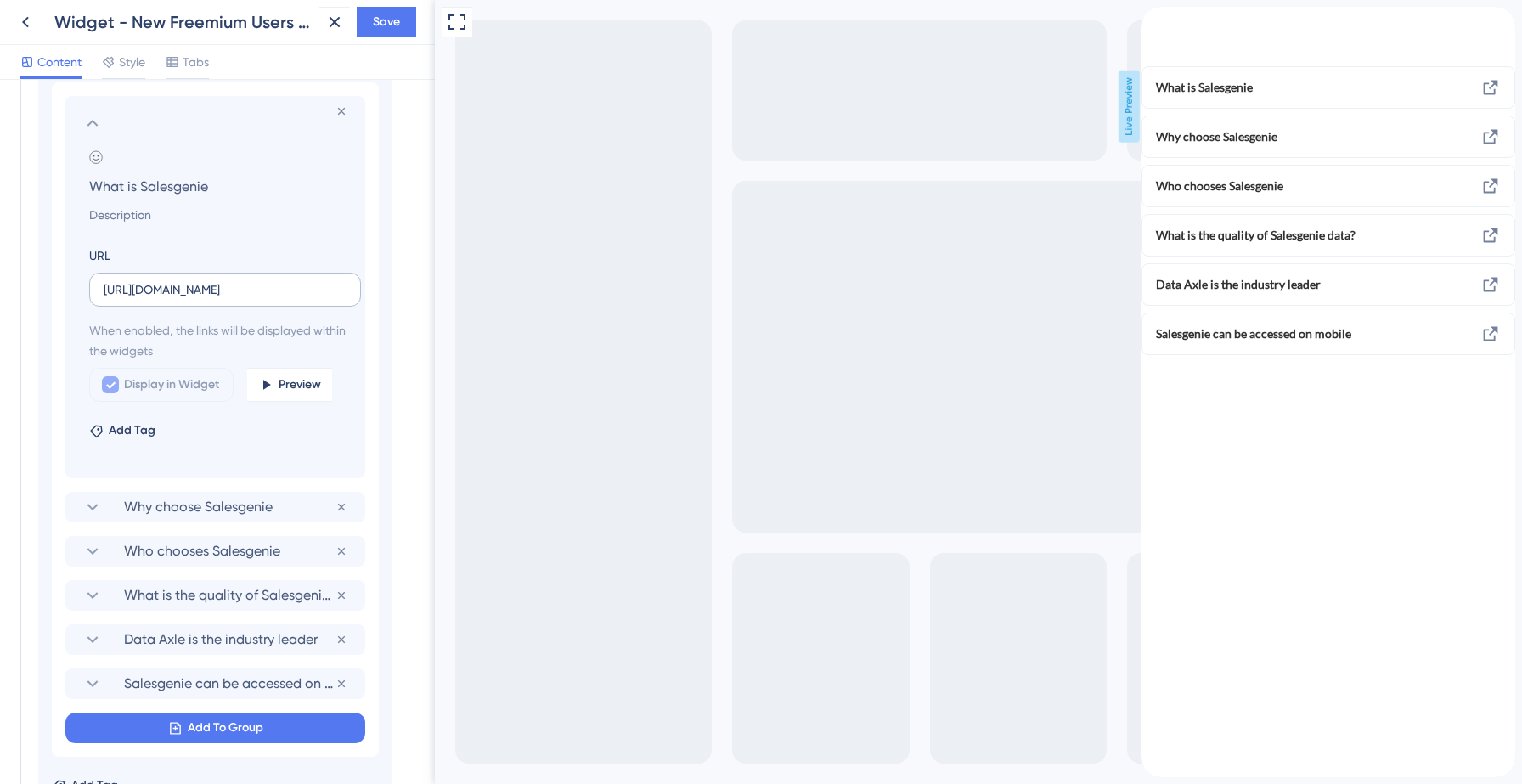
scroll to position [1413, 0]
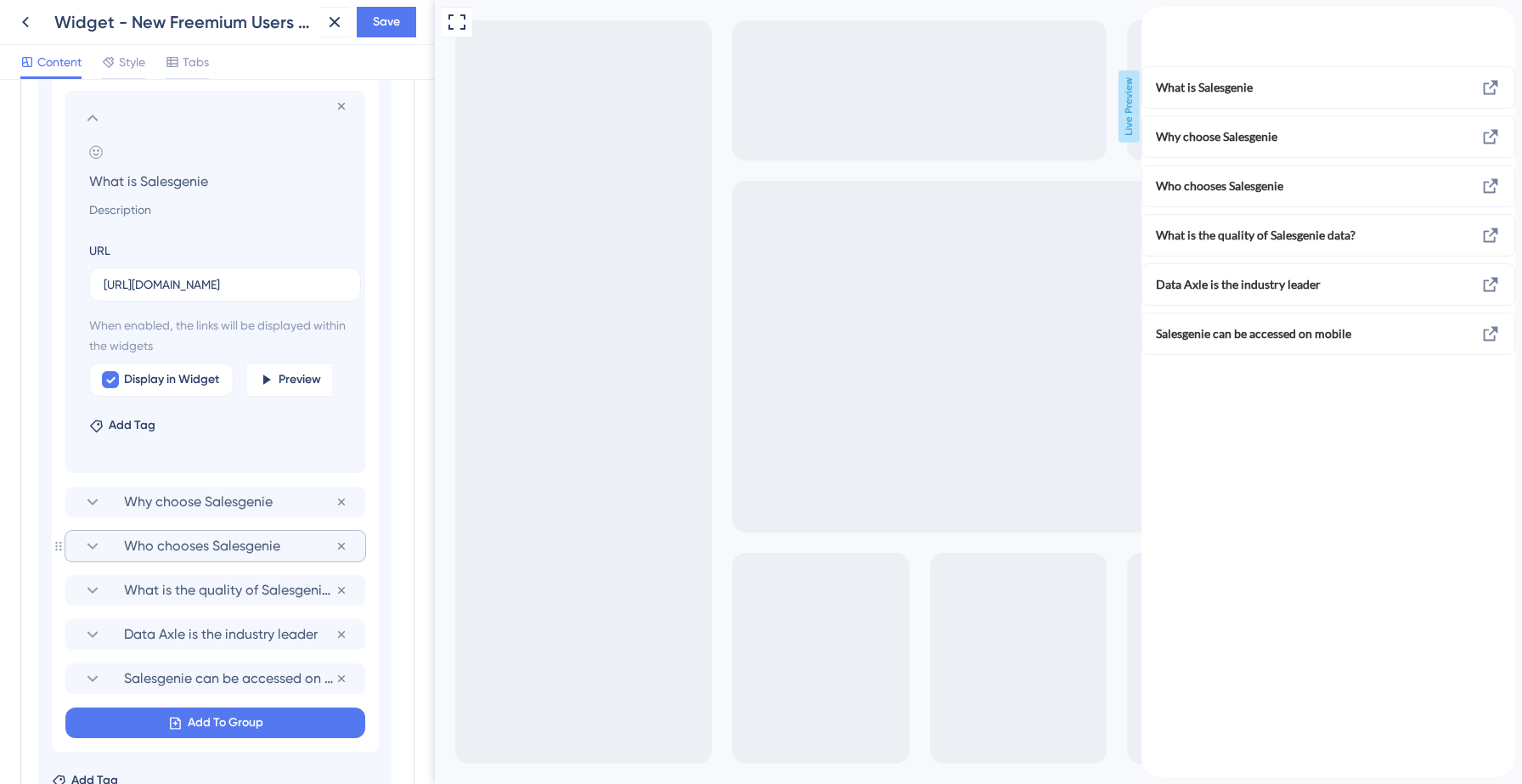
click at [93, 542] on icon at bounding box center [92, 545] width 20 height 20
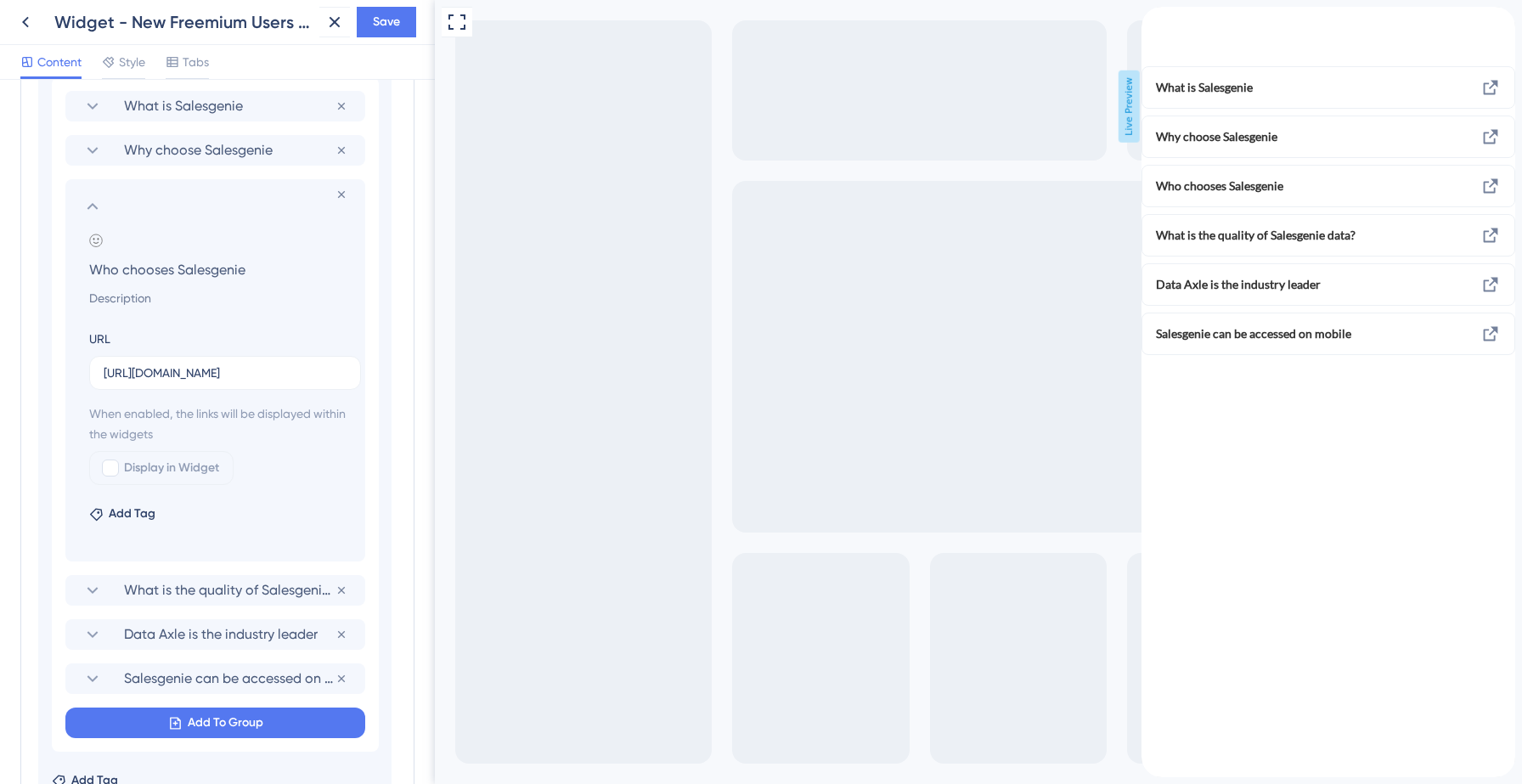
click at [115, 466] on div at bounding box center [110, 467] width 17 height 17
checkbox input "true"
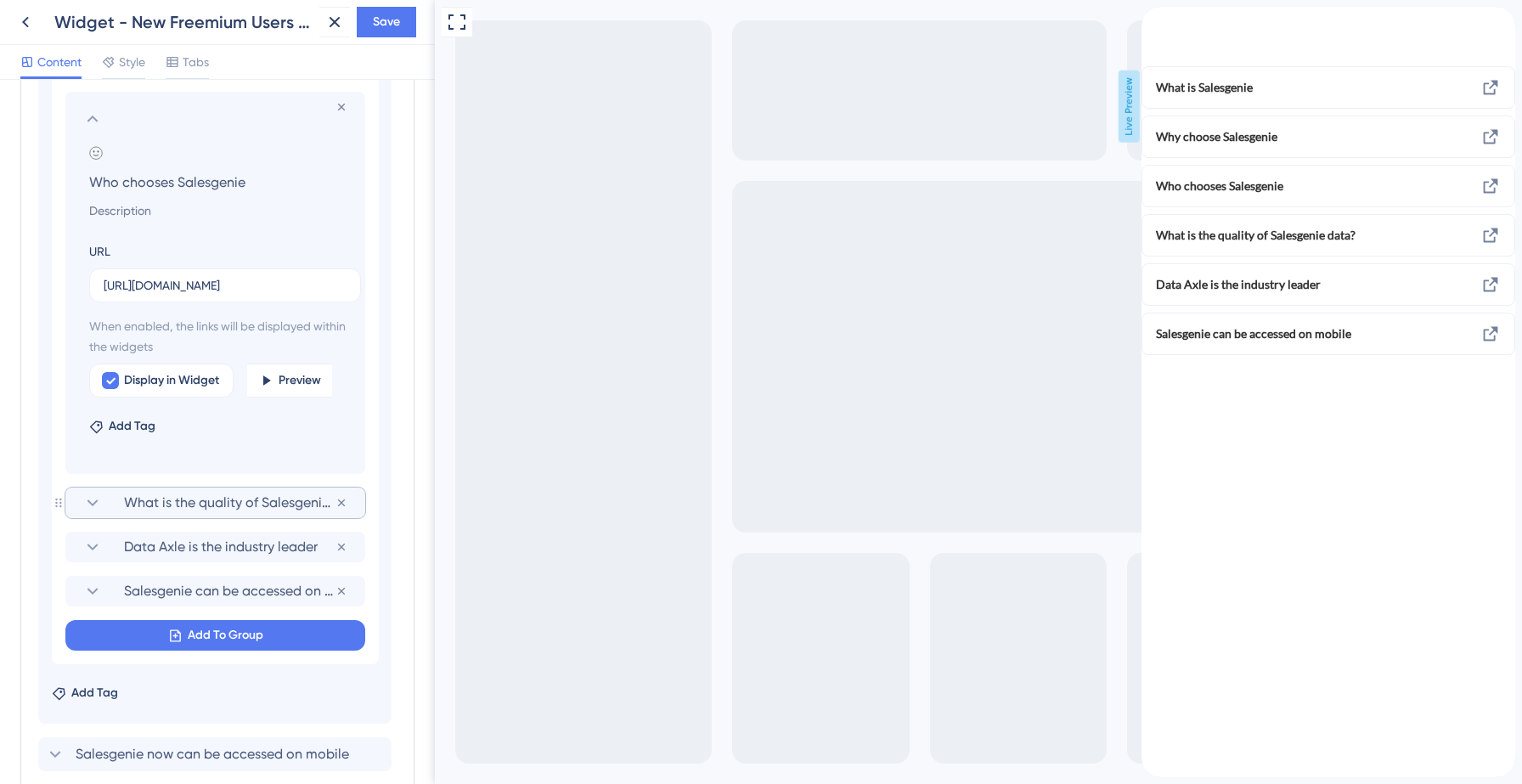
click at [92, 502] on icon at bounding box center [92, 501] width 20 height 20
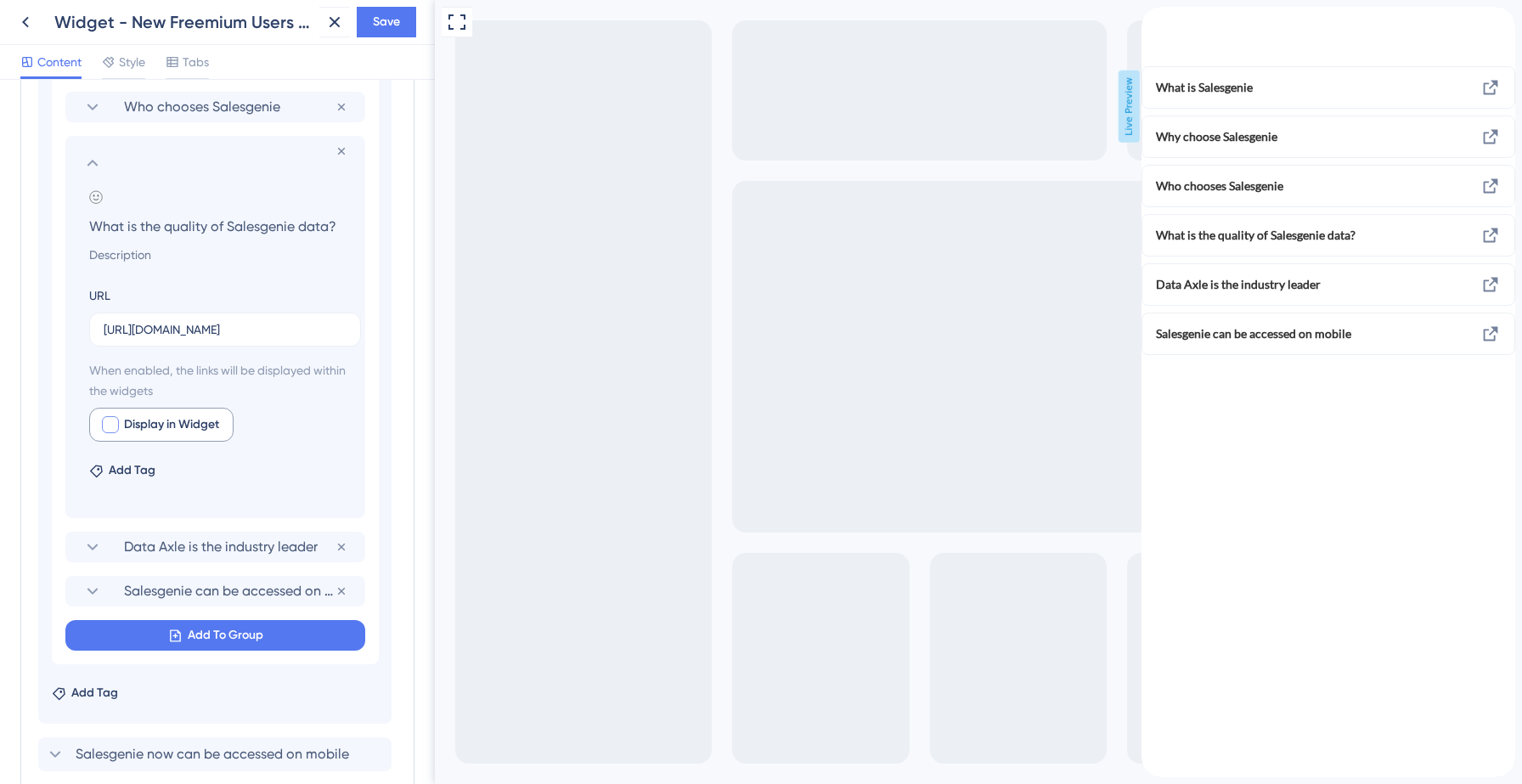
click at [110, 415] on div at bounding box center [110, 424] width 20 height 20
checkbox input "true"
click at [93, 543] on icon at bounding box center [92, 546] width 20 height 20
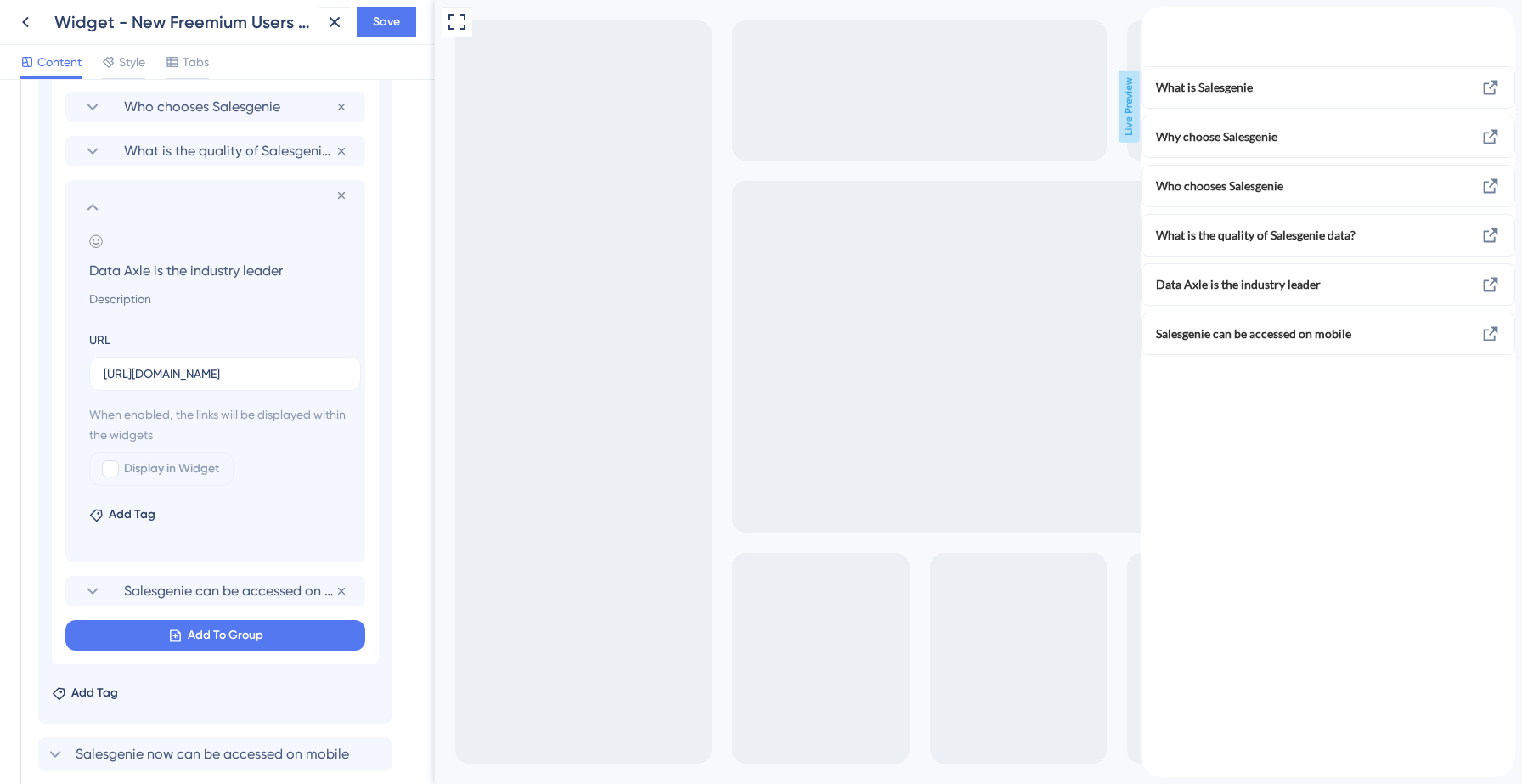
click at [118, 473] on div at bounding box center [110, 468] width 17 height 17
checkbox input "true"
click at [93, 589] on icon at bounding box center [92, 590] width 20 height 20
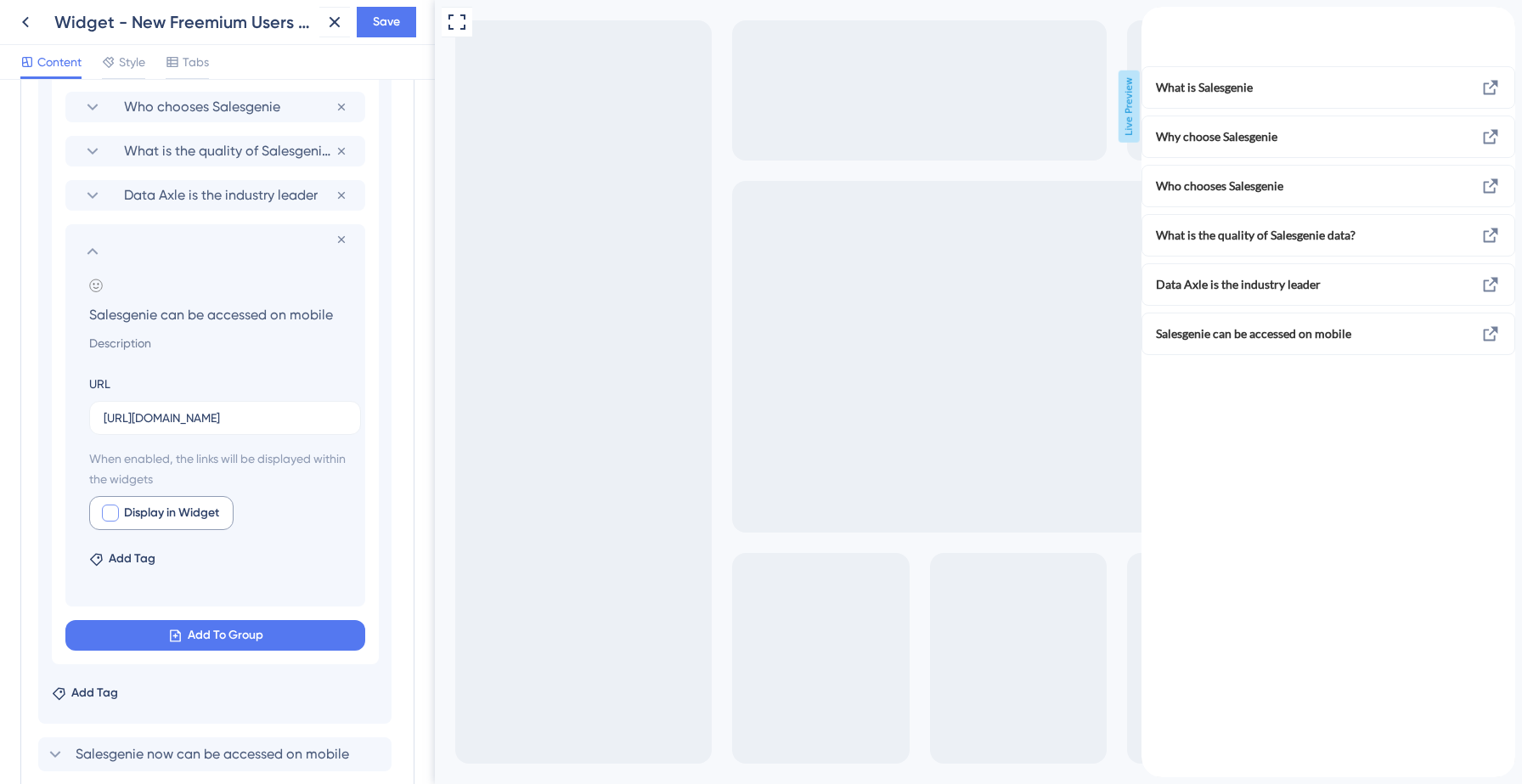
click at [115, 508] on div at bounding box center [110, 513] width 17 height 17
checkbox input "true"
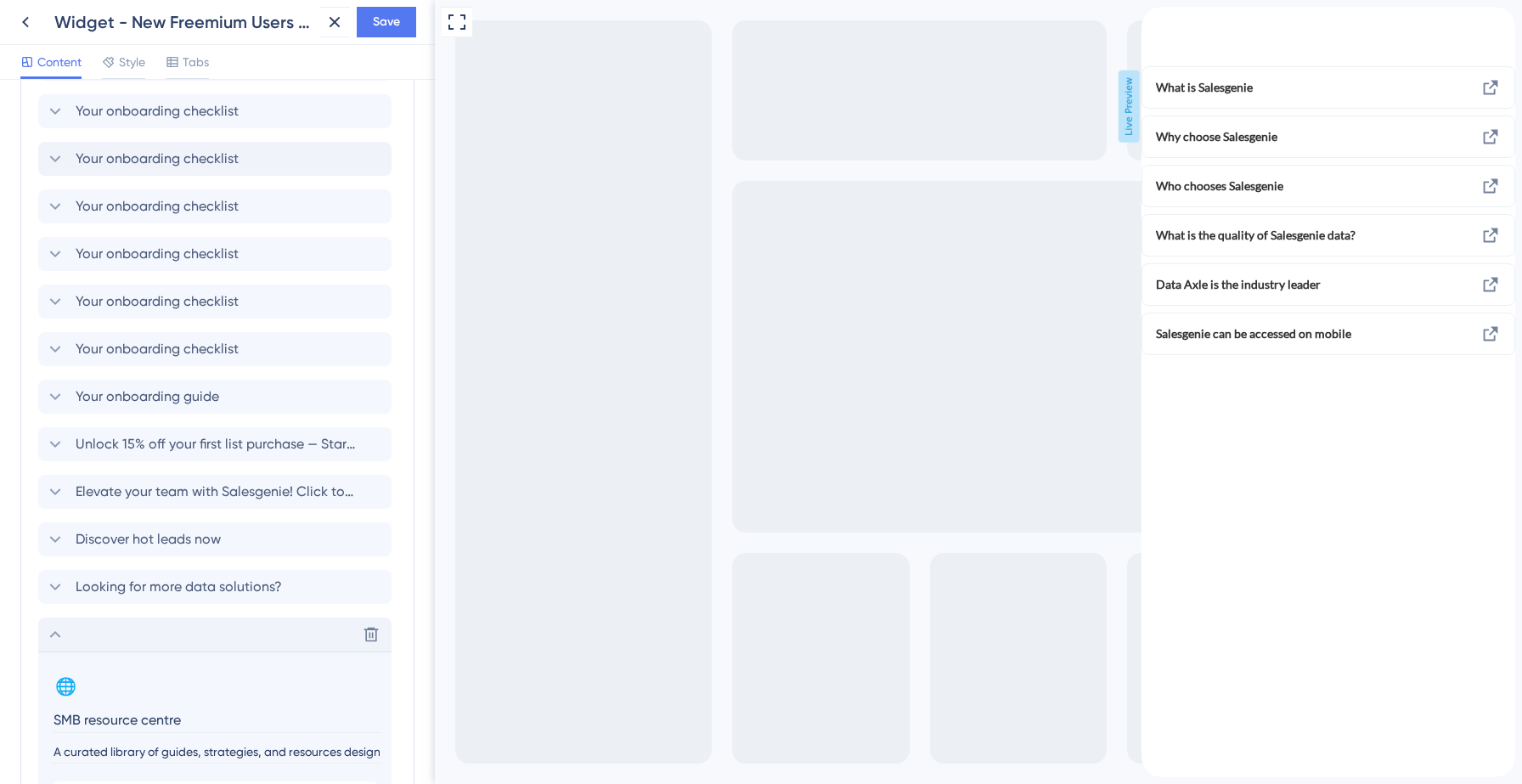
scroll to position [655, 0]
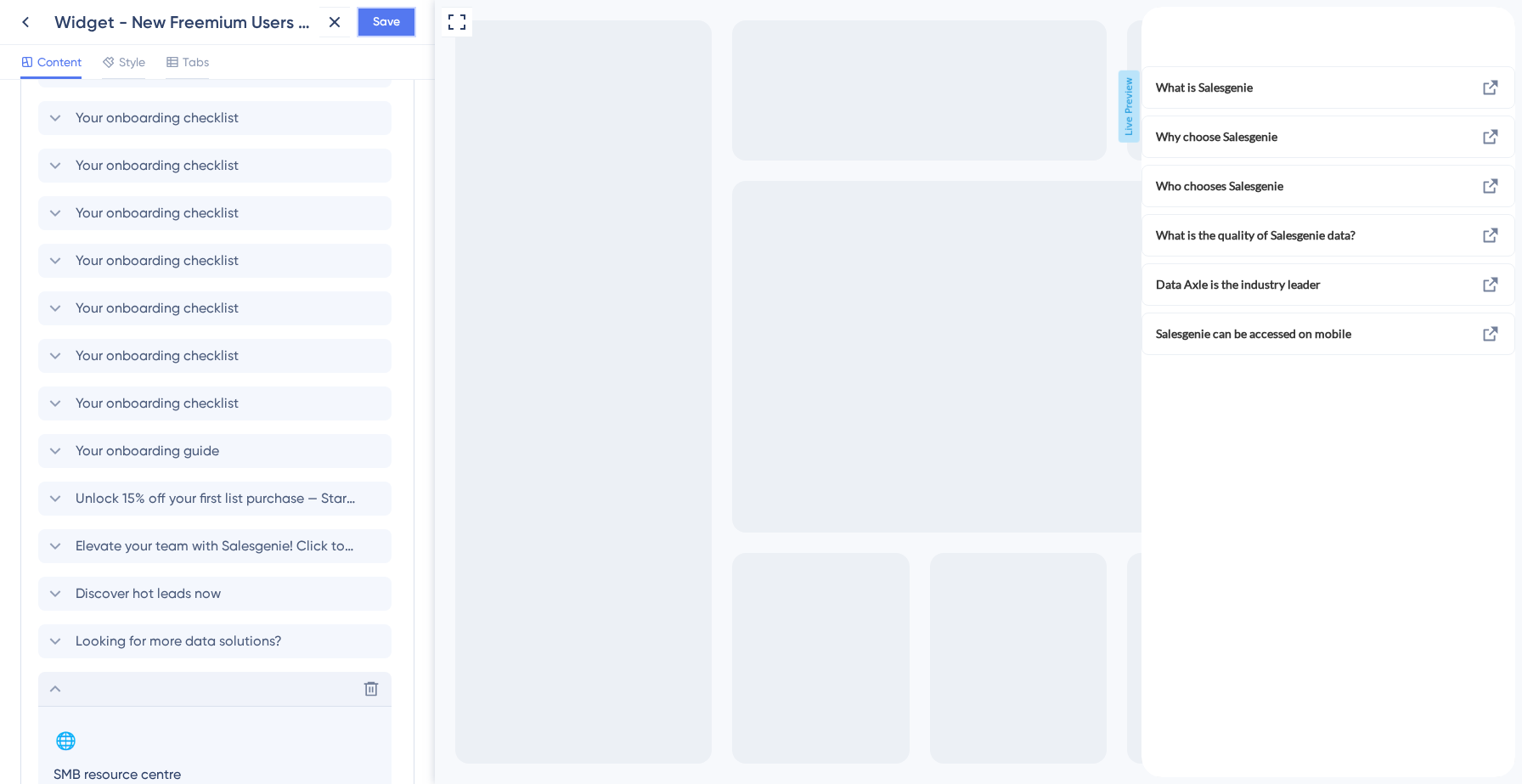
click at [380, 15] on span "Save" at bounding box center [386, 22] width 28 height 20
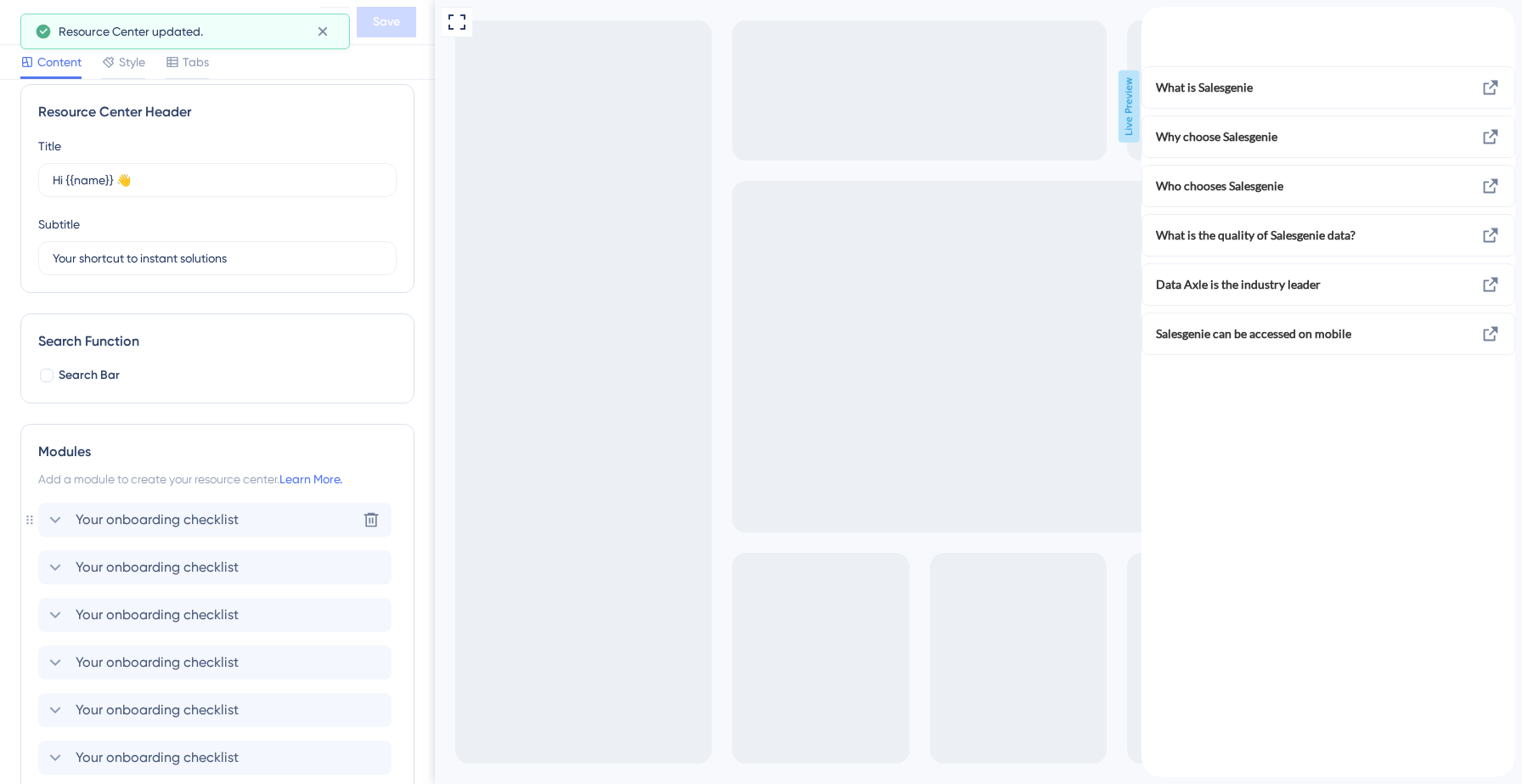
scroll to position [0, 0]
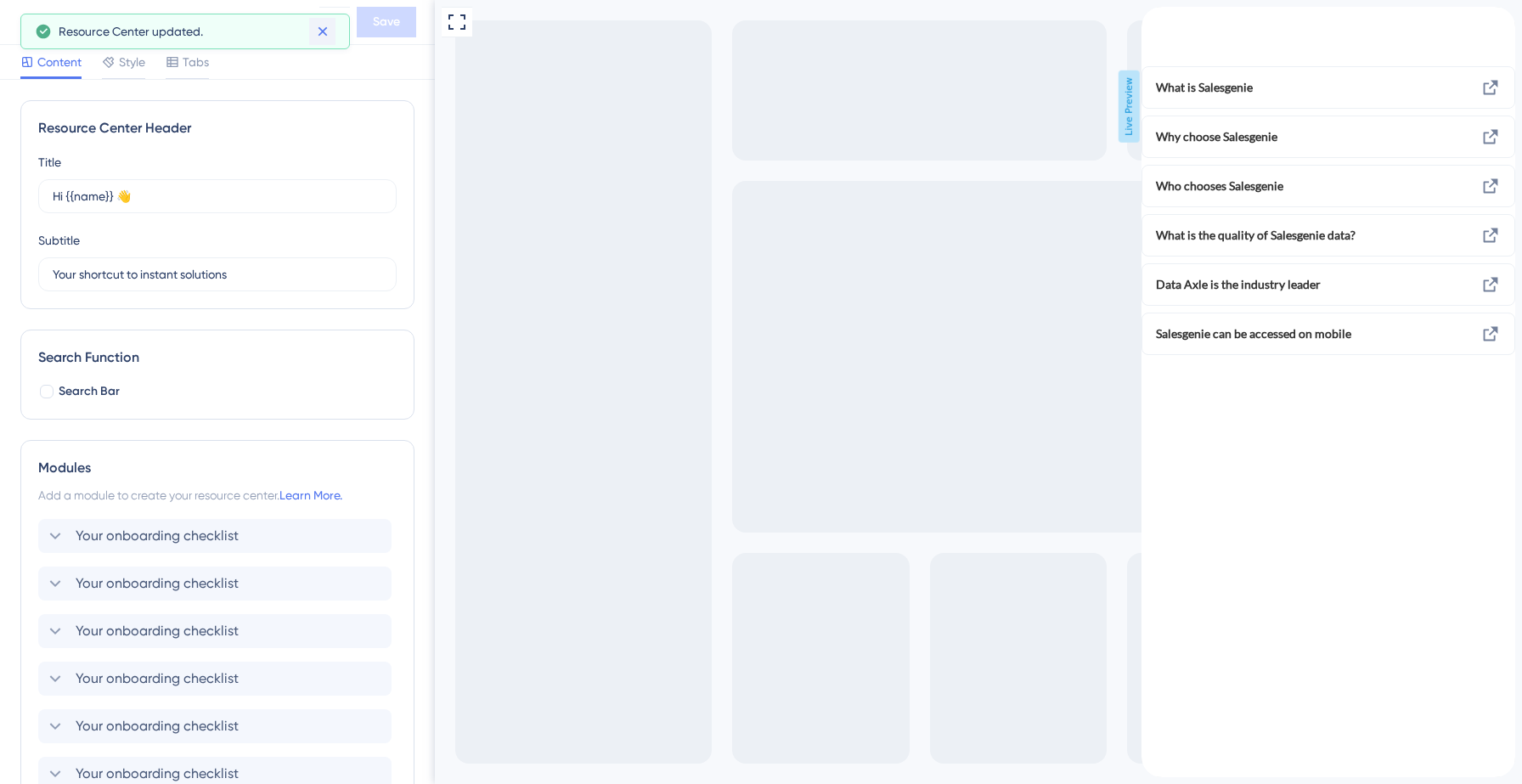
click at [324, 28] on icon at bounding box center [322, 32] width 9 height 9
click at [23, 22] on icon at bounding box center [25, 23] width 7 height 11
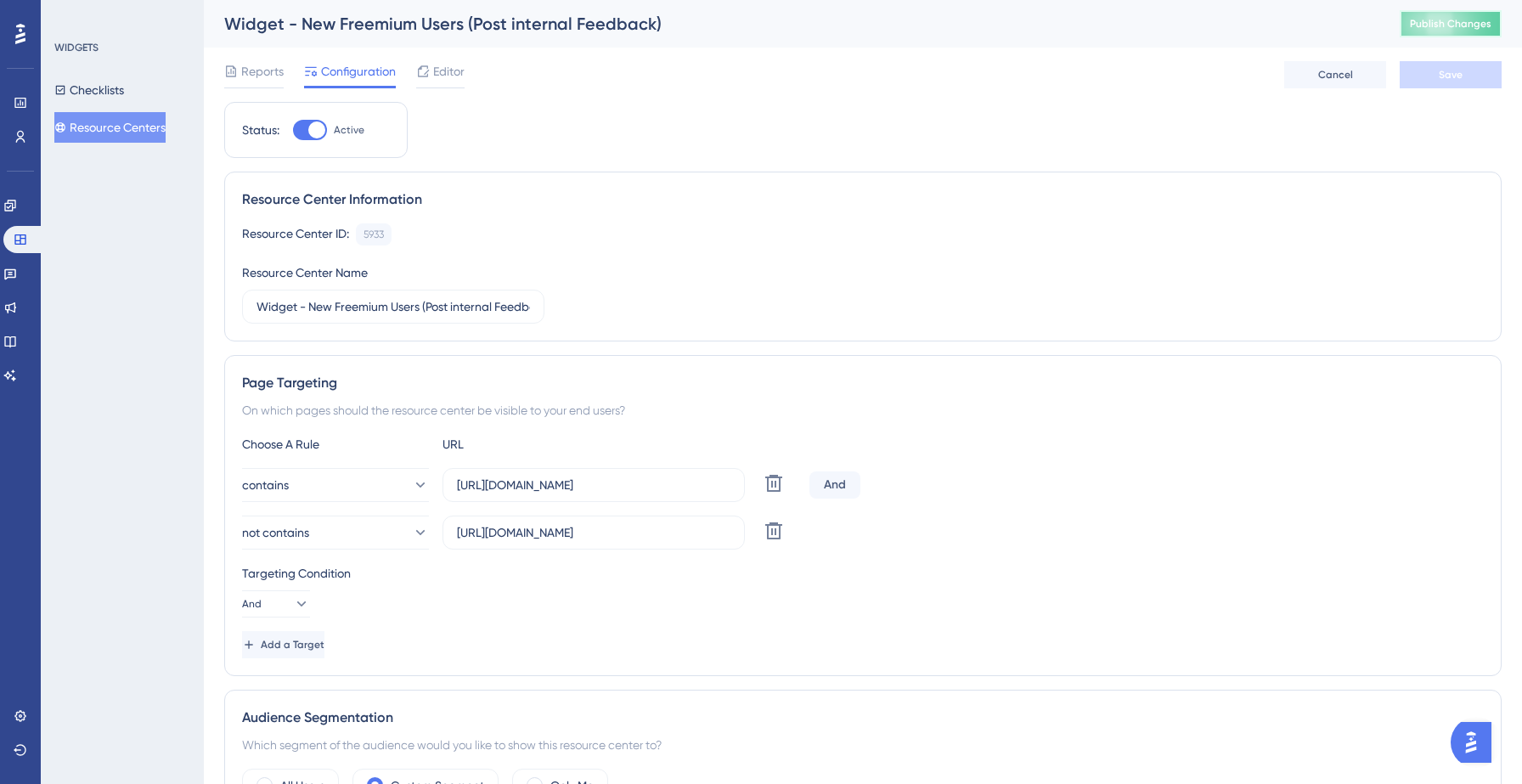
click at [1448, 31] on button "Publish Changes" at bounding box center [1450, 24] width 101 height 27
click at [448, 61] on span "Editor" at bounding box center [449, 70] width 31 height 20
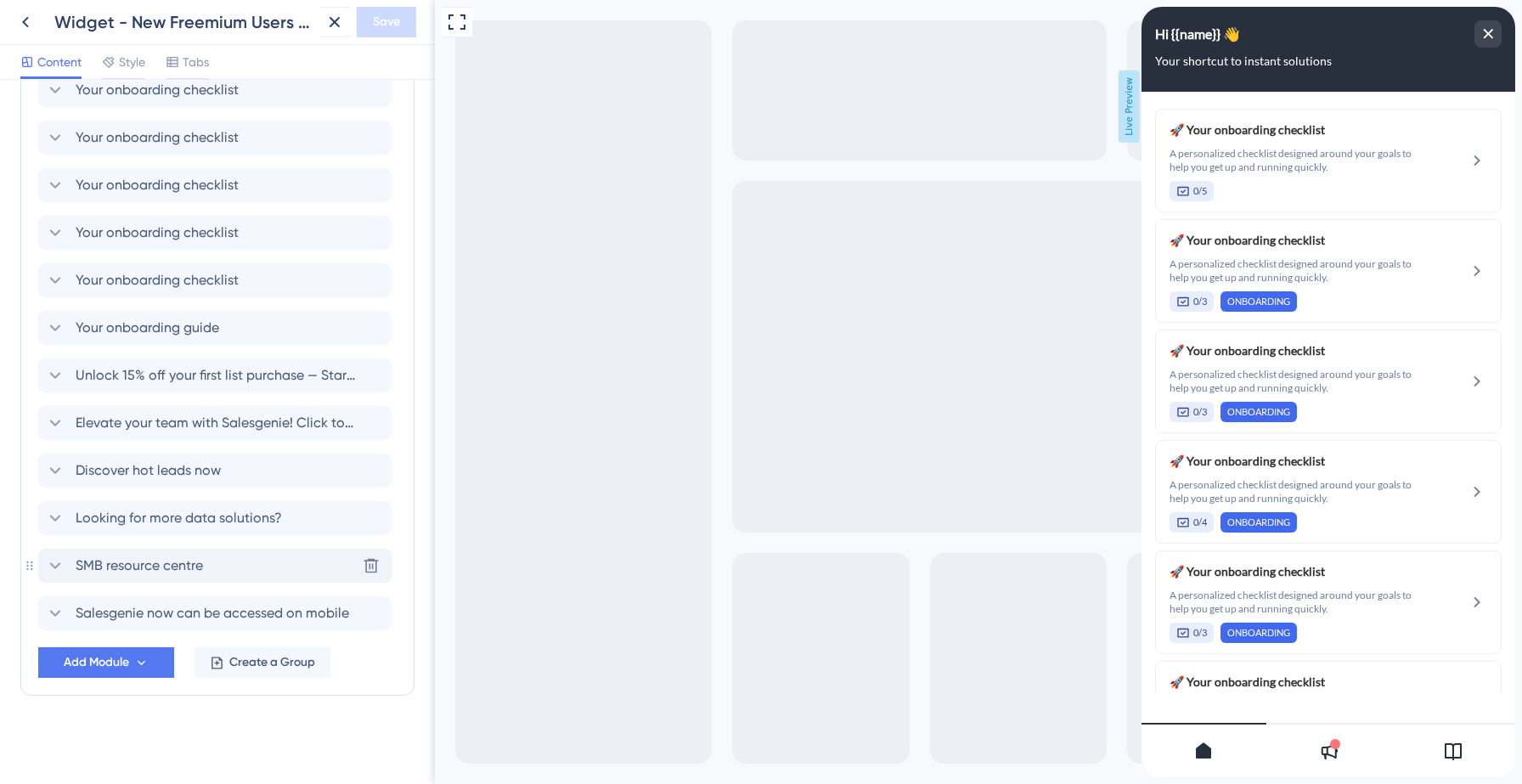
click at [168, 573] on span "SMB resource centre" at bounding box center [139, 565] width 127 height 20
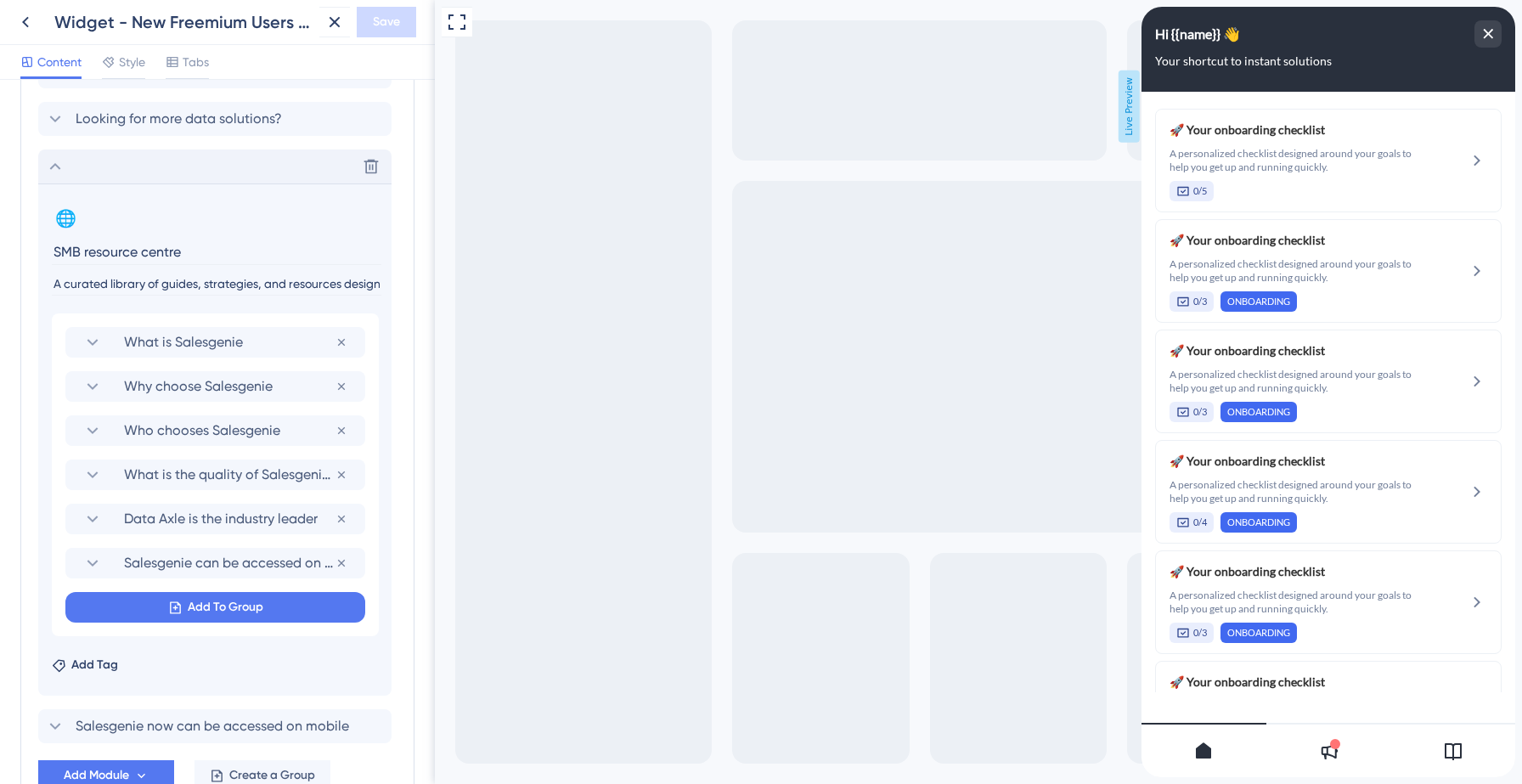
scroll to position [1290, 0]
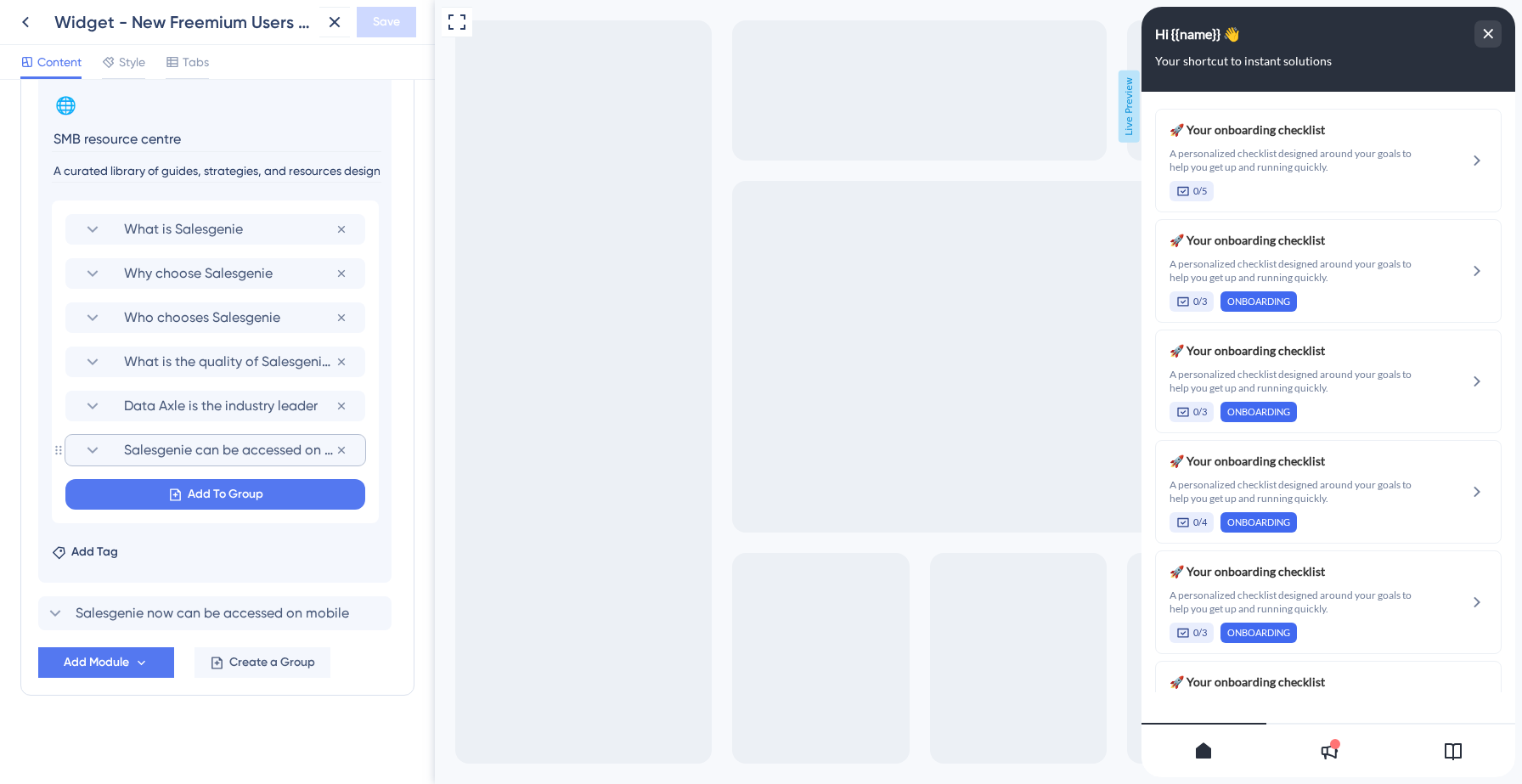
click at [156, 450] on span "Salesgenie can be accessed on mobile" at bounding box center [229, 449] width 211 height 20
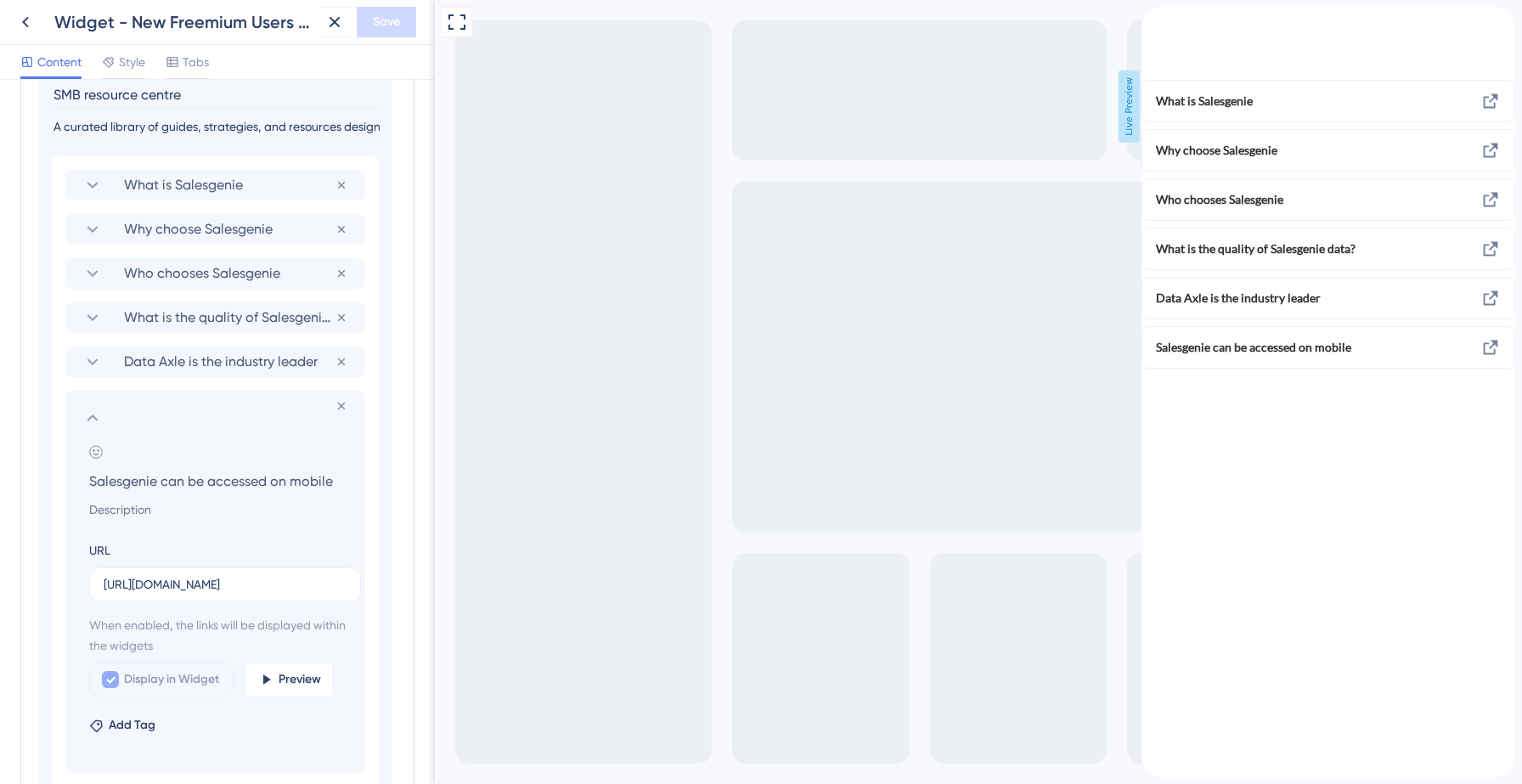
scroll to position [1342, 0]
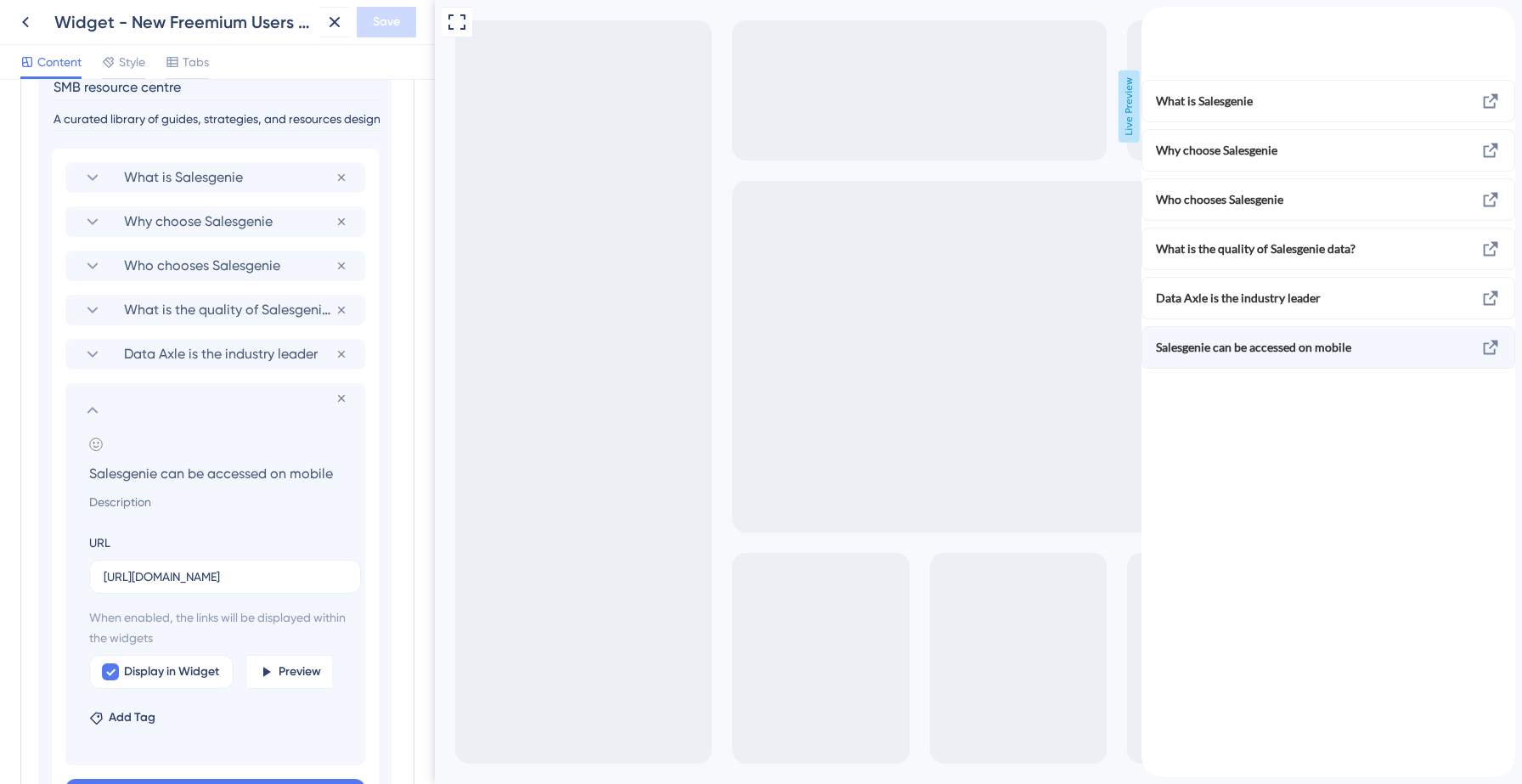
click at [1273, 357] on span "Salesgenie can be accessed on mobile" at bounding box center [1293, 346] width 276 height 20
click at [1168, 23] on div "back to header" at bounding box center [1154, 14] width 28 height 16
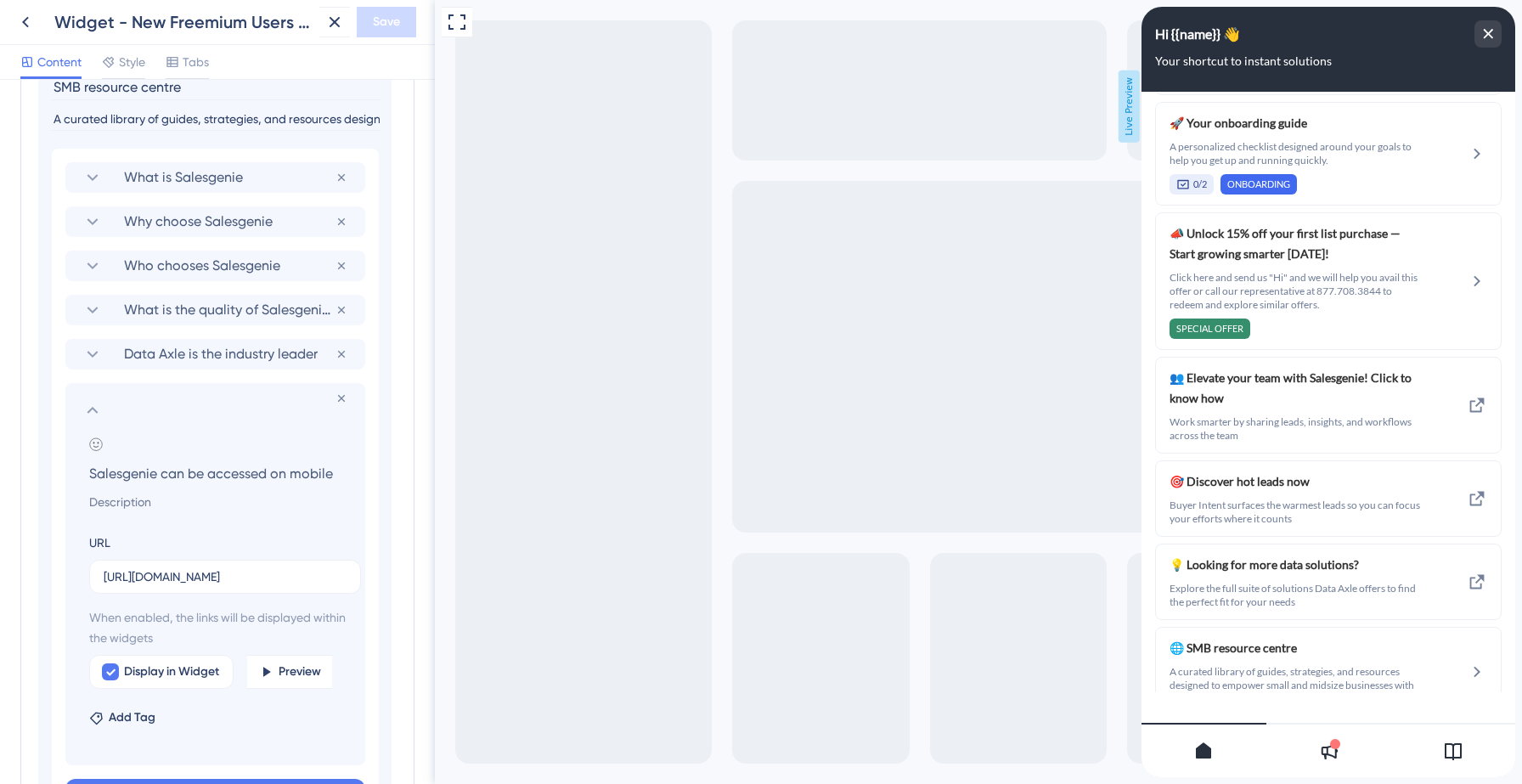
scroll to position [1486, 0]
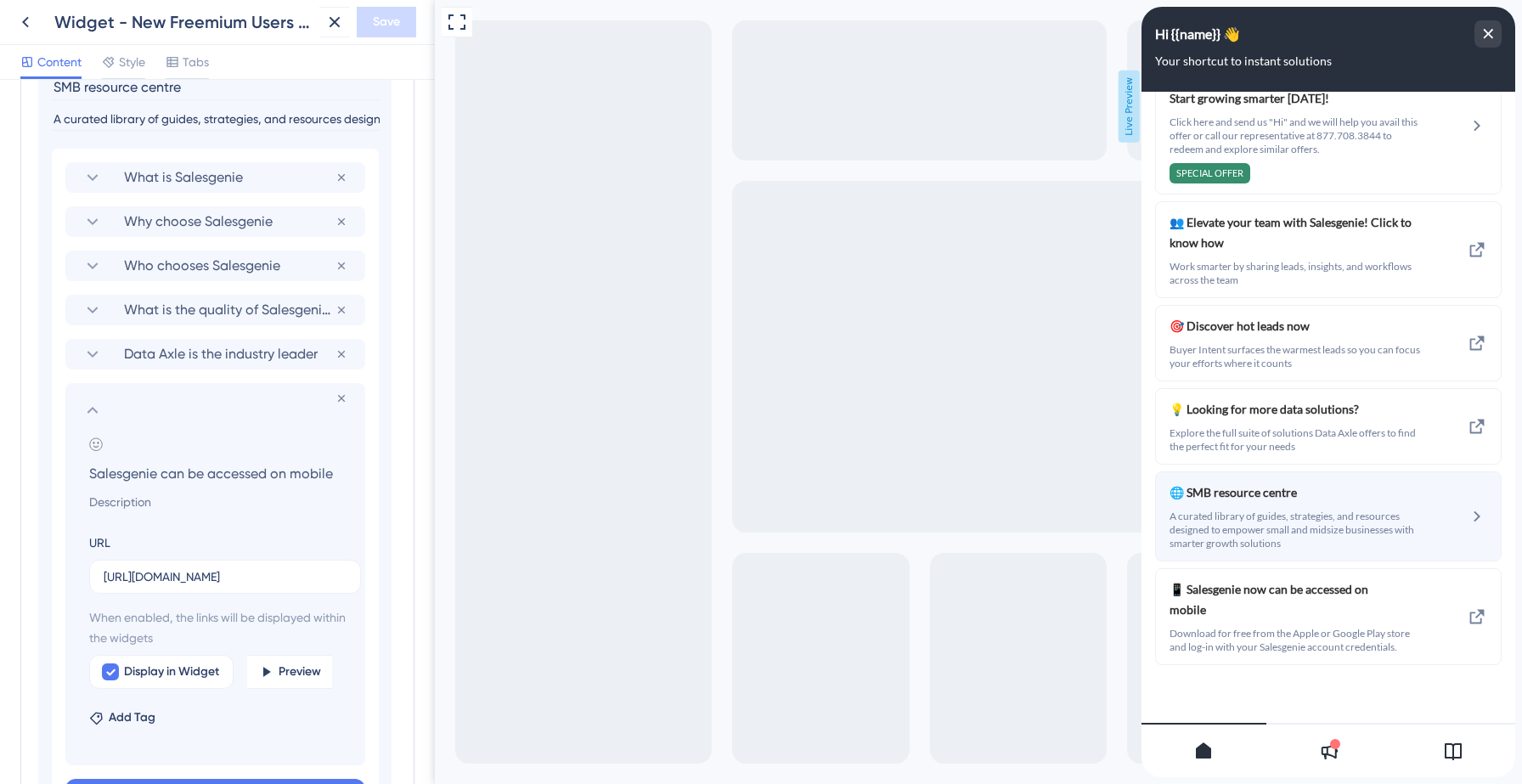
click at [1242, 506] on div "🌐 SMB resource centre A curated library of guides, strategies, and resources de…" at bounding box center [1296, 517] width 254 height 68
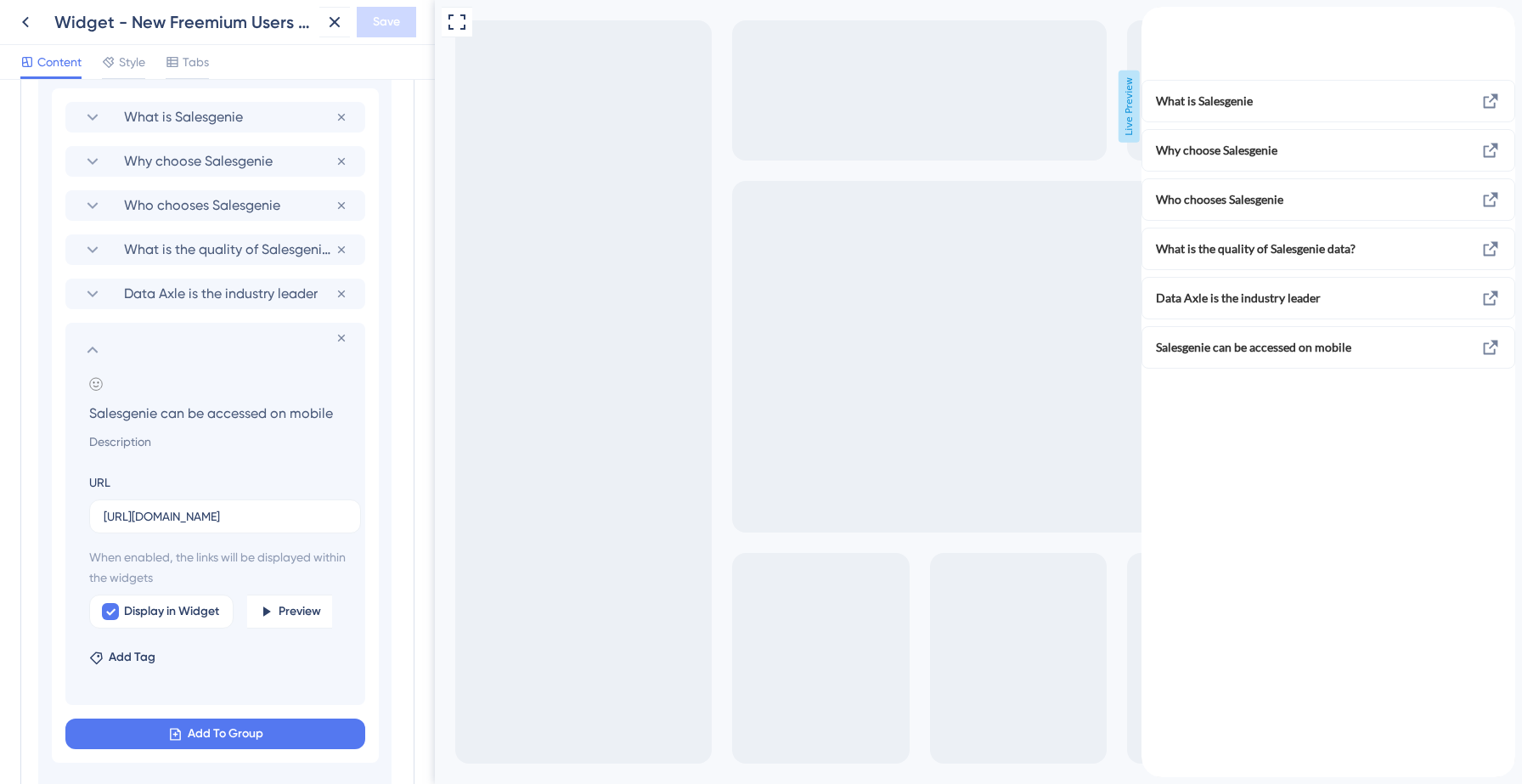
scroll to position [1394, 0]
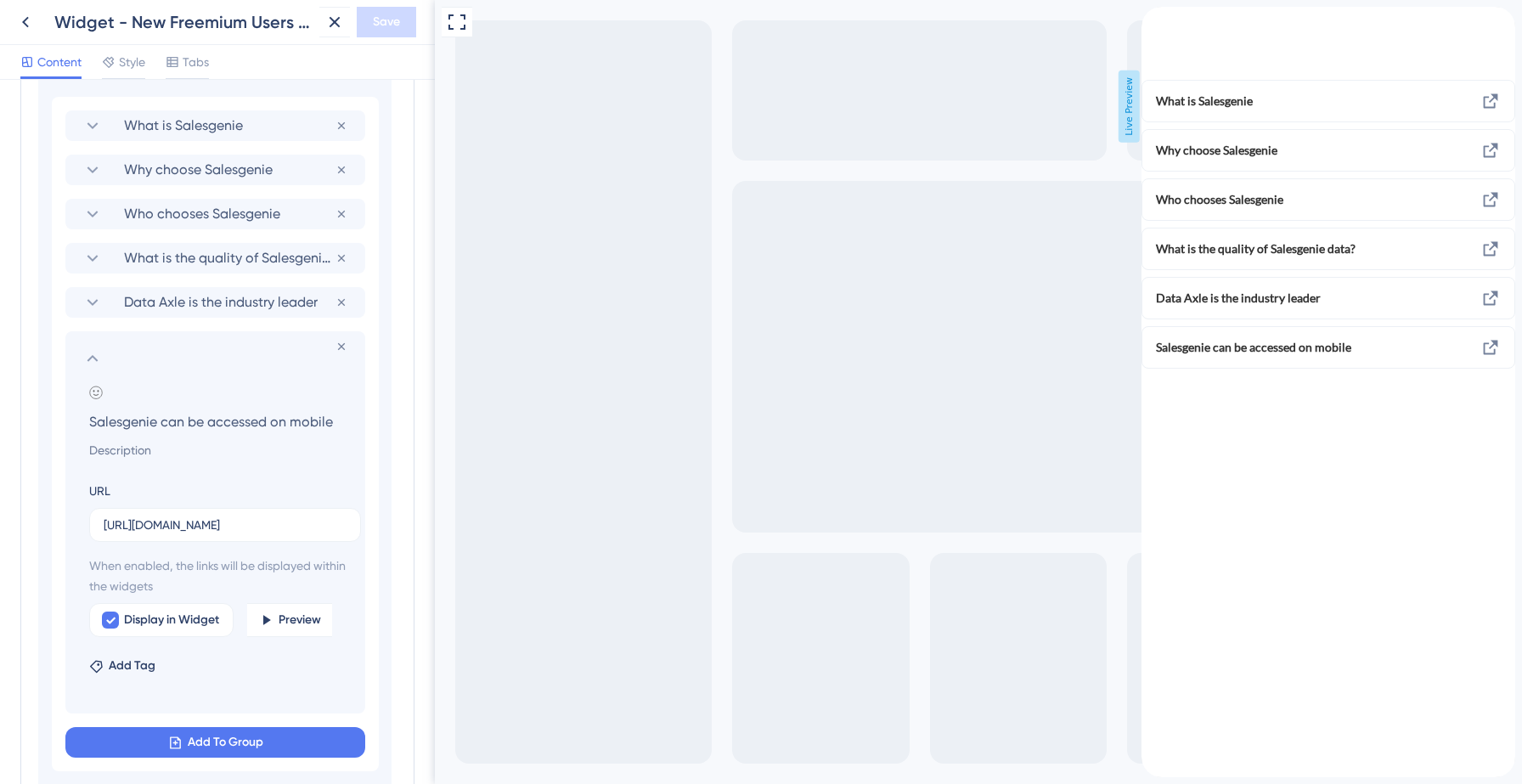
click at [94, 358] on icon at bounding box center [93, 357] width 11 height 7
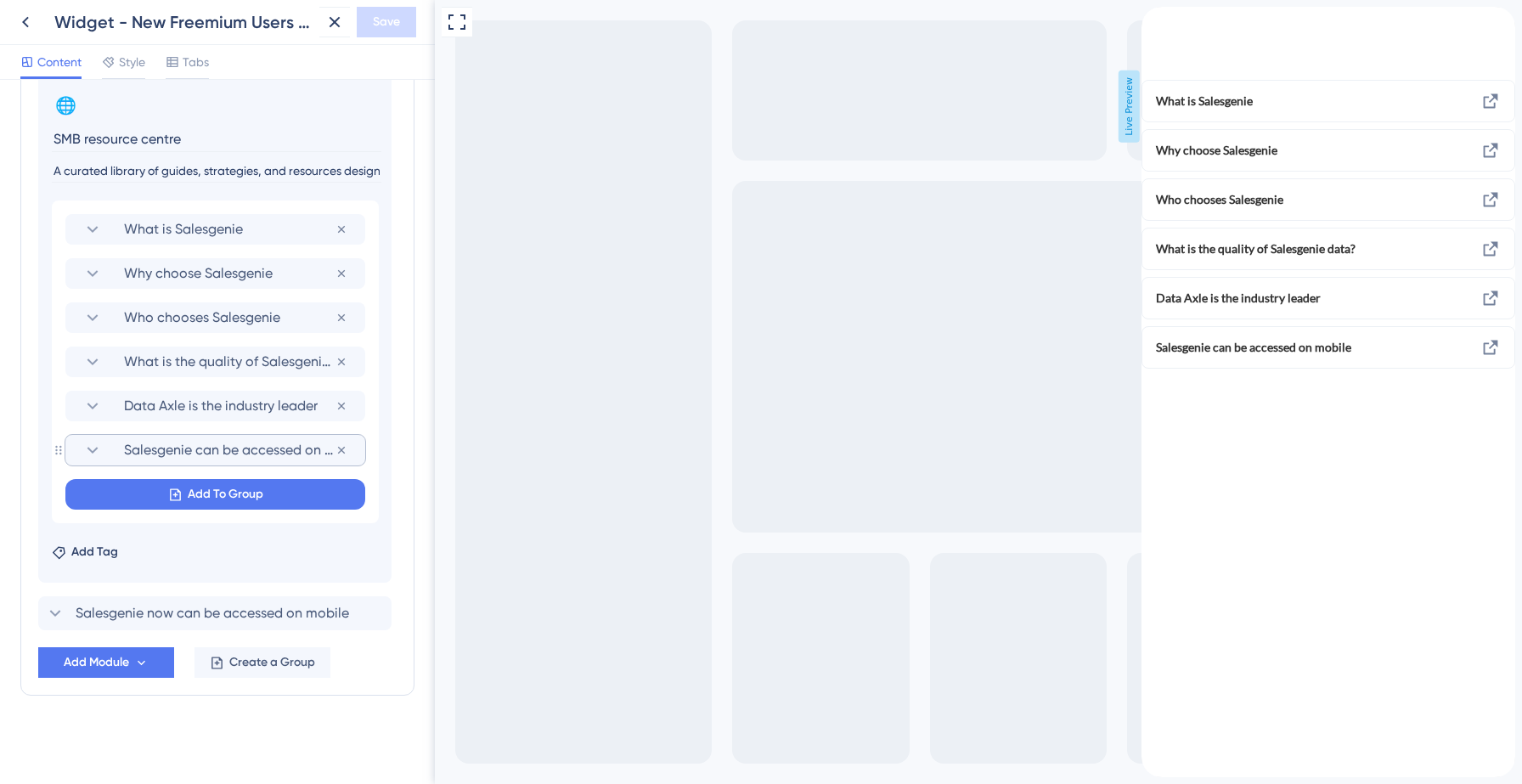
scroll to position [1290, 0]
click at [1168, 23] on div "back to header" at bounding box center [1154, 14] width 28 height 16
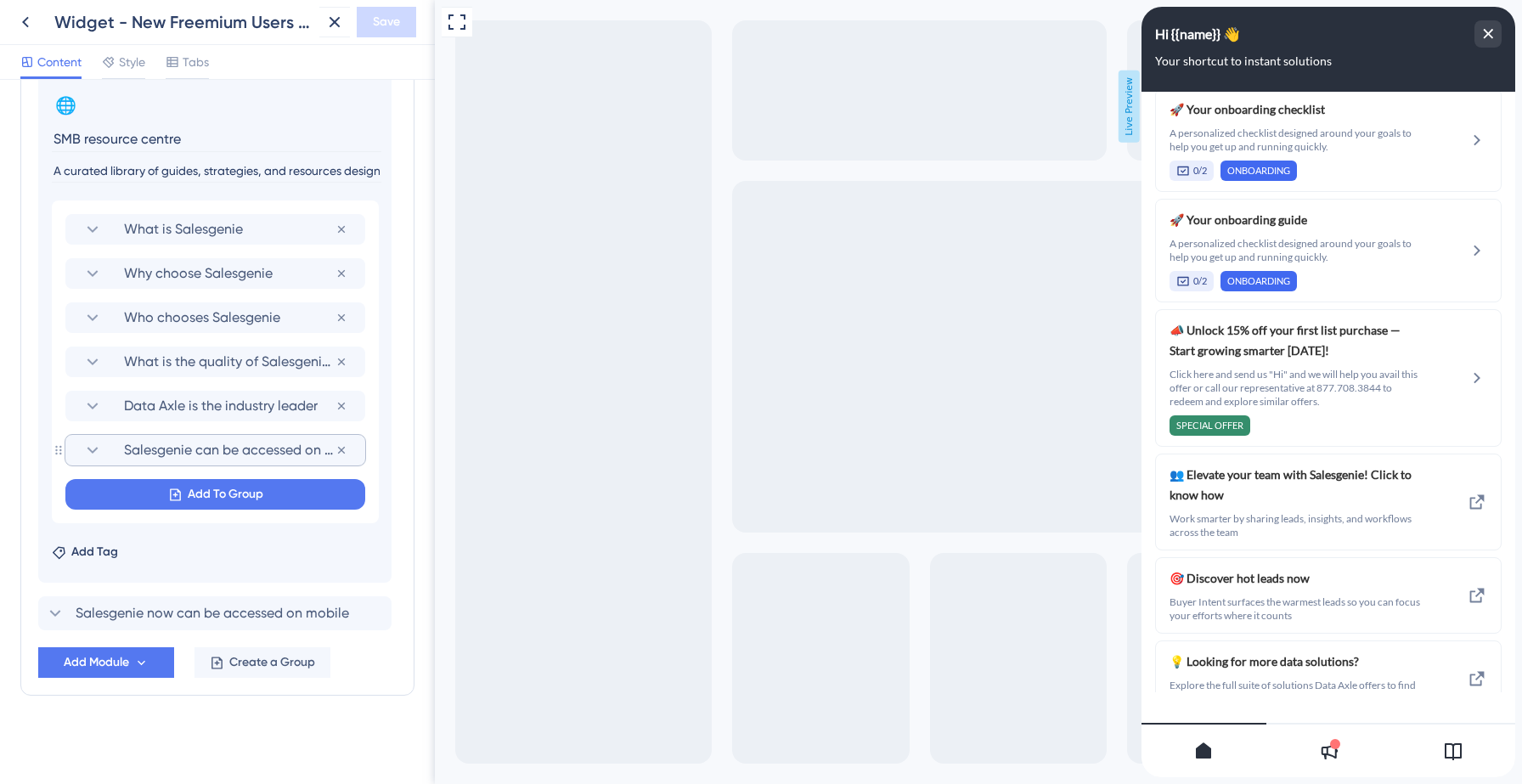
scroll to position [1486, 0]
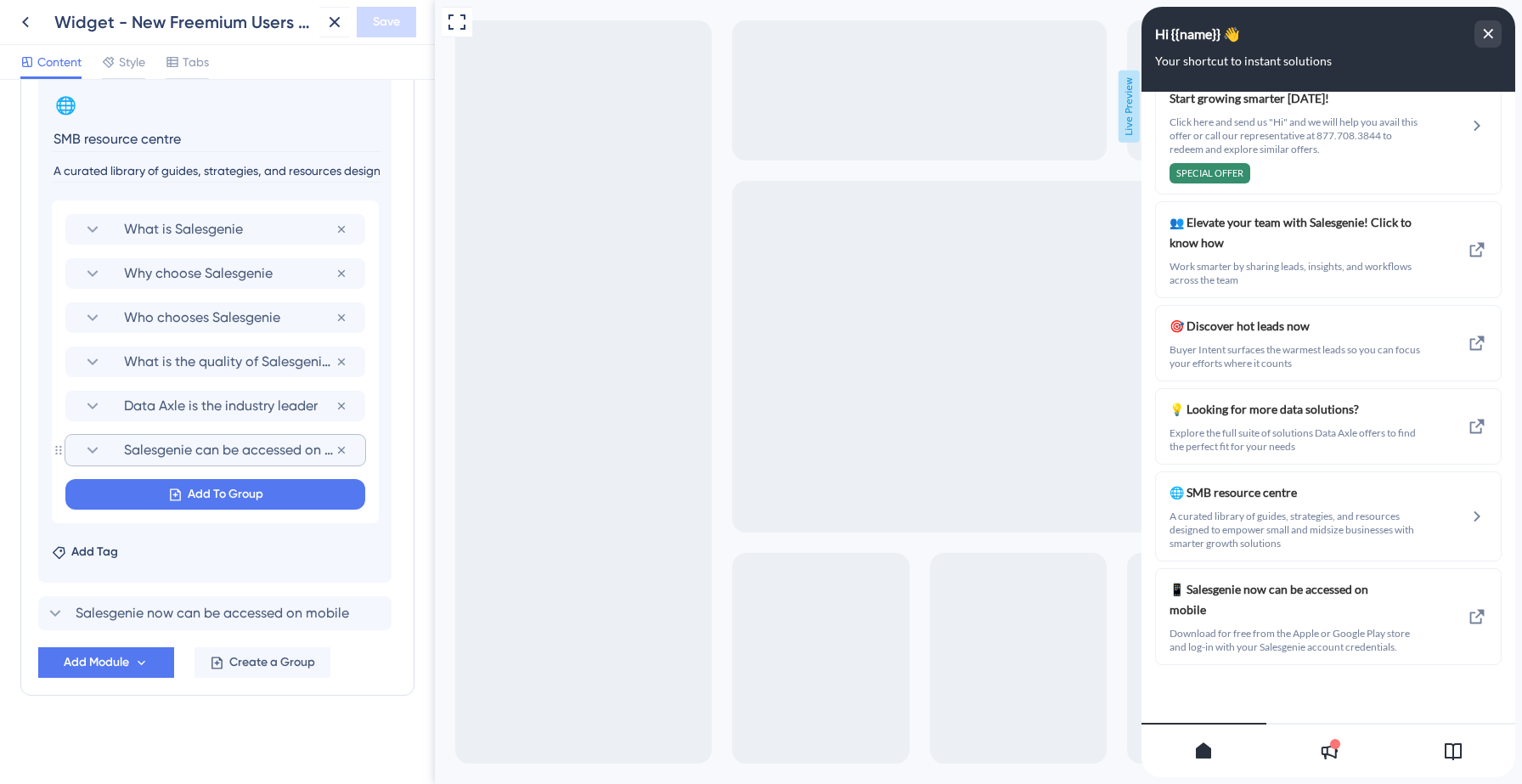
click at [1329, 750] on icon at bounding box center [1328, 750] width 20 height 20
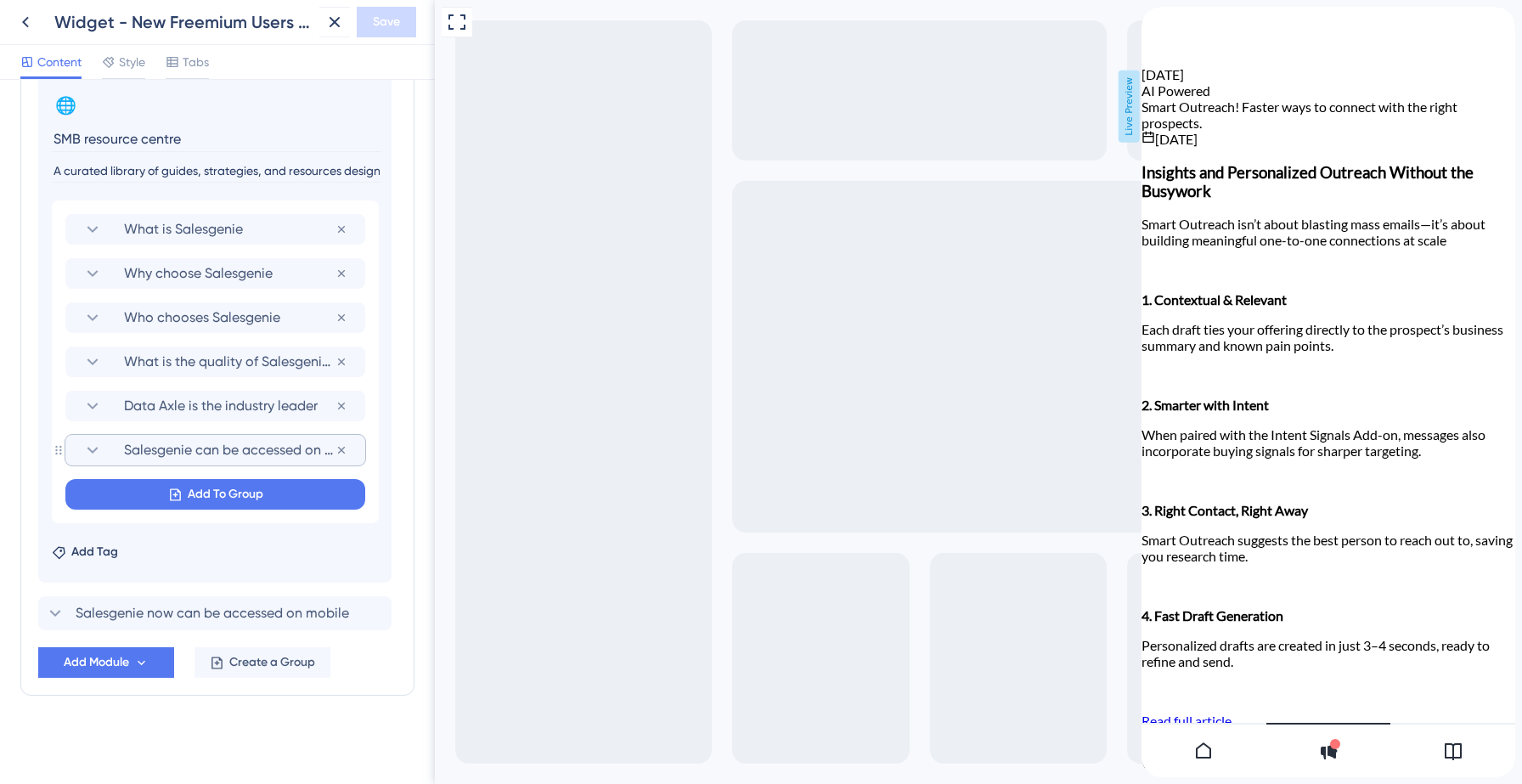
scroll to position [1578, 0]
click at [1454, 761] on div at bounding box center [1453, 749] width 125 height 54
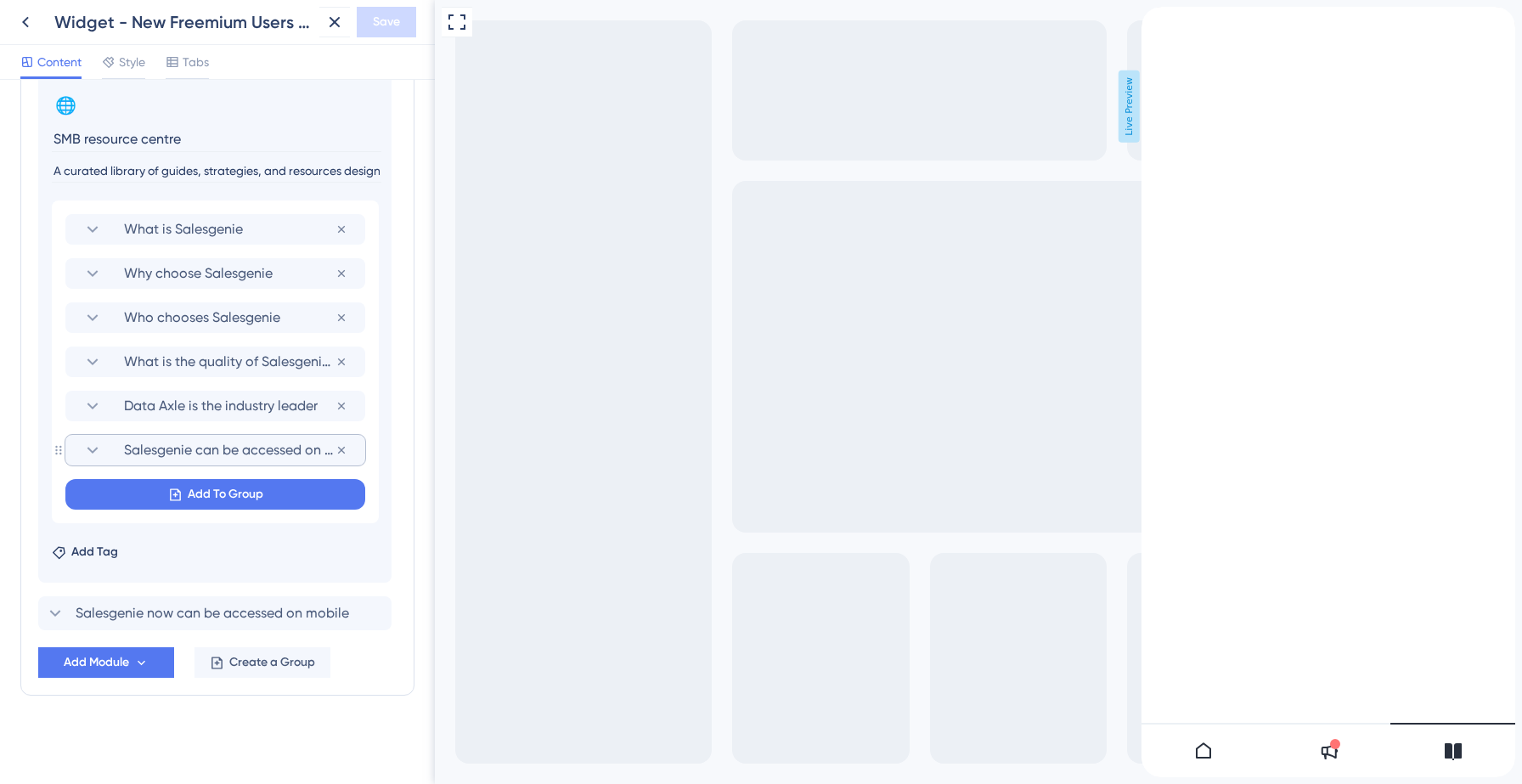
click at [1155, 20] on icon "back to header" at bounding box center [1147, 13] width 13 height 13
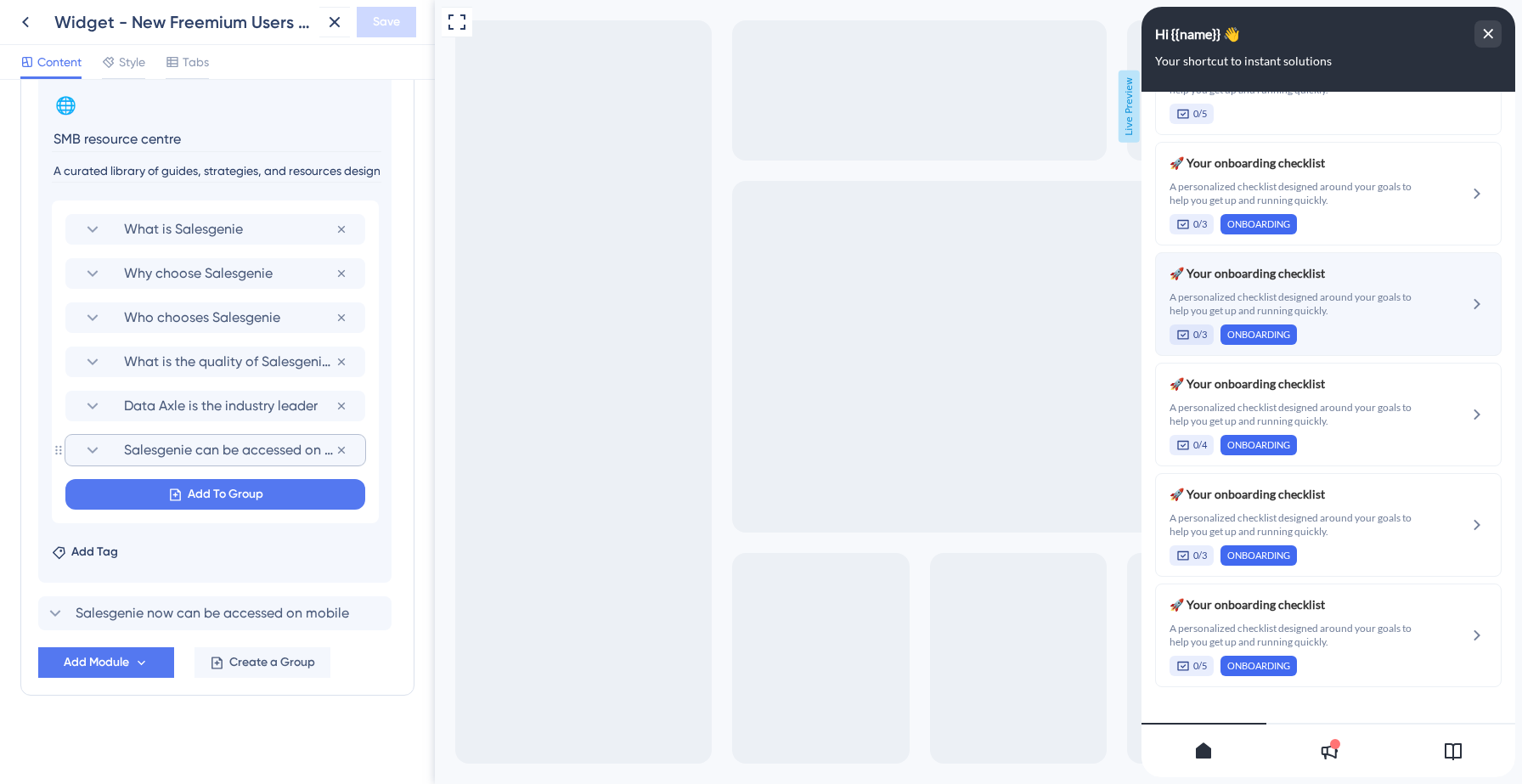
scroll to position [0, 0]
